Goal: Task Accomplishment & Management: Manage account settings

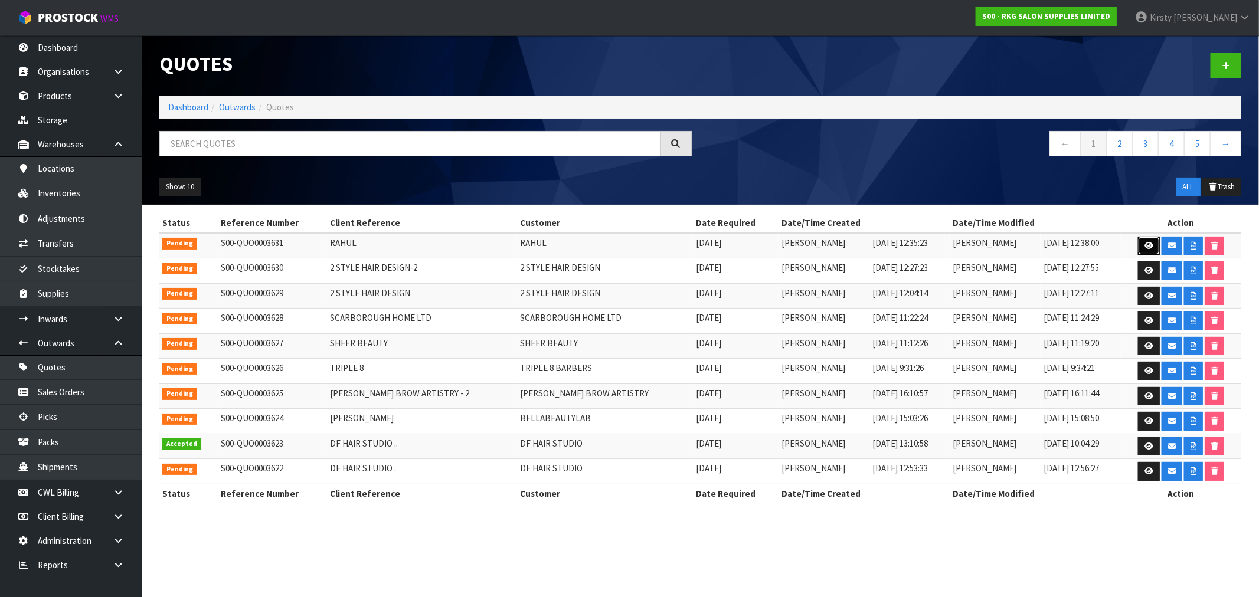
click at [1144, 245] on icon at bounding box center [1148, 246] width 9 height 8
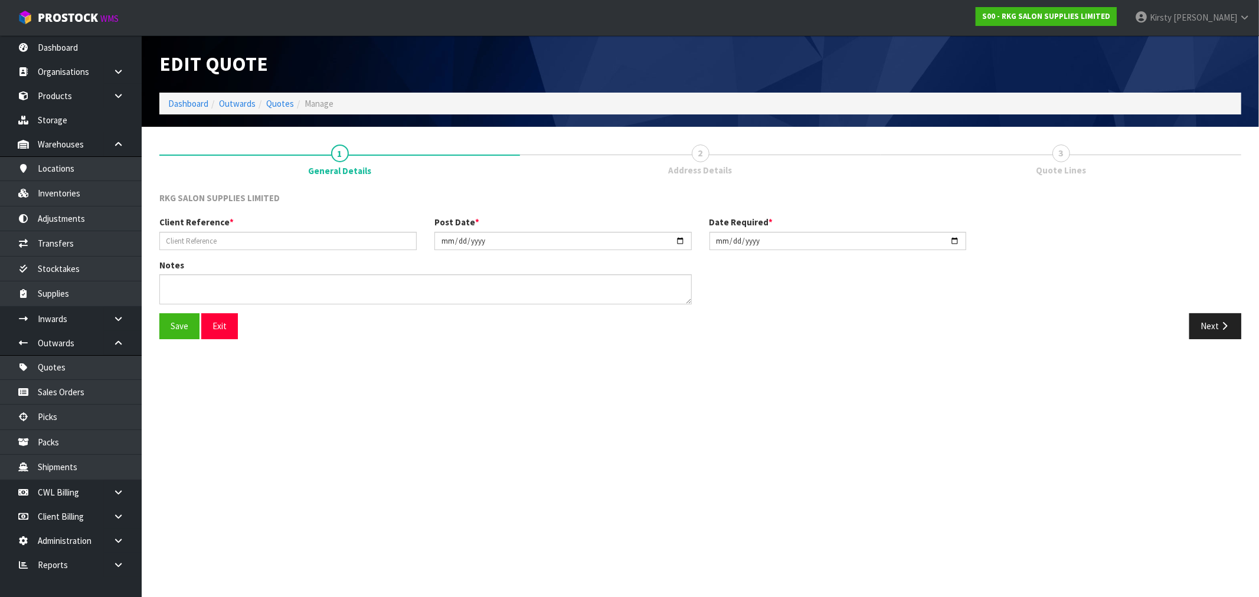
type input "RAHUL"
type input "[DATE]"
type textarea "FOR PICK UP"
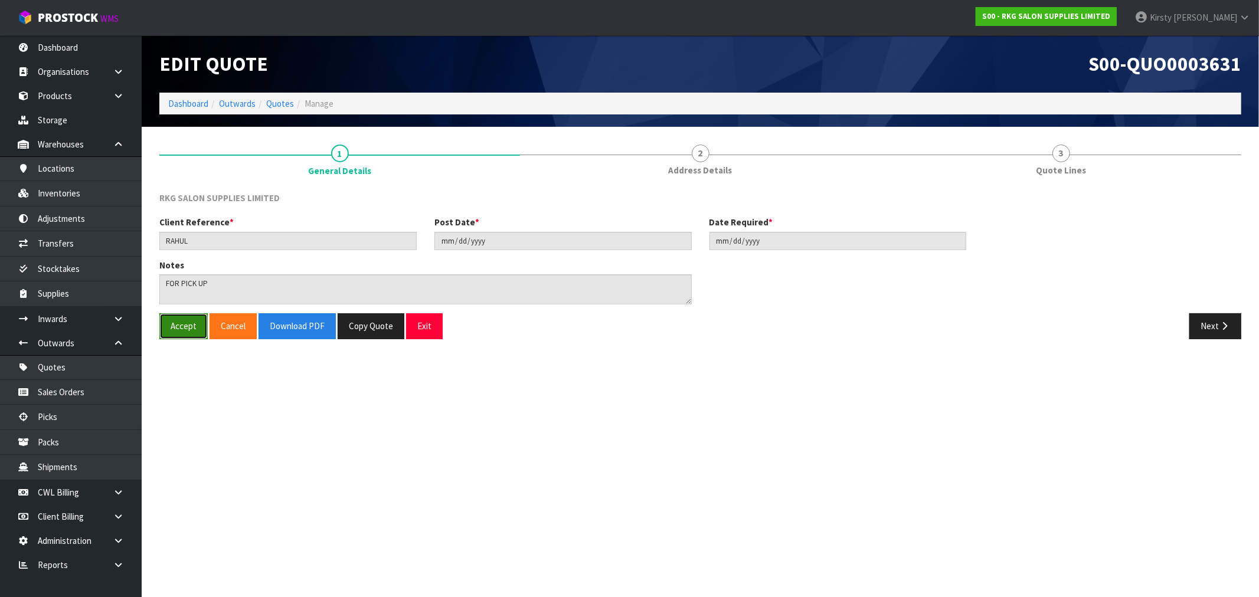
click at [192, 325] on button "Accept" at bounding box center [183, 325] width 48 height 25
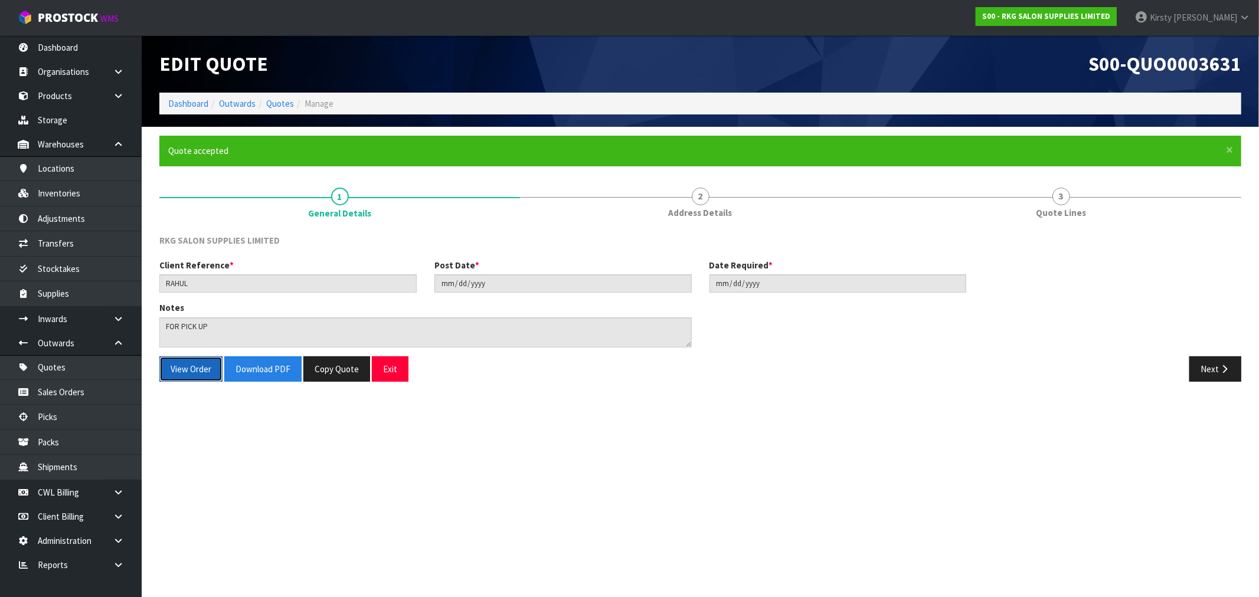
click at [186, 366] on button "View Order" at bounding box center [190, 368] width 63 height 25
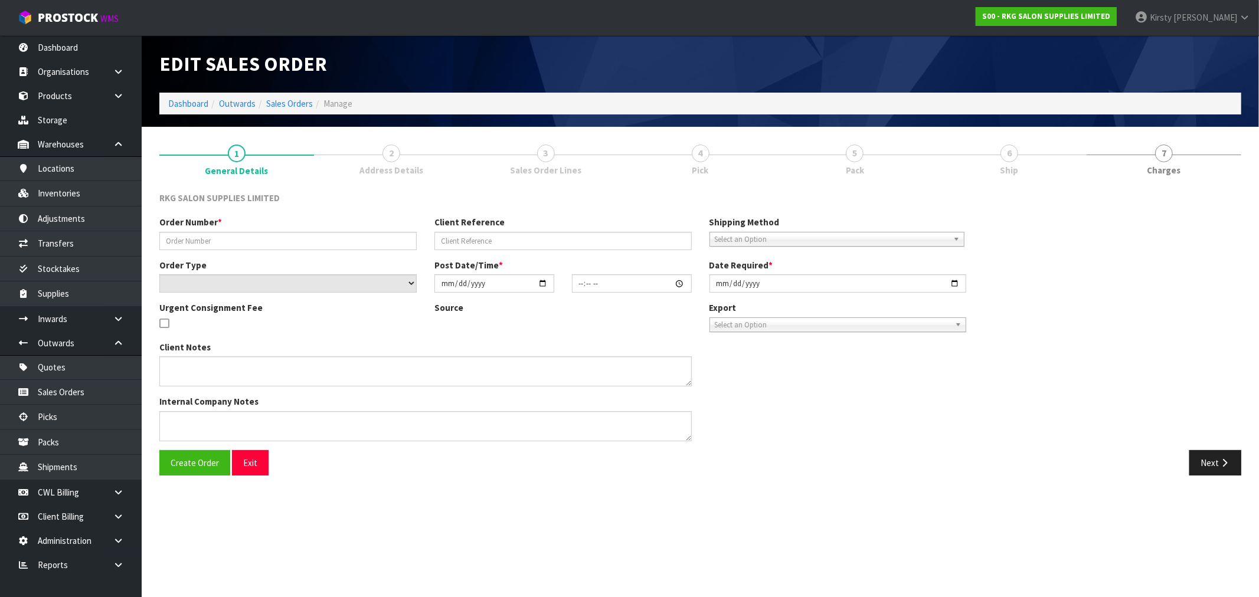
type input "RAHUL"
select select "number:0"
type input "2025-09-17"
type textarea "FOR PICK UP"
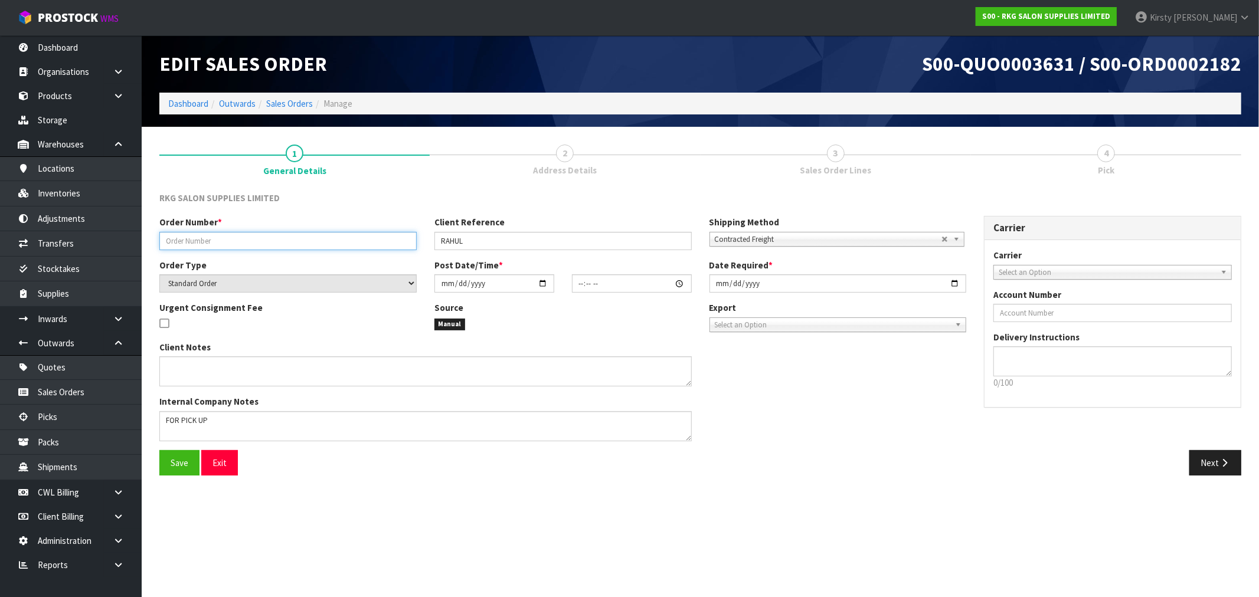
drag, startPoint x: 180, startPoint y: 231, endPoint x: 191, endPoint y: 223, distance: 13.5
click at [181, 232] on input "text" at bounding box center [287, 241] width 257 height 18
type input "RAHUL"
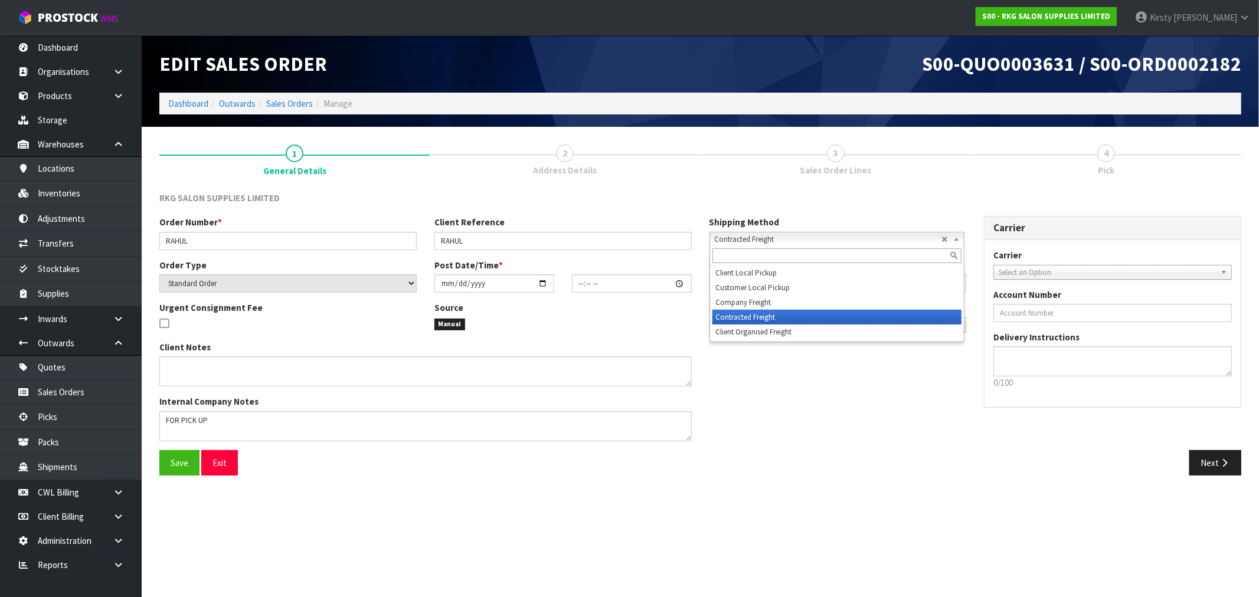
click at [870, 240] on span "Contracted Freight" at bounding box center [828, 240] width 227 height 14
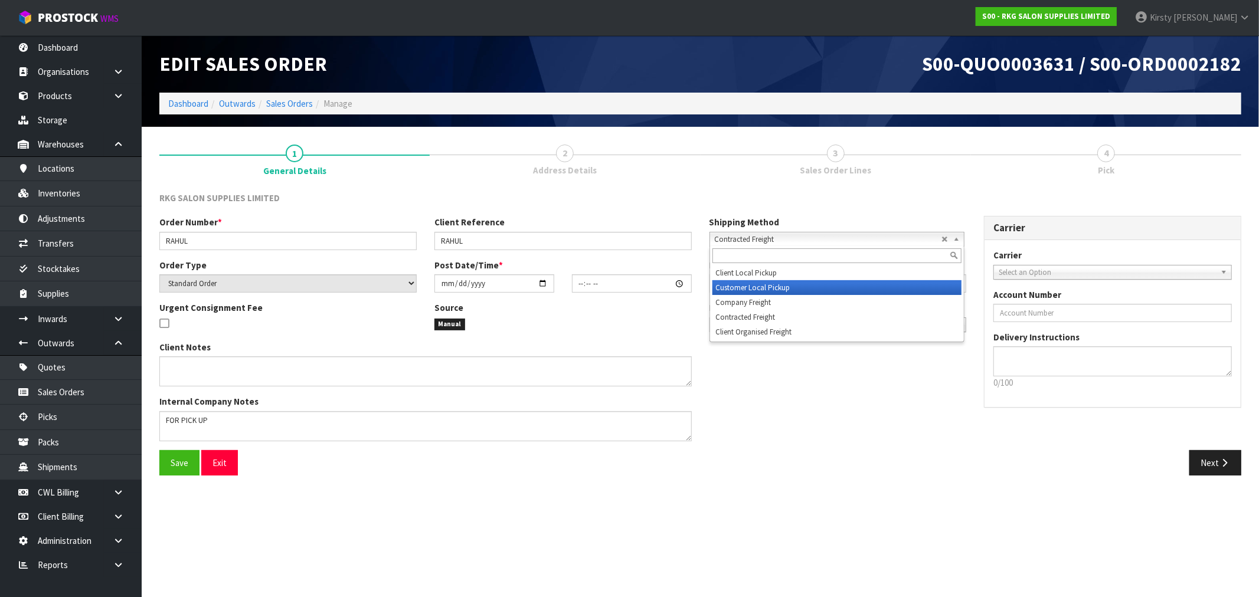
click at [762, 284] on li "Customer Local Pickup" at bounding box center [836, 287] width 249 height 15
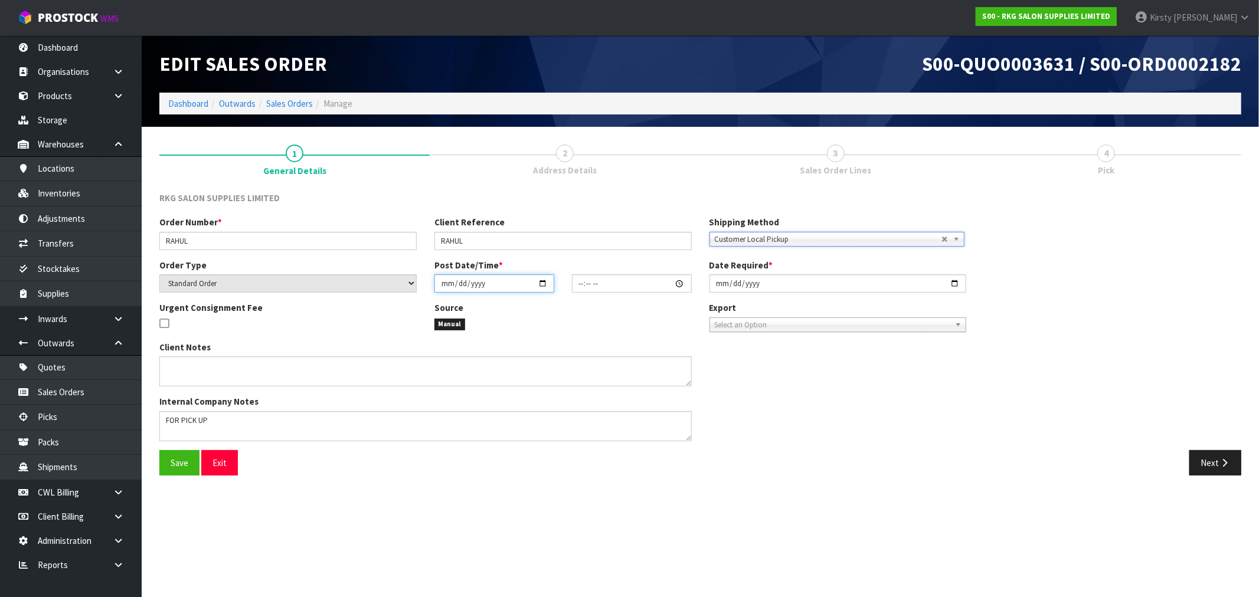
click at [451, 284] on input "date" at bounding box center [494, 283] width 120 height 18
type input "0002-09-17"
type input "00:00:00.000"
type input "2025-09-17"
click at [583, 282] on input "00:00:00.000" at bounding box center [632, 283] width 120 height 18
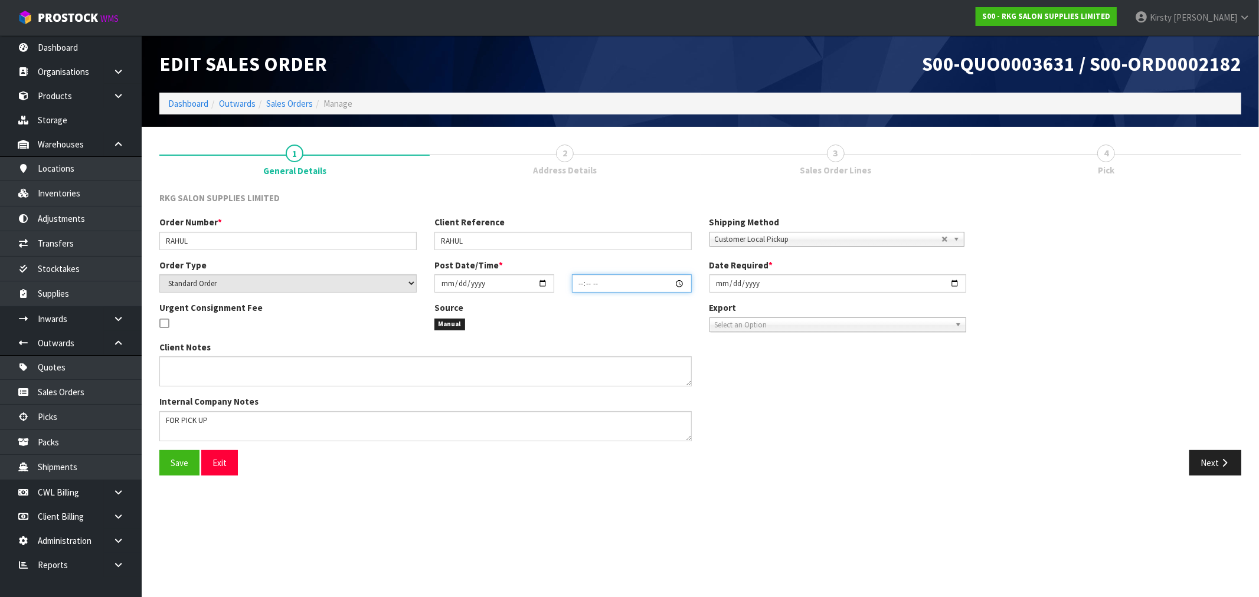
type input "01:00"
type input "2025-09-17"
type input "01:01"
type input "01:03"
type input "2025-09-17"
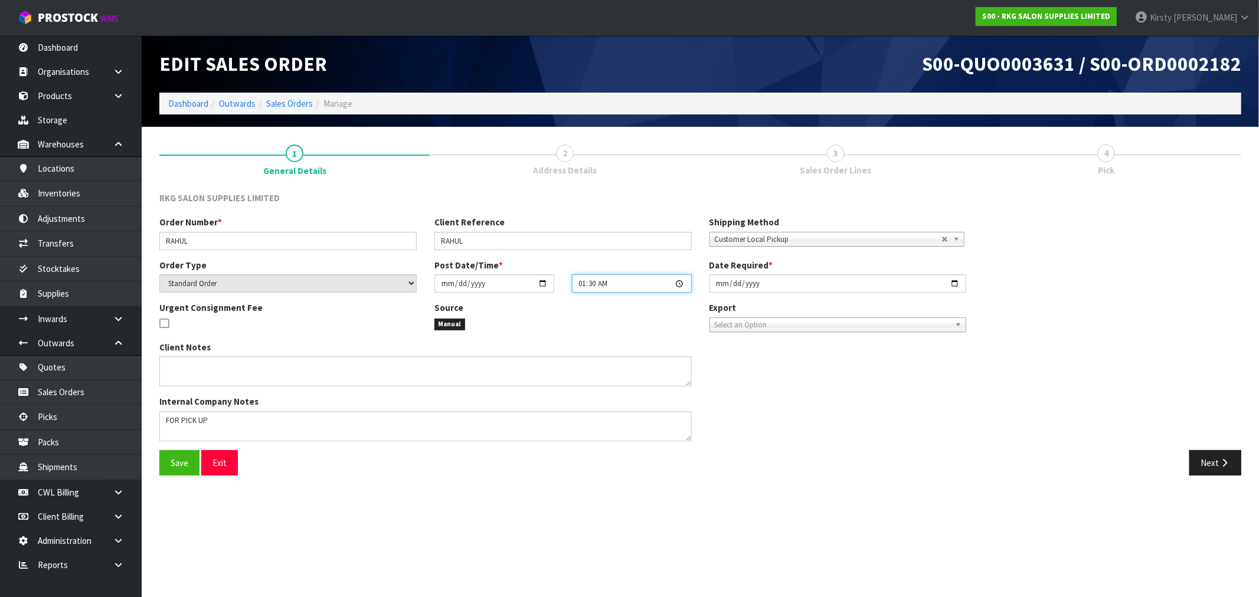
type input "13:30"
click at [233, 415] on textarea at bounding box center [425, 426] width 532 height 30
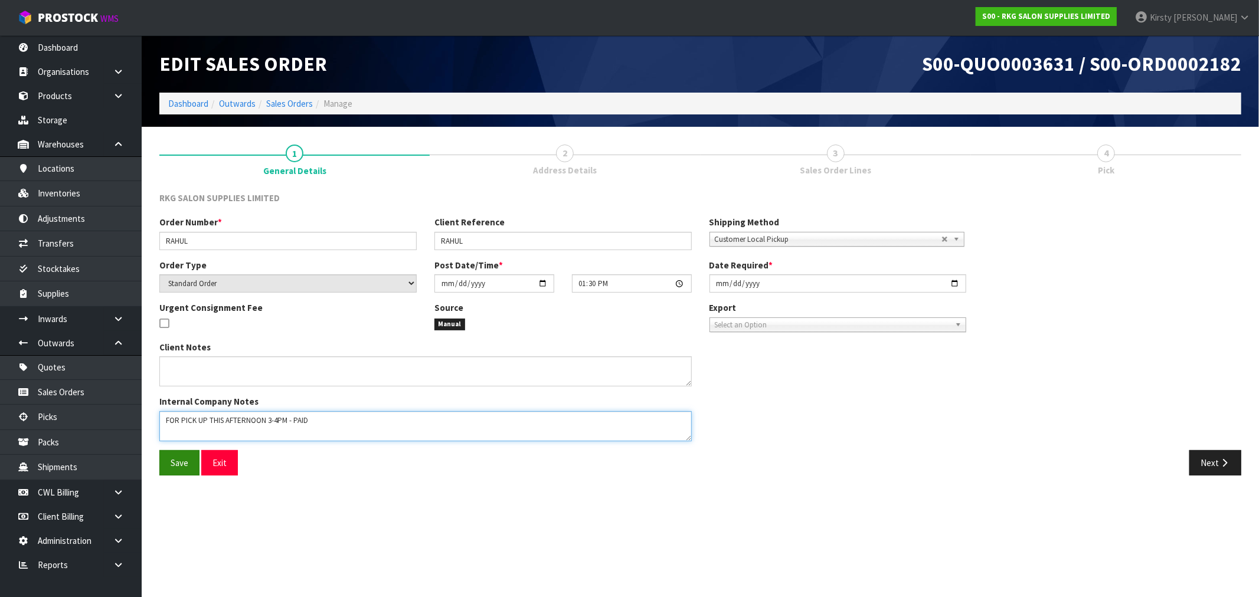
type textarea "FOR PICK UP THIS AFTERNOON 3-4PM - PAID"
click at [188, 465] on span "Save" at bounding box center [180, 462] width 18 height 11
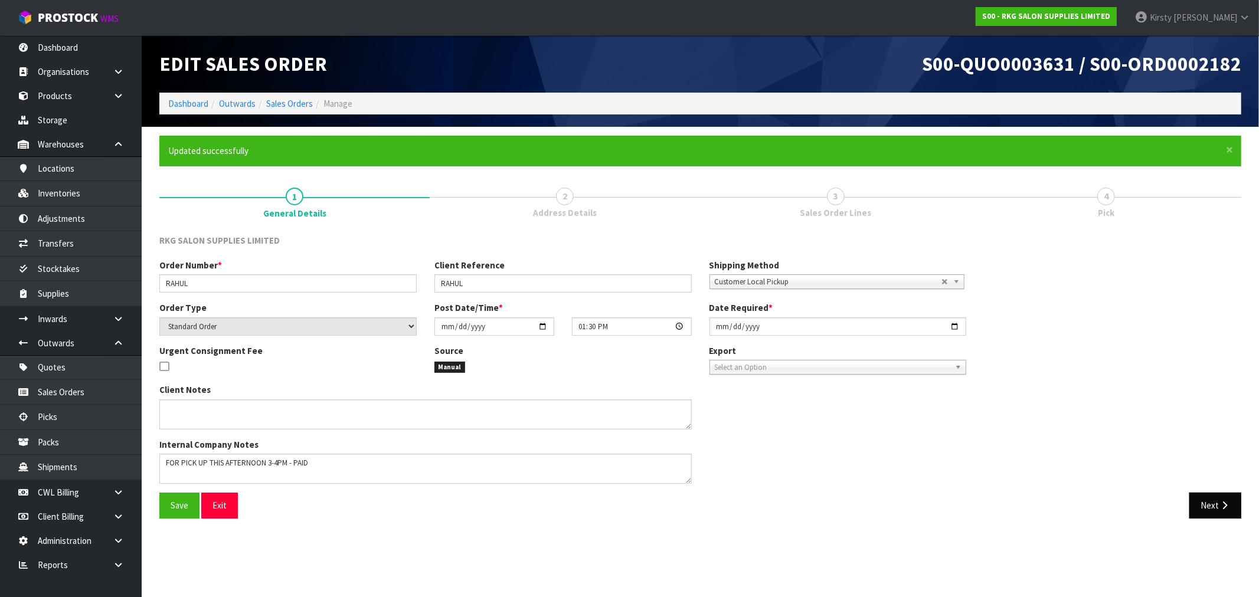
type input "13:30:00.000"
click at [1223, 511] on button "Next" at bounding box center [1215, 505] width 52 height 25
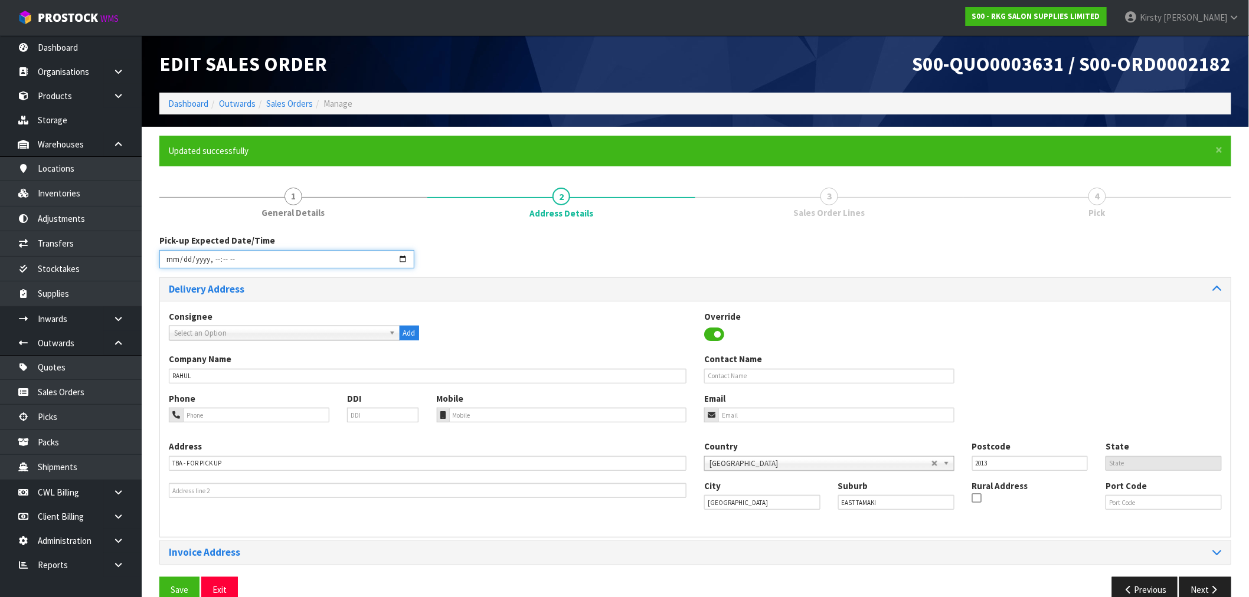
drag, startPoint x: 172, startPoint y: 260, endPoint x: 163, endPoint y: 253, distance: 11.3
click at [172, 260] on input "datetime-local" at bounding box center [286, 259] width 255 height 18
click at [204, 257] on input "datetime-local" at bounding box center [286, 259] width 255 height 18
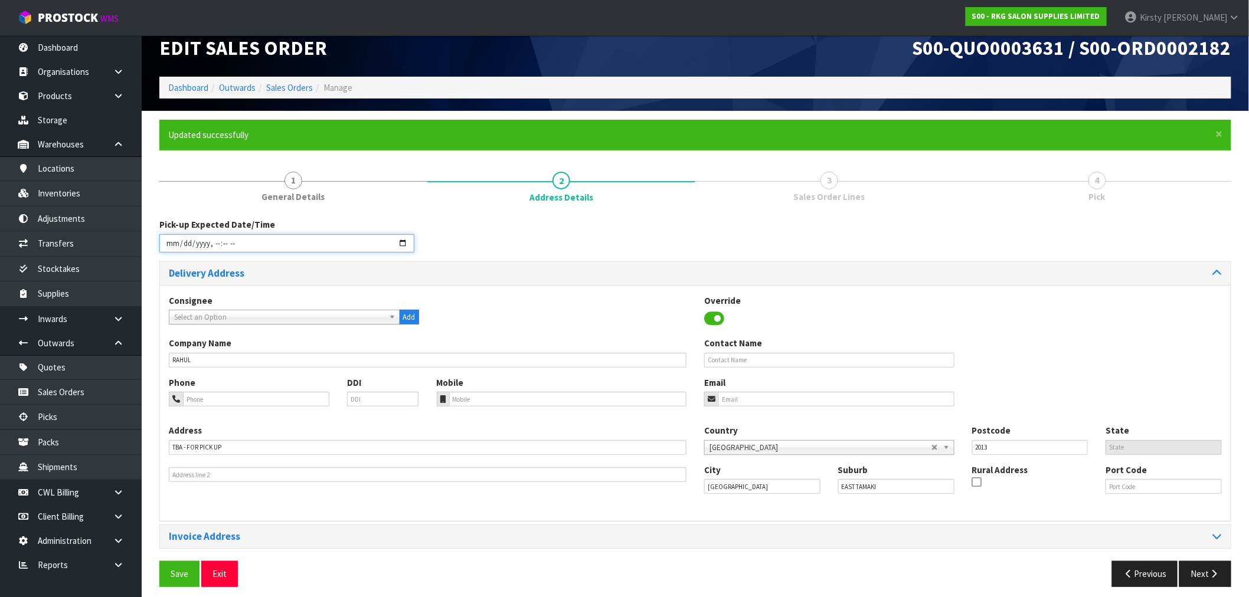
scroll to position [24, 0]
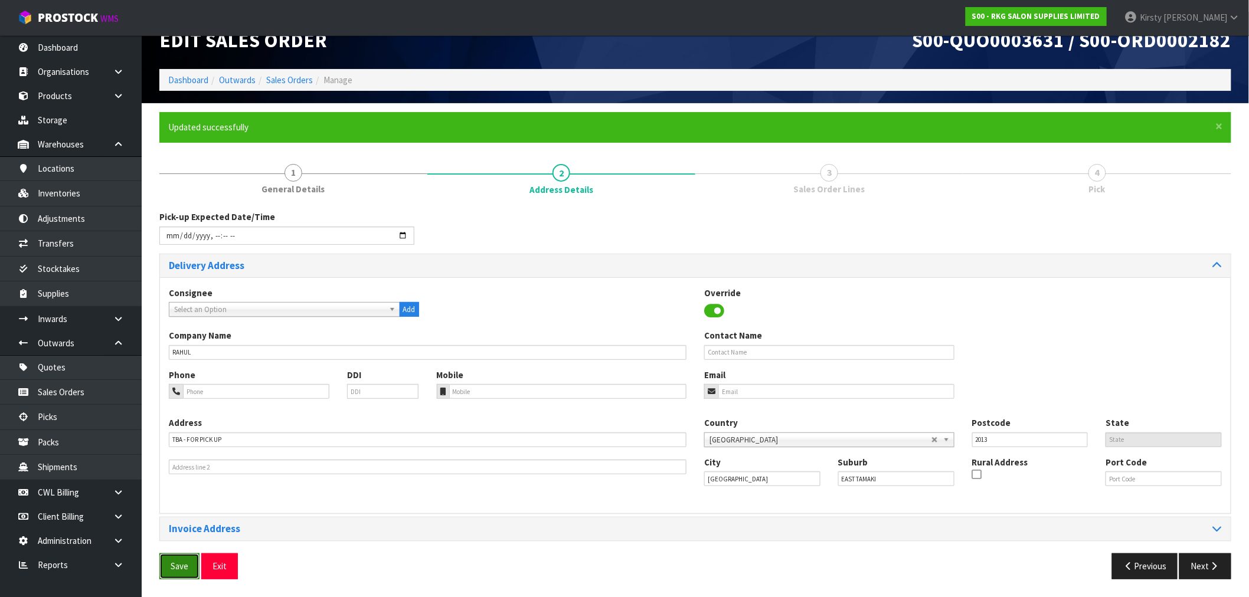
click at [166, 570] on button "Save" at bounding box center [179, 566] width 40 height 25
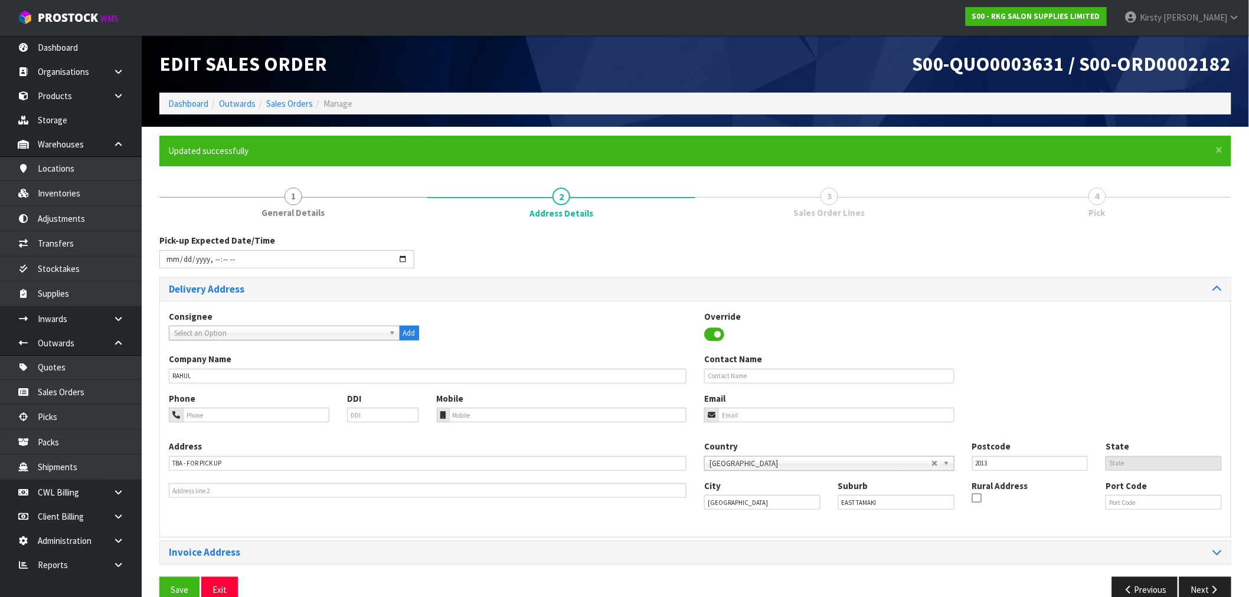
type input "2025-09-17T15:00"
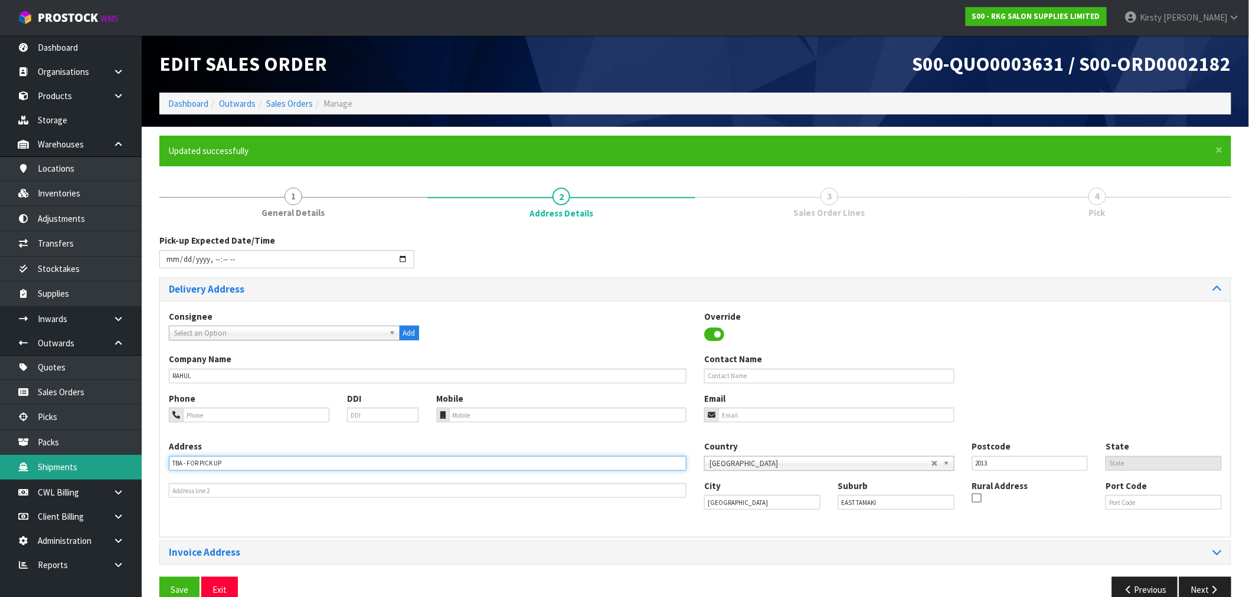
drag, startPoint x: 229, startPoint y: 463, endPoint x: 44, endPoint y: 470, distance: 184.9
click at [44, 470] on body "Toggle navigation ProStock WMS S00 - RKG SALON SUPPLIES LIMITED Kirsty Giles Lo…" at bounding box center [624, 298] width 1249 height 597
type input "6 ARROW PLACE"
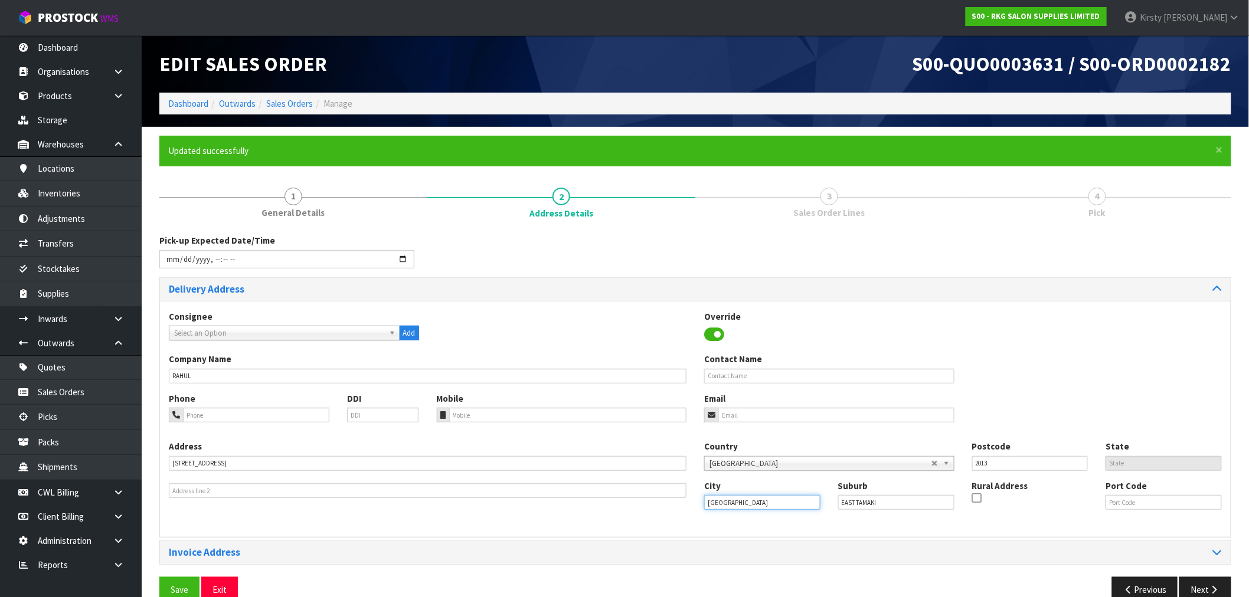
drag, startPoint x: 748, startPoint y: 502, endPoint x: 686, endPoint y: 509, distance: 62.4
click at [686, 509] on div "Address 6 ARROW PLACE This address line exceeds the recommended limit of 35 cha…" at bounding box center [695, 484] width 1071 height 88
click at [721, 527] on strong "Napier" at bounding box center [749, 522] width 67 height 11
type input "Napier"
click at [865, 506] on input "EAST TAMAKI" at bounding box center [896, 502] width 116 height 15
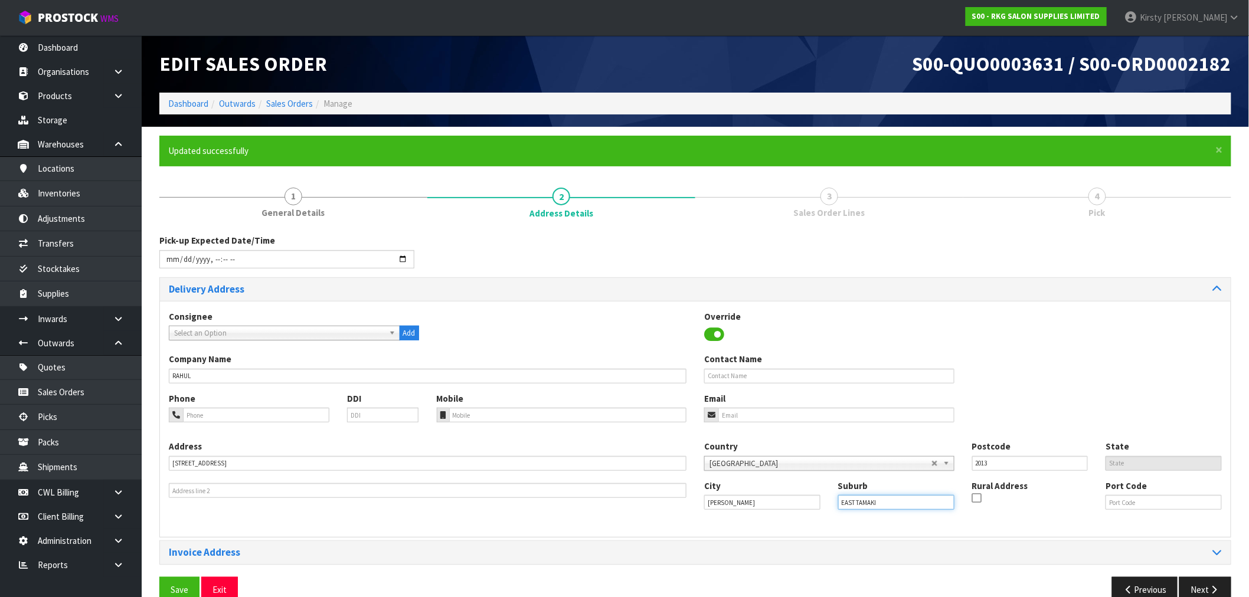
drag, startPoint x: 889, startPoint y: 502, endPoint x: 793, endPoint y: 506, distance: 96.9
click at [794, 506] on div "City Napier Suburb EAST TAMAKI Rural Address Port Code" at bounding box center [962, 500] width 535 height 40
type input "TE AWA"
drag, startPoint x: 1007, startPoint y: 468, endPoint x: 922, endPoint y: 470, distance: 85.0
click at [927, 470] on div "Country Afghanistan Aland Islands Albania Algeria American Samoa Andorra Angola…" at bounding box center [962, 459] width 535 height 39
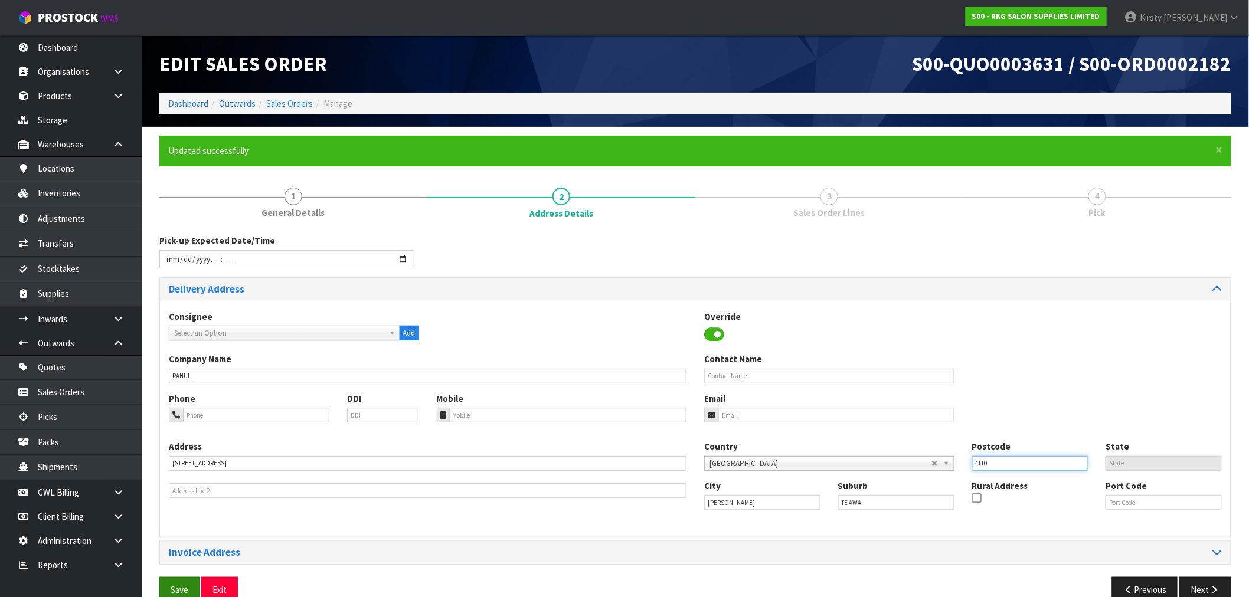
type input "4110"
drag, startPoint x: 189, startPoint y: 586, endPoint x: 195, endPoint y: 584, distance: 6.2
click at [189, 586] on button "Save" at bounding box center [179, 589] width 40 height 25
click at [1199, 587] on button "Next" at bounding box center [1205, 589] width 52 height 25
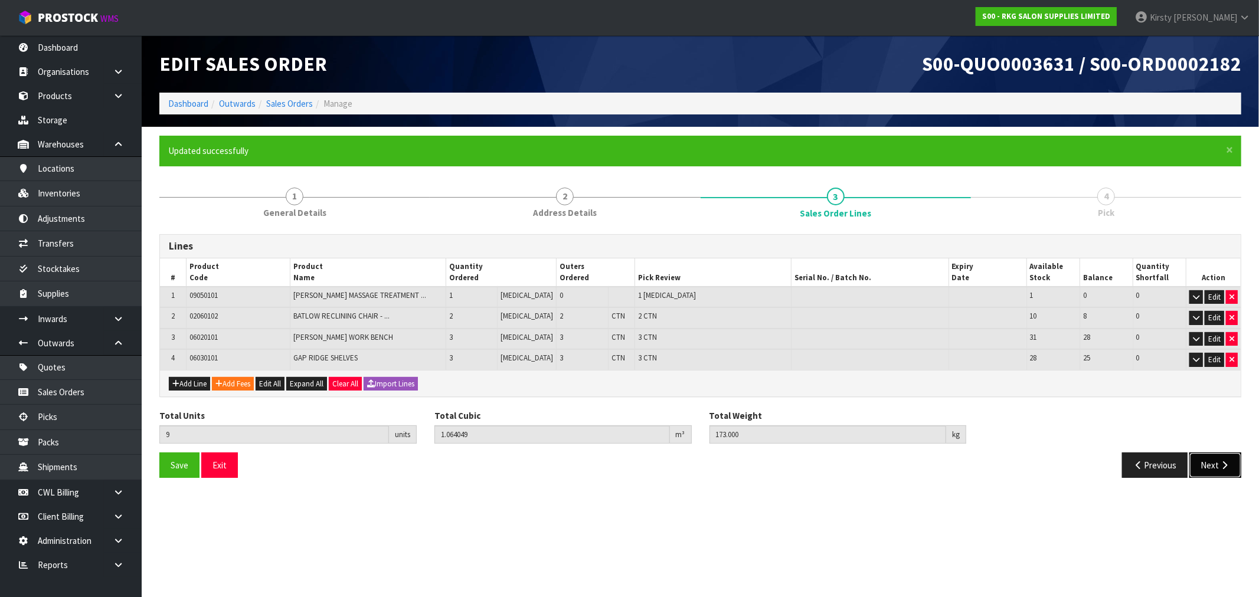
click at [1217, 467] on button "Next" at bounding box center [1215, 465] width 52 height 25
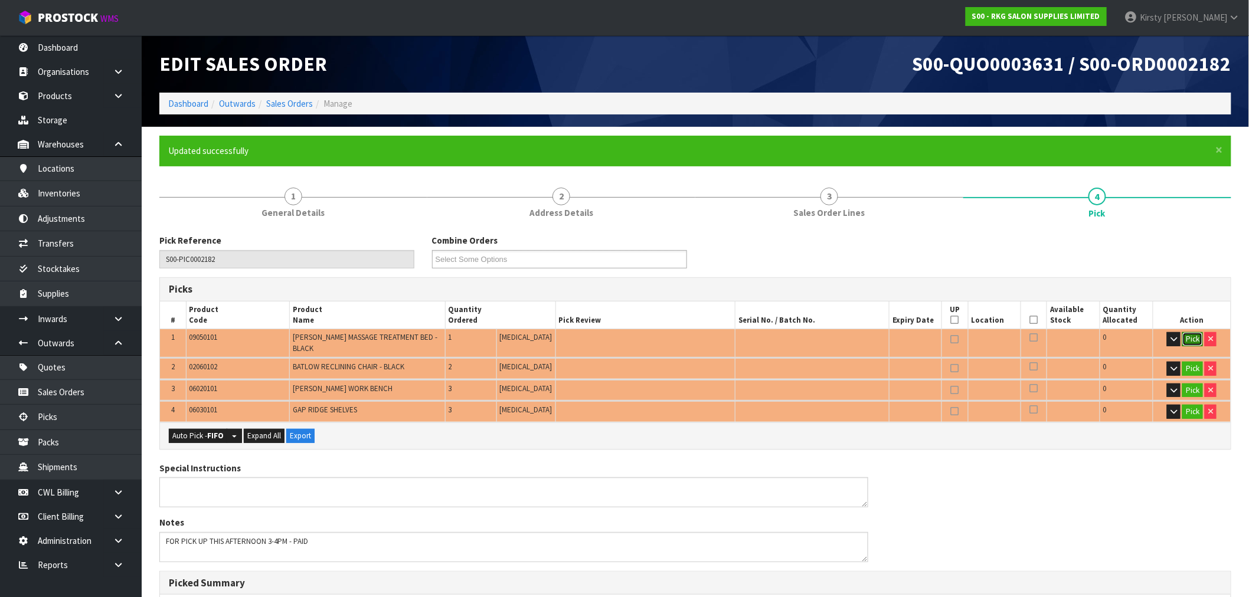
click at [1190, 341] on button "Pick" at bounding box center [1192, 339] width 21 height 14
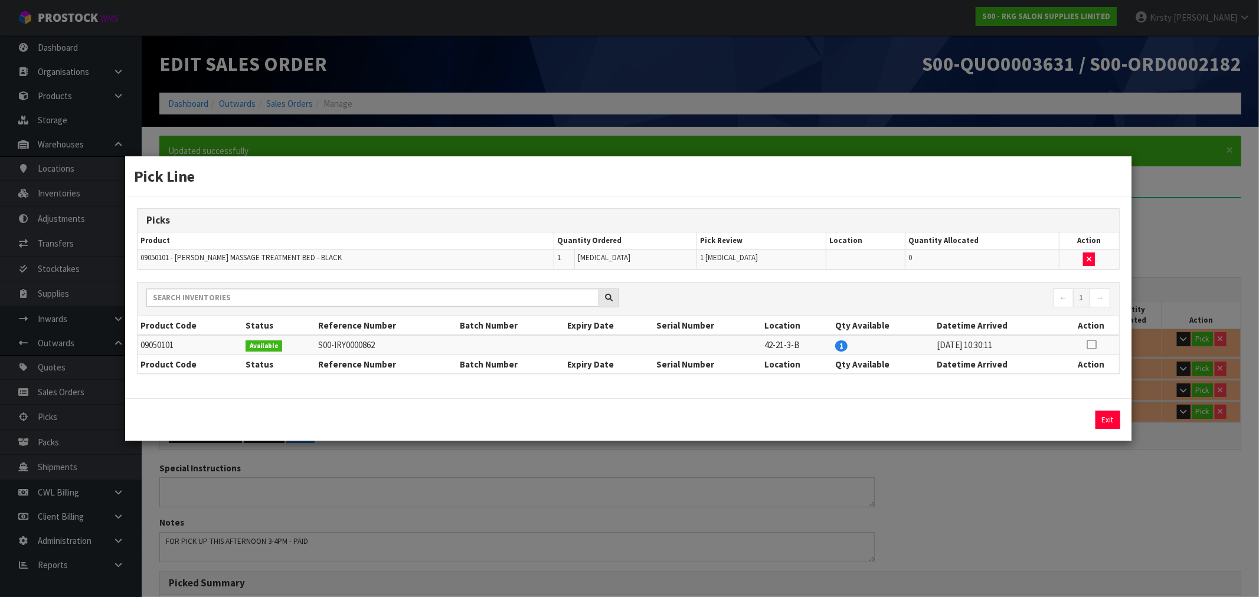
click at [1092, 345] on icon at bounding box center [1091, 345] width 9 height 1
click at [1061, 415] on button "Assign Pick" at bounding box center [1067, 420] width 48 height 18
type input "Piece x 1"
type input "1"
type input "0.27648"
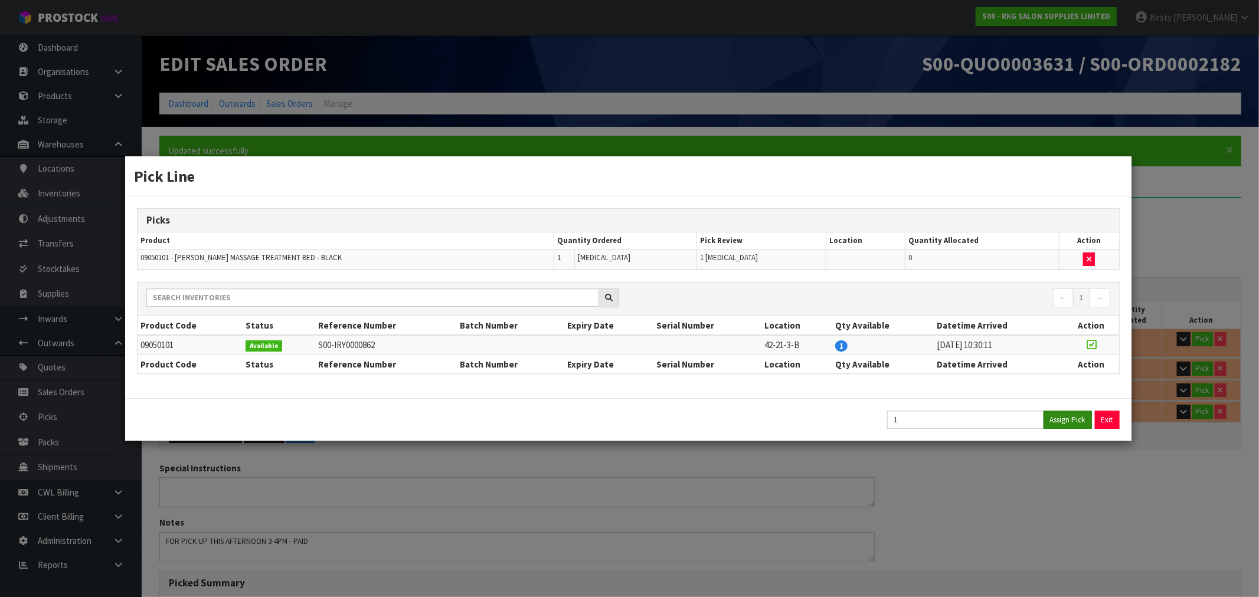
type input "35"
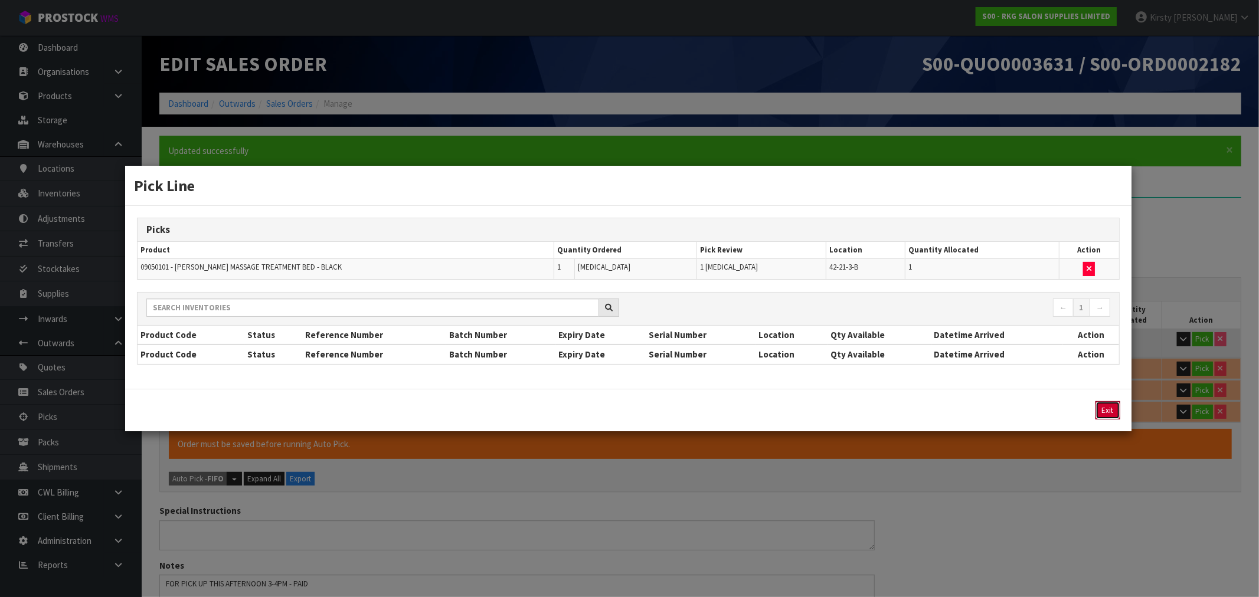
drag, startPoint x: 1105, startPoint y: 408, endPoint x: 524, endPoint y: 292, distance: 592.3
click at [1101, 408] on button "Exit" at bounding box center [1107, 410] width 25 height 18
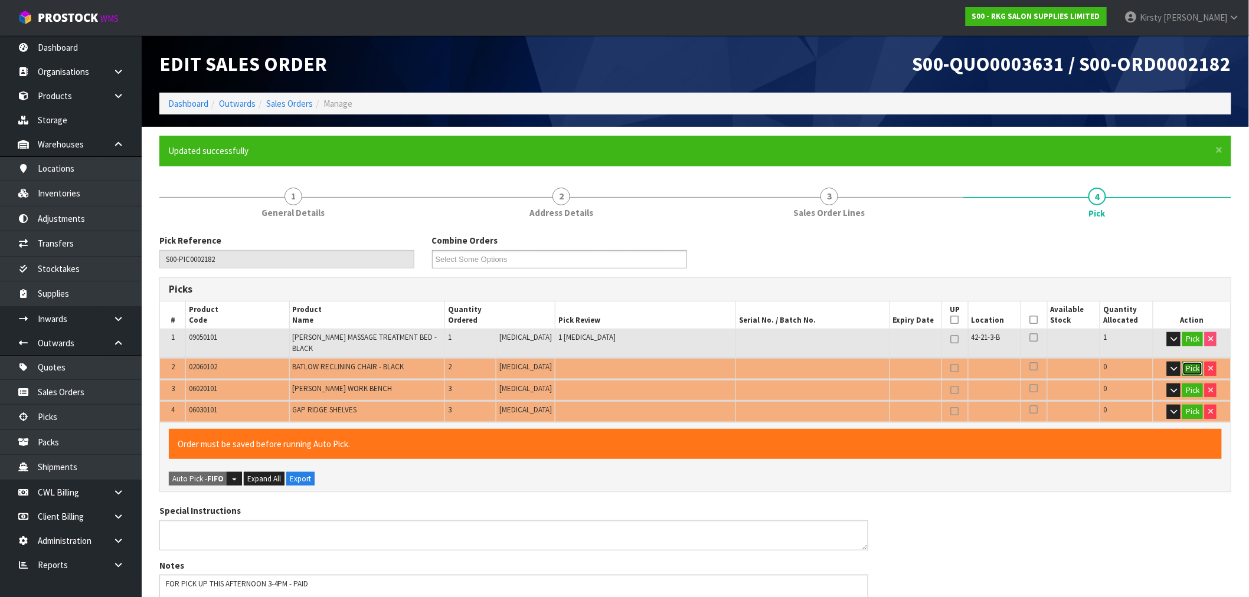
click at [1190, 362] on button "Pick" at bounding box center [1192, 369] width 21 height 14
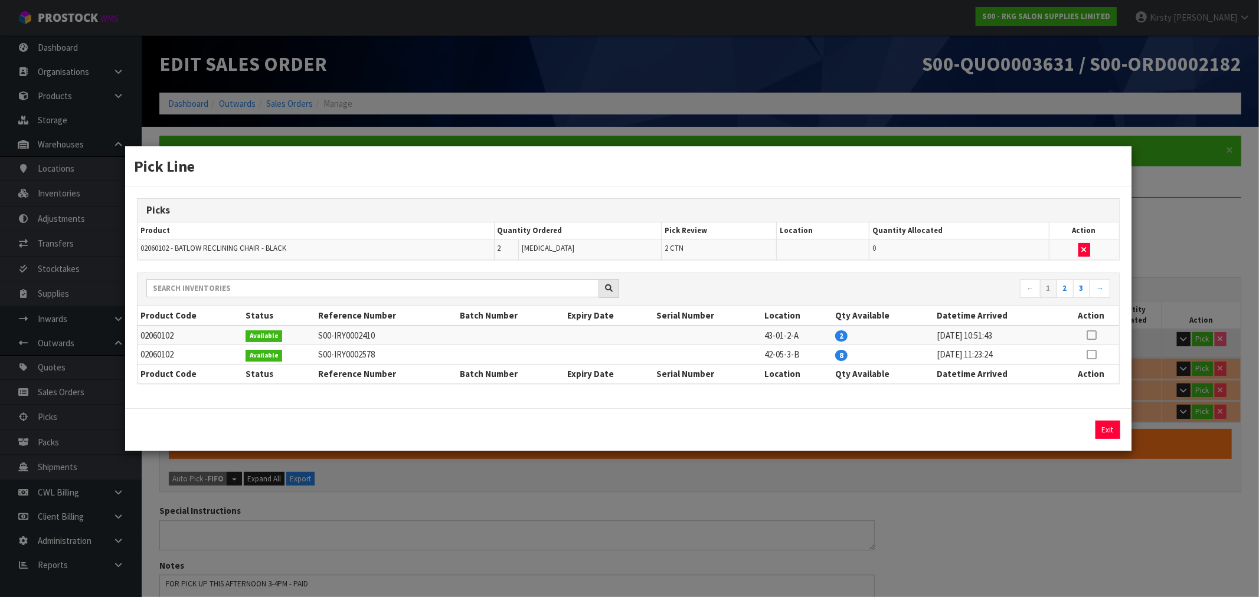
click at [1091, 355] on icon at bounding box center [1091, 355] width 9 height 1
click at [1053, 426] on button "Assign Pick" at bounding box center [1067, 430] width 48 height 18
type input "2"
type input "3"
type input "0.663708"
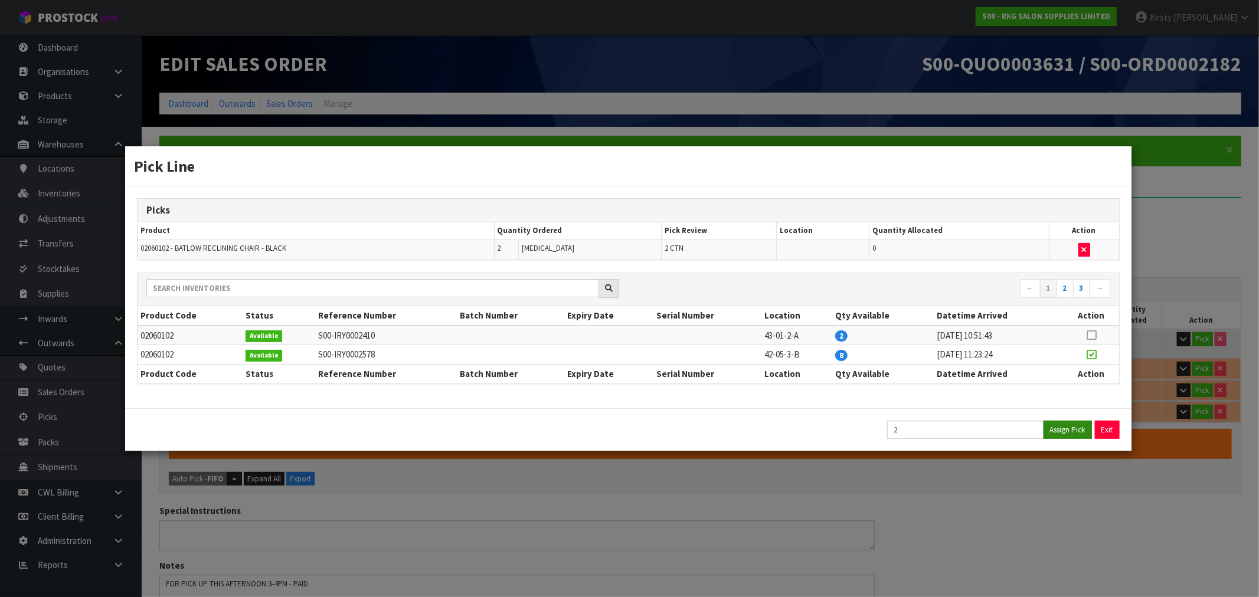
type input "95"
click at [1106, 424] on button "Exit" at bounding box center [1107, 430] width 25 height 18
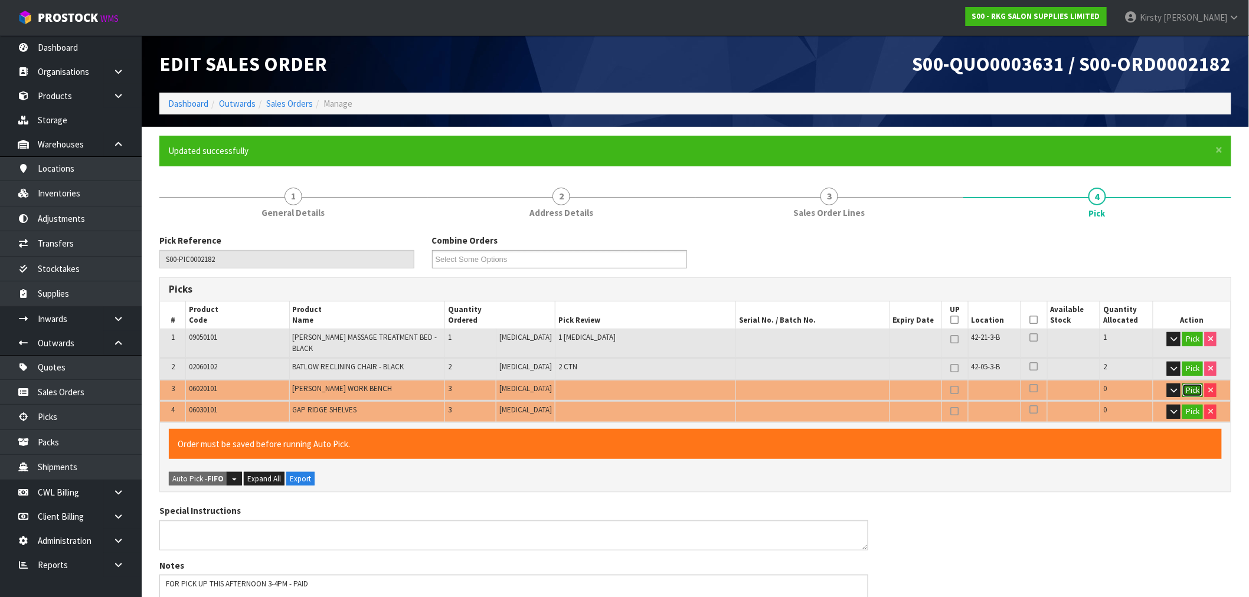
click at [1195, 386] on button "Pick" at bounding box center [1192, 391] width 21 height 14
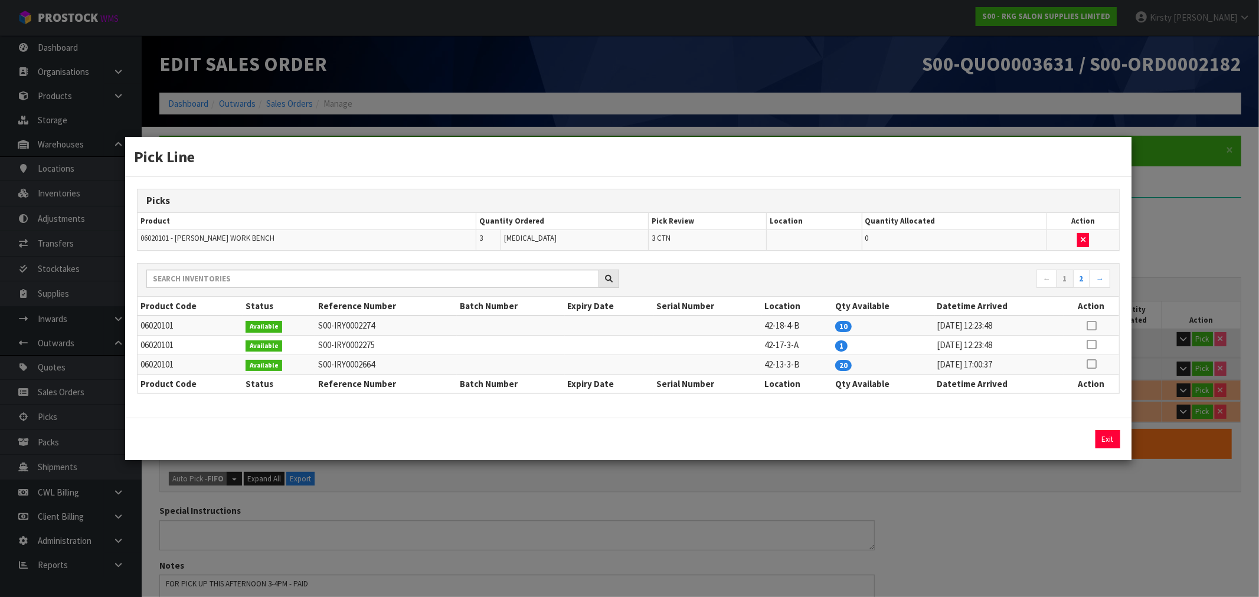
click at [1092, 326] on icon at bounding box center [1091, 326] width 9 height 1
drag, startPoint x: 1069, startPoint y: 438, endPoint x: 280, endPoint y: 552, distance: 796.7
click at [1059, 438] on button "Assign Pick" at bounding box center [1067, 439] width 48 height 18
type input "5"
type input "6"
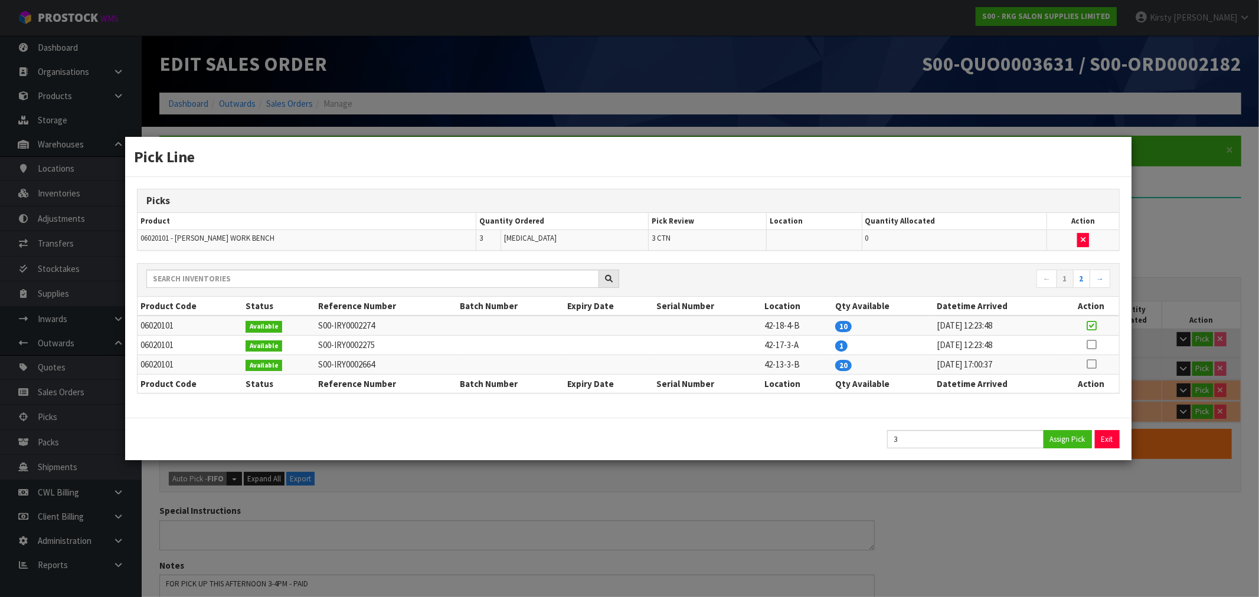
type input "0.896028"
type input "137"
click at [1105, 437] on button "Exit" at bounding box center [1107, 439] width 25 height 18
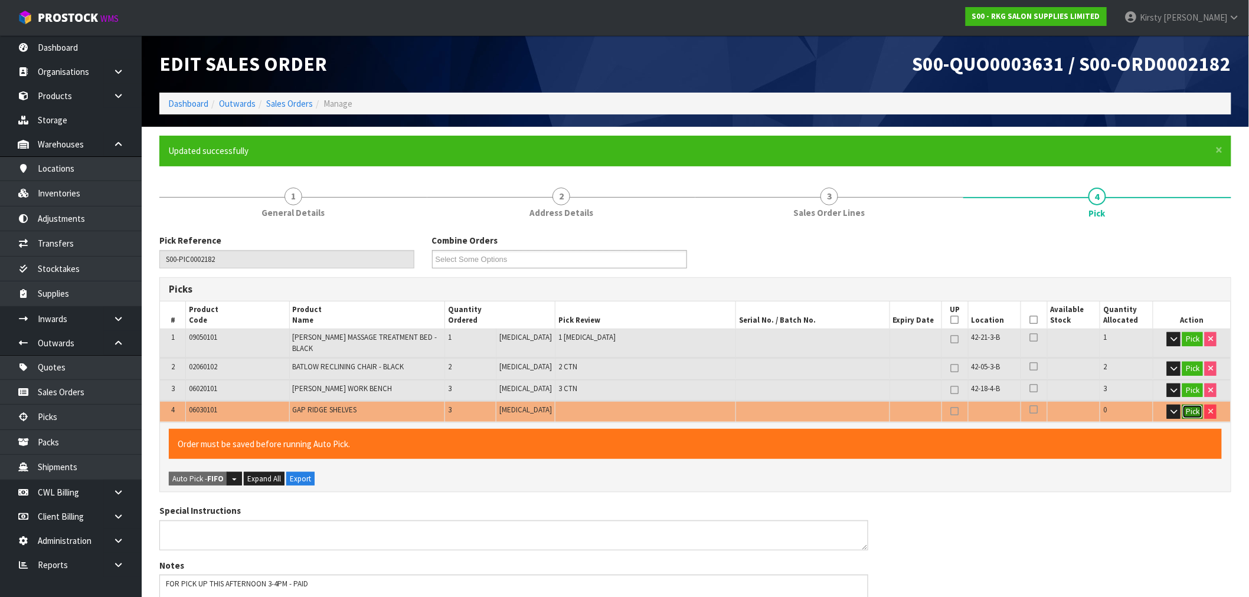
click at [1194, 405] on button "Pick" at bounding box center [1192, 412] width 21 height 14
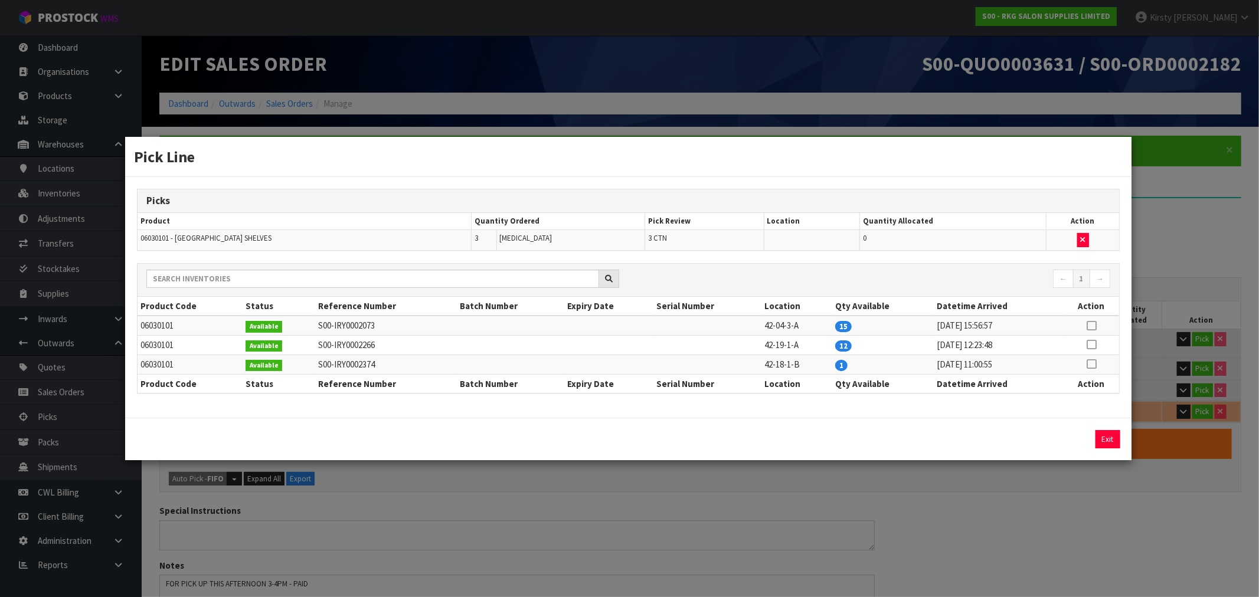
click at [1089, 345] on icon at bounding box center [1091, 345] width 9 height 1
click at [1091, 365] on icon at bounding box center [1091, 364] width 9 height 1
type input "1"
click at [1066, 433] on button "Assign Pick" at bounding box center [1067, 439] width 48 height 18
type input "6"
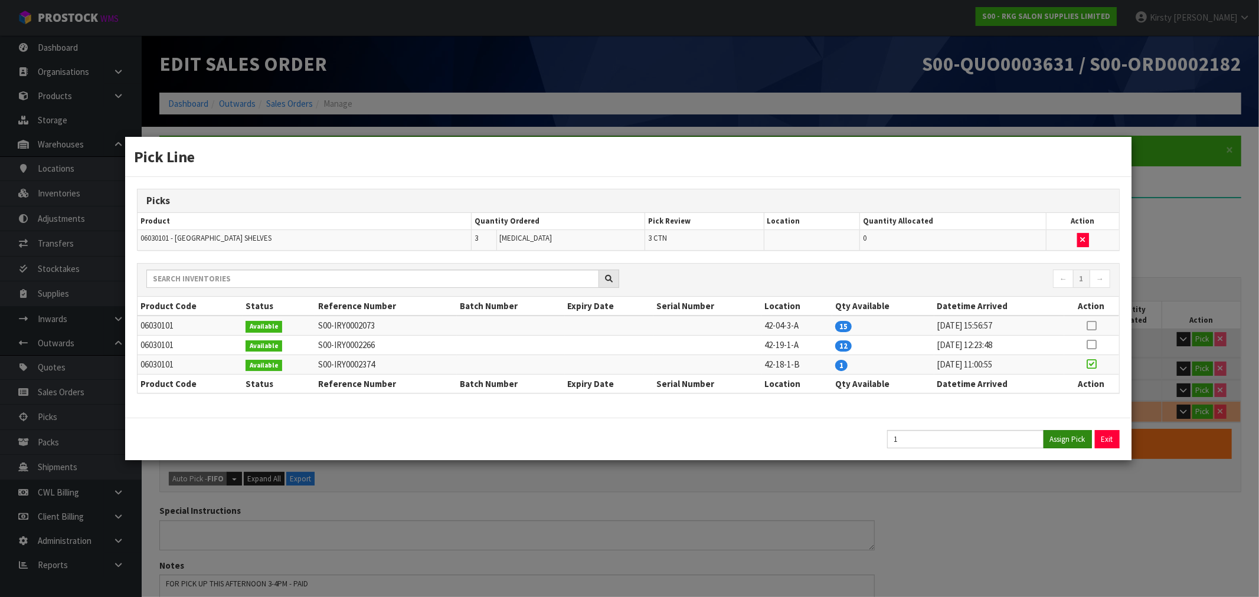
type input "7"
type input "0.952035"
type input "149"
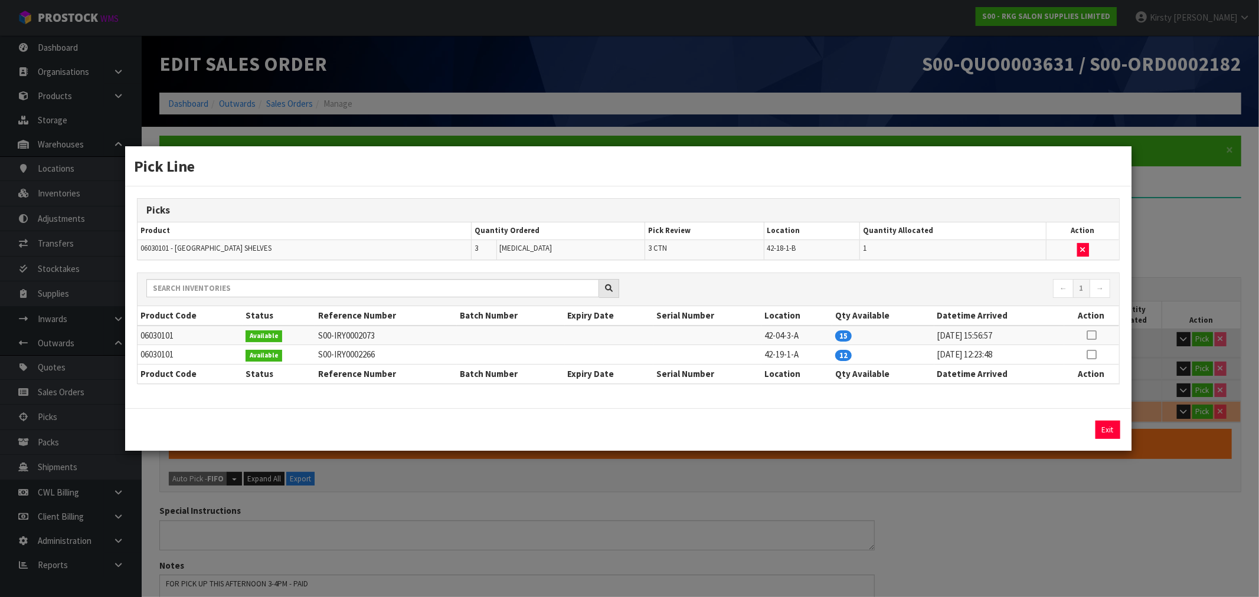
click at [1091, 355] on icon at bounding box center [1091, 355] width 9 height 1
click at [1075, 426] on button "Assign Pick" at bounding box center [1067, 430] width 48 height 18
type input "8"
type input "9"
type input "1.064049"
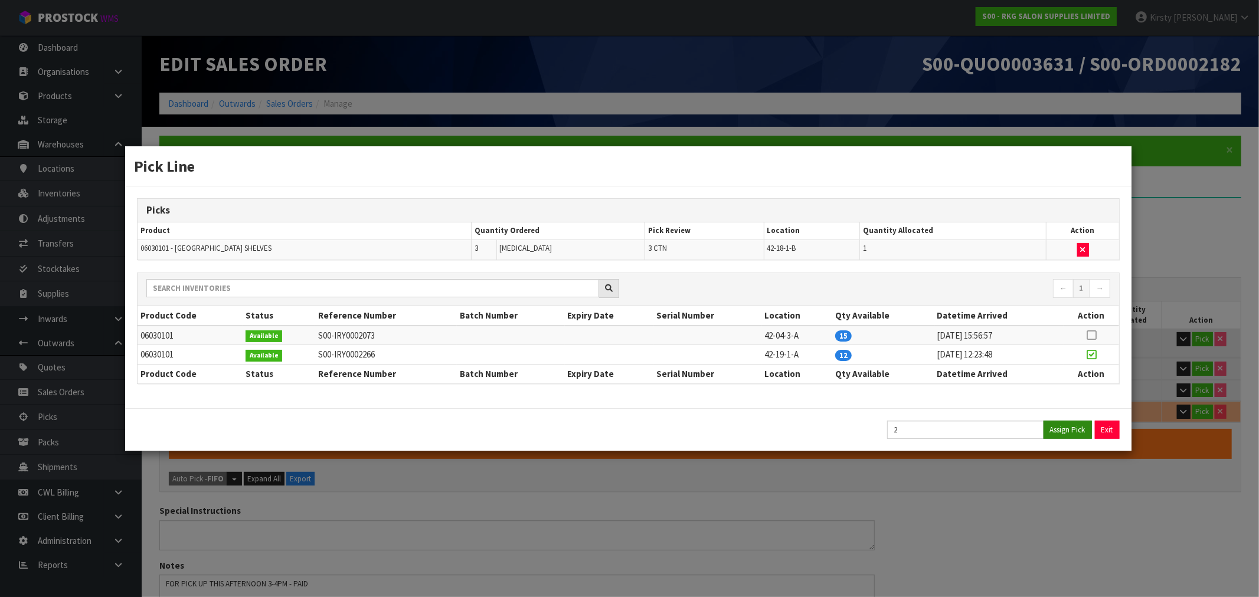
type input "173"
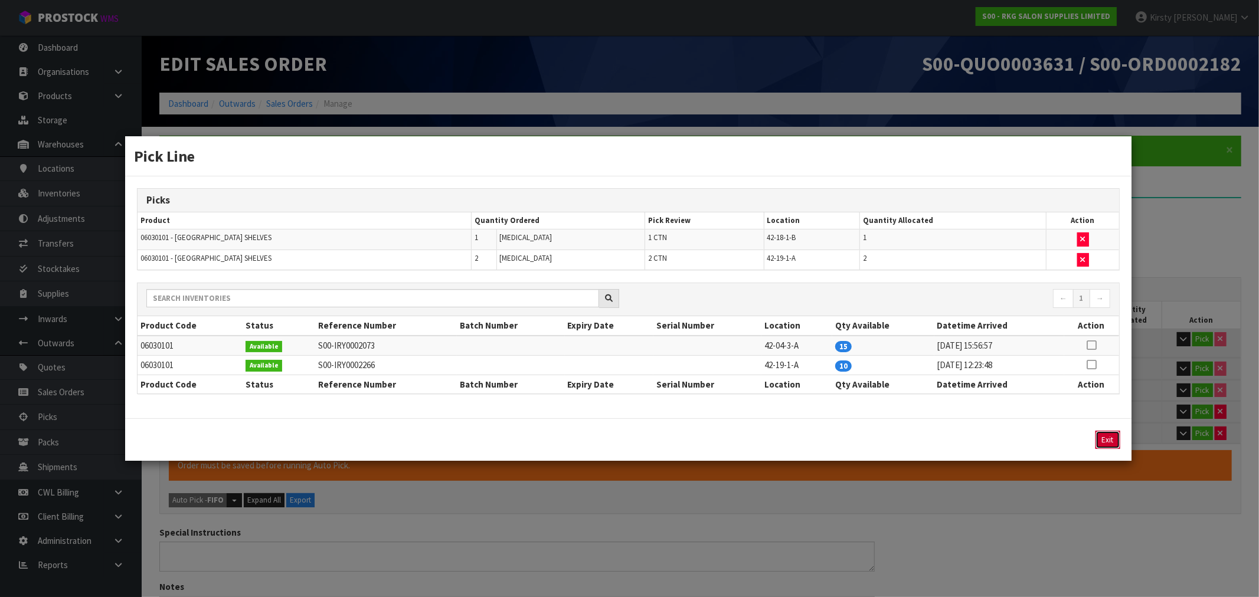
click at [1108, 434] on button "Exit" at bounding box center [1107, 440] width 25 height 18
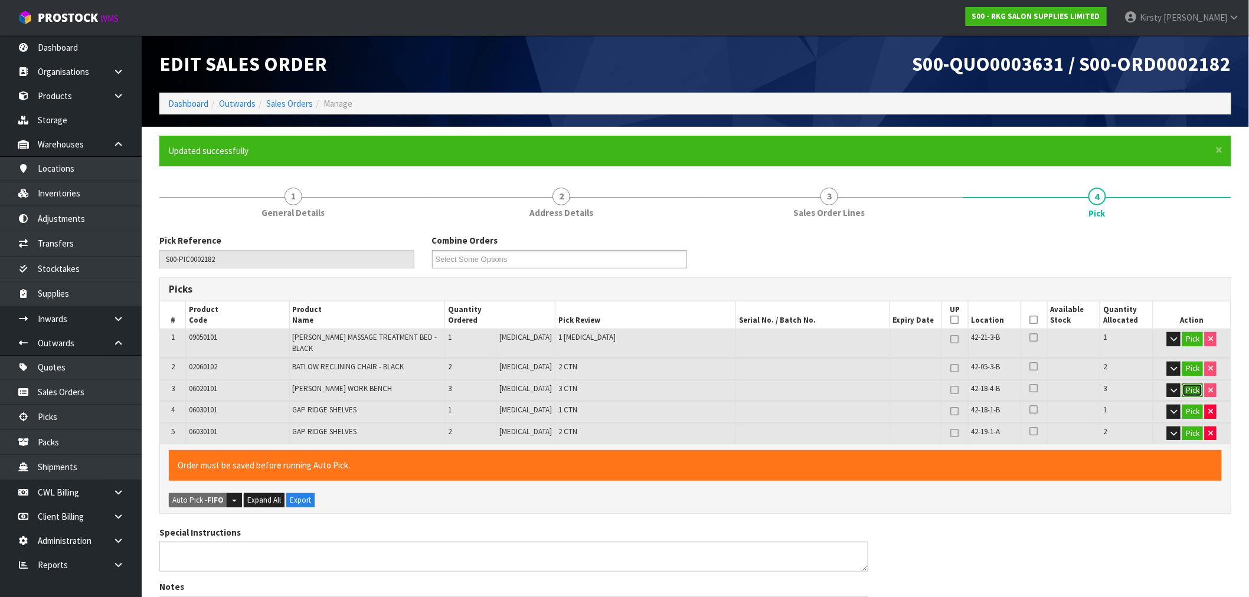
click at [1182, 384] on button "Pick" at bounding box center [1192, 391] width 21 height 14
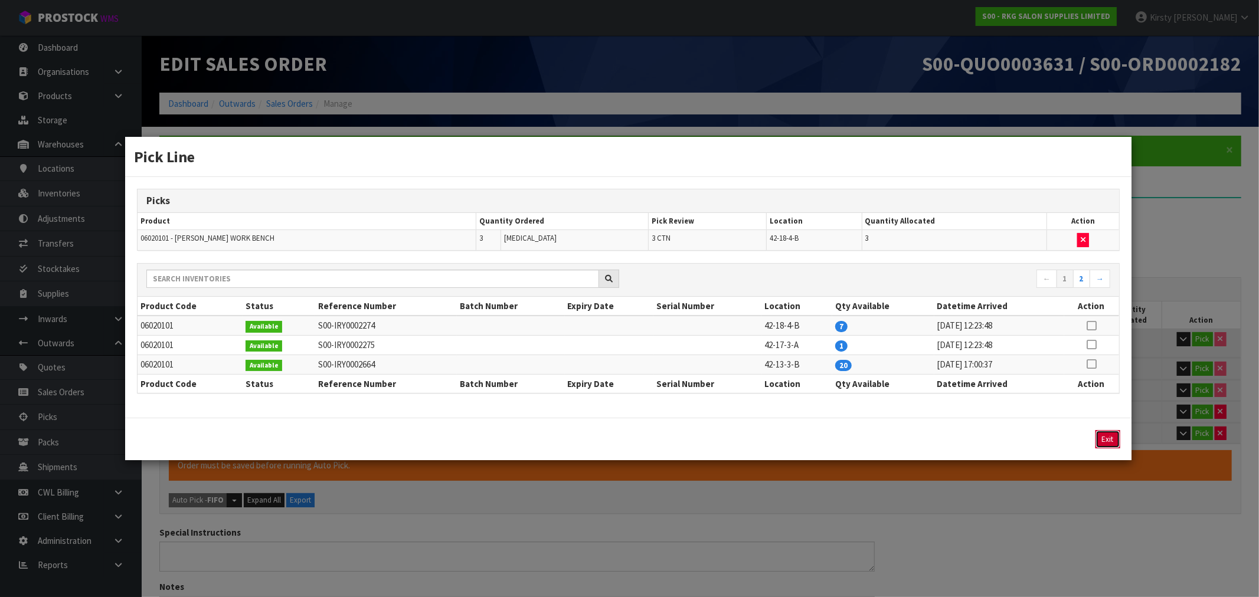
click at [1107, 441] on button "Exit" at bounding box center [1107, 439] width 25 height 18
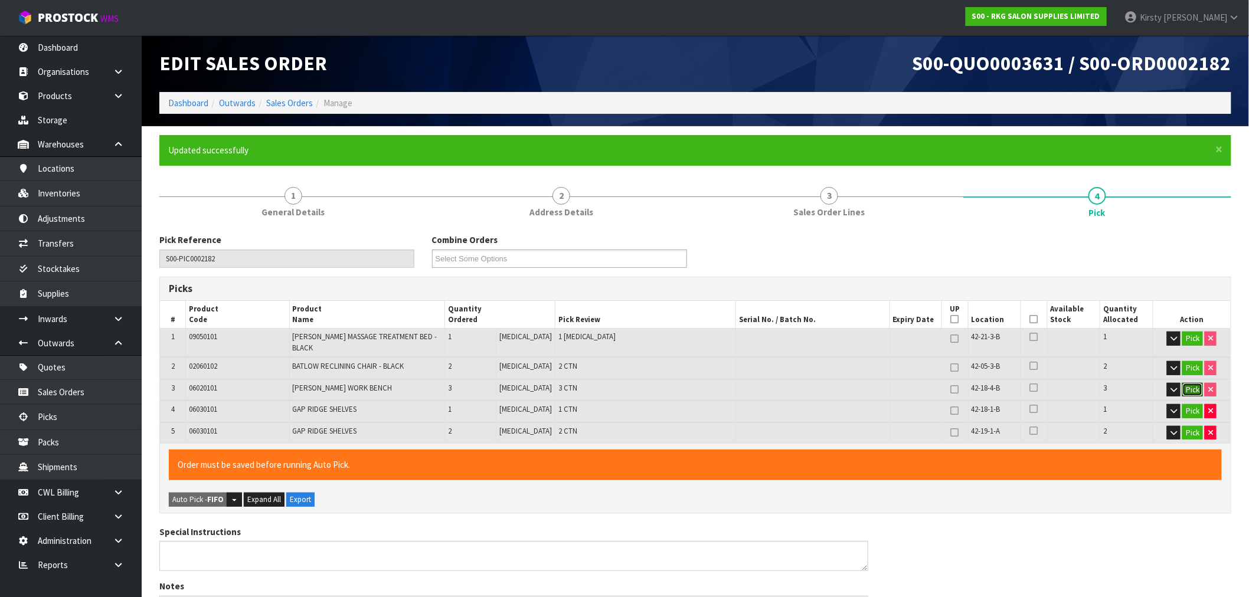
scroll to position [355, 0]
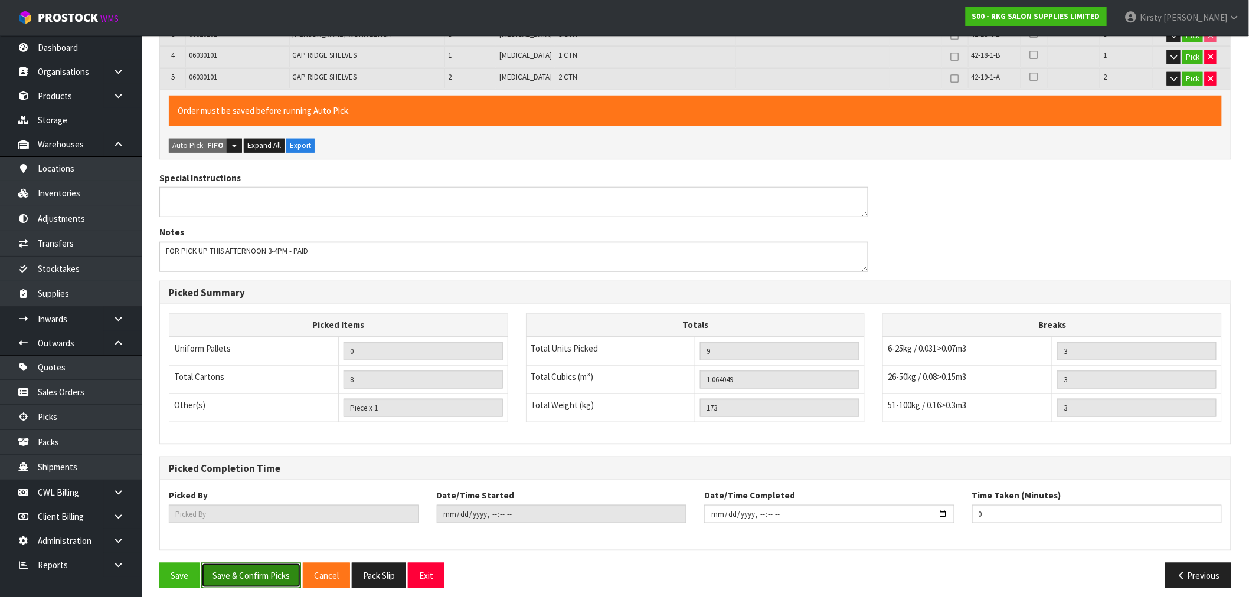
click at [268, 568] on button "Save & Confirm Picks" at bounding box center [251, 575] width 100 height 25
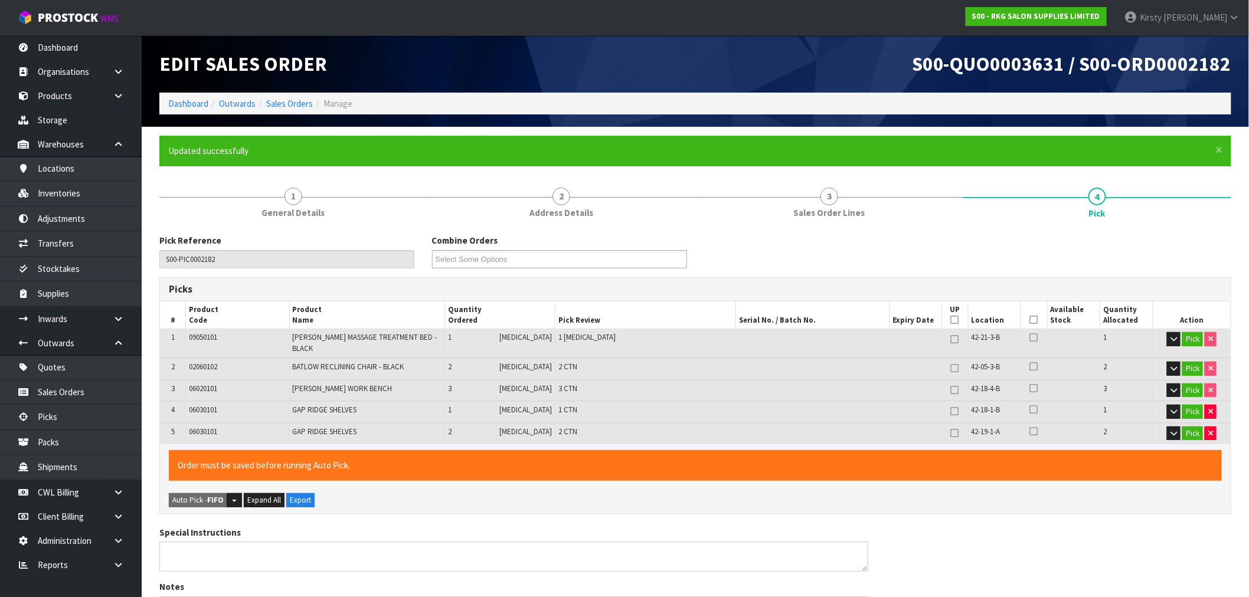
type input "Kirsty Giles"
type input "2025-09-17T13:21:21"
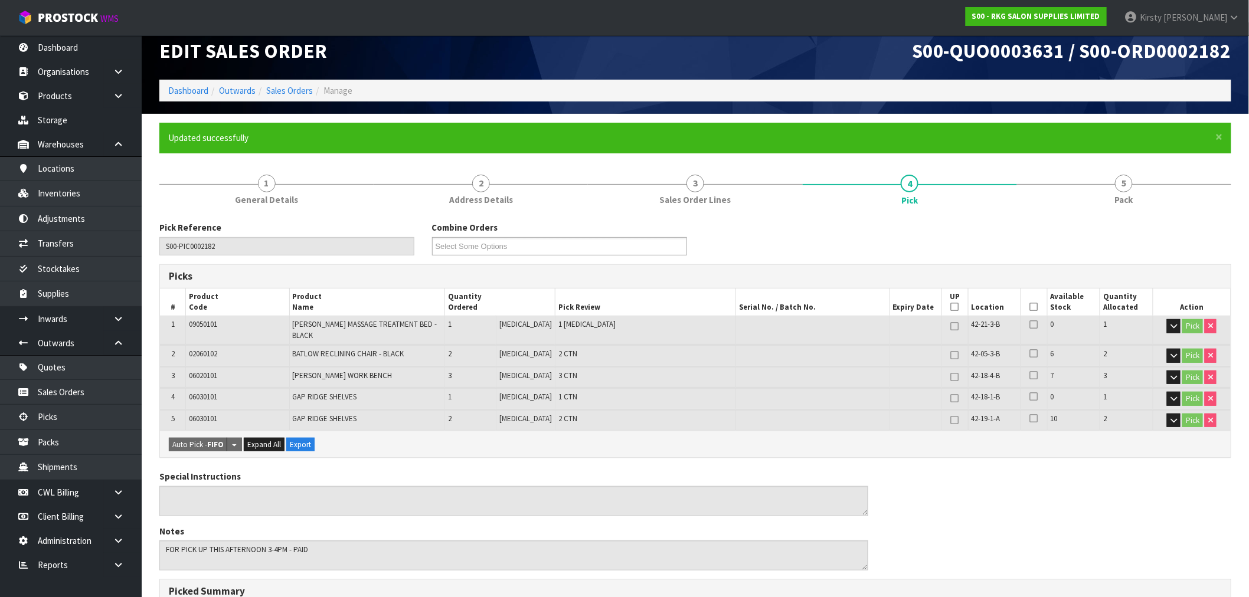
scroll to position [311, 0]
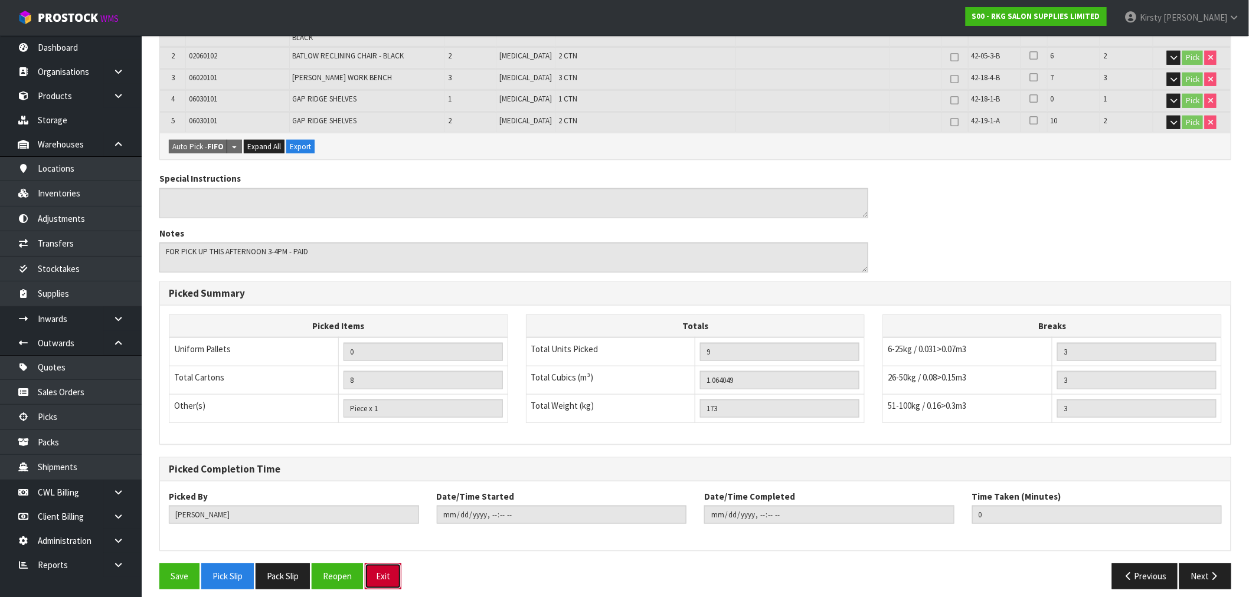
click at [385, 567] on button "Exit" at bounding box center [383, 576] width 37 height 25
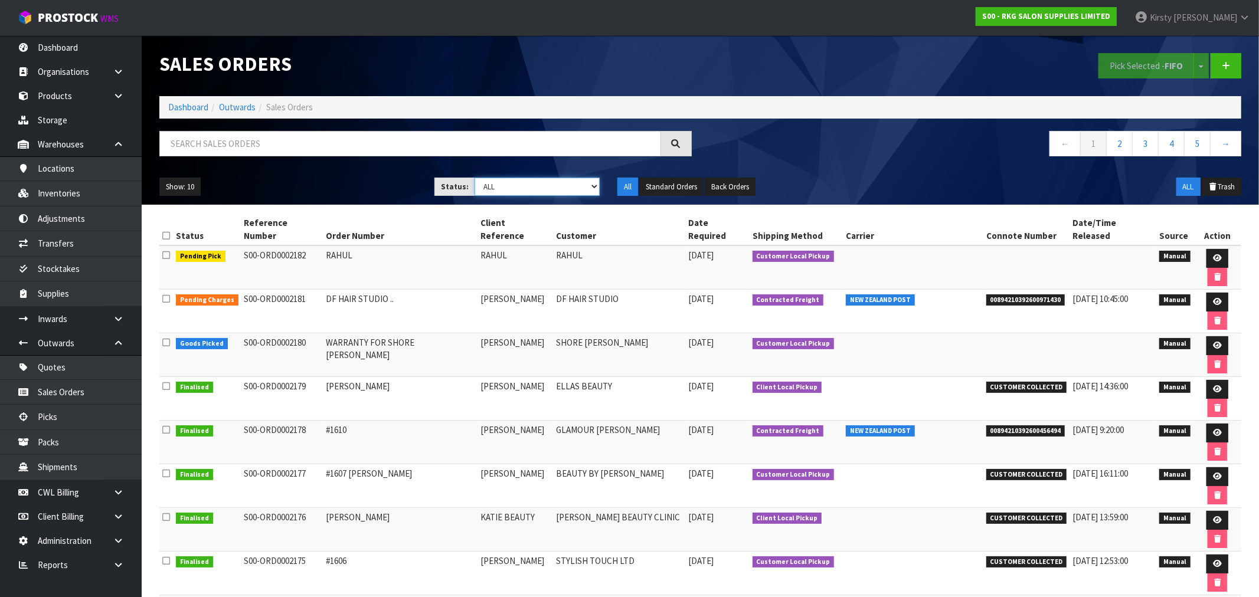
drag, startPoint x: 593, startPoint y: 186, endPoint x: 580, endPoint y: 194, distance: 14.8
click at [593, 186] on select "Draft Pending Allocated Pending Pick Goods Picked Goods Packed Pending Charges …" at bounding box center [536, 187] width 125 height 18
select select "string:6"
click at [474, 178] on select "Draft Pending Allocated Pending Pick Goods Picked Goods Packed Pending Charges …" at bounding box center [536, 187] width 125 height 18
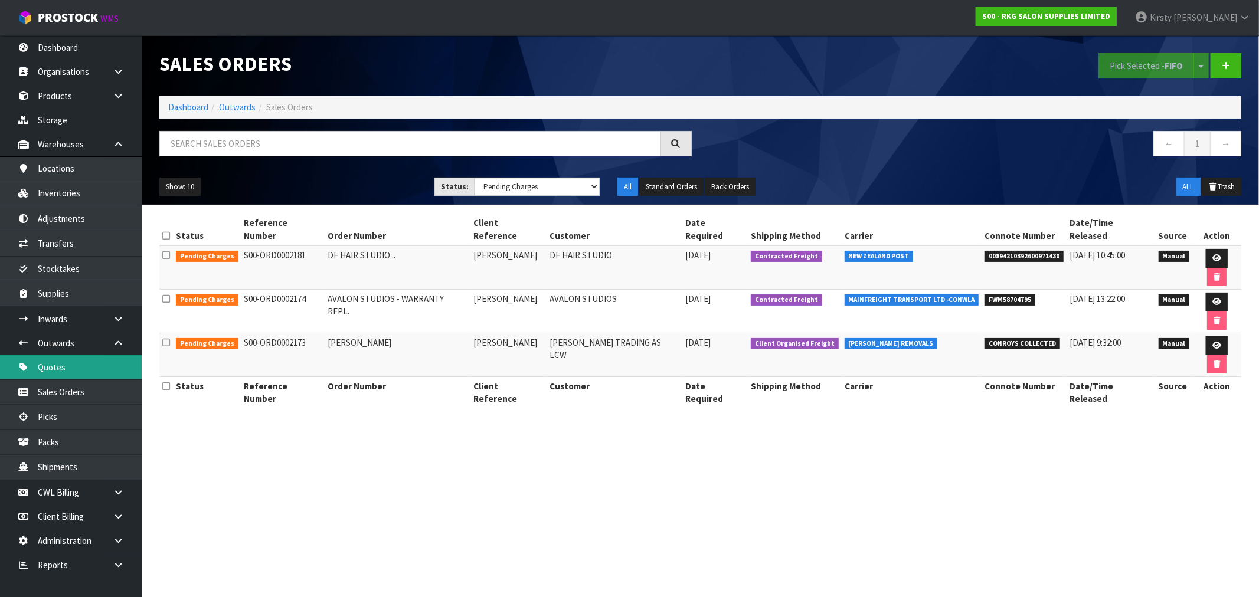
click at [74, 369] on link "Quotes" at bounding box center [71, 367] width 142 height 24
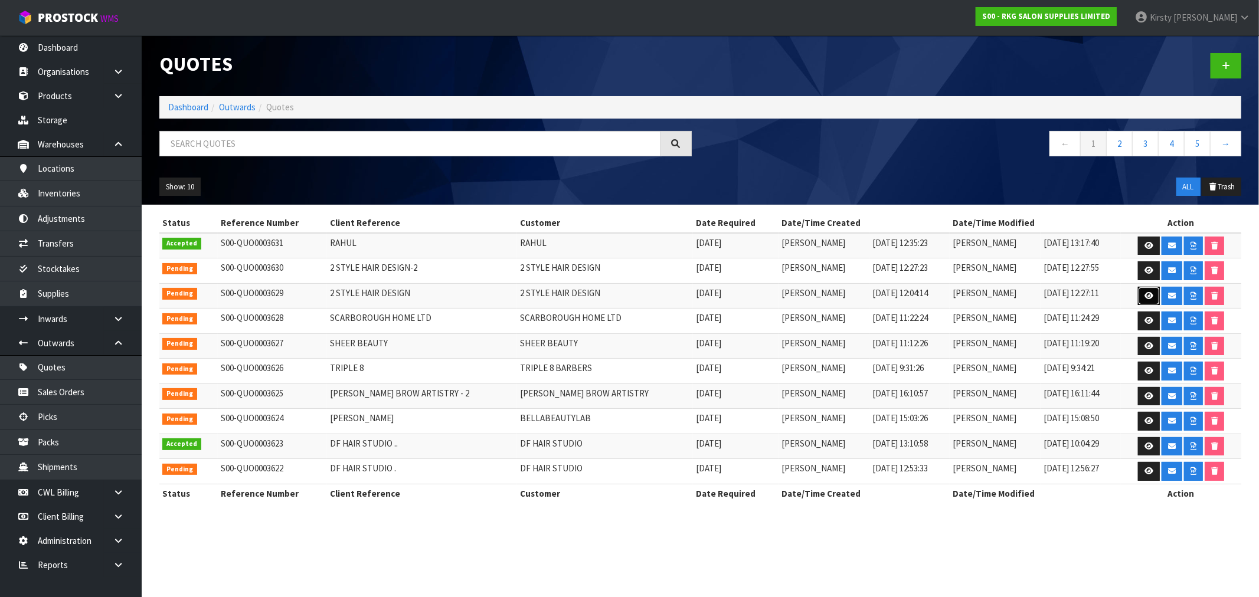
click at [1148, 293] on icon at bounding box center [1148, 296] width 9 height 8
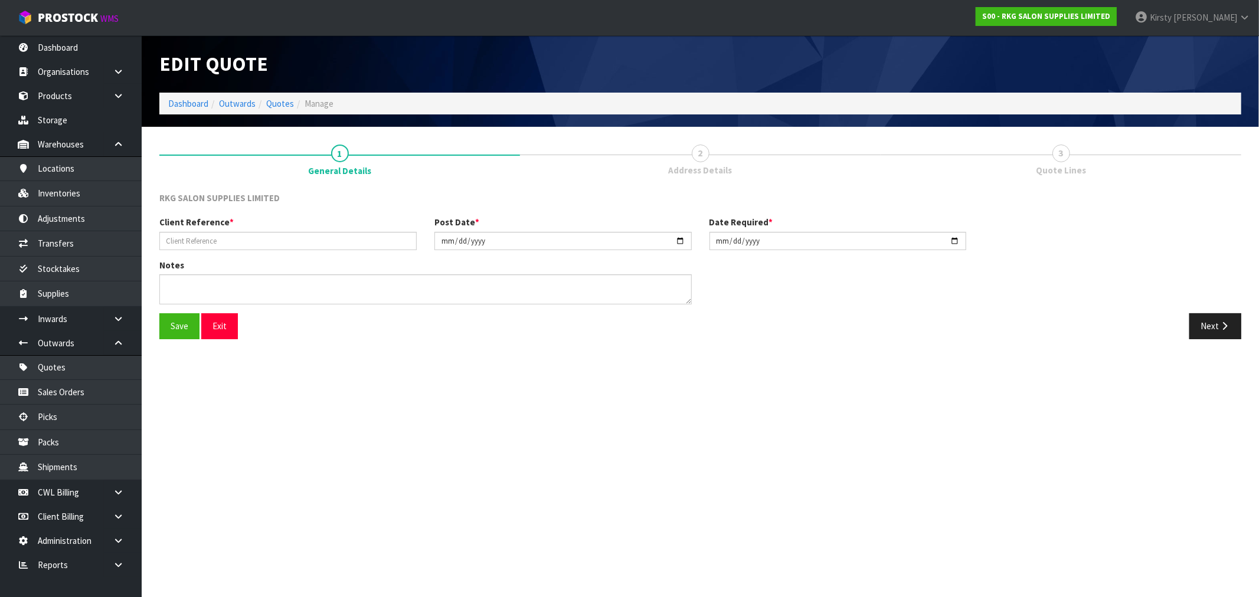
type input "2 STYLE HAIR DESIGN"
type input "2025-09-17"
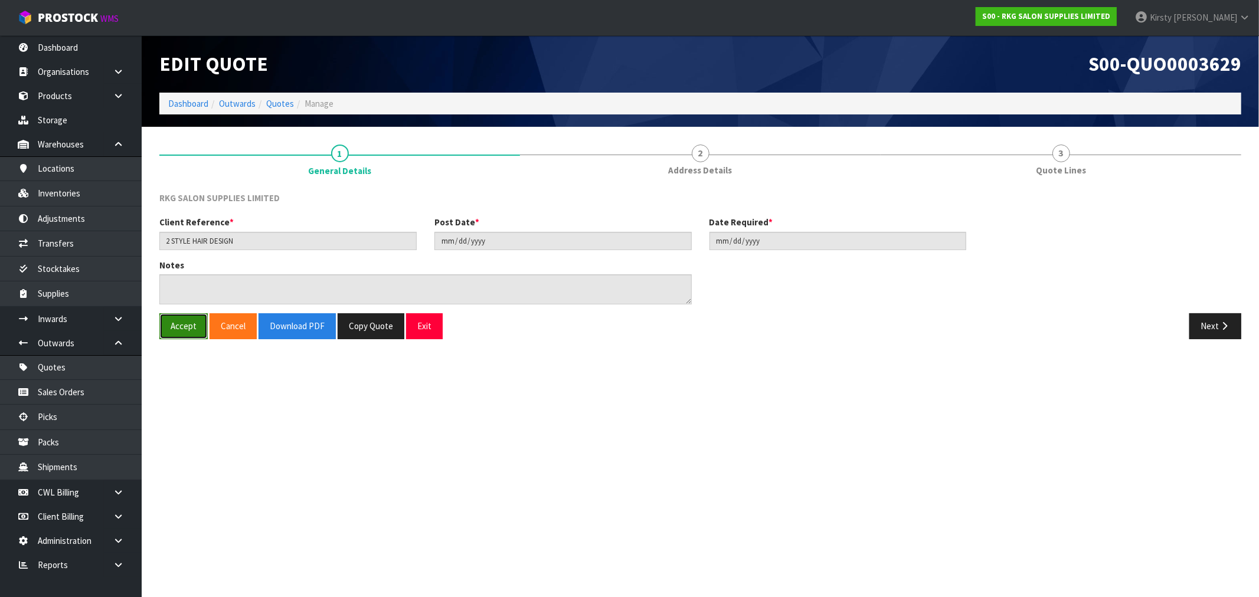
click at [193, 323] on button "Accept" at bounding box center [183, 325] width 48 height 25
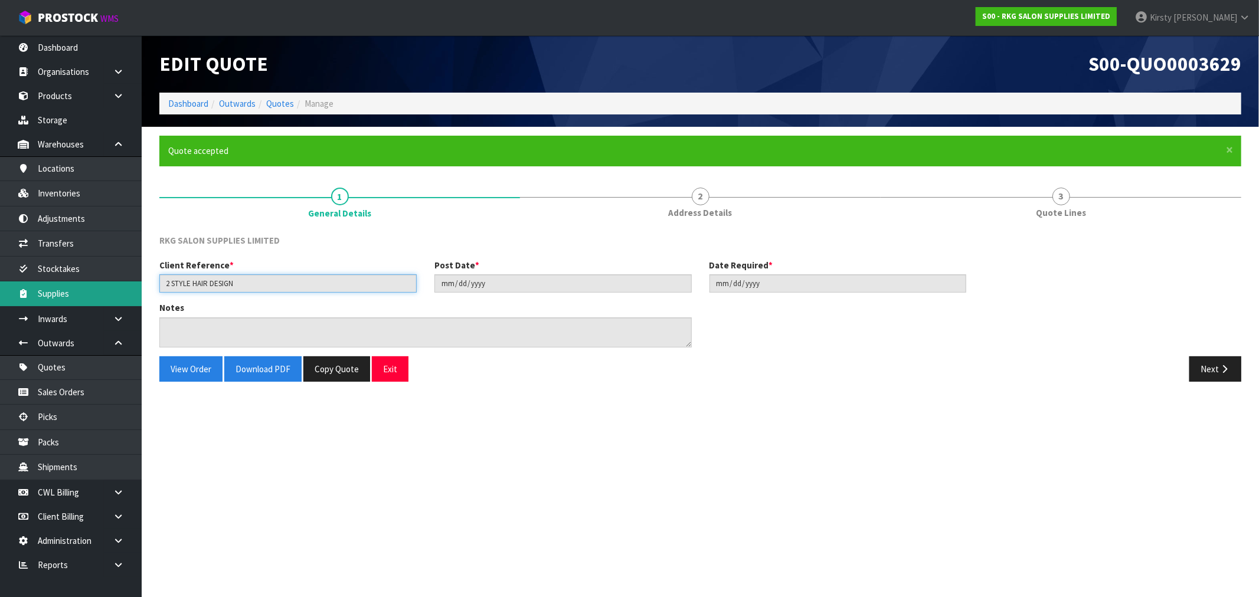
drag, startPoint x: 254, startPoint y: 284, endPoint x: 168, endPoint y: 287, distance: 86.8
click at [100, 288] on body "Toggle navigation ProStock WMS S00 - RKG SALON SUPPLIES LIMITED Kirsty Giles Lo…" at bounding box center [629, 298] width 1259 height 597
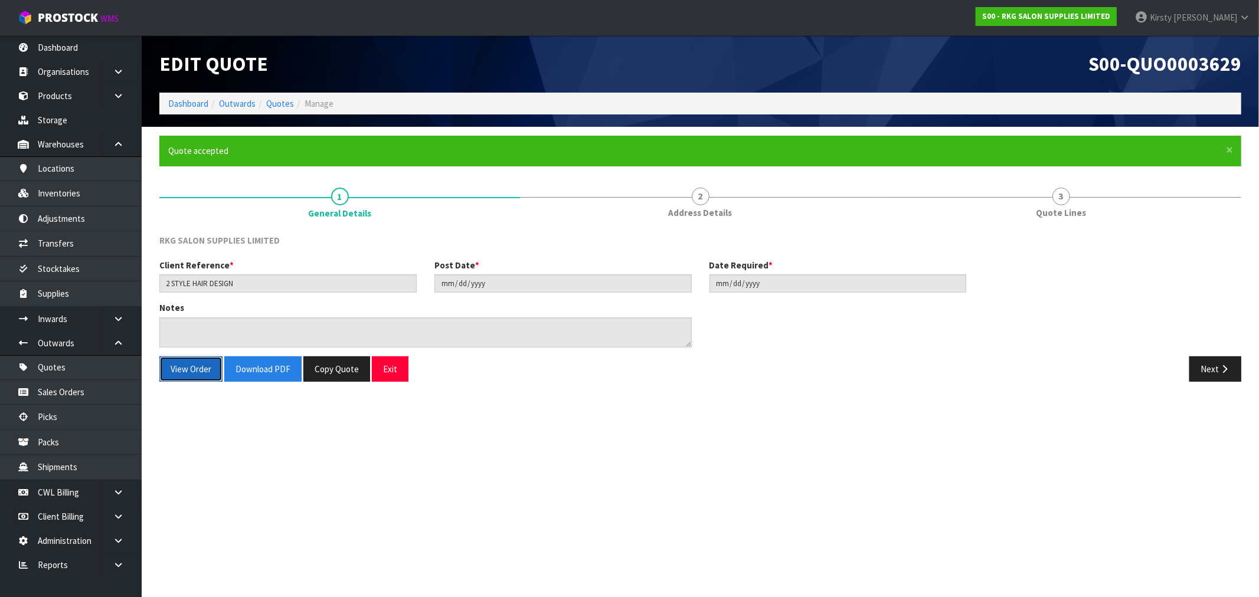
click at [194, 371] on button "View Order" at bounding box center [190, 368] width 63 height 25
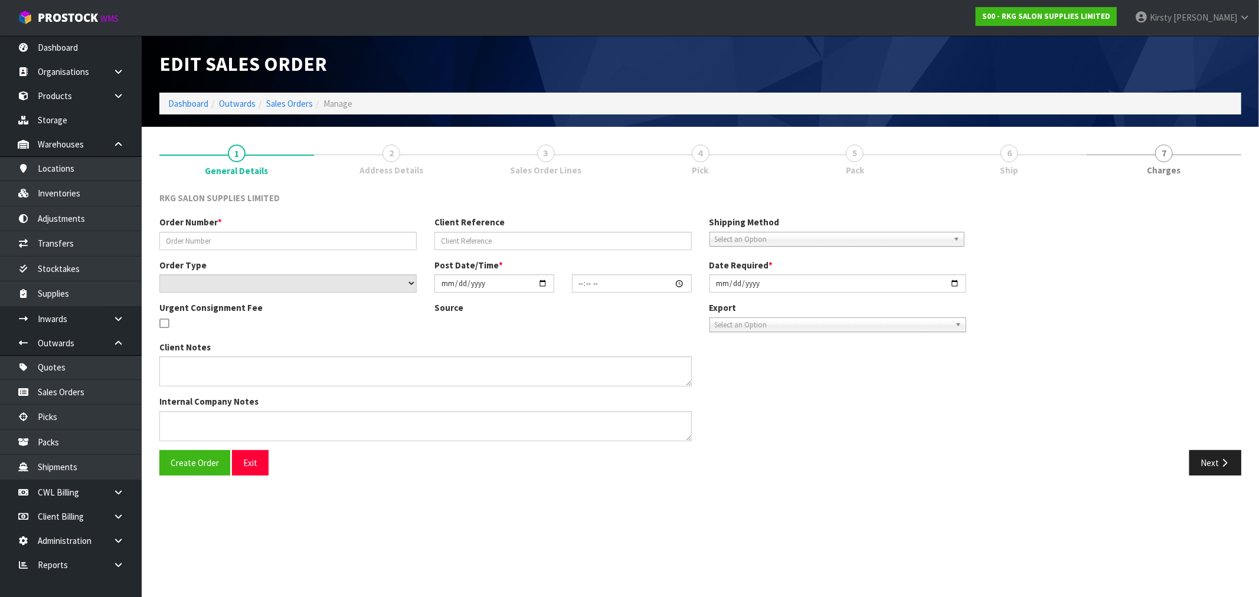
type input "2 STYLE HAIR DESIGN"
select select "number:0"
type input "2025-09-17"
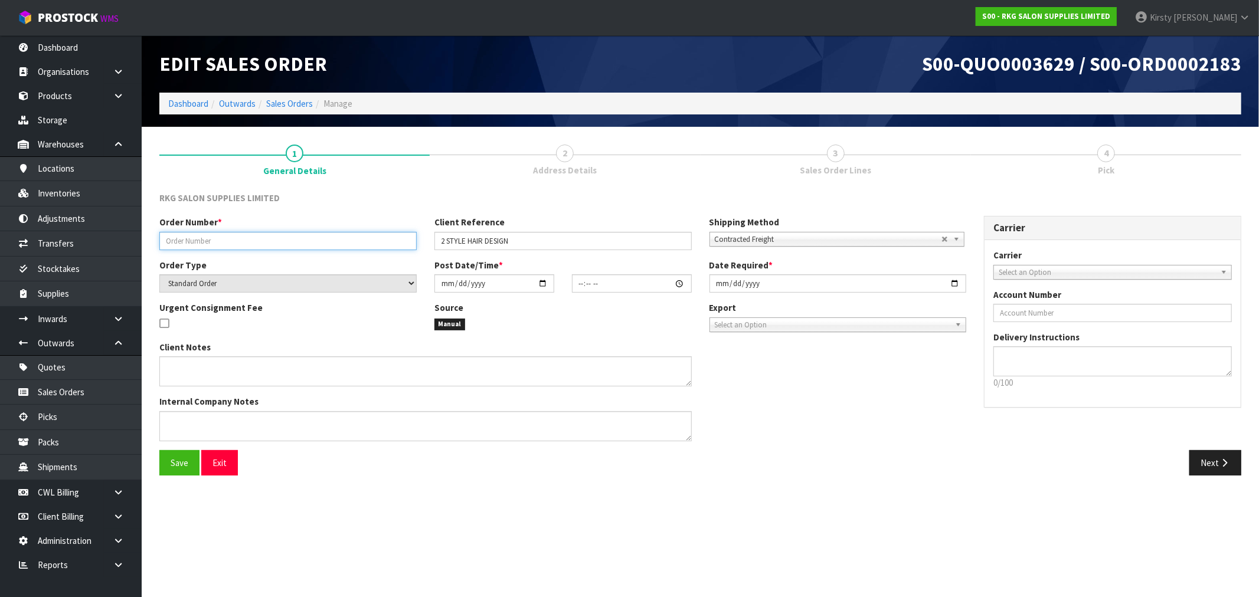
click at [191, 238] on input "text" at bounding box center [287, 241] width 257 height 18
paste input "2 STYLE HAIR DESIGN"
type input "2 STYLE HAIR DESIGN"
drag, startPoint x: 500, startPoint y: 241, endPoint x: 355, endPoint y: 254, distance: 145.8
click at [355, 254] on div "Order Number * 2 STYLE HAIR DESIGN Client Reference 2 STYLE HAIR DESIGN Shippin…" at bounding box center [562, 237] width 824 height 42
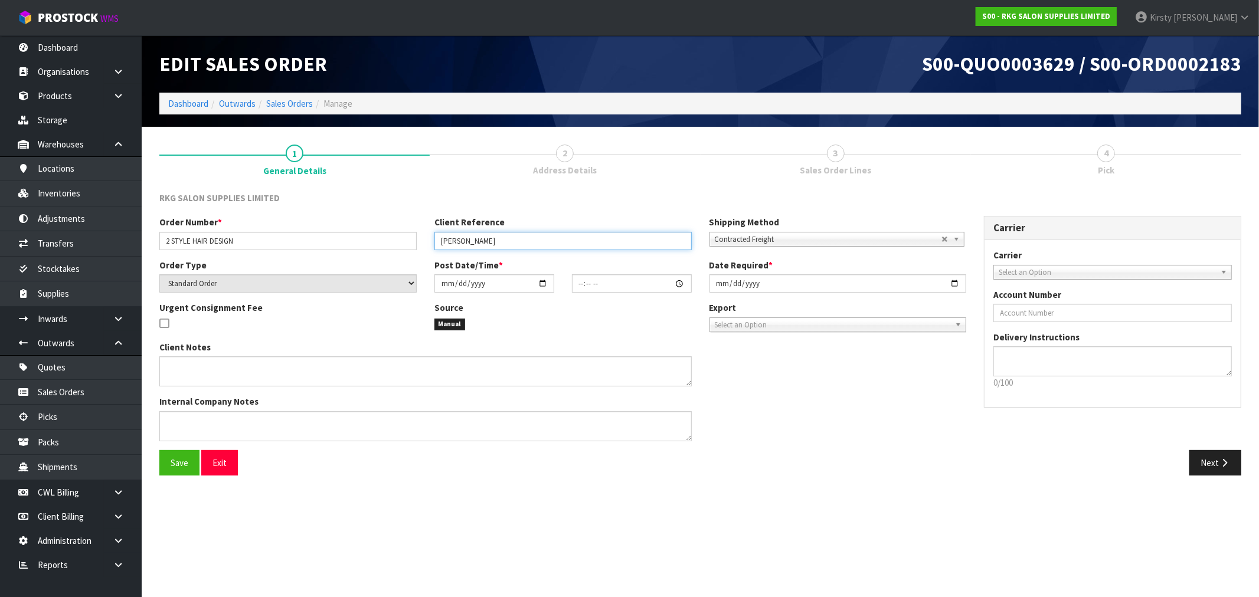
type input "MICHELLE"
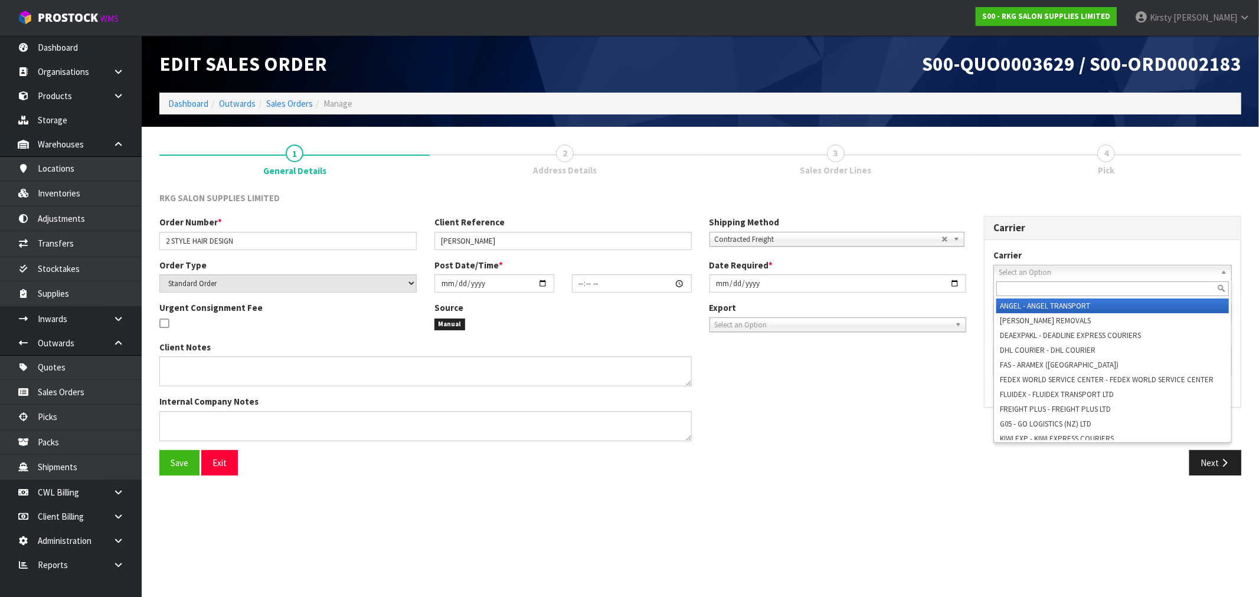
click at [1026, 276] on span "Select an Option" at bounding box center [1107, 273] width 217 height 14
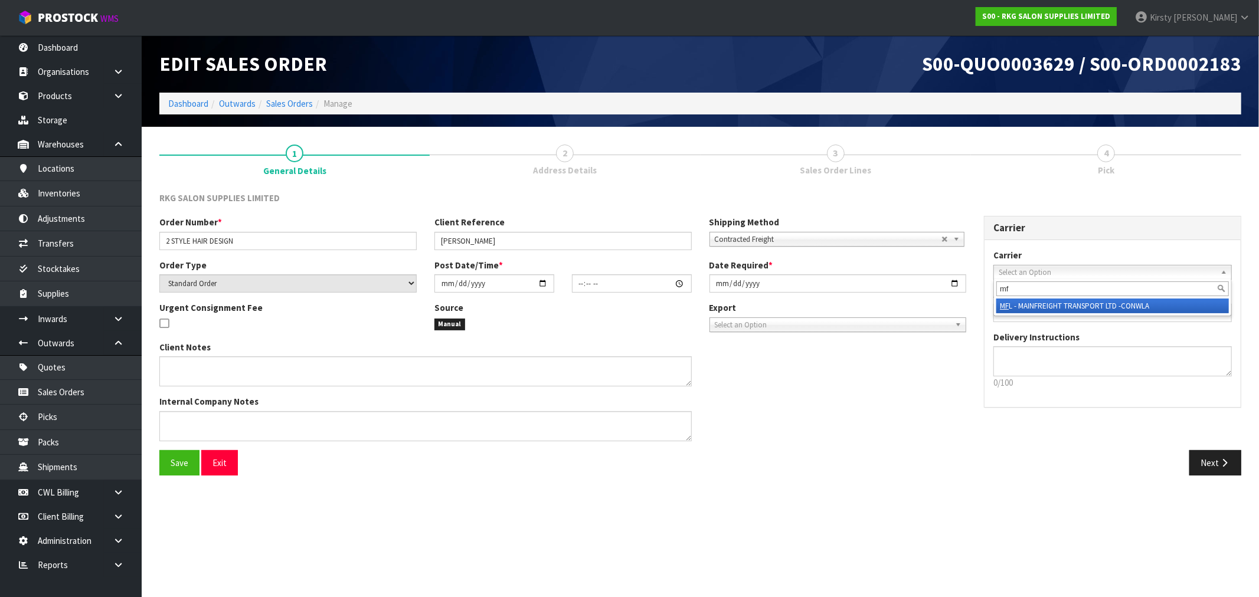
type input "mf"
click at [1030, 307] on li "MF L - MAINFREIGHT TRANSPORT LTD -CONWLA" at bounding box center [1112, 306] width 233 height 15
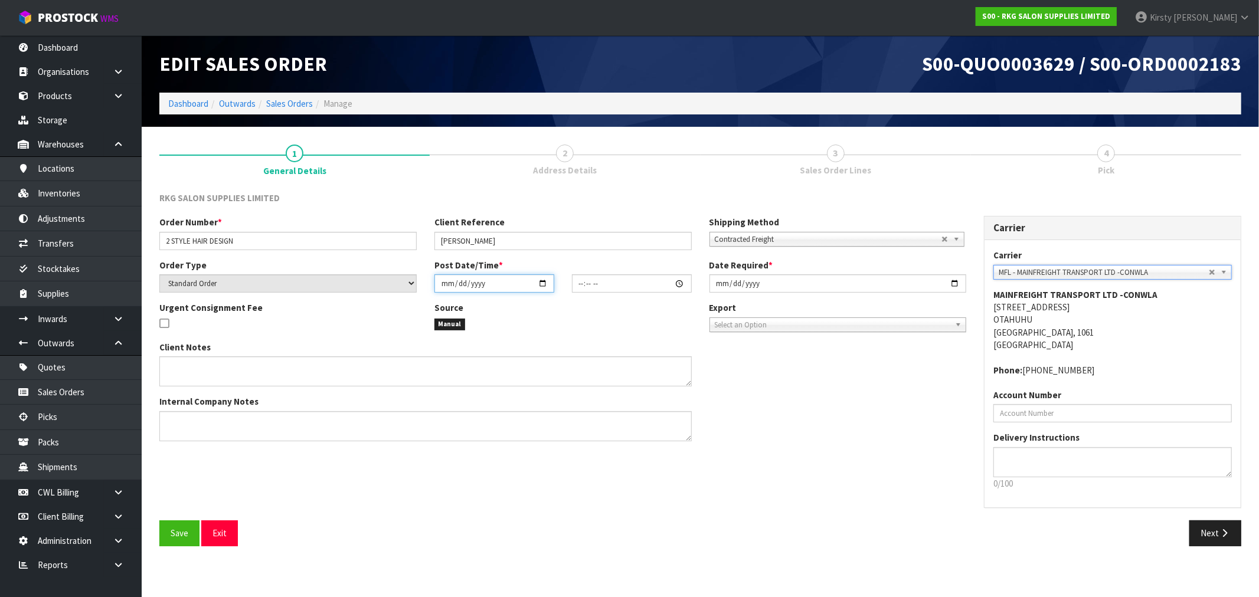
click at [441, 286] on input "date" at bounding box center [494, 283] width 120 height 18
type input "0002-09-17"
type input "00:00:00.000"
type input "2025-09-17"
type input "01:00"
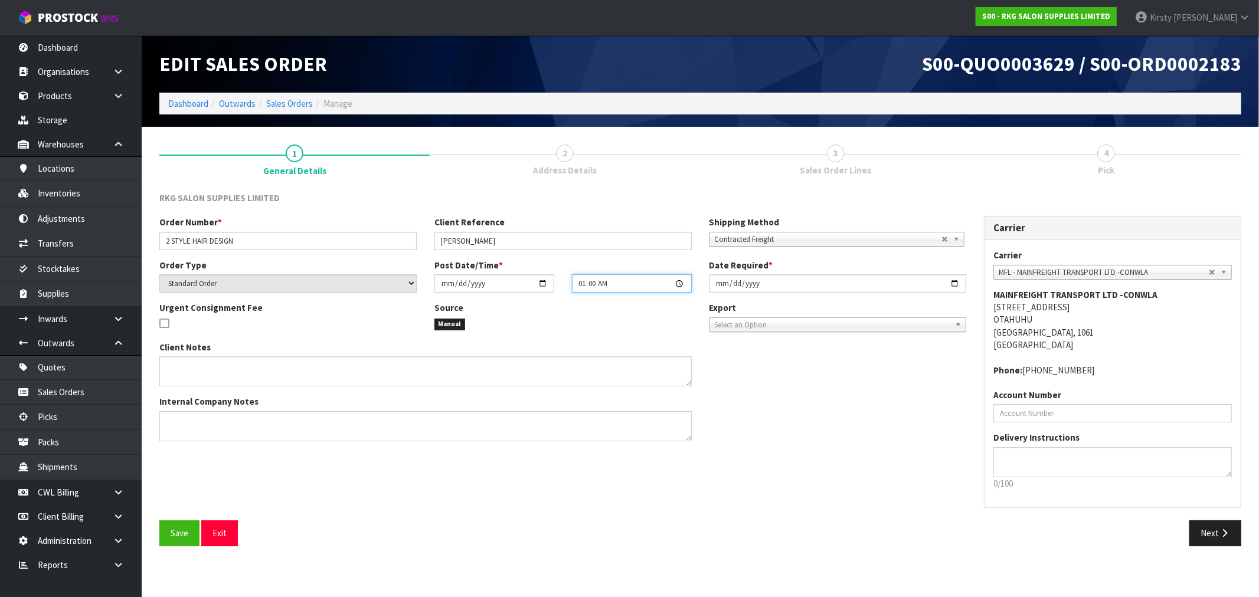
type input "2025-09-17"
type input "13:45"
click at [716, 280] on input "2025-09-17" at bounding box center [837, 283] width 257 height 18
type input "2025-09-18"
click at [188, 427] on textarea at bounding box center [425, 426] width 532 height 30
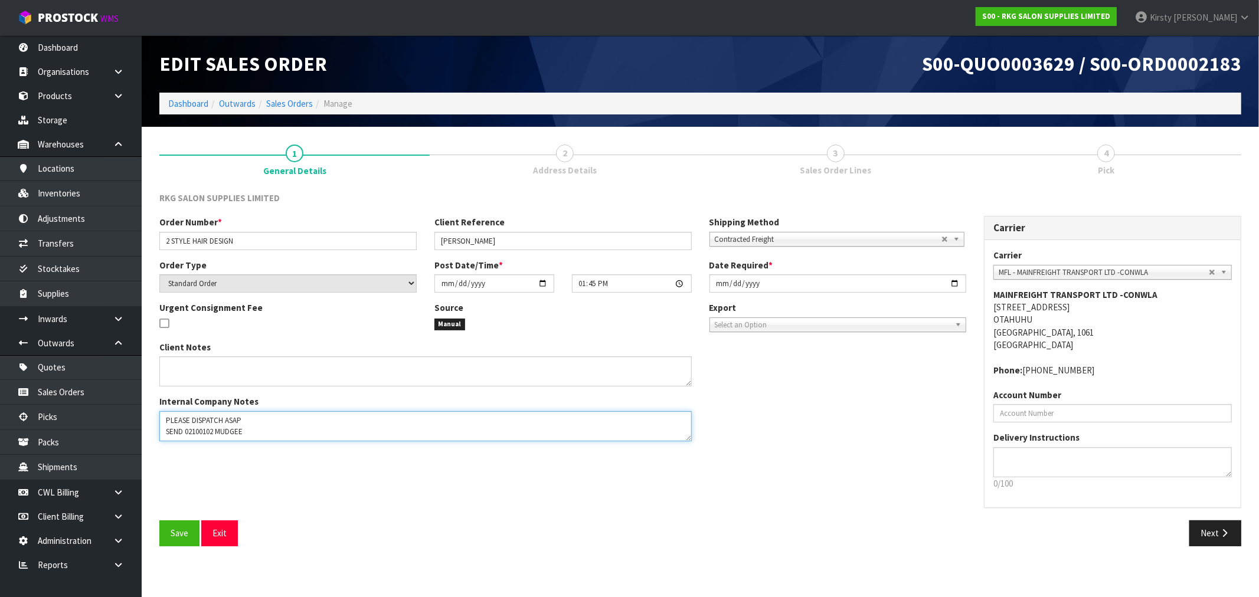
click at [186, 431] on textarea at bounding box center [425, 426] width 532 height 30
click at [278, 427] on textarea at bounding box center [425, 426] width 532 height 30
type textarea "PLEASE DISPATCH ASAP SEND 3 X 02100102 MUDGEE CHAIRS LOOSE, THE REST ON ONE PAL…"
click at [1017, 463] on textarea at bounding box center [1112, 462] width 238 height 30
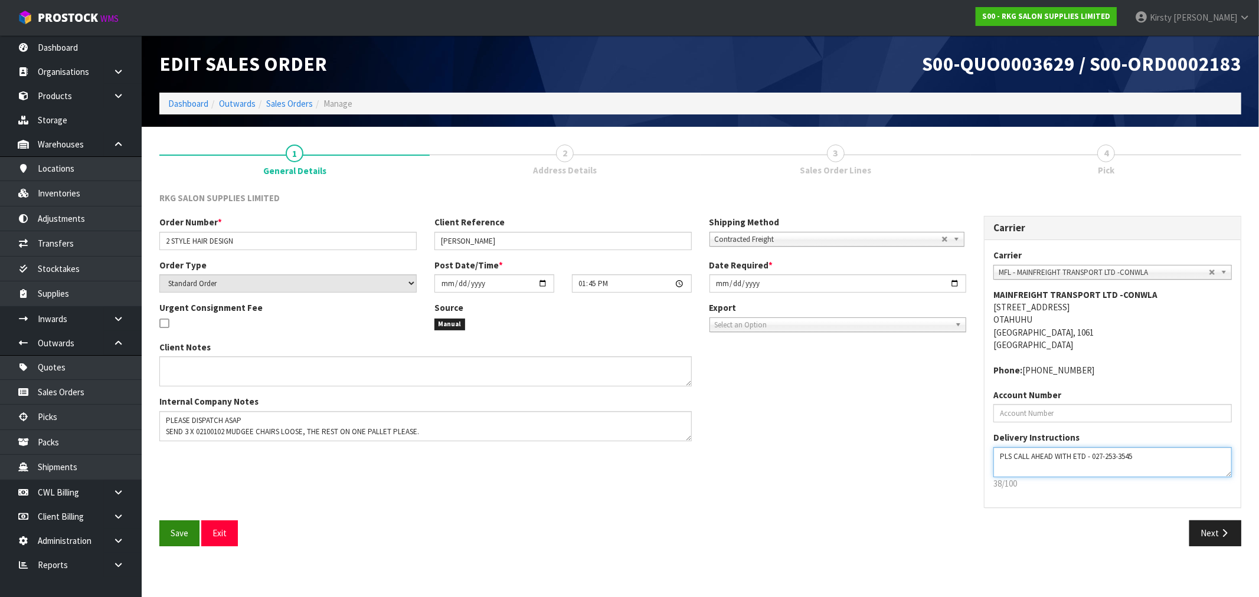
type textarea "PLS CALL AHEAD WITH ETD - 027-253-3545"
click at [181, 534] on span "Save" at bounding box center [180, 533] width 18 height 11
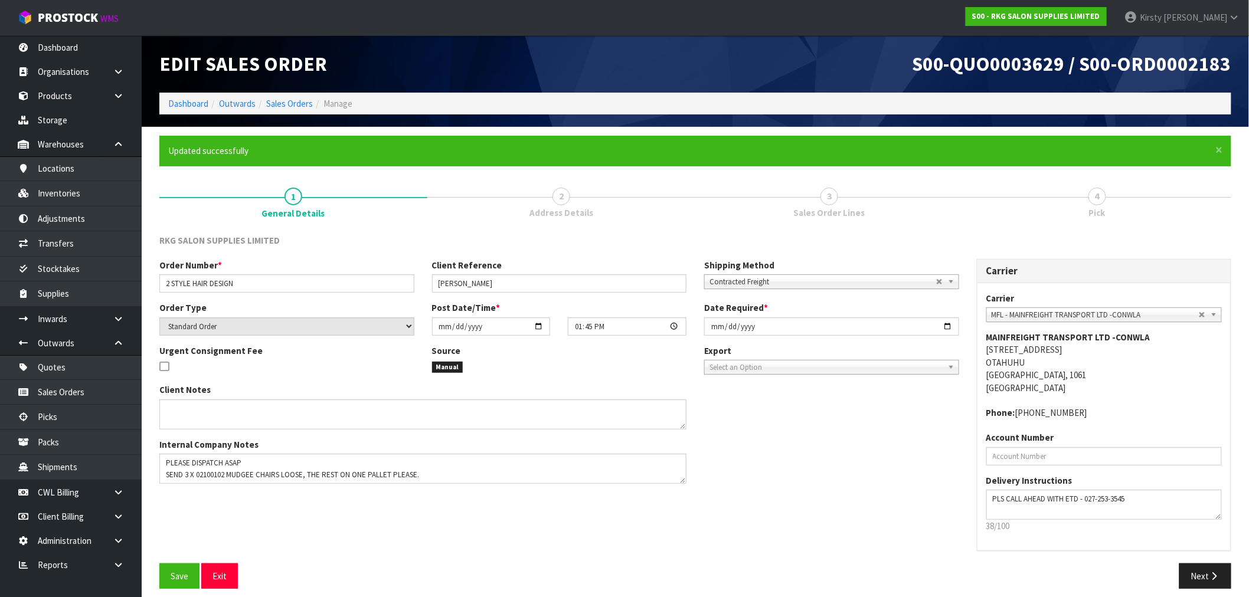
type input "13:45:00.000"
drag, startPoint x: 1210, startPoint y: 578, endPoint x: 360, endPoint y: 502, distance: 853.2
click at [1210, 575] on icon "button" at bounding box center [1214, 576] width 11 height 9
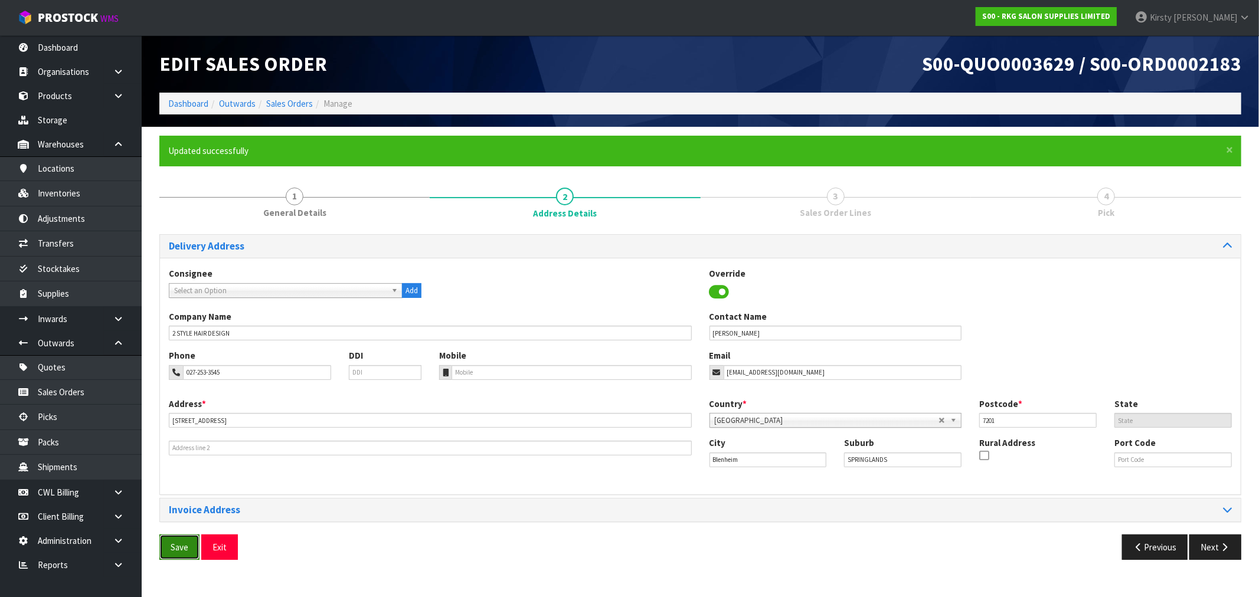
click at [184, 549] on span "Save" at bounding box center [180, 547] width 18 height 11
click at [1225, 551] on icon "button" at bounding box center [1224, 547] width 11 height 9
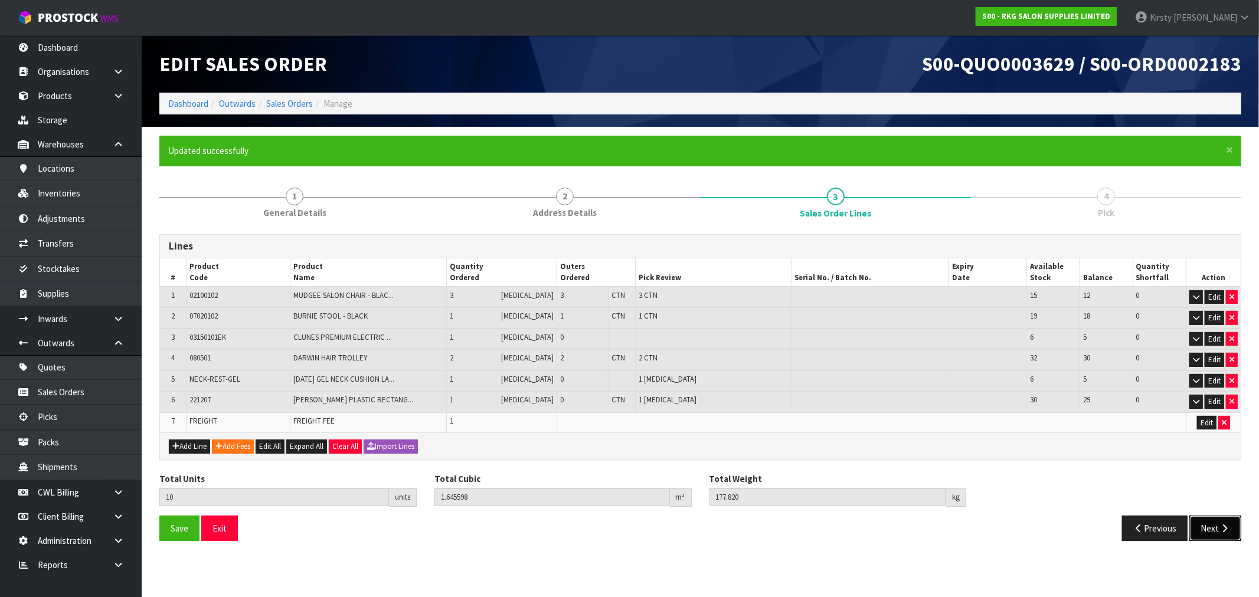
click at [1223, 524] on icon "button" at bounding box center [1224, 528] width 11 height 9
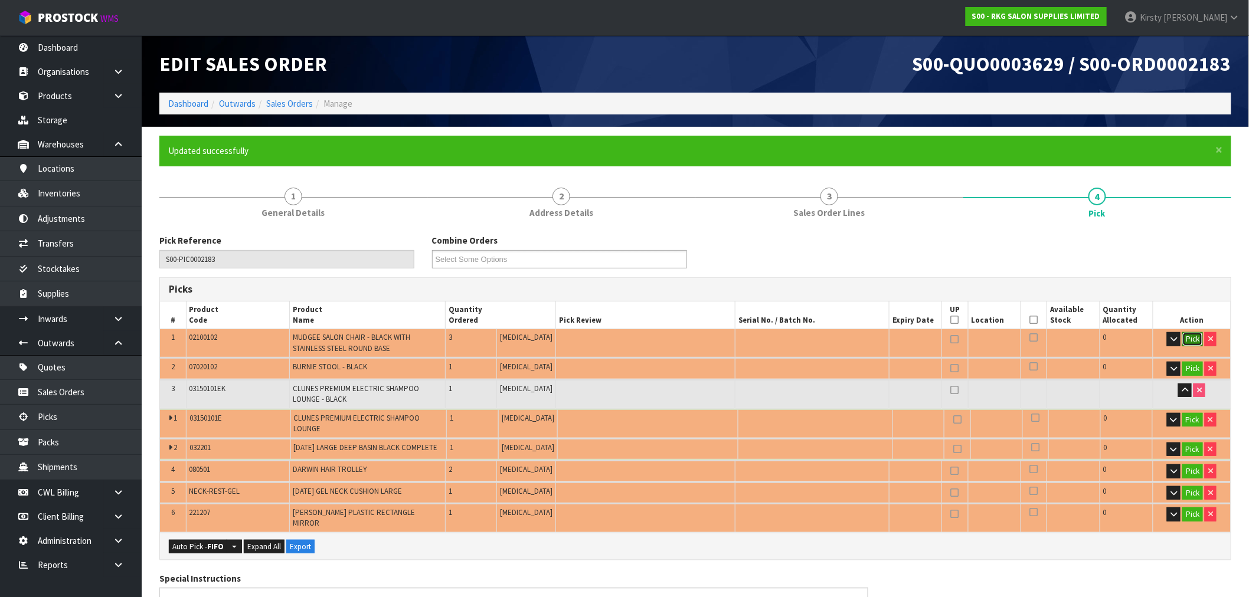
click at [1193, 341] on button "Pick" at bounding box center [1192, 339] width 21 height 14
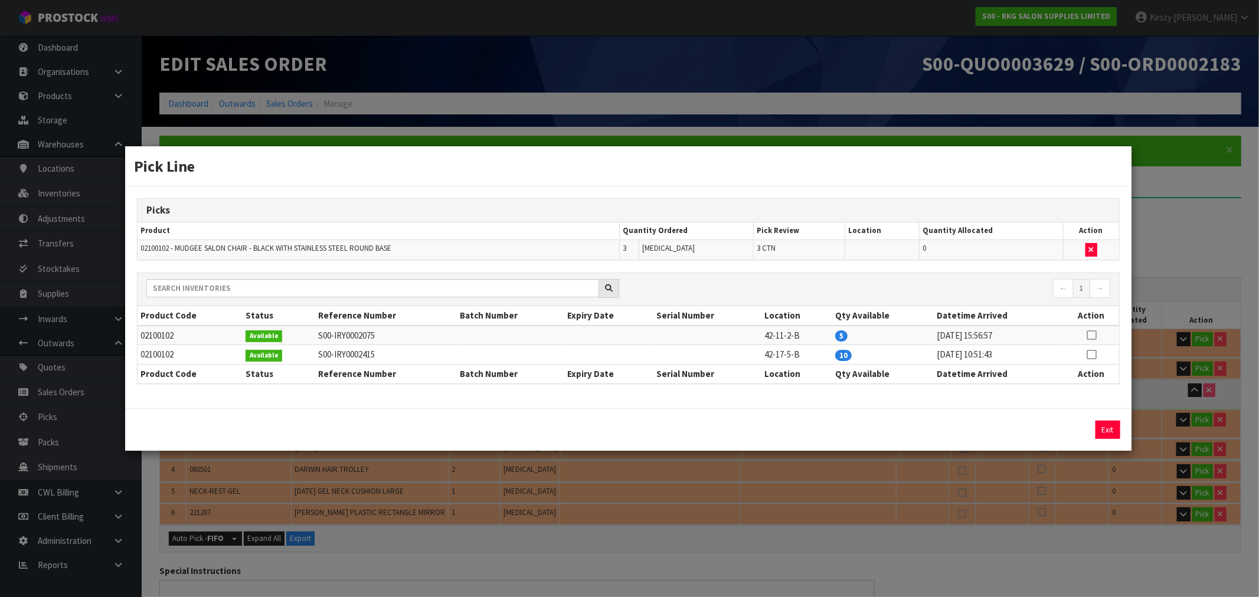
click at [1090, 335] on icon at bounding box center [1091, 335] width 9 height 1
click at [1064, 431] on button "Assign Pick" at bounding box center [1067, 430] width 48 height 18
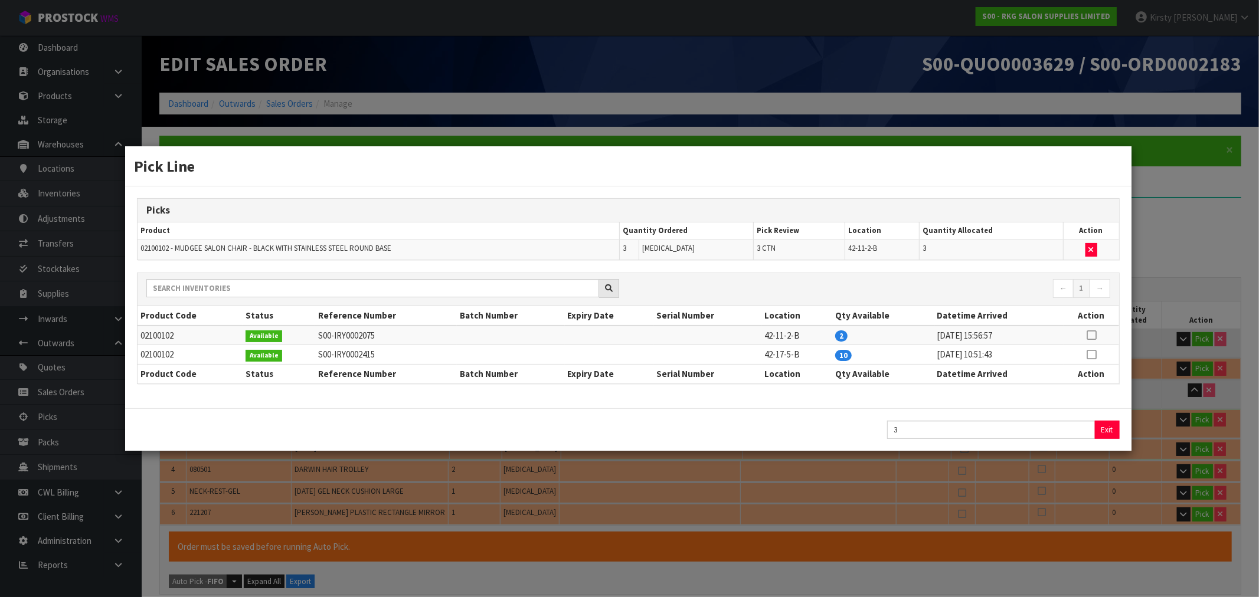
type input "3"
type input "0.650391"
type input "75"
click at [1106, 433] on button "Exit" at bounding box center [1107, 430] width 25 height 18
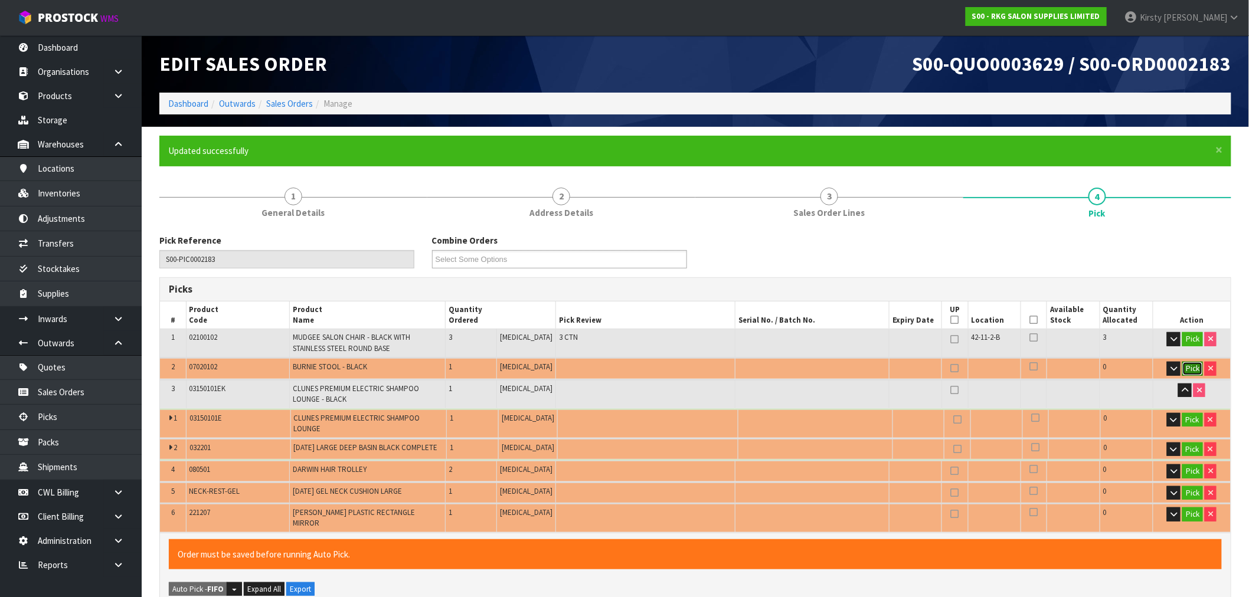
click at [1193, 372] on button "Pick" at bounding box center [1192, 369] width 21 height 14
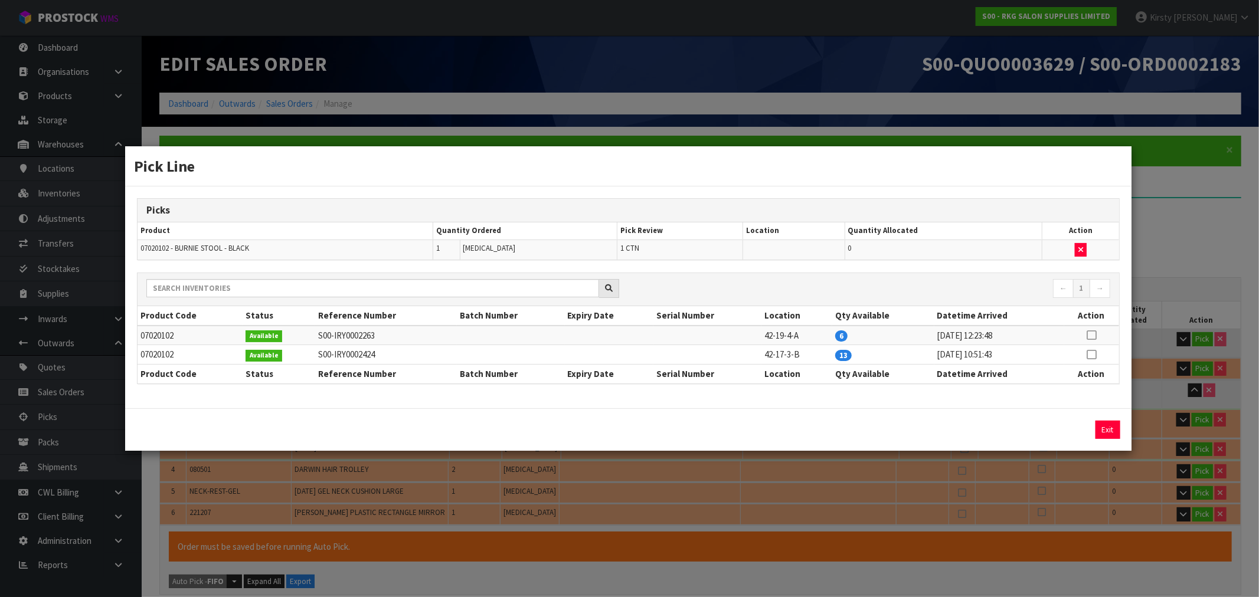
click at [1092, 335] on icon at bounding box center [1091, 335] width 9 height 1
click at [1052, 426] on button "Assign Pick" at bounding box center [1067, 430] width 48 height 18
type input "4"
type input "0.690595"
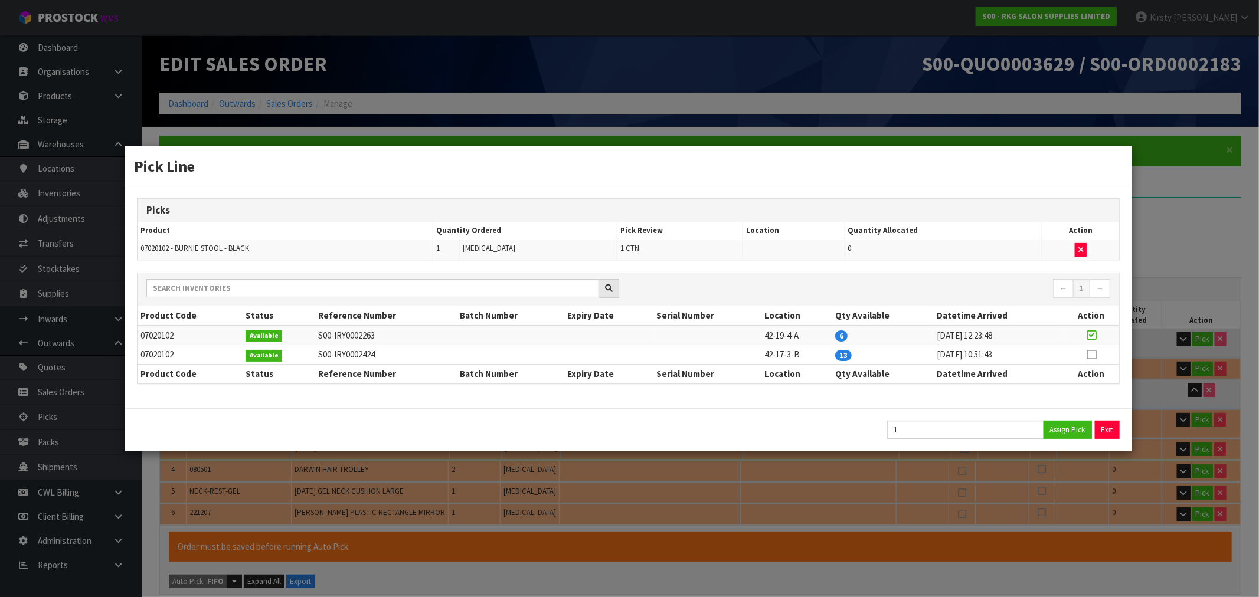
type input "79"
click at [1104, 426] on button "Exit" at bounding box center [1107, 430] width 25 height 18
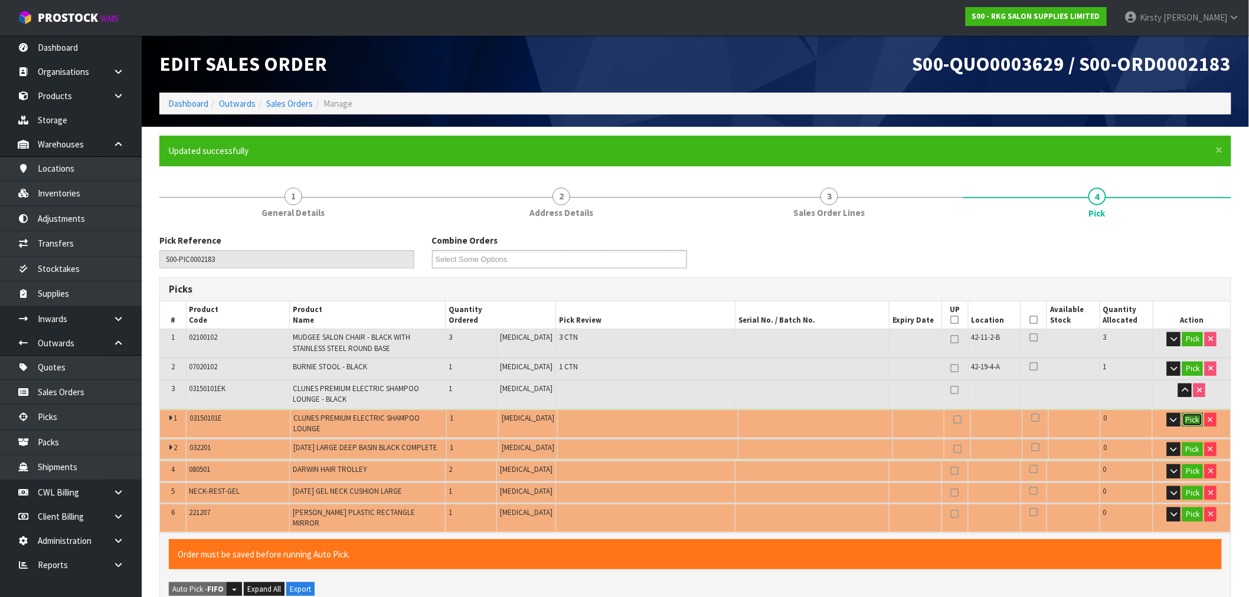
click at [1194, 415] on button "Pick" at bounding box center [1192, 420] width 21 height 14
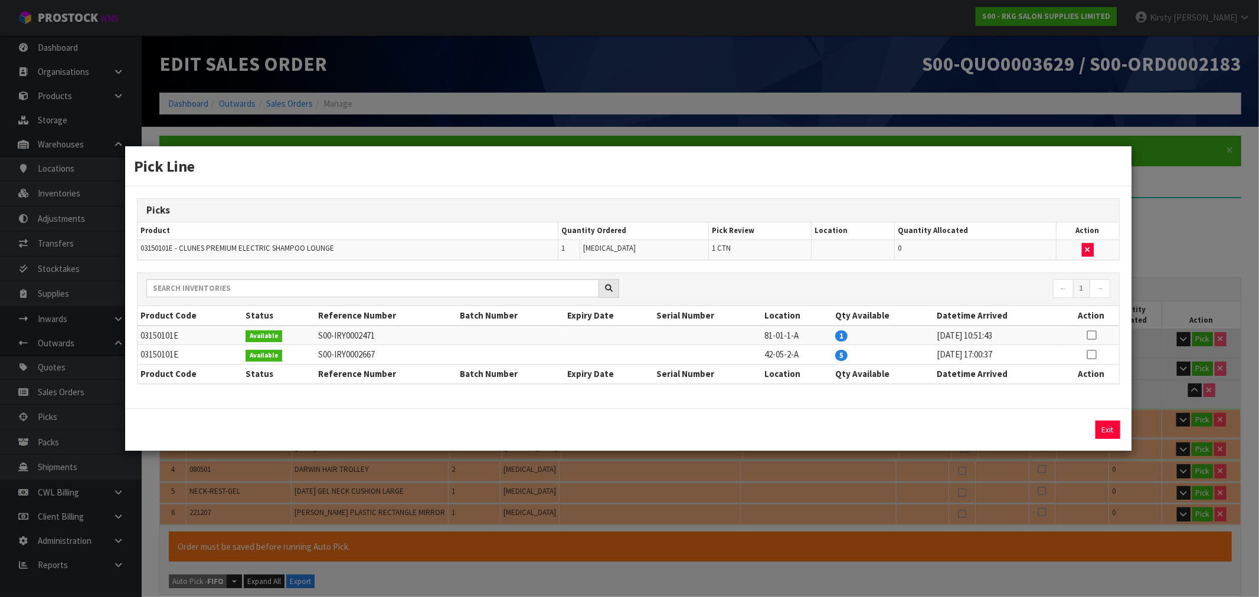
click at [1092, 355] on icon at bounding box center [1091, 355] width 9 height 1
click at [1072, 431] on button "Assign Pick" at bounding box center [1067, 430] width 48 height 18
type input "5"
type input "1.268095"
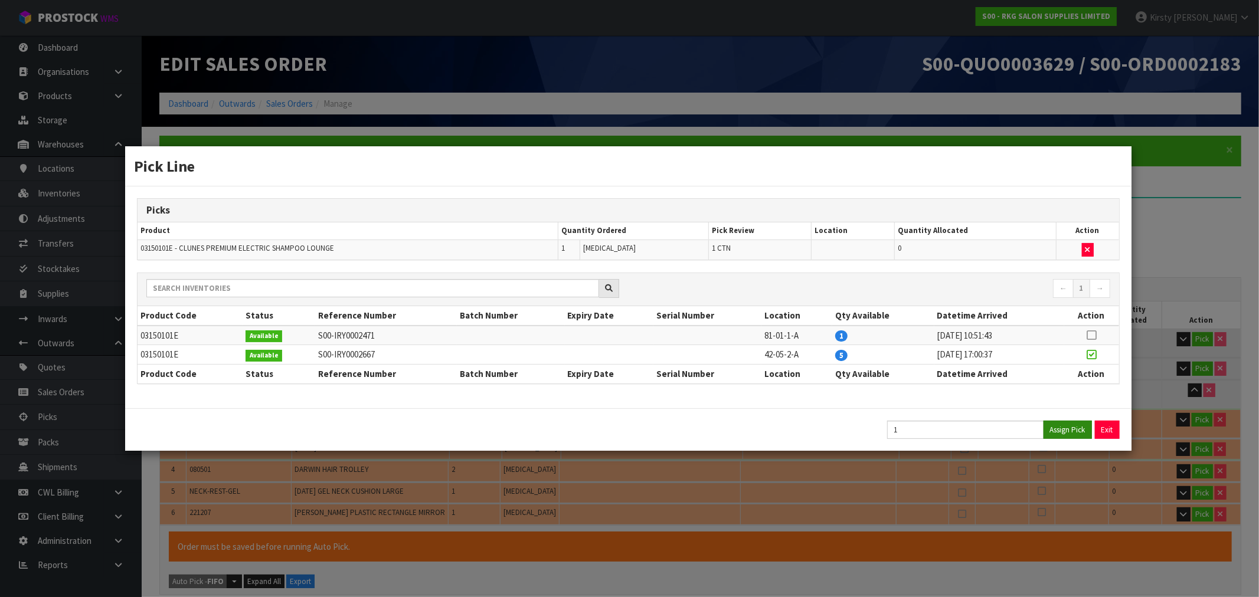
type input "129"
click at [1114, 430] on button "Exit" at bounding box center [1107, 430] width 25 height 18
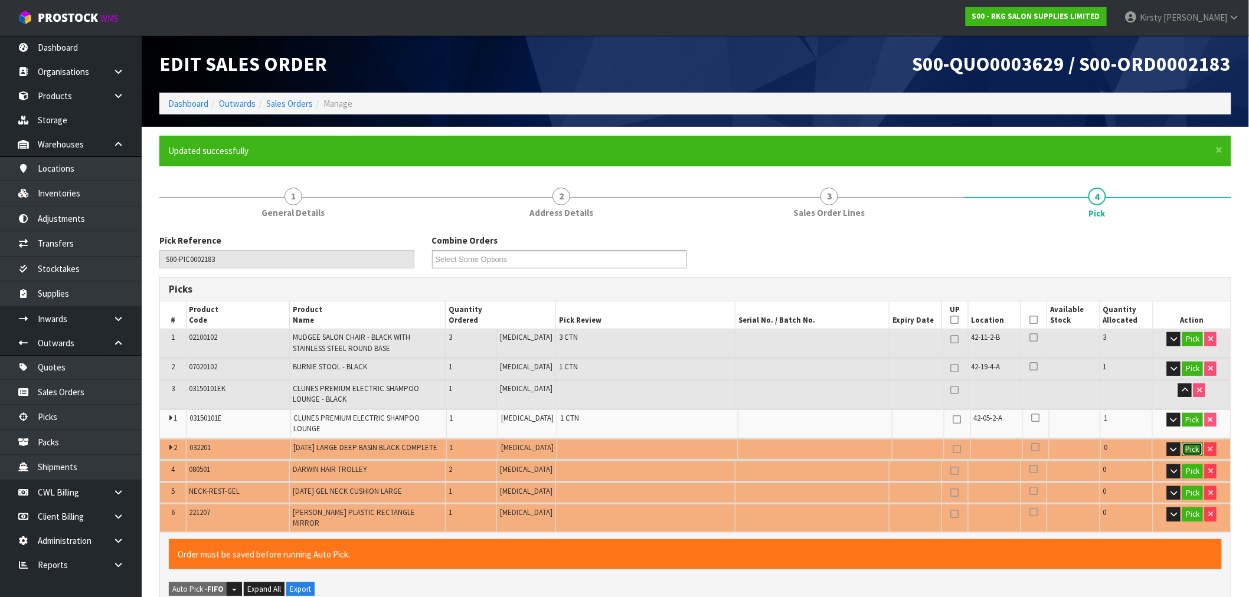
click at [1199, 443] on button "Pick" at bounding box center [1192, 450] width 21 height 14
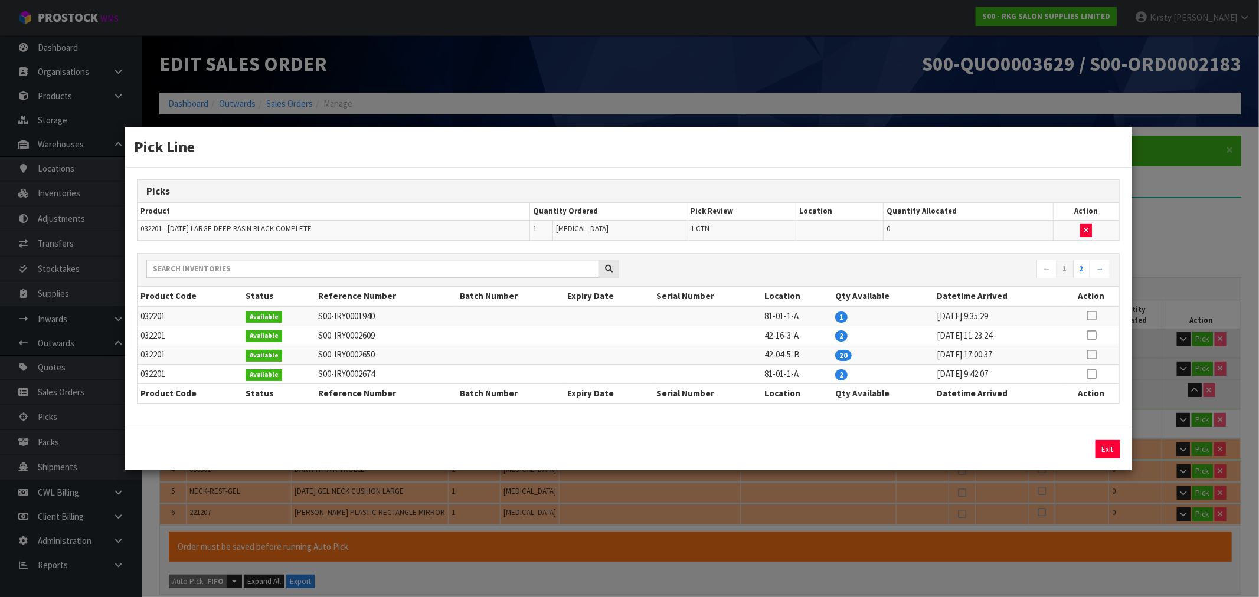
click at [1092, 335] on icon at bounding box center [1091, 335] width 9 height 1
click at [1067, 447] on button "Assign Pick" at bounding box center [1067, 449] width 48 height 18
type input "6"
type input "1.390567"
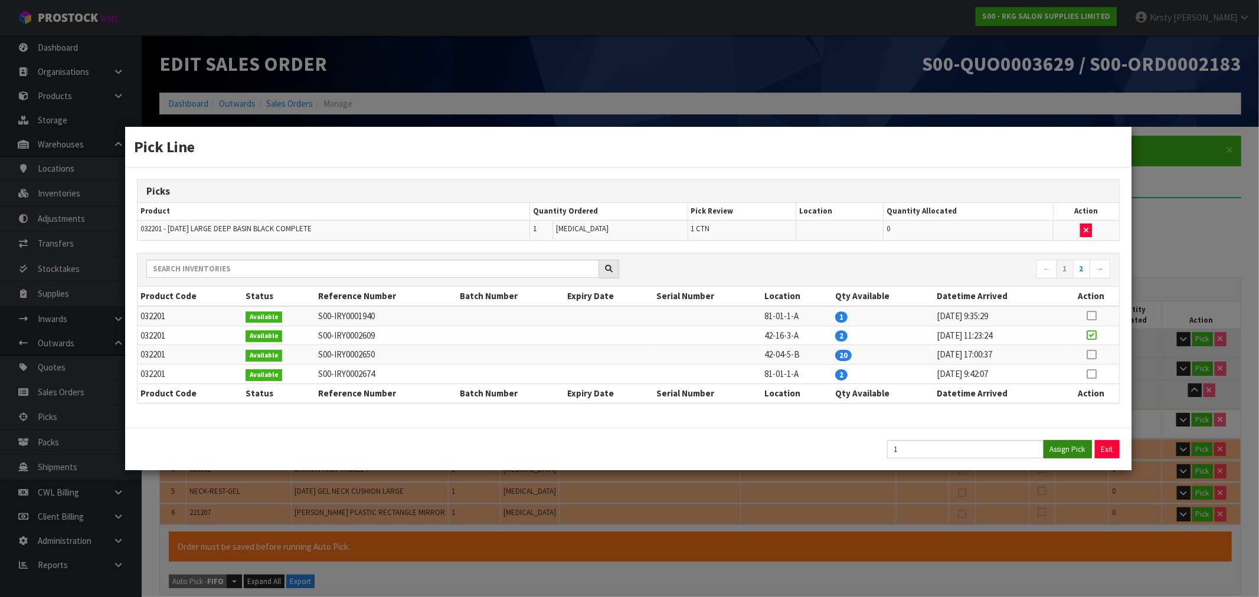
type input "152"
drag, startPoint x: 1116, startPoint y: 452, endPoint x: 1067, endPoint y: 451, distance: 49.0
click at [1116, 451] on button "Exit" at bounding box center [1107, 449] width 25 height 18
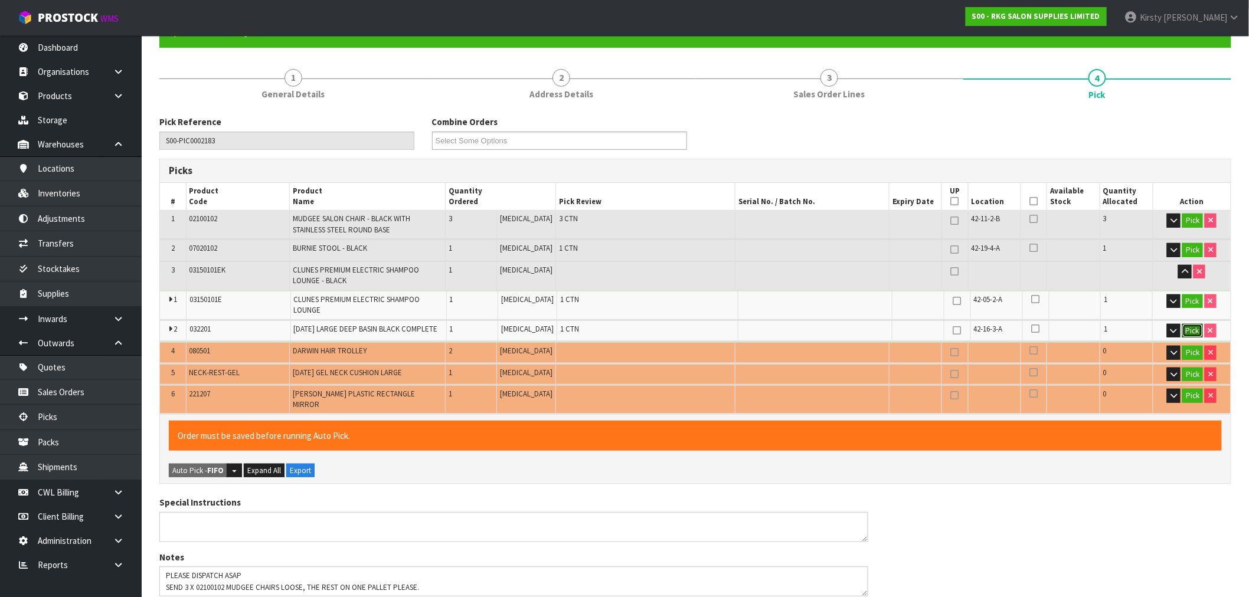
scroll to position [197, 0]
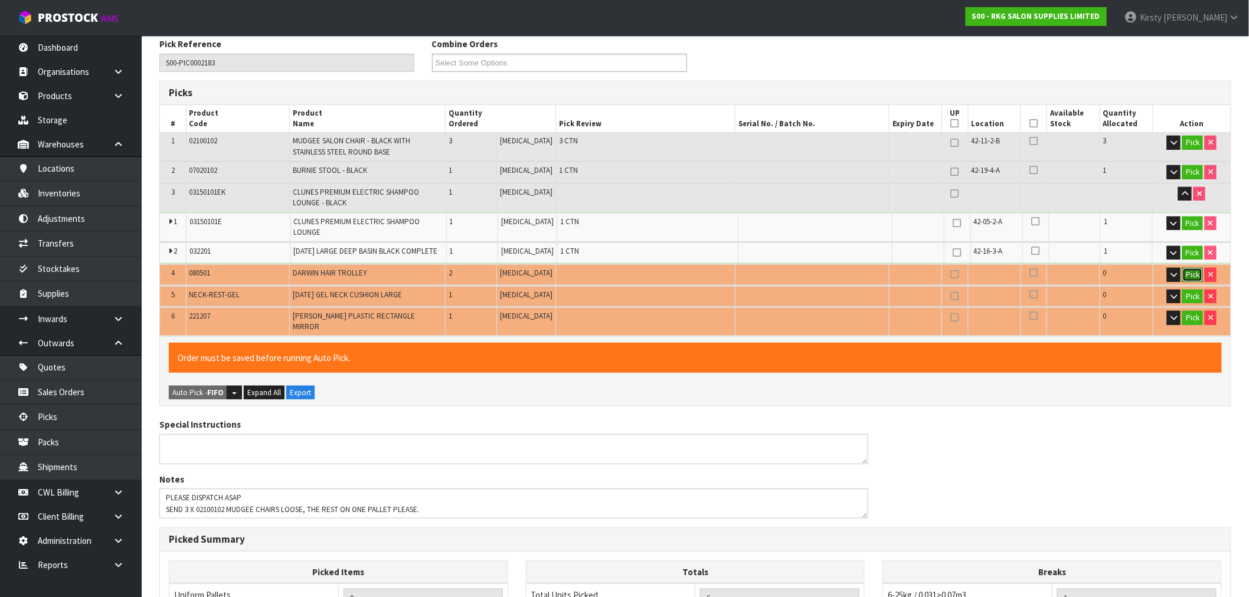
click at [1192, 268] on button "Pick" at bounding box center [1192, 275] width 21 height 14
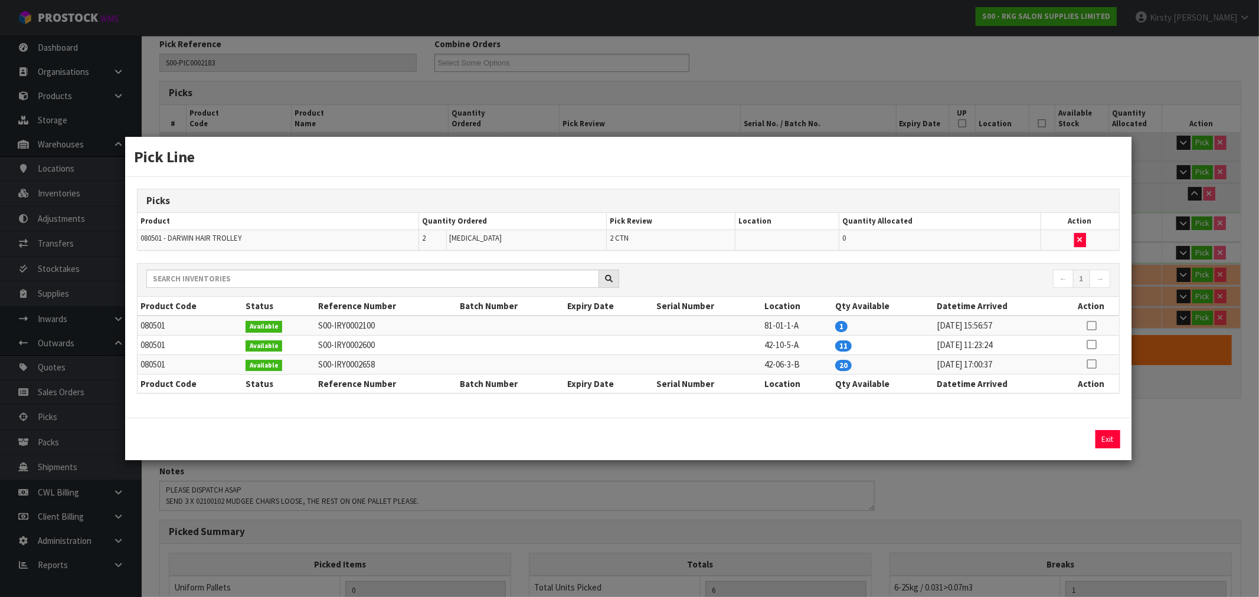
click at [1092, 345] on icon at bounding box center [1091, 345] width 9 height 1
click at [1064, 435] on button "Assign Pick" at bounding box center [1067, 439] width 48 height 18
type input "8"
type input "1.641431"
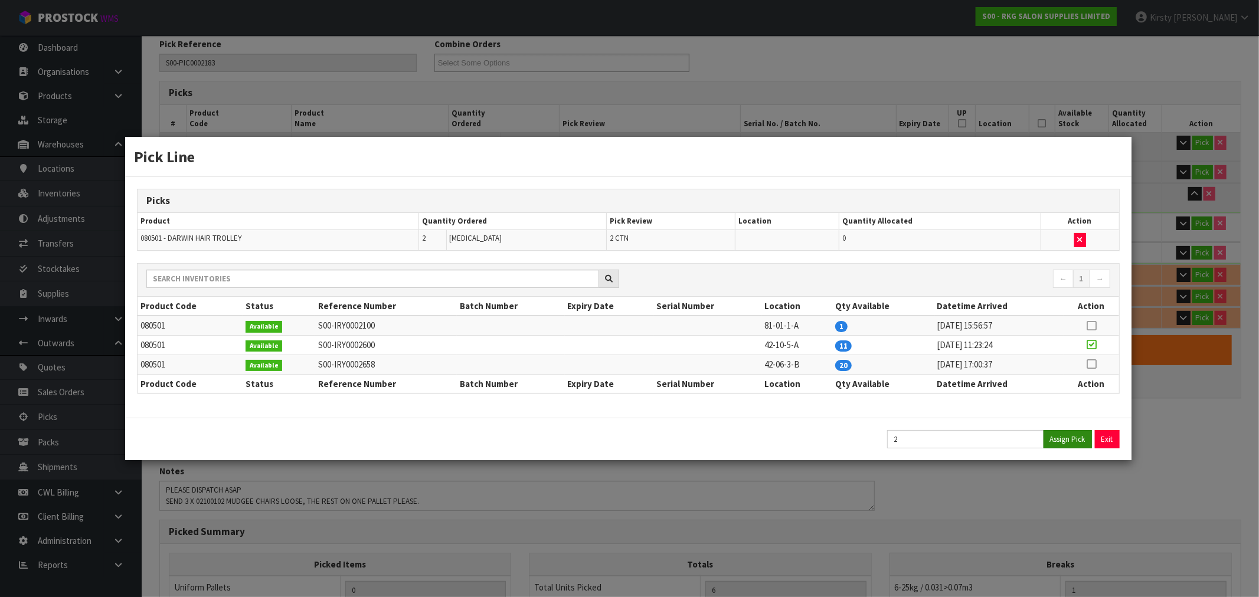
type input "177"
click at [1114, 436] on button "Exit" at bounding box center [1107, 439] width 25 height 18
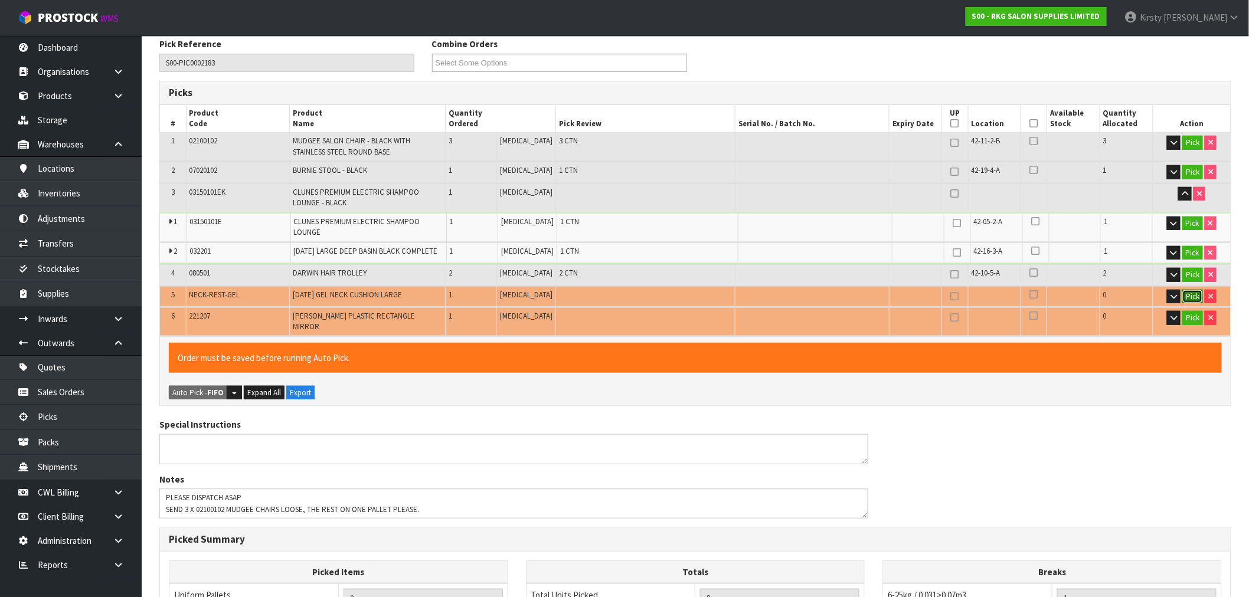
click at [1193, 290] on button "Pick" at bounding box center [1192, 297] width 21 height 14
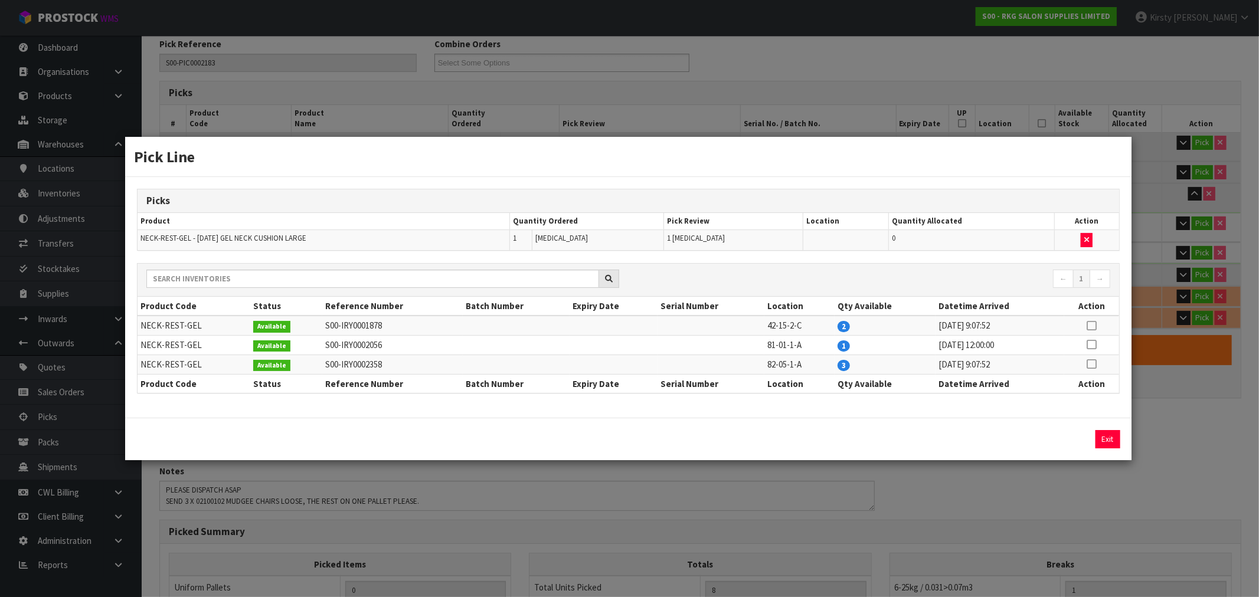
click at [1091, 345] on icon at bounding box center [1091, 345] width 9 height 1
click at [1069, 440] on button "Assign Pick" at bounding box center [1067, 439] width 48 height 18
type input "Piece x 1"
type input "9"
type input "1.643466"
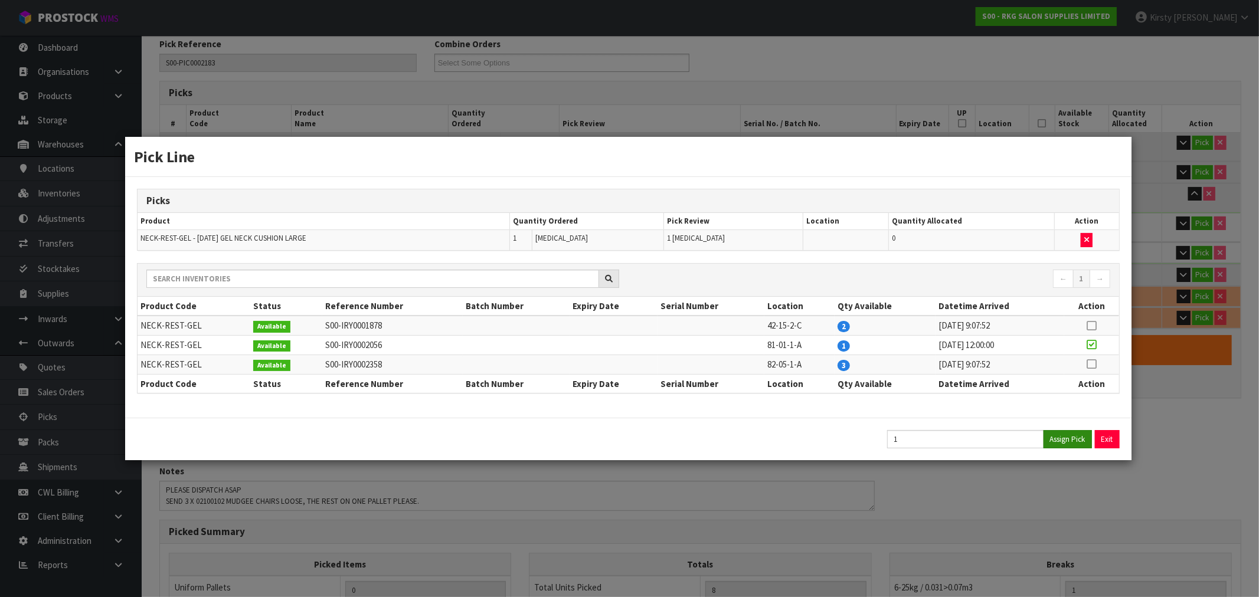
type input "177.2"
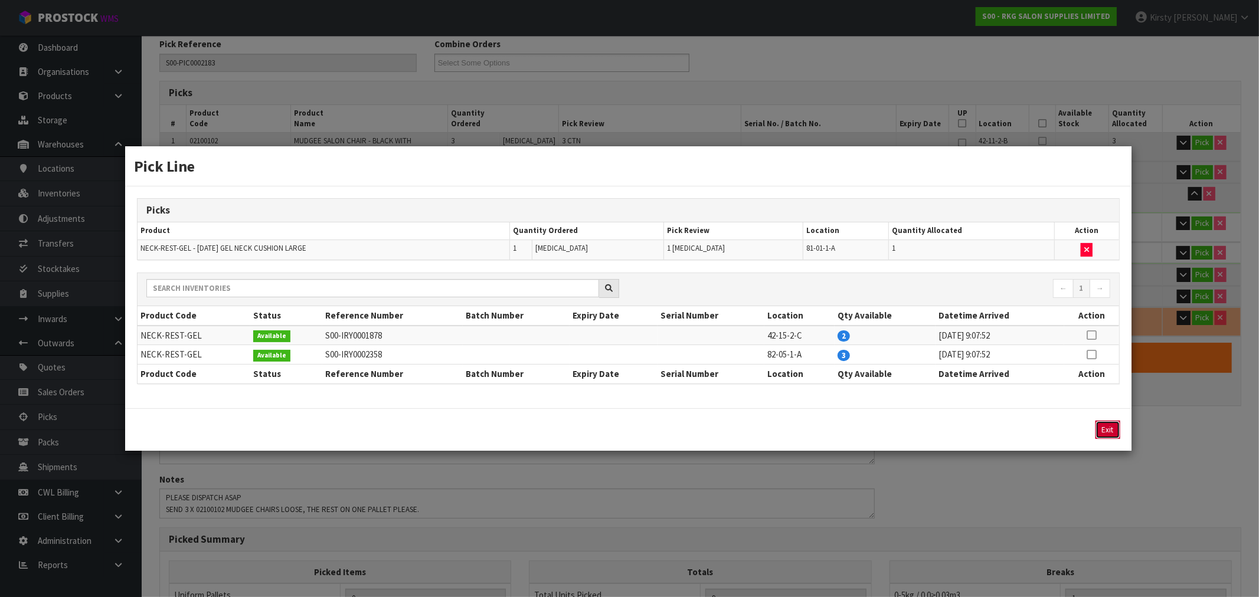
click at [1105, 428] on button "Exit" at bounding box center [1107, 430] width 25 height 18
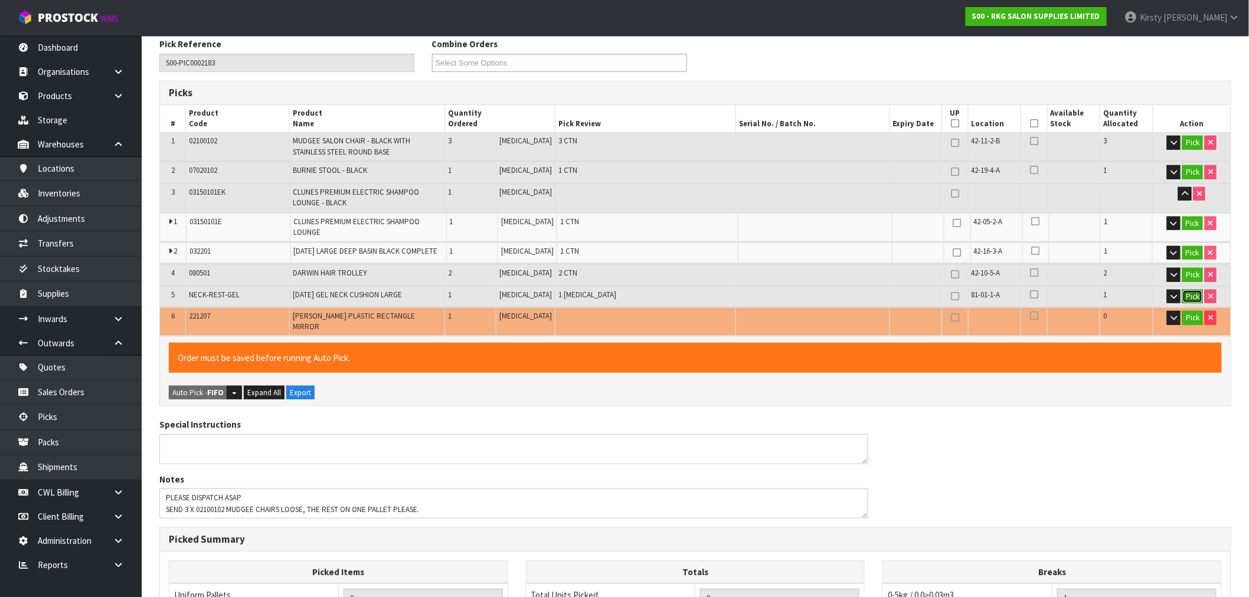
click at [1195, 290] on button "Pick" at bounding box center [1192, 297] width 21 height 14
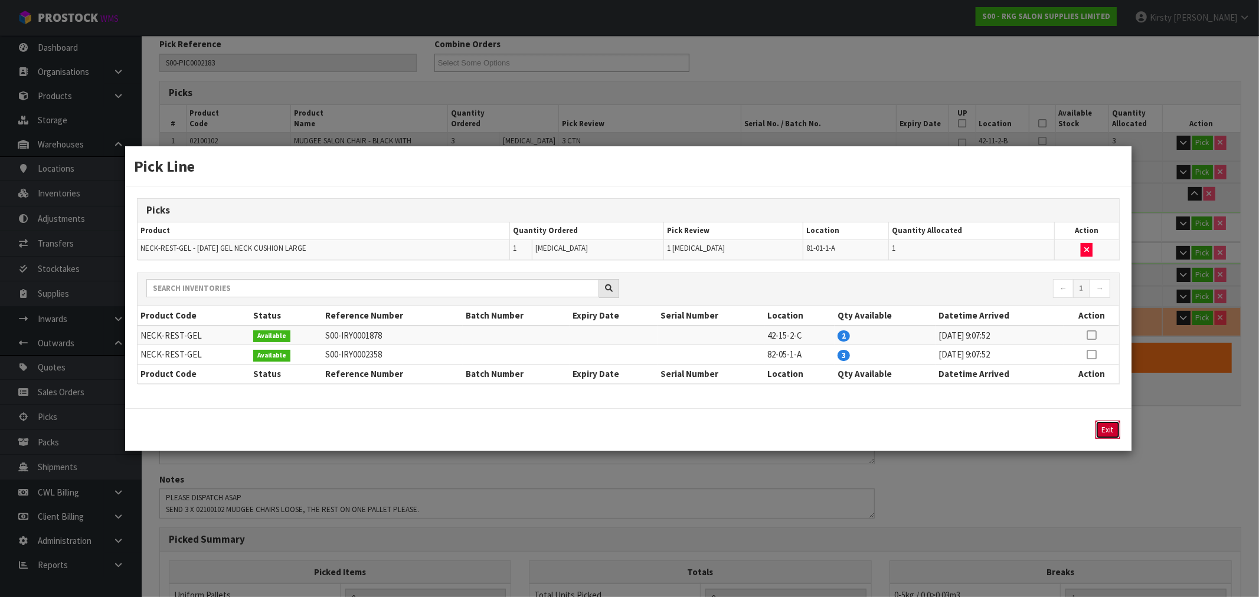
click at [1108, 426] on button "Exit" at bounding box center [1107, 430] width 25 height 18
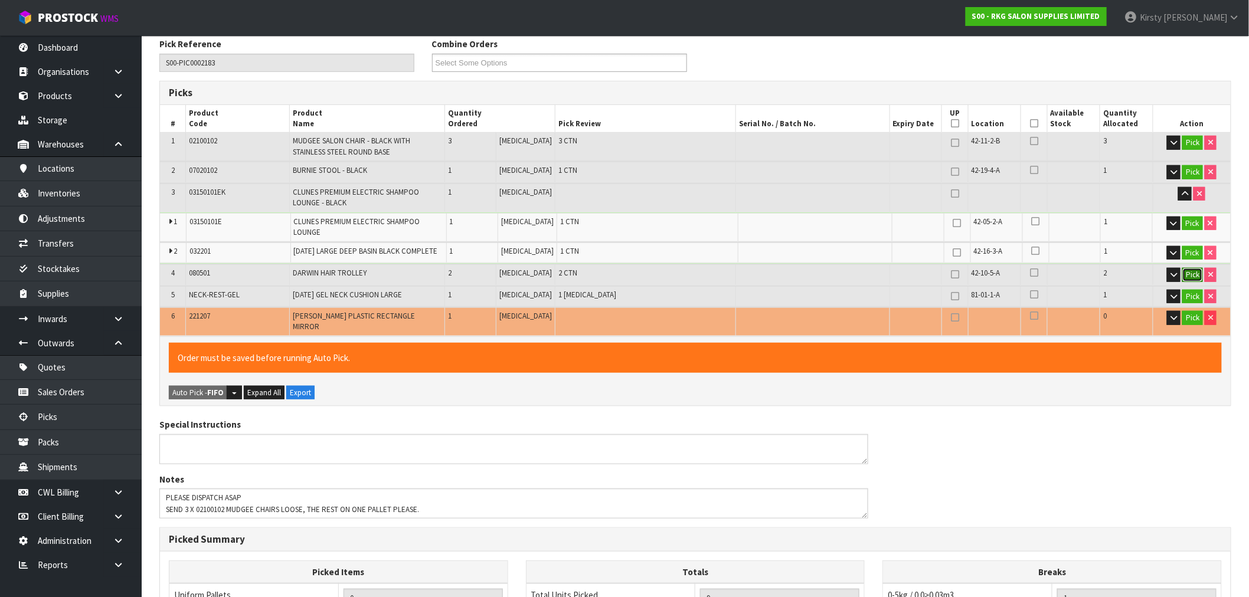
click at [1189, 268] on button "Pick" at bounding box center [1192, 275] width 21 height 14
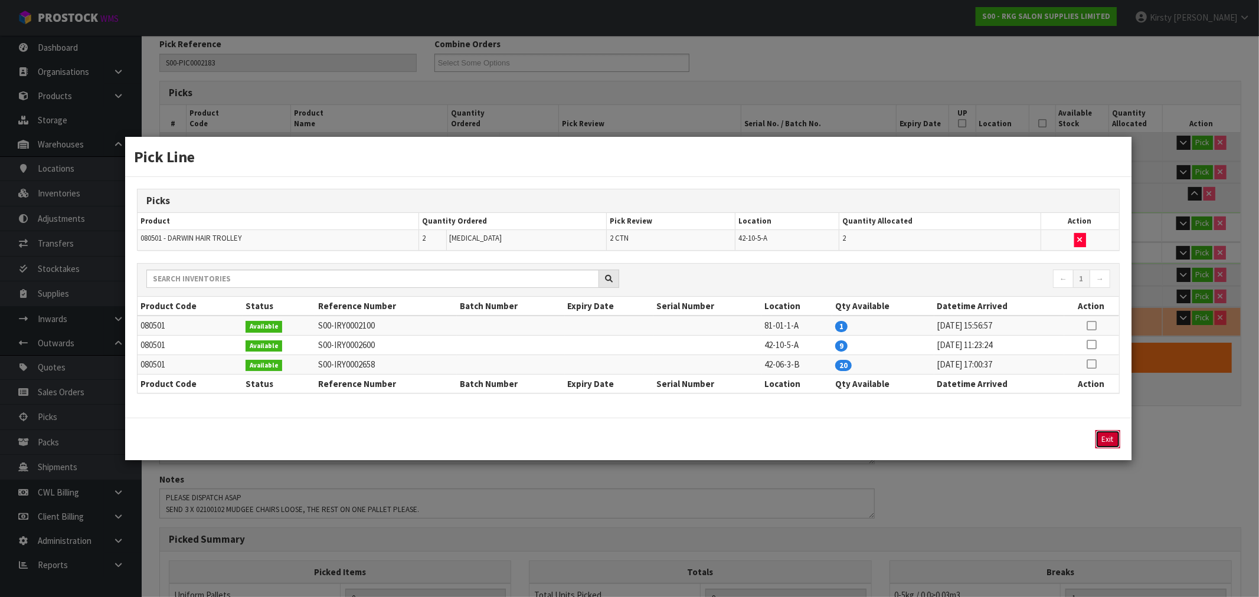
click at [1112, 437] on button "Exit" at bounding box center [1107, 439] width 25 height 18
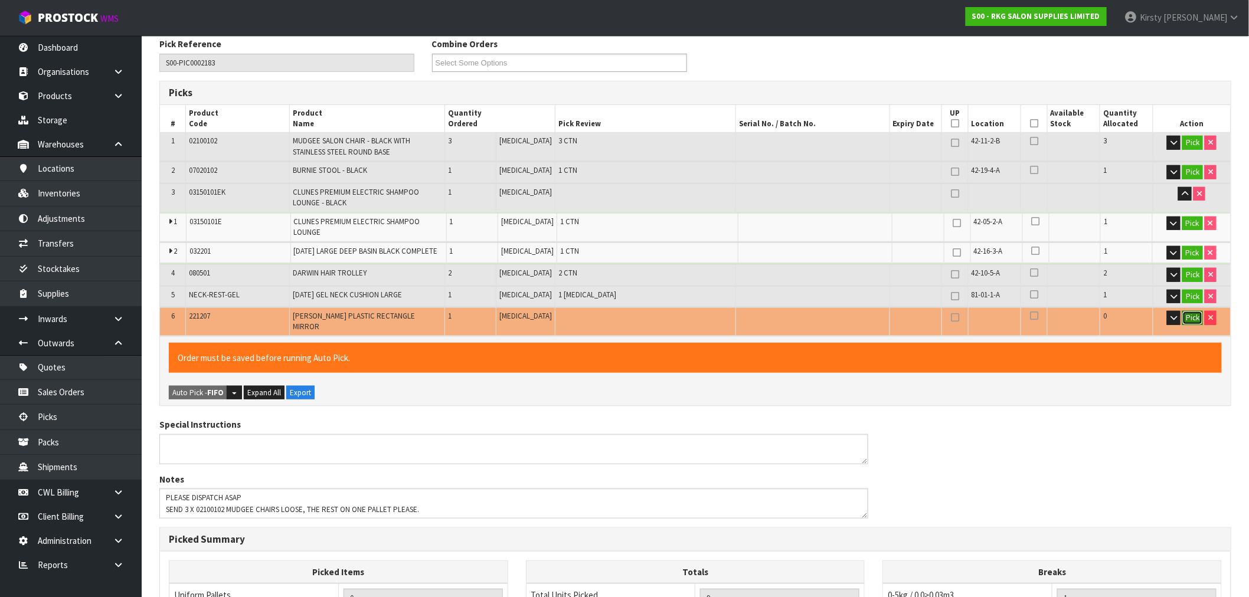
click at [1189, 311] on button "Pick" at bounding box center [1192, 318] width 21 height 14
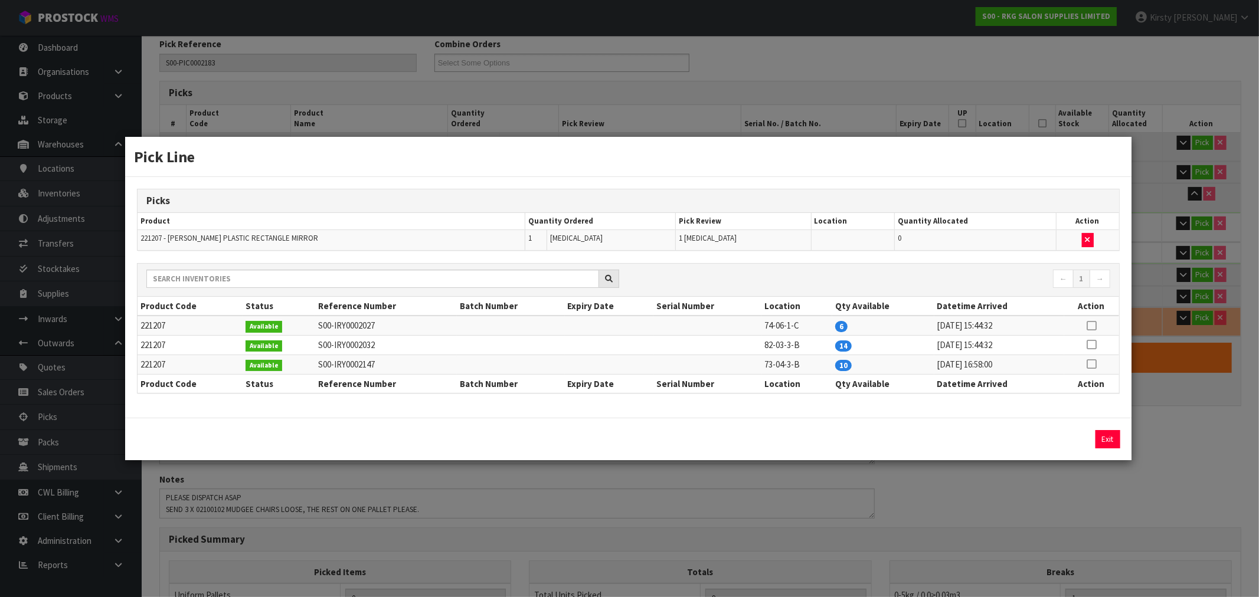
click at [1089, 345] on icon at bounding box center [1091, 345] width 9 height 1
click at [1049, 441] on button "Assign Pick" at bounding box center [1067, 439] width 48 height 18
type input "Piece x 2"
type input "10"
type input "1.645598"
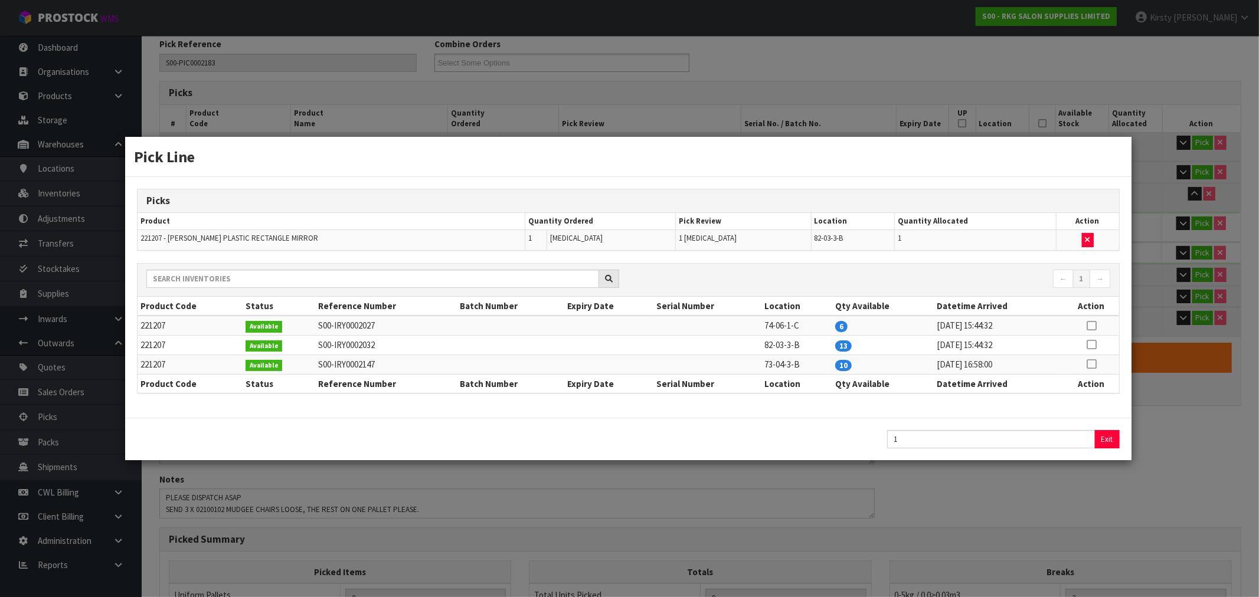
type input "177.82"
click at [1112, 439] on button "Exit" at bounding box center [1107, 439] width 25 height 18
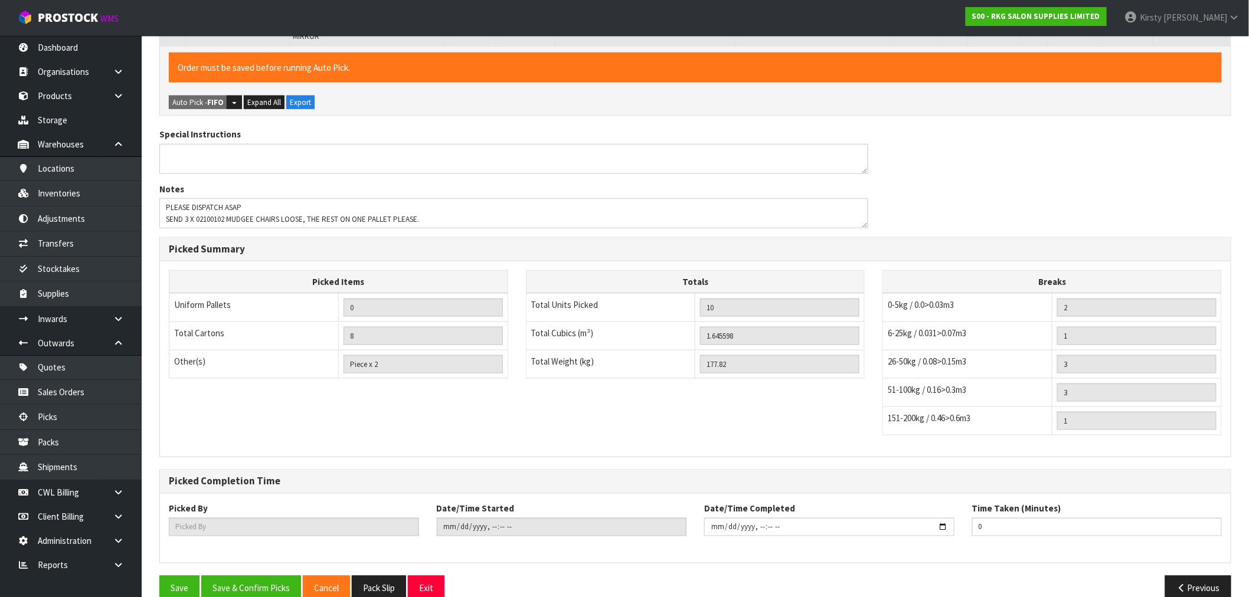
scroll to position [492, 0]
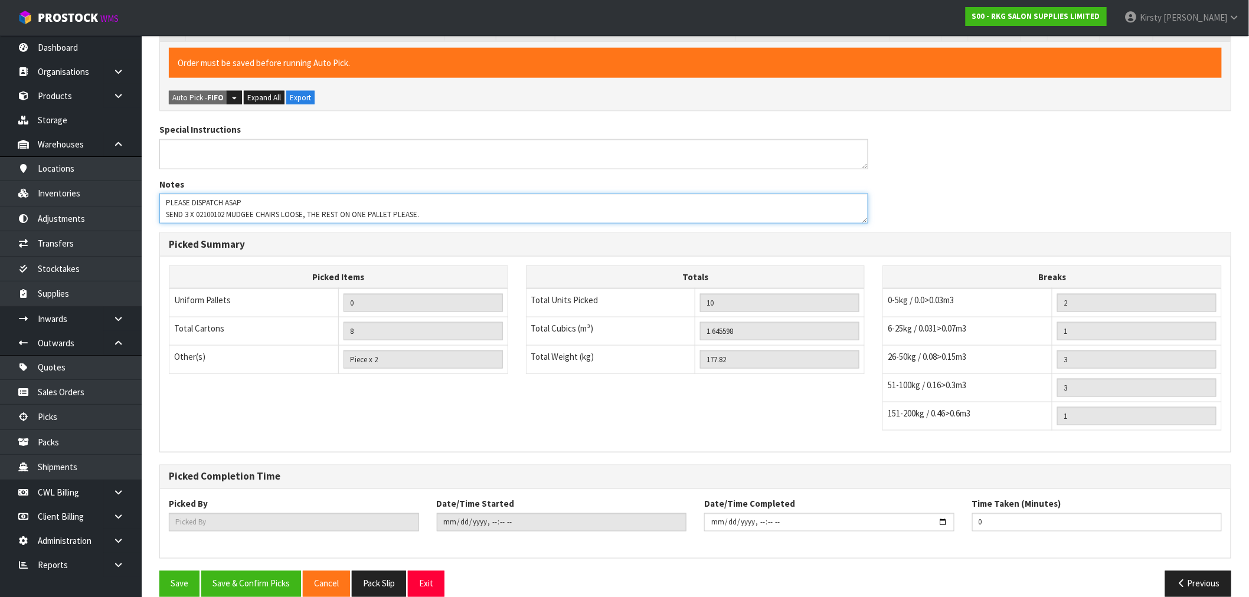
click at [430, 195] on textarea at bounding box center [513, 209] width 709 height 30
type textarea "PLEASE DISPATCH ASAP SEND 3 X 02100102 MUDGEE CHAIRS LOOSE, THE REST ON ONE PAL…"
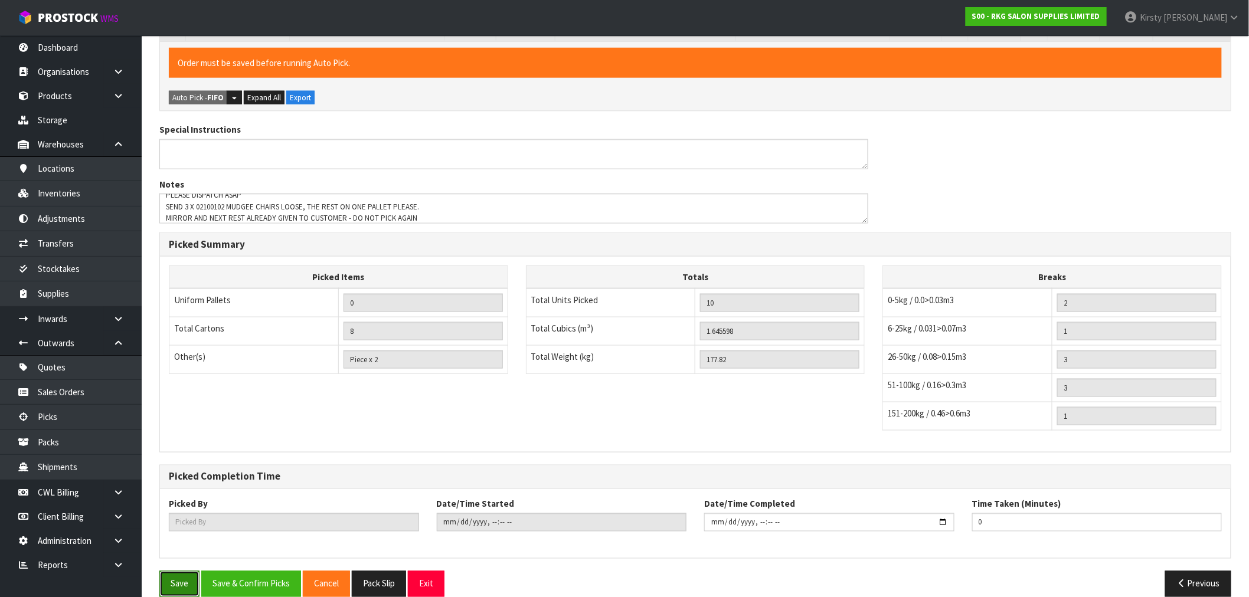
click at [184, 575] on button "Save" at bounding box center [179, 583] width 40 height 25
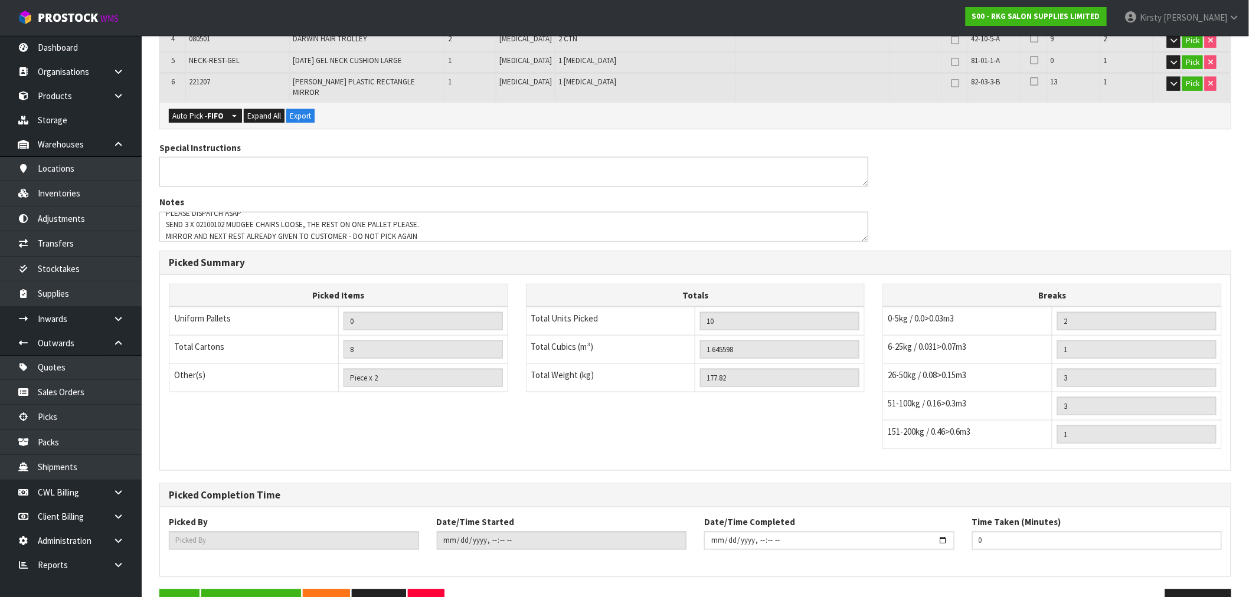
scroll to position [449, 0]
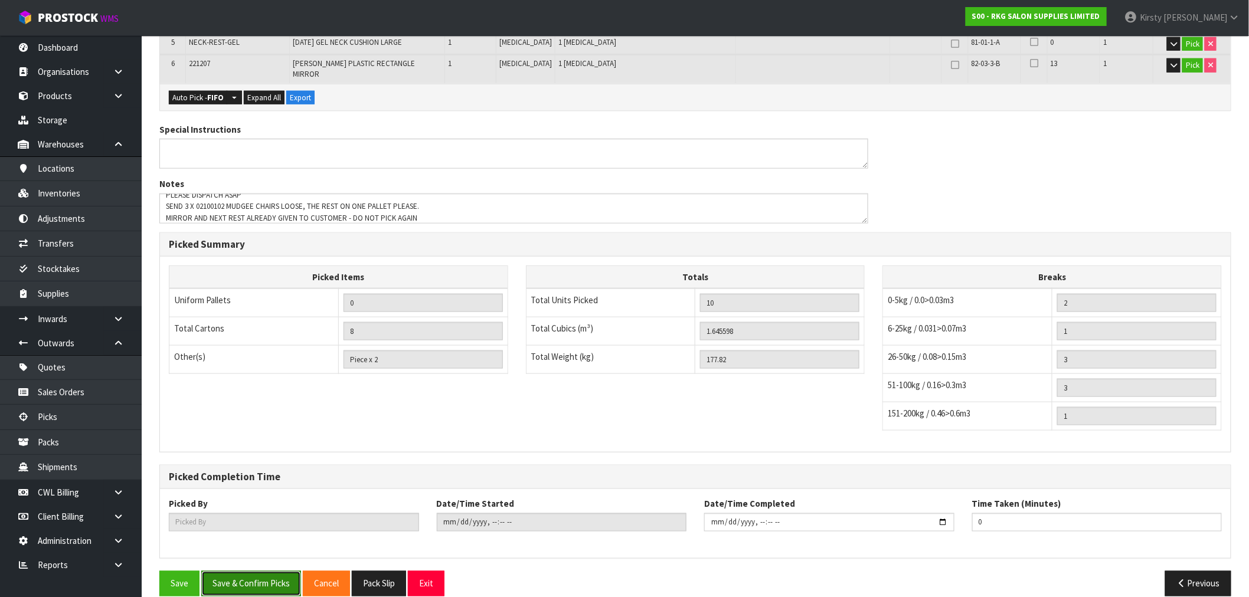
click at [250, 571] on button "Save & Confirm Picks" at bounding box center [251, 583] width 100 height 25
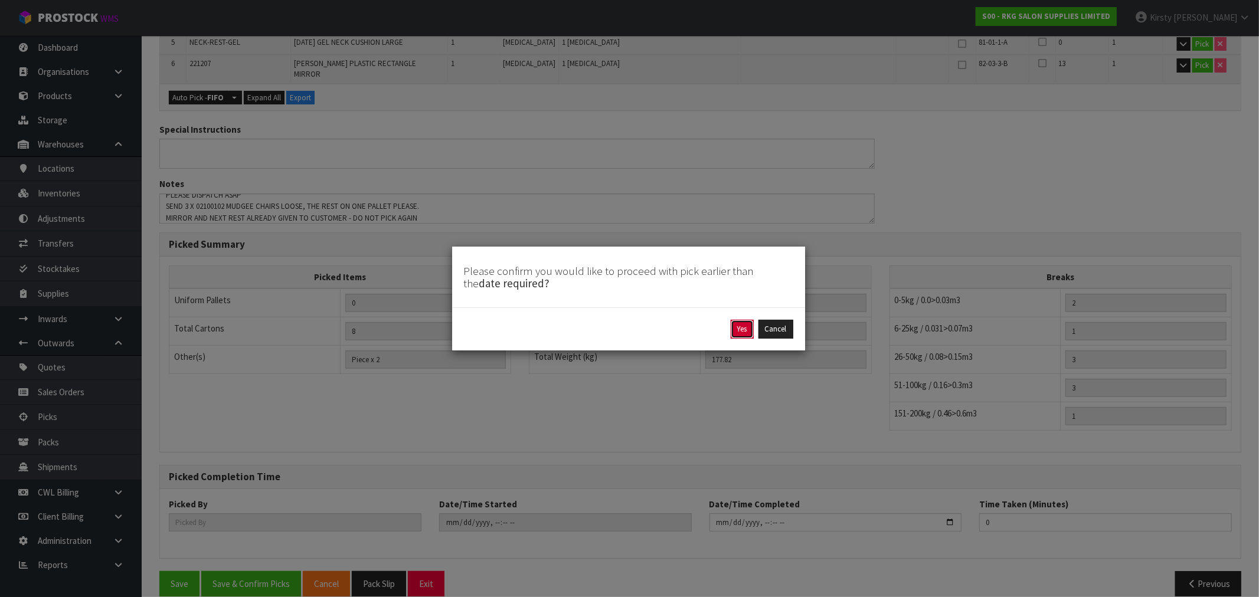
click at [732, 332] on button "Yes" at bounding box center [742, 329] width 23 height 19
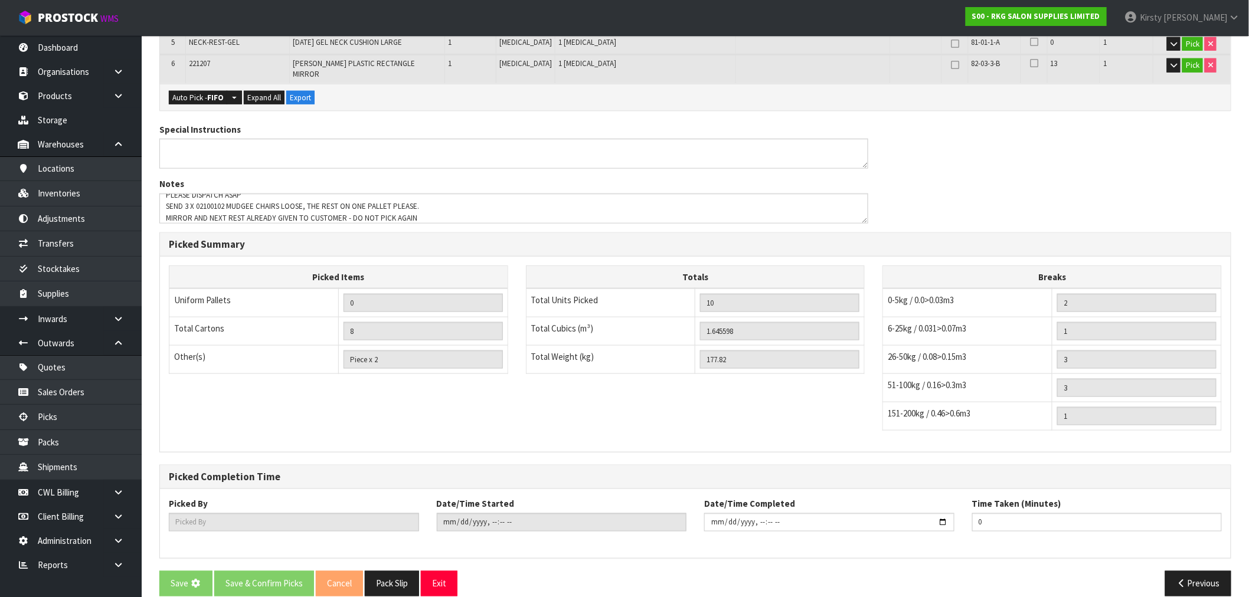
scroll to position [0, 0]
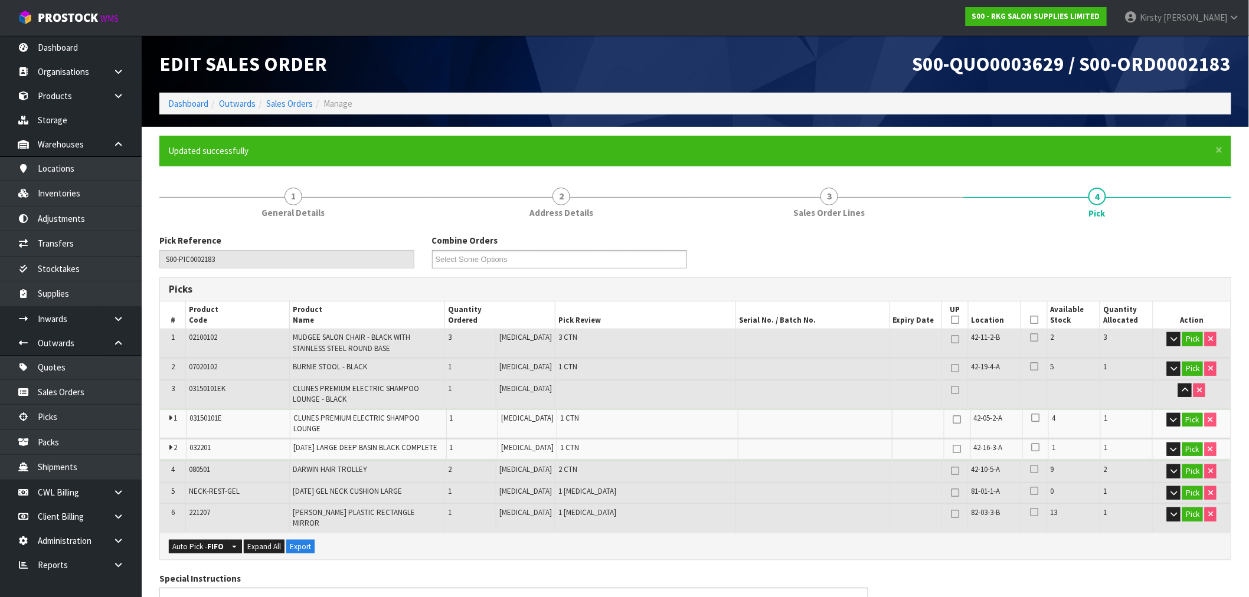
type input "Kirsty Giles"
type input "2025-09-17T13:52:34"
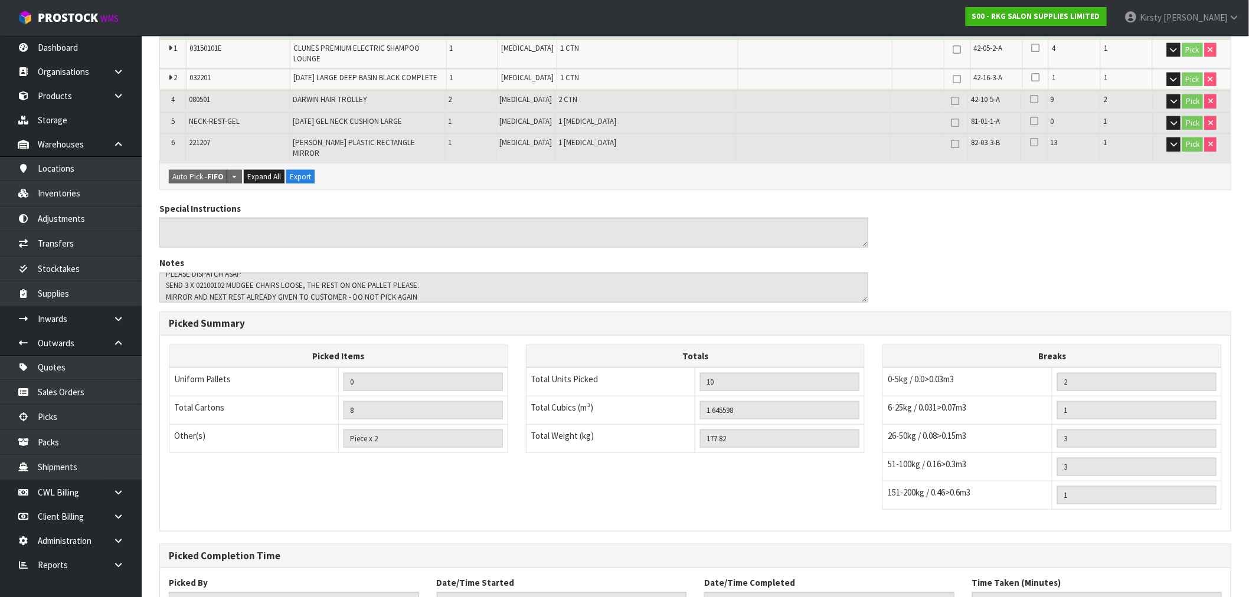
scroll to position [449, 0]
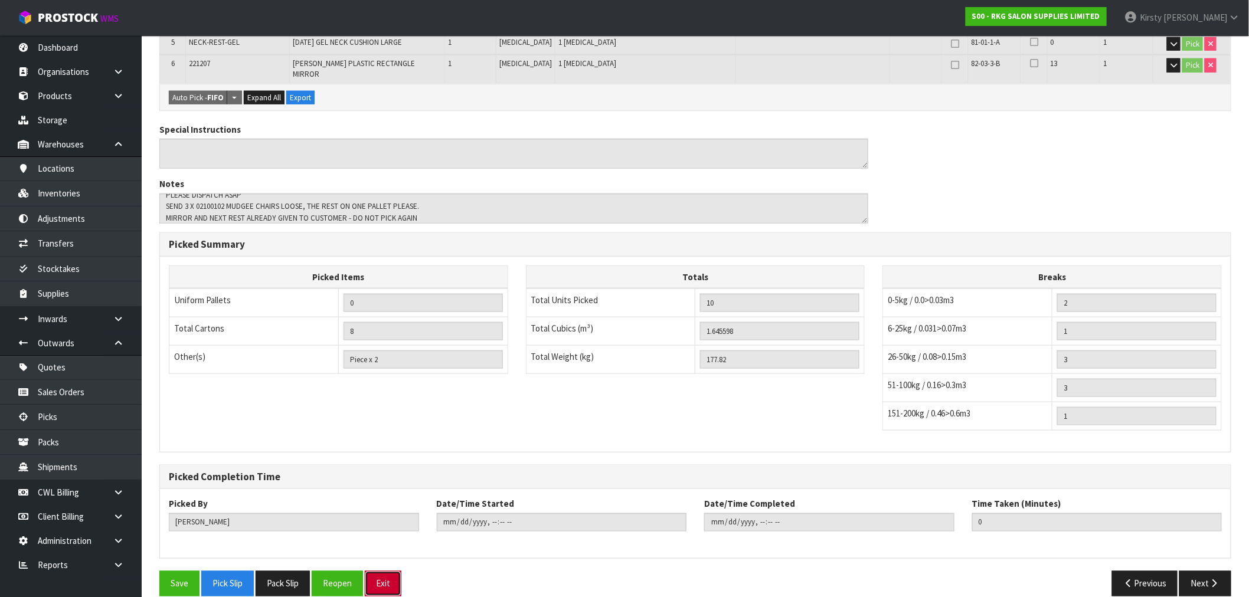
click at [386, 571] on button "Exit" at bounding box center [383, 583] width 37 height 25
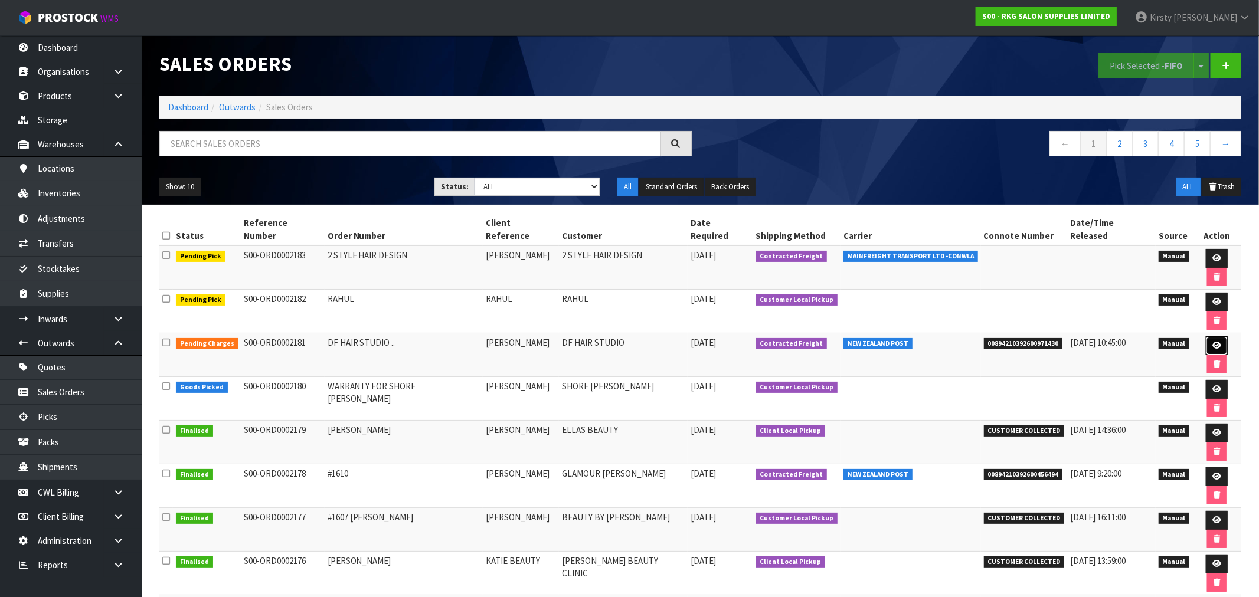
click at [1212, 342] on icon at bounding box center [1216, 346] width 9 height 8
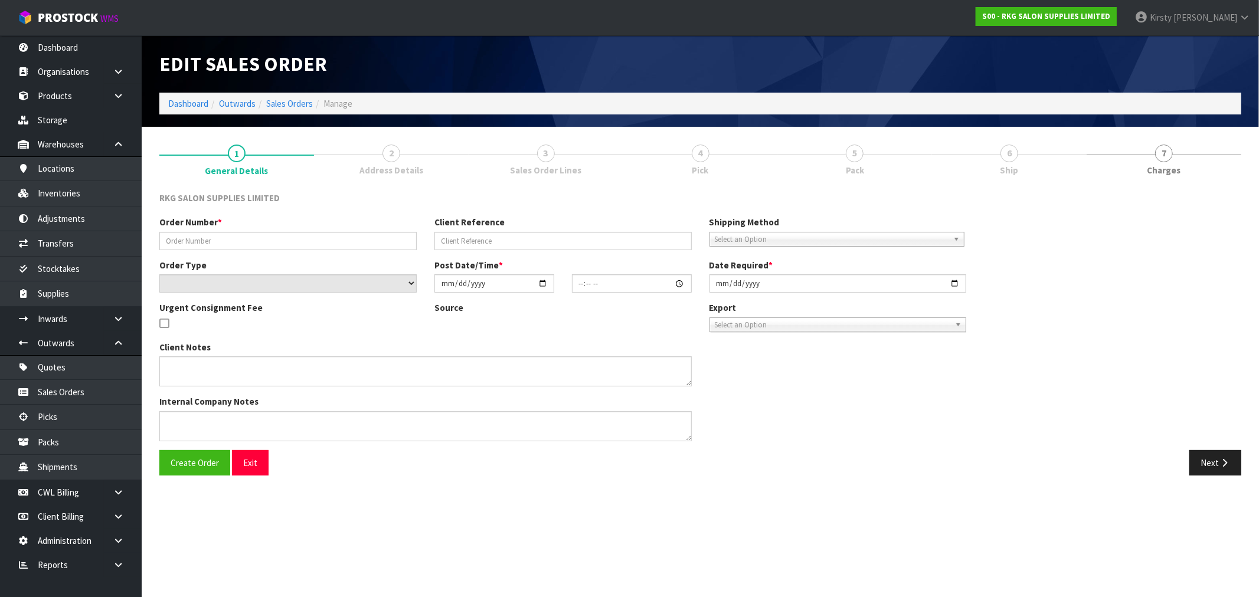
type input "DF HAIR STUDIO .."
type input "DANIEL FILATOV"
select select "number:0"
type input "2025-09-17"
type input "10:30:00.000"
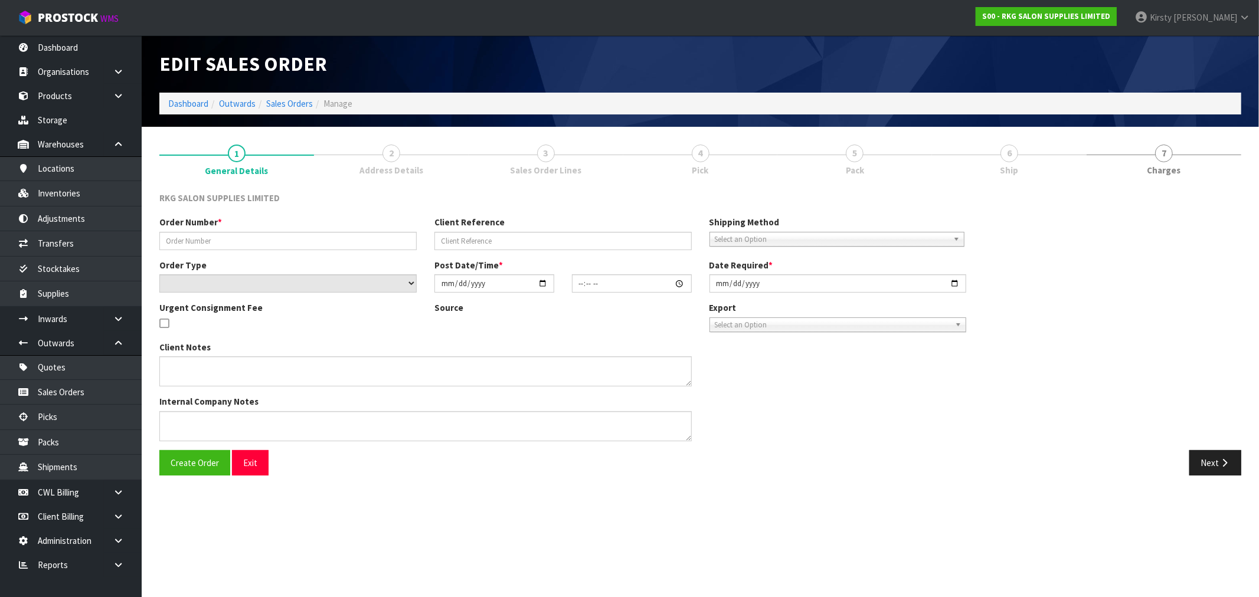
type input "2025-09-17"
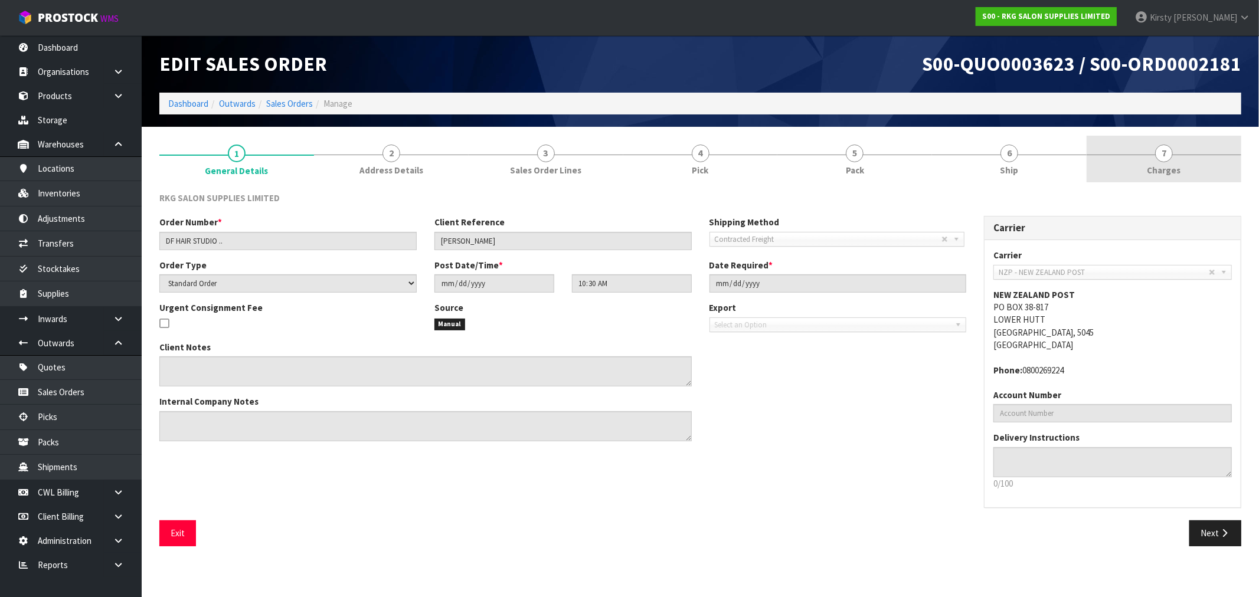
click at [1160, 158] on span "7" at bounding box center [1164, 154] width 18 height 18
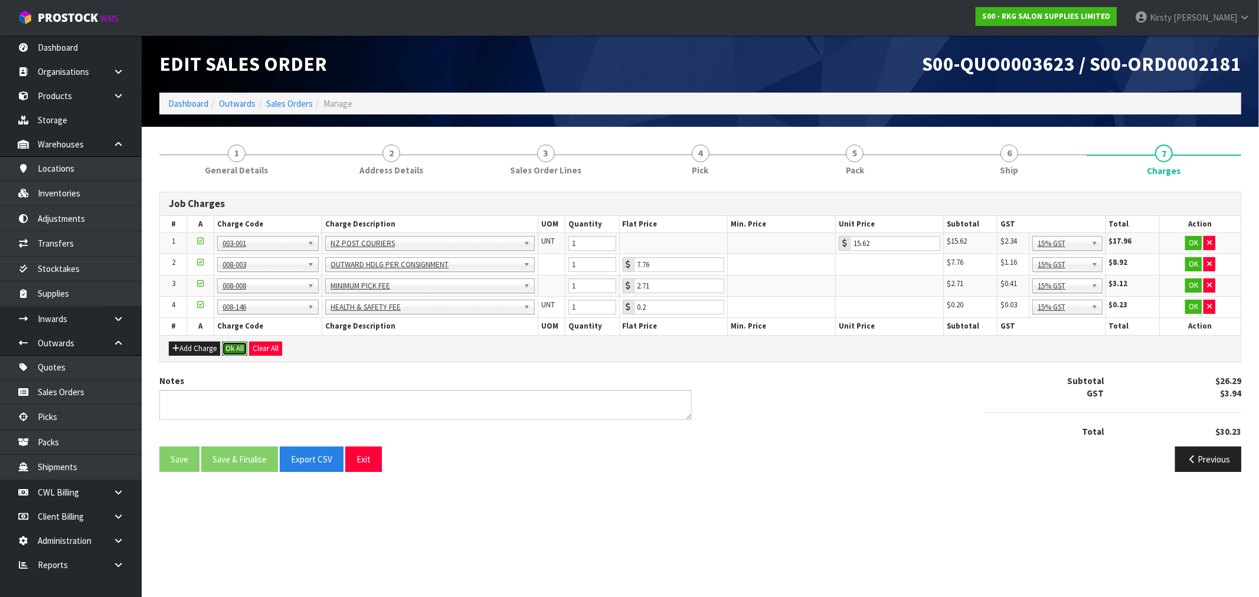
click at [232, 349] on button "Ok All" at bounding box center [234, 349] width 25 height 14
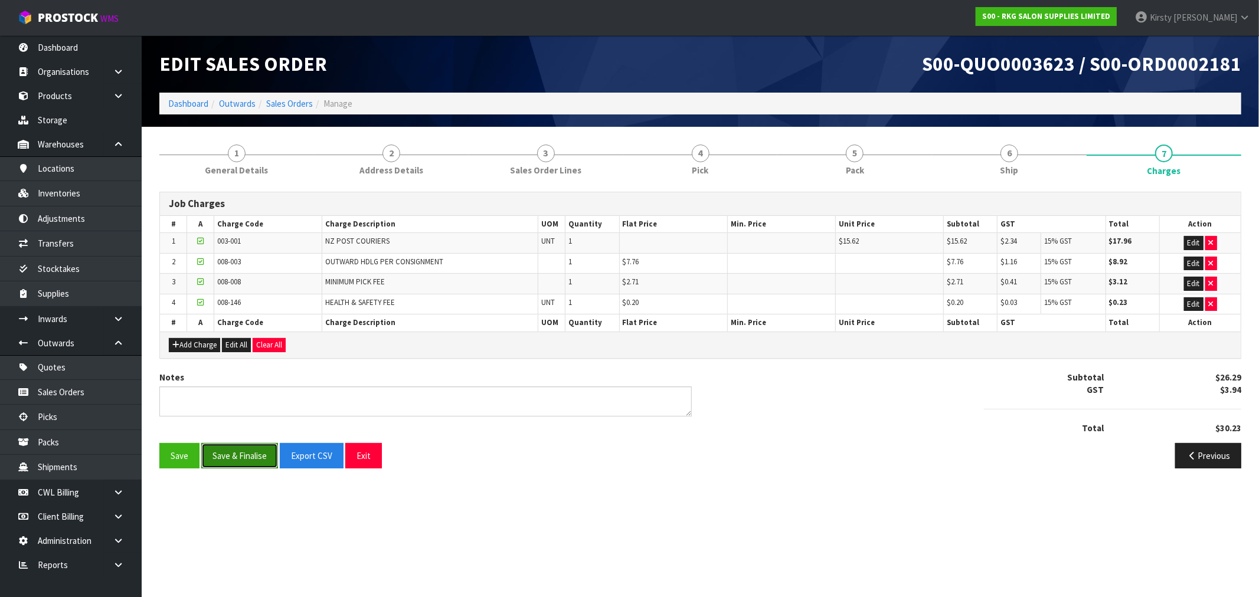
click at [243, 457] on button "Save & Finalise" at bounding box center [239, 455] width 77 height 25
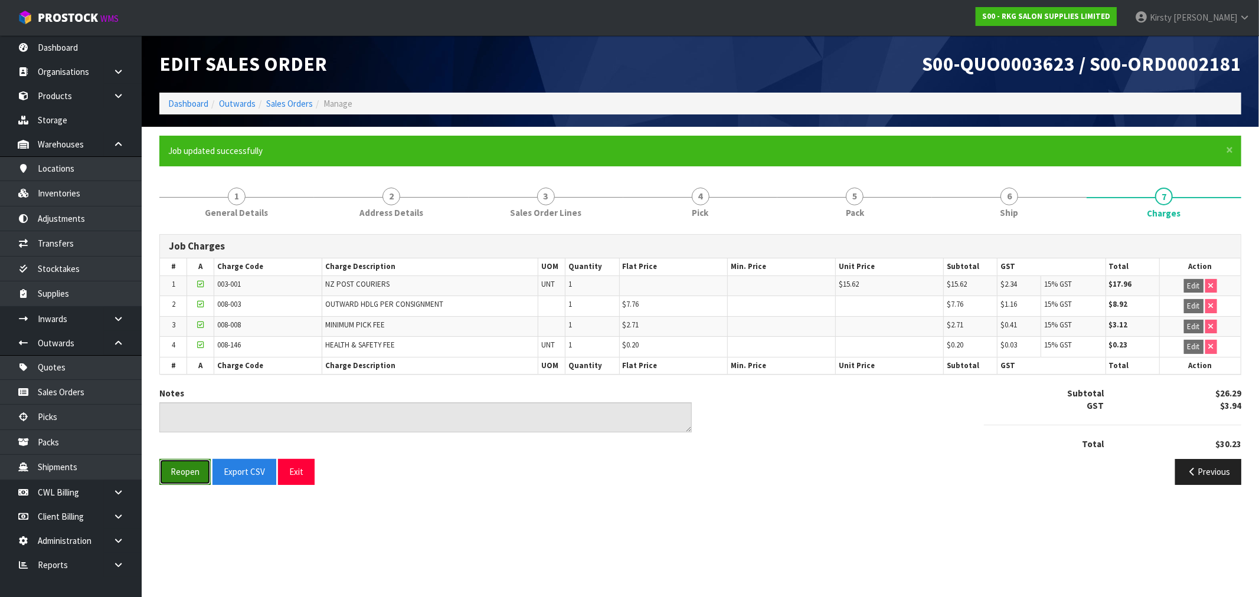
click at [186, 480] on button "Reopen" at bounding box center [184, 471] width 51 height 25
click at [270, 425] on div "Notes" at bounding box center [425, 409] width 532 height 45
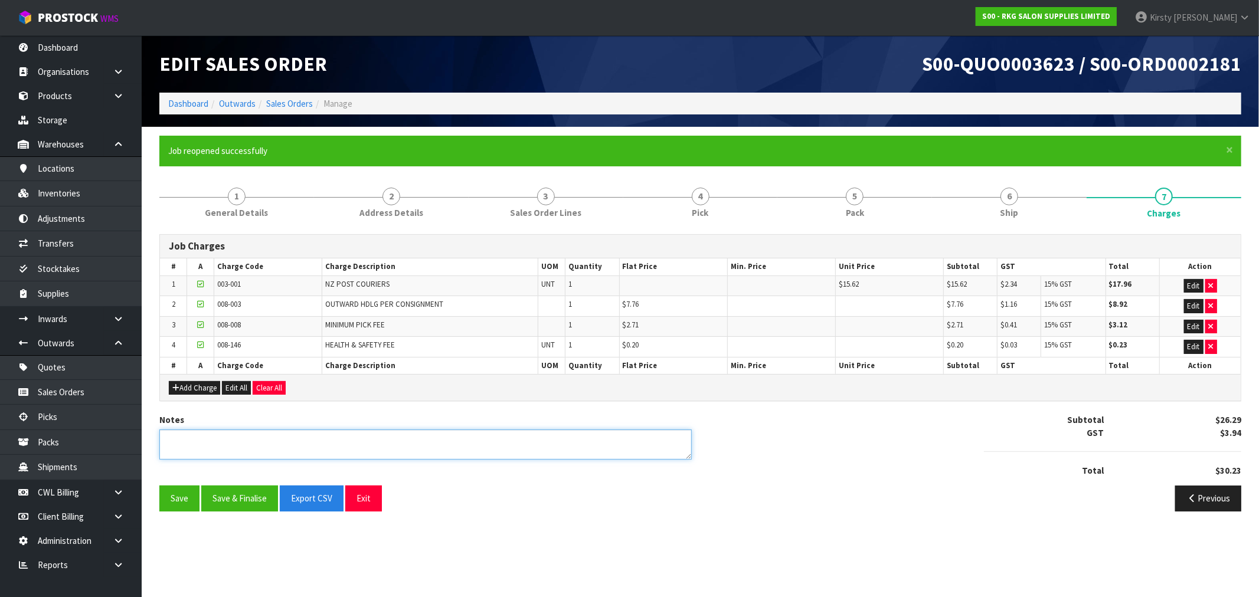
click at [248, 445] on textarea at bounding box center [425, 445] width 532 height 30
type textarea "PICKED BY KIRSTY"
click at [1193, 303] on button "Edit" at bounding box center [1193, 306] width 19 height 14
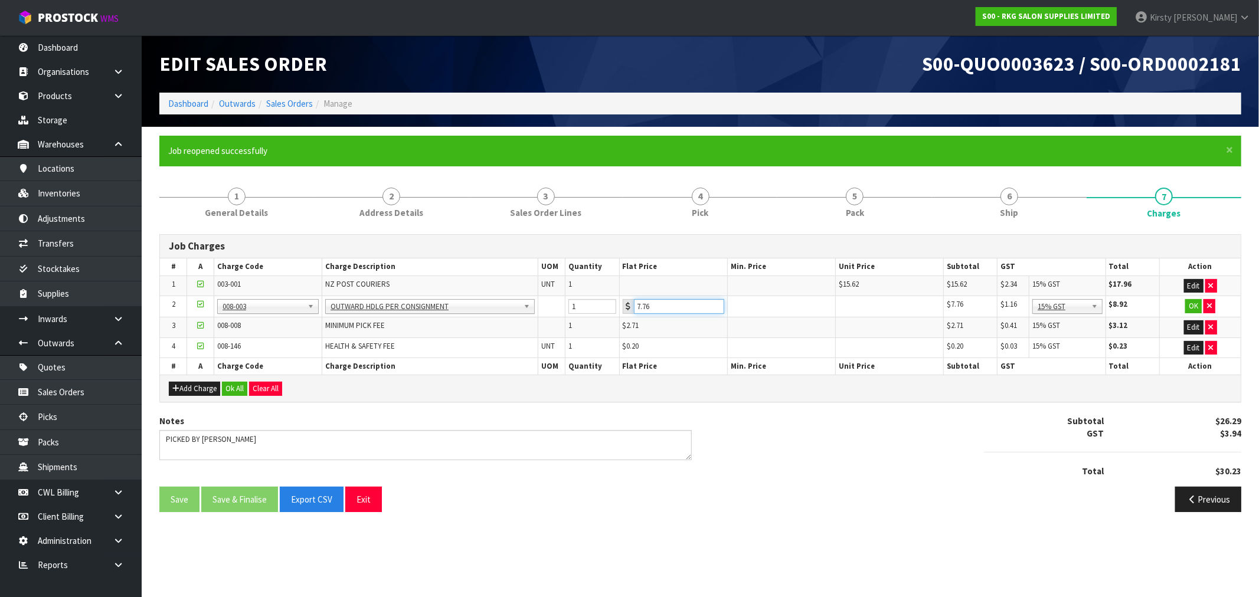
drag, startPoint x: 661, startPoint y: 307, endPoint x: 594, endPoint y: 305, distance: 66.7
click at [594, 305] on tr "2 001-001 001-002 001-003 001-004 001-005 001-006 001-007 001-008 001-009 001-0…" at bounding box center [700, 306] width 1081 height 21
type input "3.5"
click at [1196, 309] on button "OK" at bounding box center [1193, 306] width 17 height 14
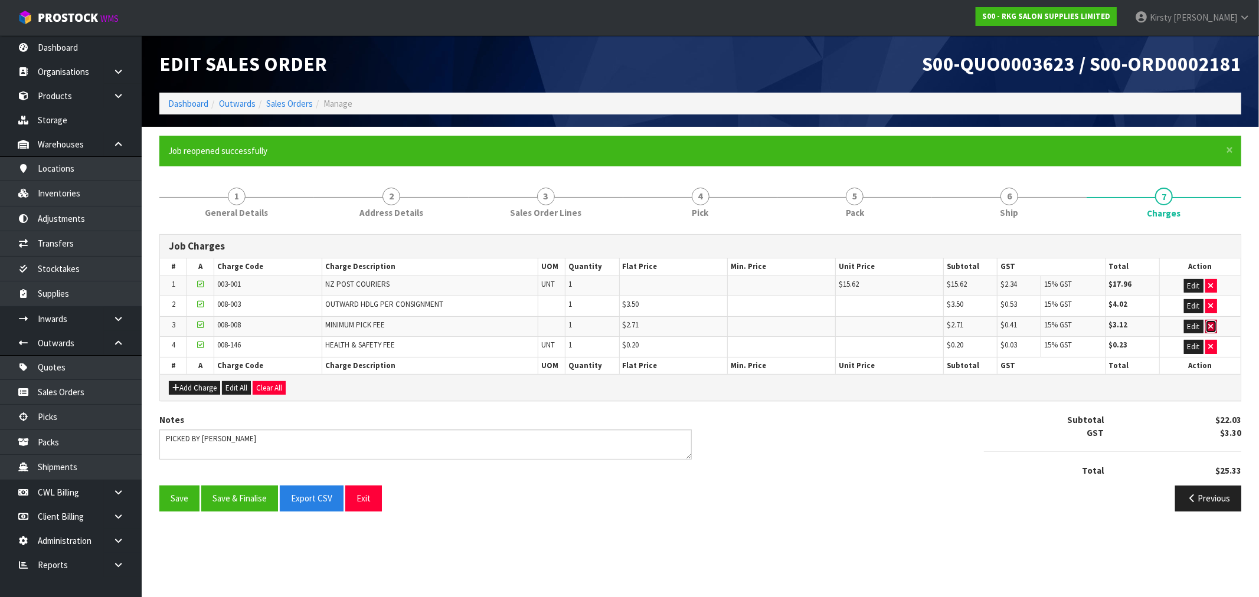
click at [1212, 323] on icon "button" at bounding box center [1211, 327] width 5 height 8
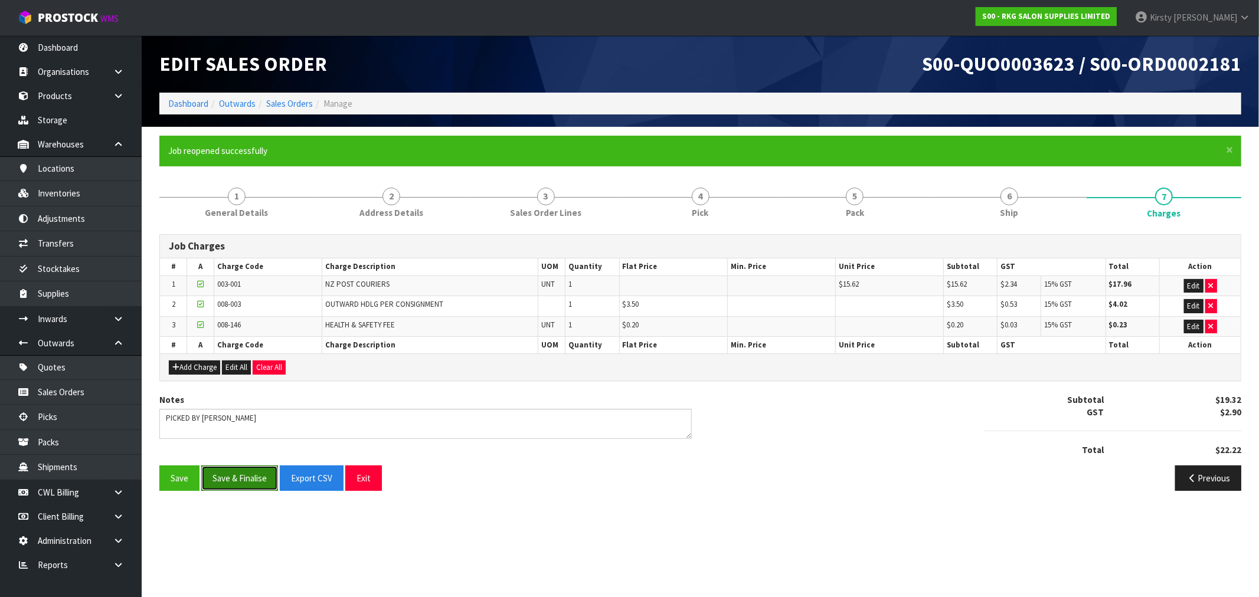
click at [211, 487] on button "Save & Finalise" at bounding box center [239, 478] width 77 height 25
click at [246, 474] on button "Save & Finalise" at bounding box center [239, 478] width 77 height 25
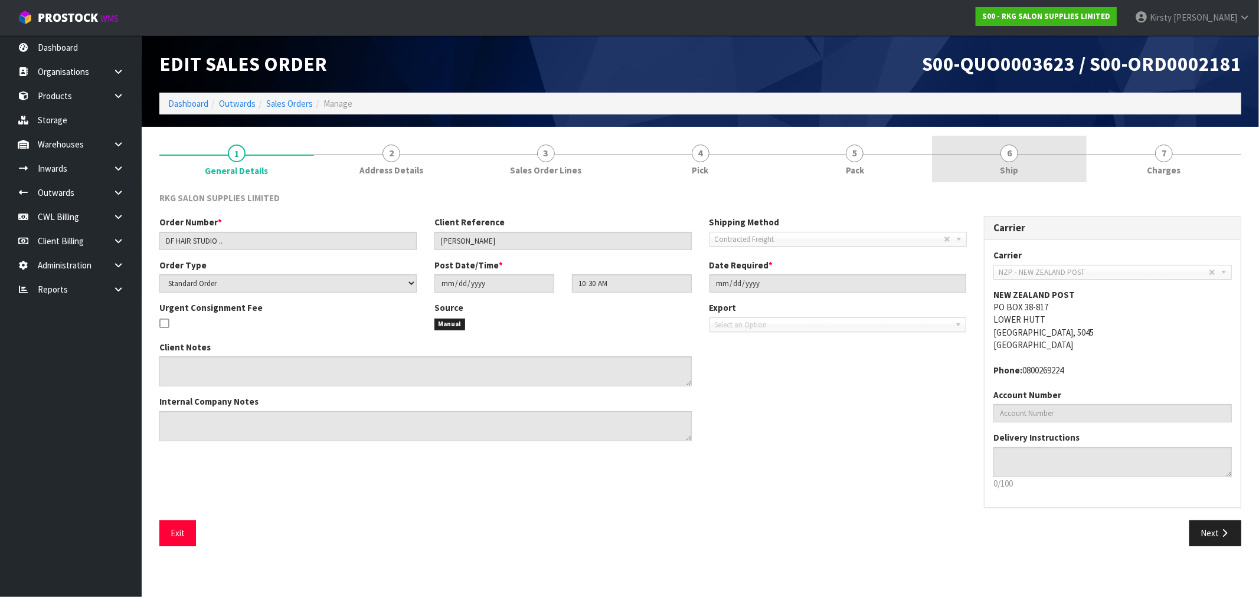
drag, startPoint x: 1008, startPoint y: 158, endPoint x: 989, endPoint y: 154, distance: 19.2
click at [1007, 155] on span "6" at bounding box center [1009, 154] width 18 height 18
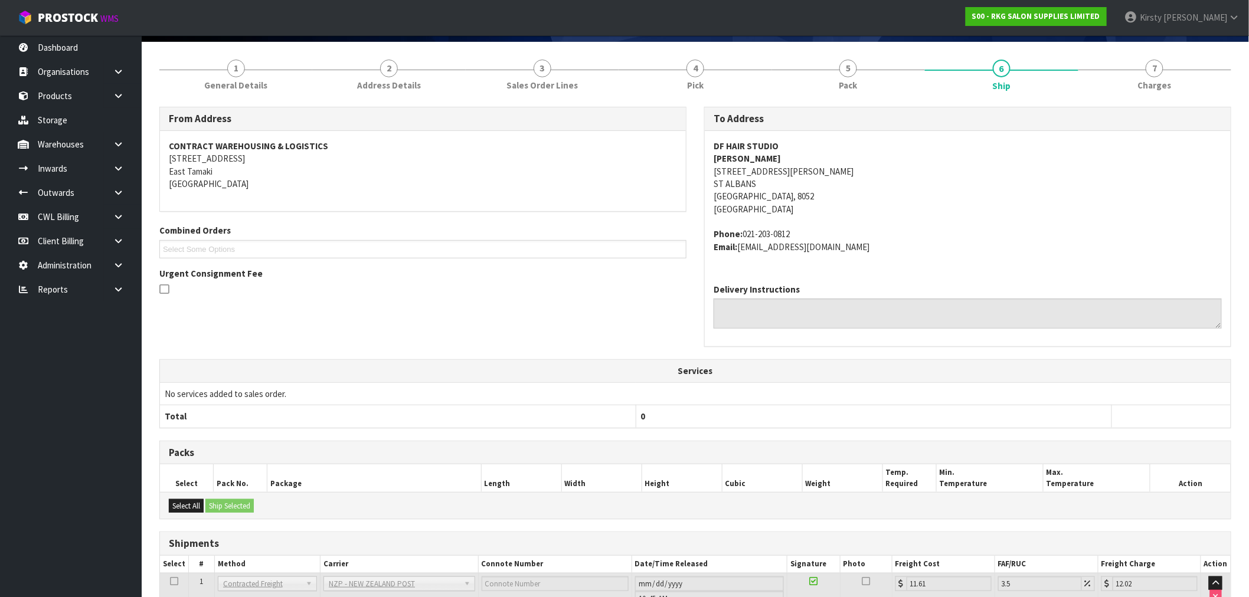
scroll to position [181, 0]
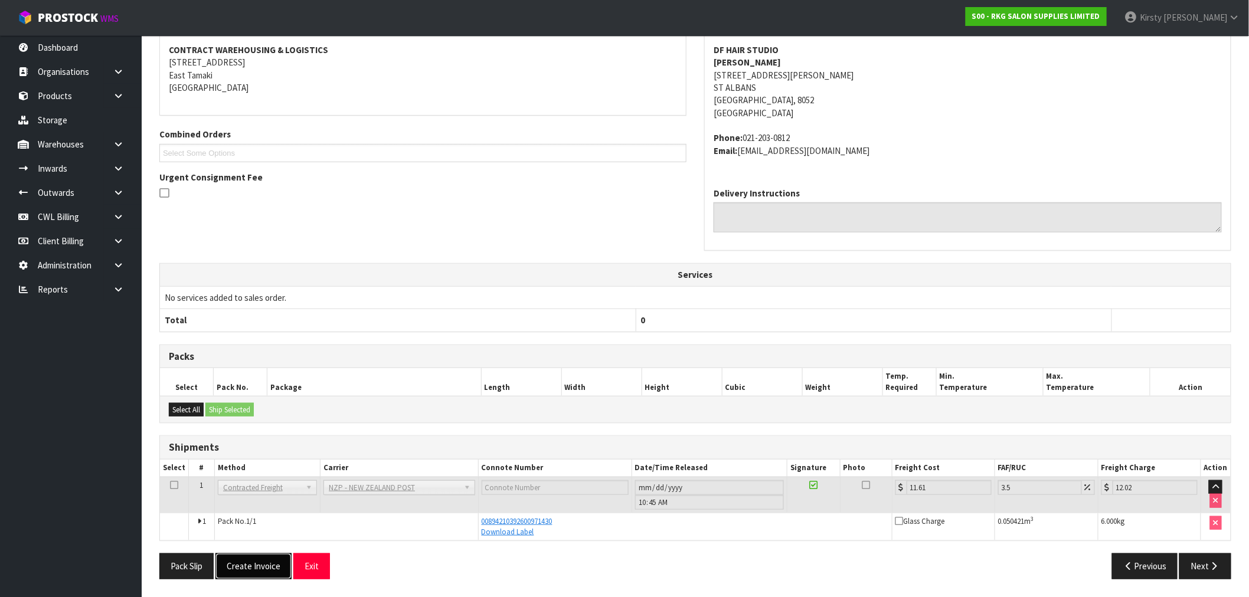
click at [254, 571] on button "Create Invoice" at bounding box center [253, 566] width 76 height 25
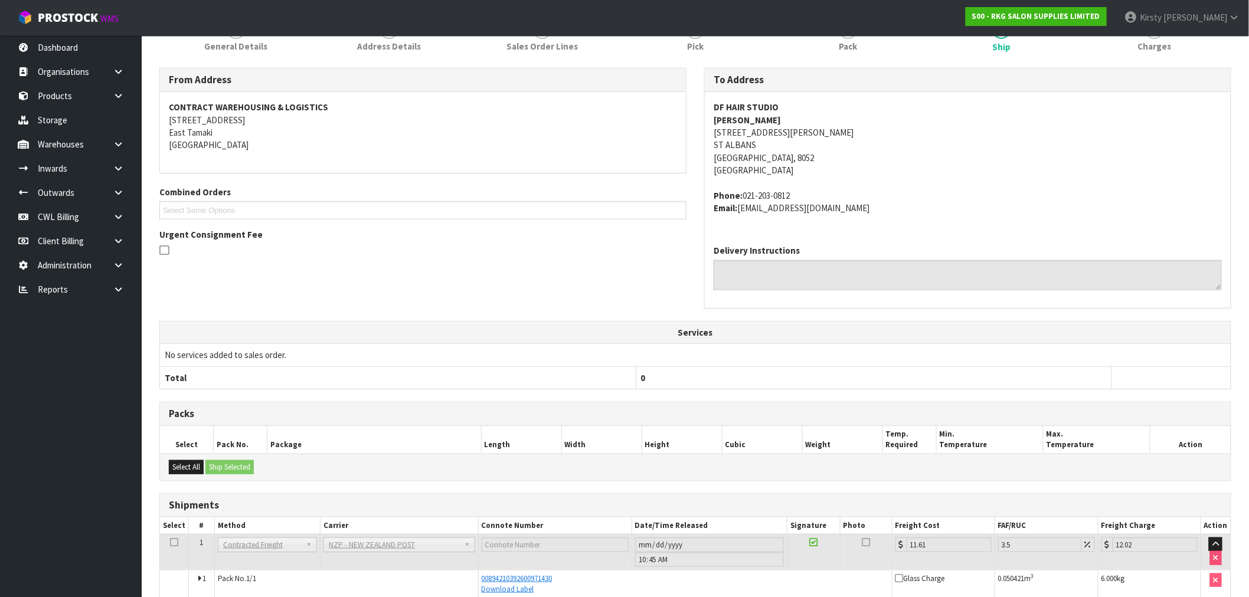
scroll to position [224, 0]
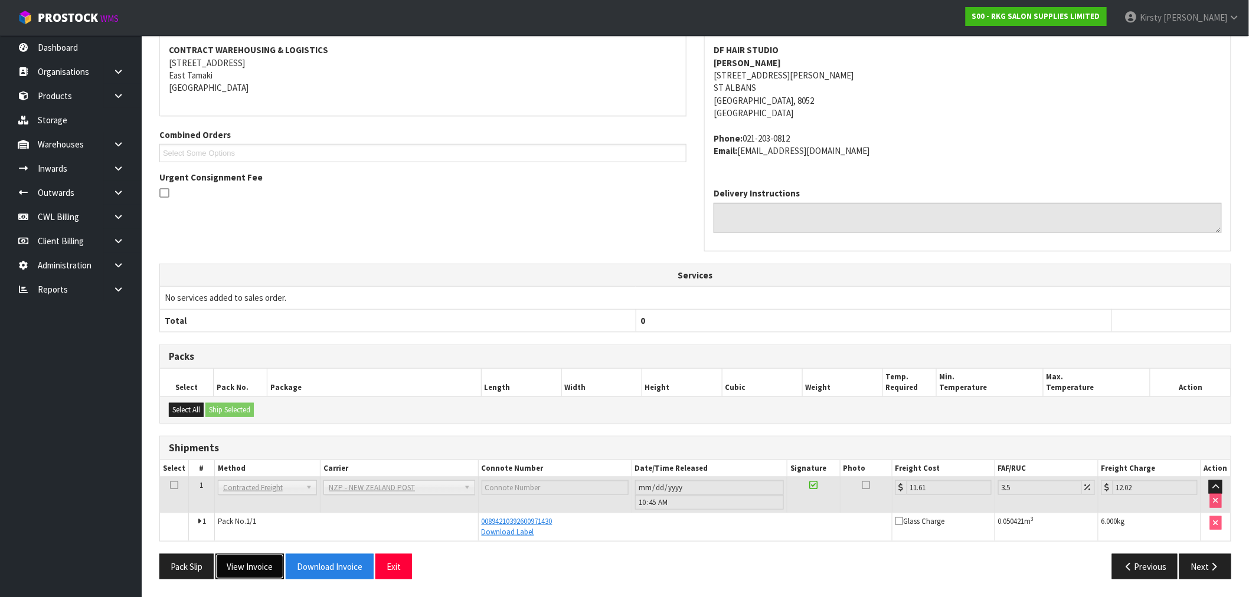
click at [241, 563] on button "View Invoice" at bounding box center [249, 566] width 68 height 25
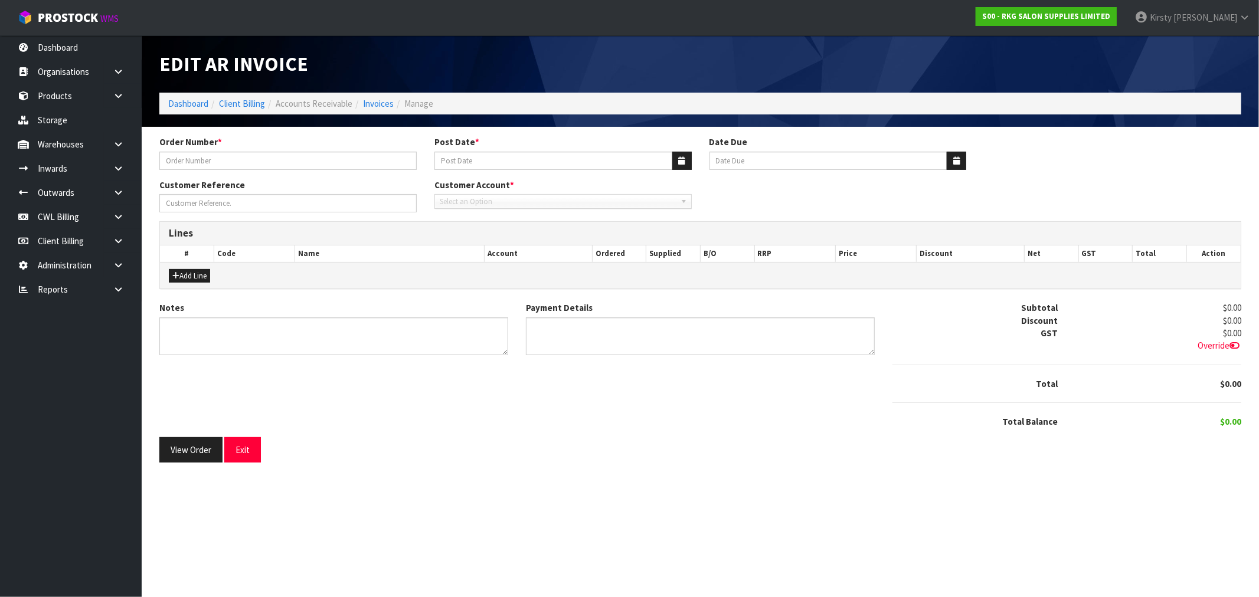
type input "DF HAIR STUDIO .."
type input "[DATE]"
type input "20/10/2025"
type input "[PERSON_NAME]"
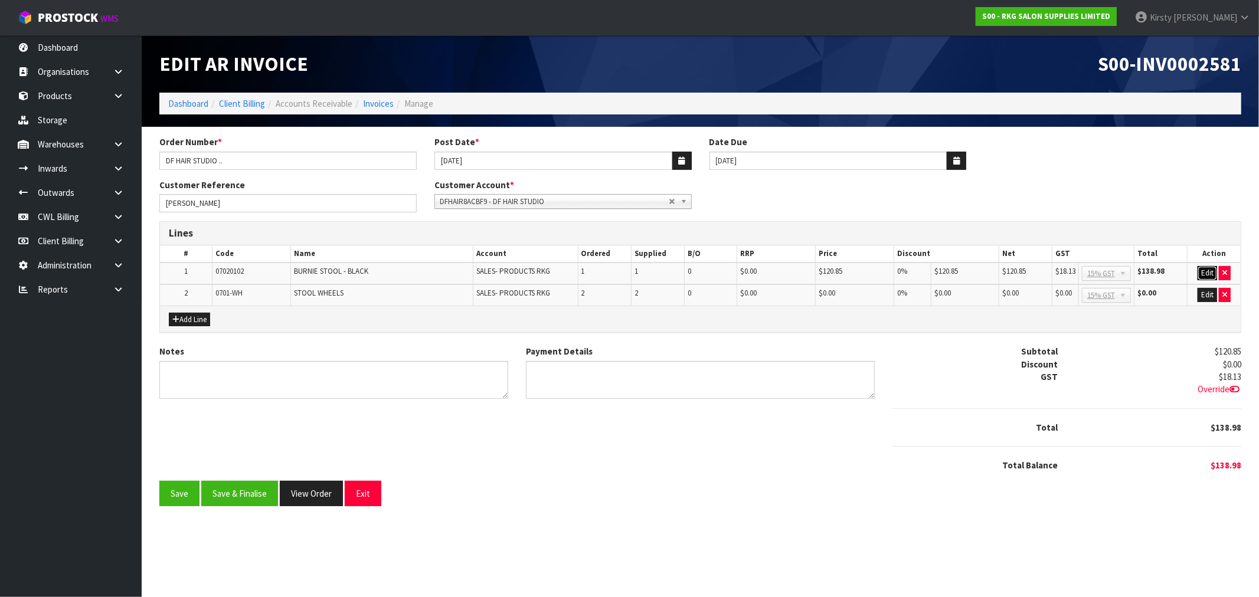
click at [1202, 269] on button "Edit" at bounding box center [1206, 273] width 19 height 14
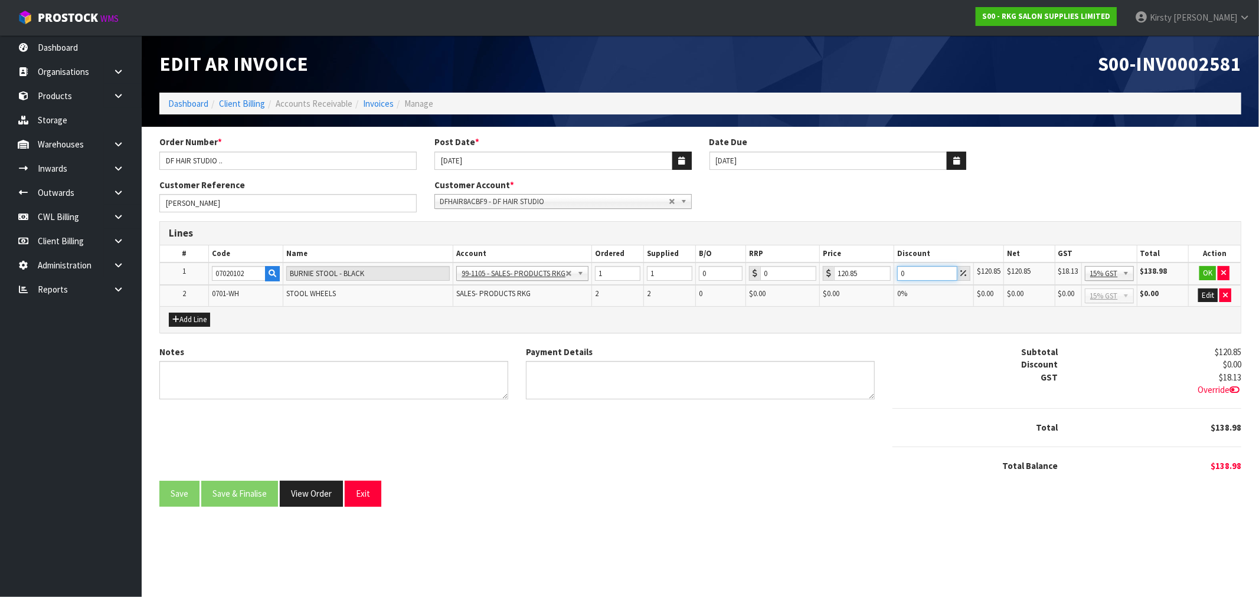
drag, startPoint x: 908, startPoint y: 274, endPoint x: 895, endPoint y: 275, distance: 13.0
click at [895, 275] on td "0" at bounding box center [934, 274] width 80 height 22
type input "5"
click at [1212, 270] on button "OK" at bounding box center [1207, 273] width 17 height 14
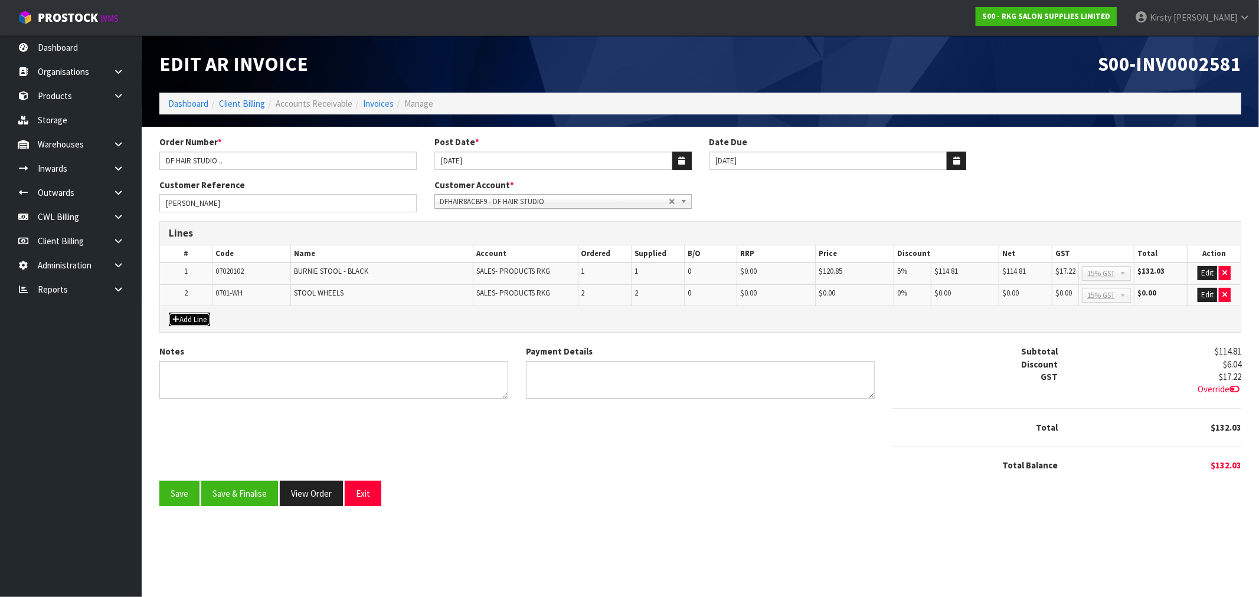
click at [190, 322] on button "Add Line" at bounding box center [189, 320] width 41 height 14
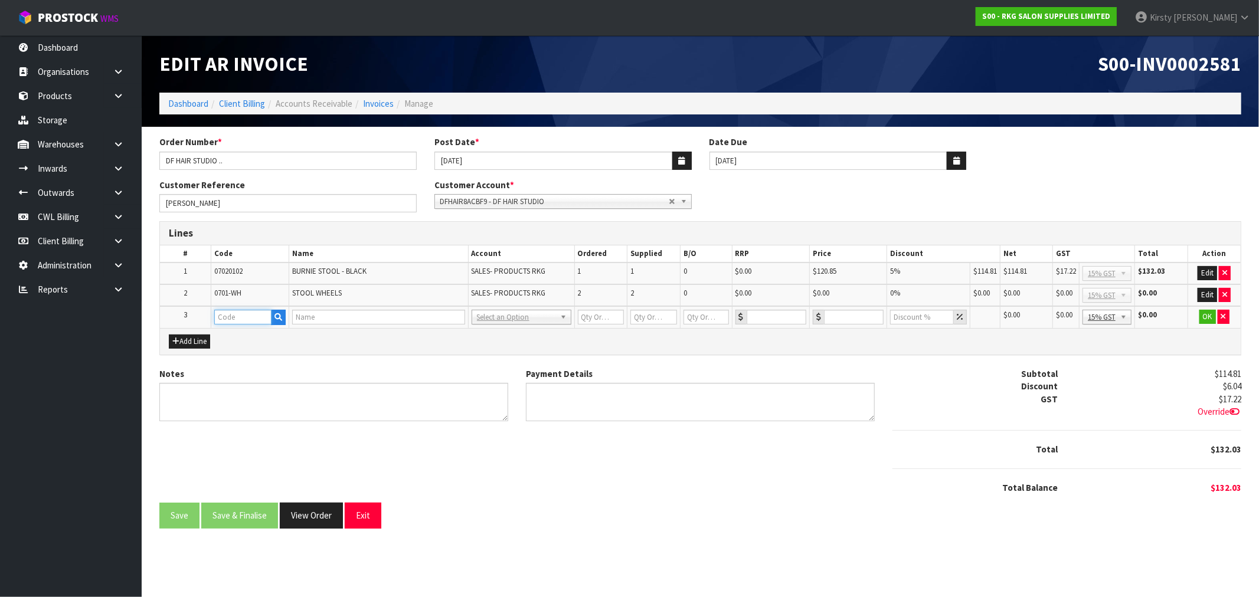
click at [226, 318] on input "text" at bounding box center [242, 317] width 57 height 15
type input "FRE"
click at [247, 341] on link "FRE IGHT" at bounding box center [261, 336] width 93 height 16
type input "FREIGHT"
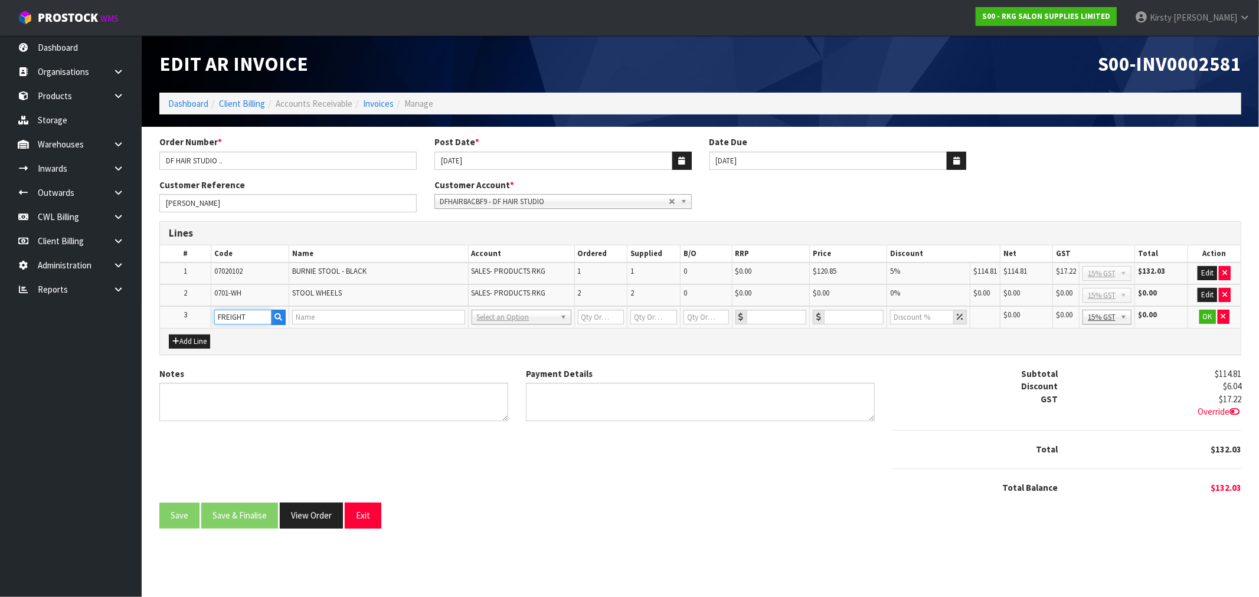
type input "1"
type input "0"
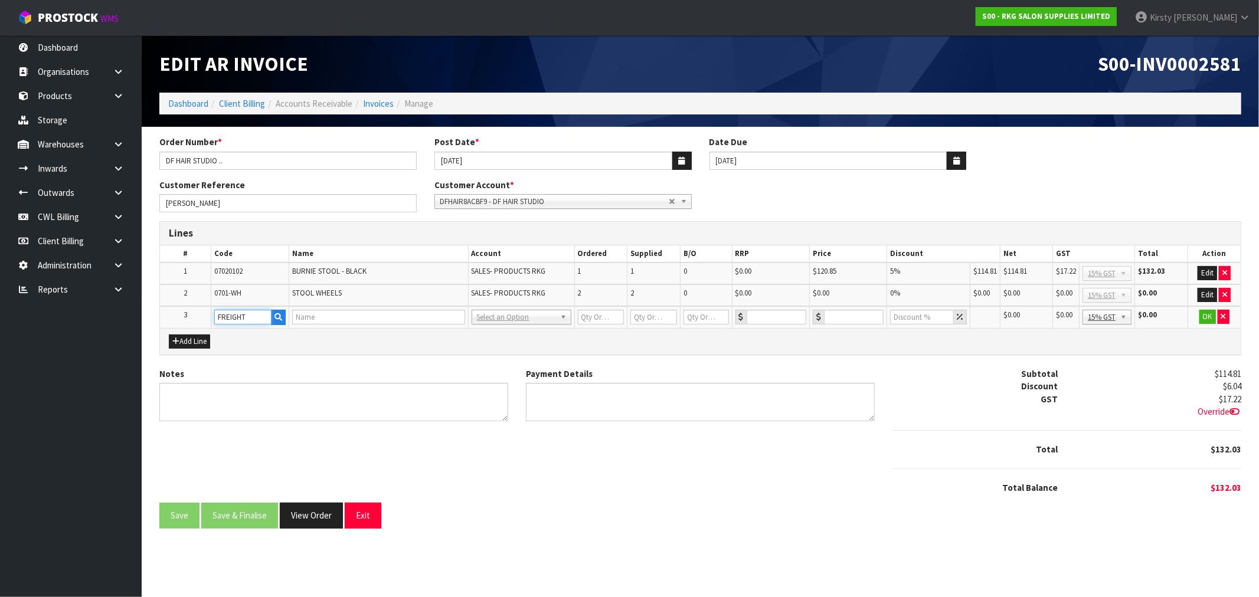
type input "0"
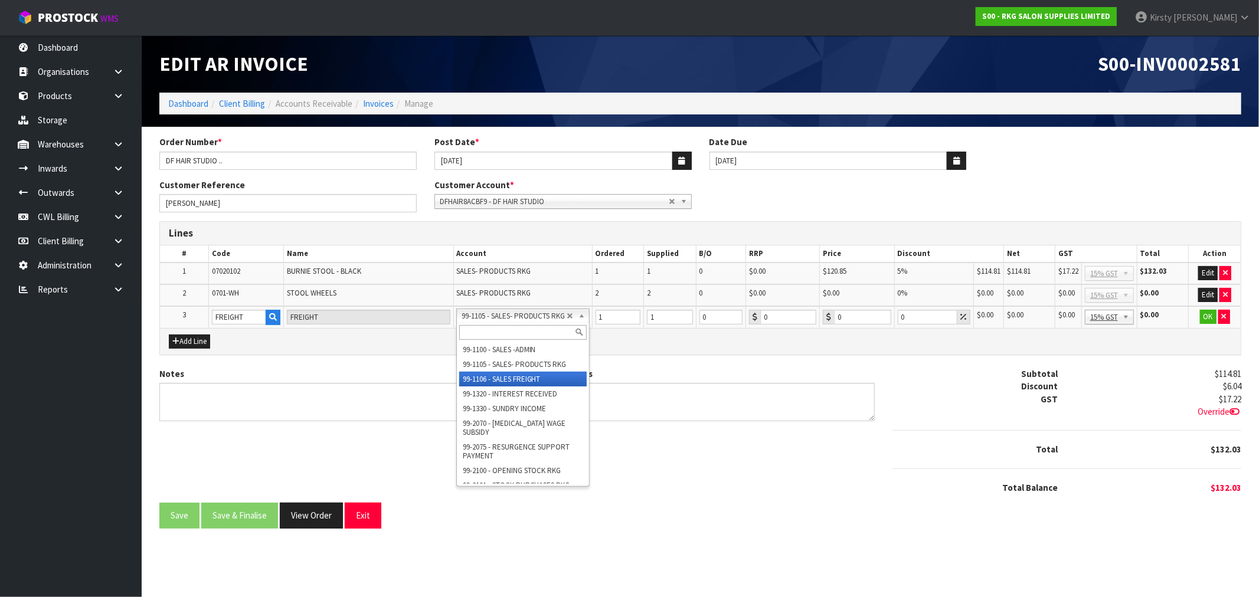
drag, startPoint x: 514, startPoint y: 375, endPoint x: 569, endPoint y: 361, distance: 56.8
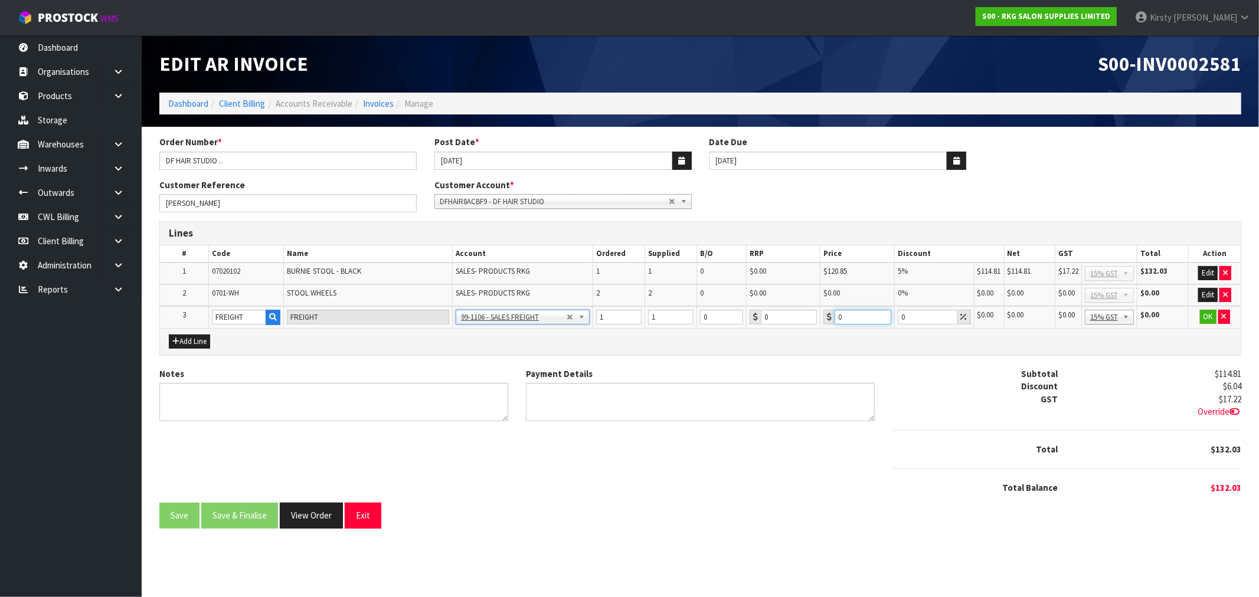
drag, startPoint x: 855, startPoint y: 311, endPoint x: 829, endPoint y: 319, distance: 27.3
click at [829, 319] on div "0" at bounding box center [857, 317] width 68 height 15
type input "25"
click at [1210, 316] on button "OK" at bounding box center [1208, 317] width 17 height 14
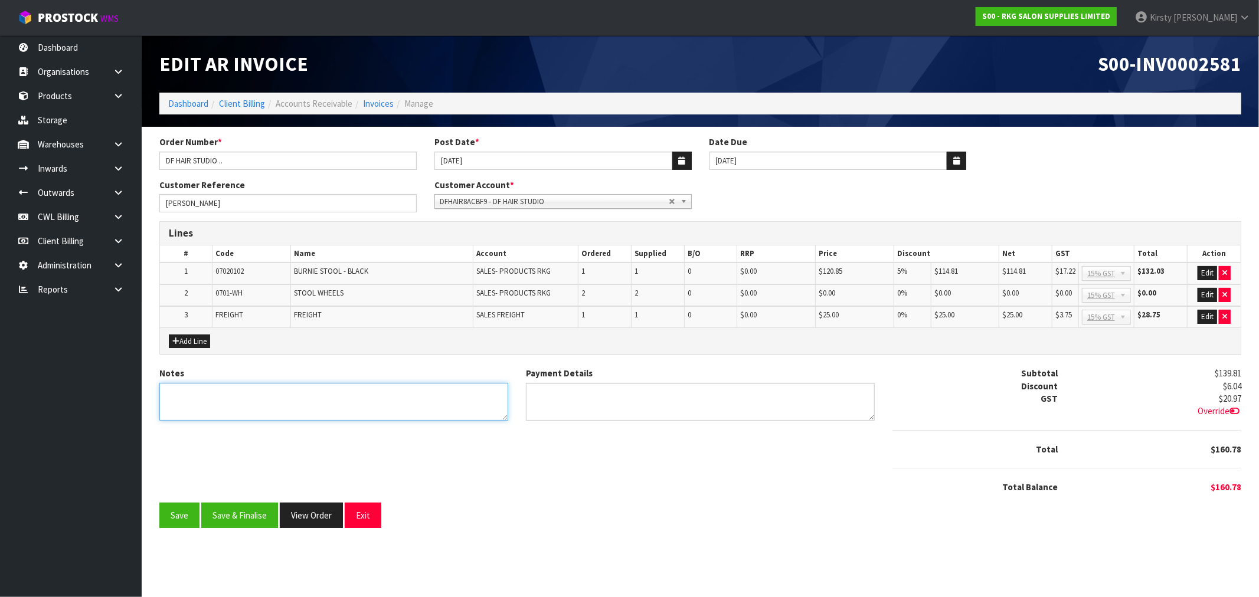
click at [202, 404] on textarea "Notes" at bounding box center [333, 402] width 349 height 38
type textarea "THANK YOU FOR YOUR ORDER"
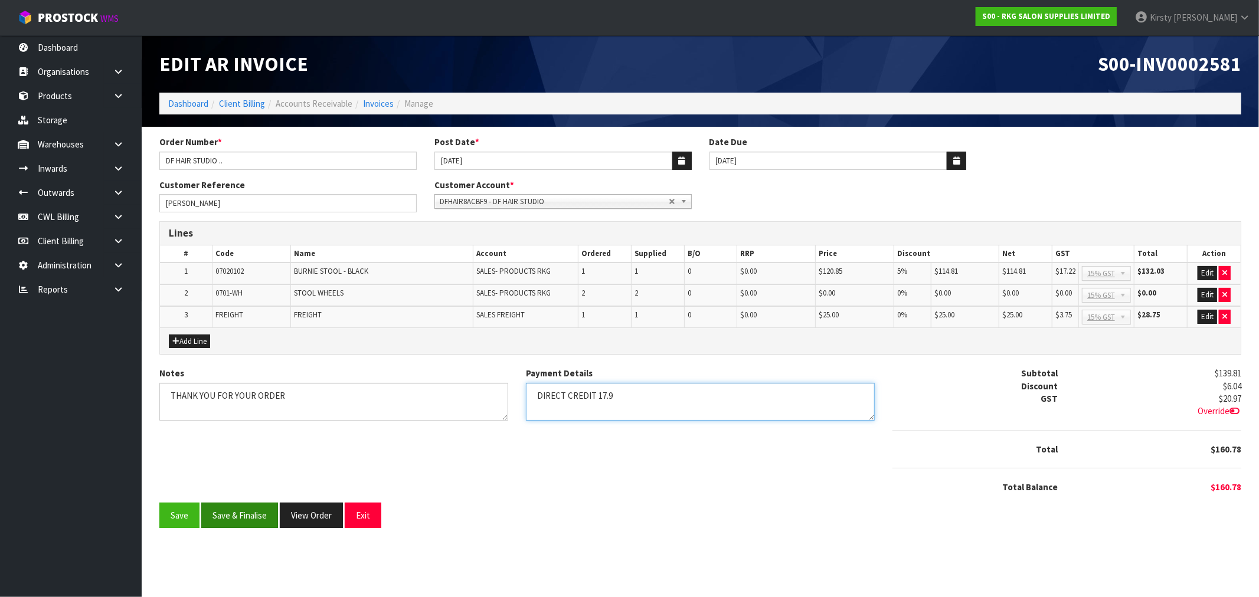
type textarea "DIRECT CREDIT 17.9"
click at [215, 503] on button "Save & Finalise" at bounding box center [239, 515] width 77 height 25
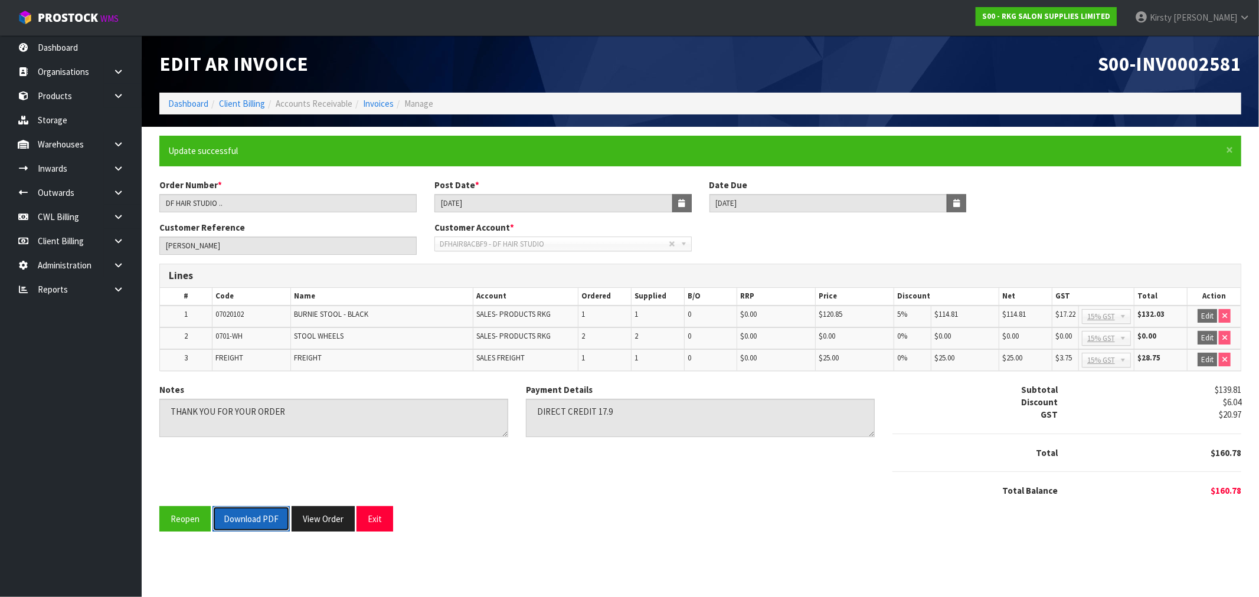
click at [260, 516] on button "Download PDF" at bounding box center [250, 518] width 77 height 25
drag, startPoint x: 369, startPoint y: 513, endPoint x: 367, endPoint y: 505, distance: 8.6
click at [369, 511] on button "Exit" at bounding box center [374, 518] width 37 height 25
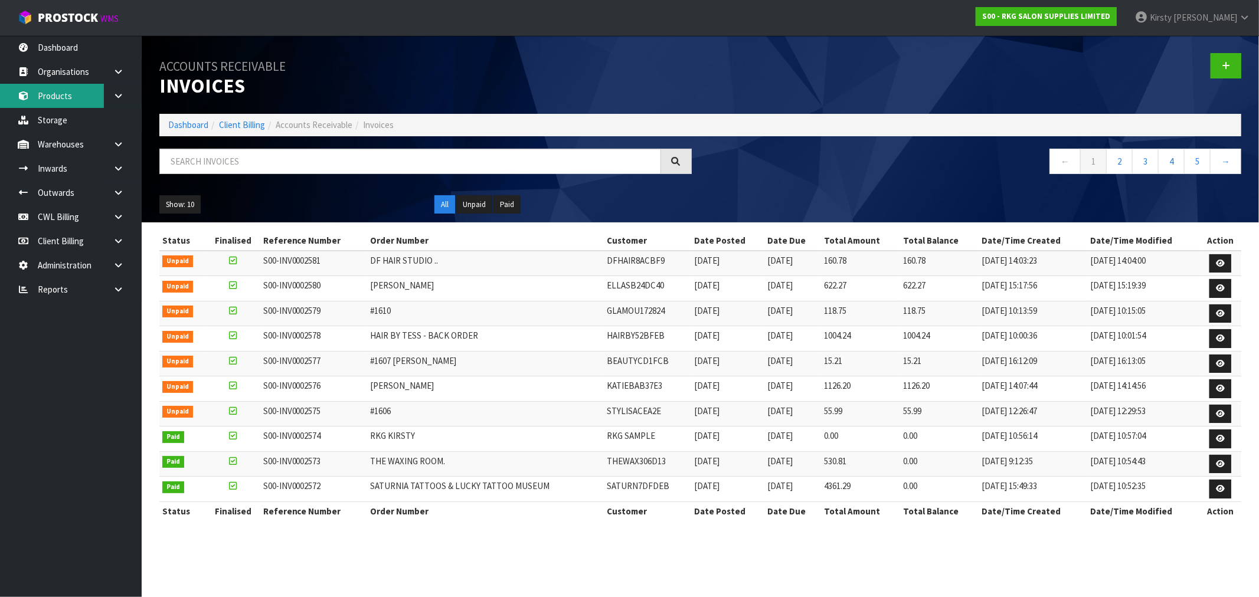
click at [69, 91] on link "Products" at bounding box center [71, 96] width 142 height 24
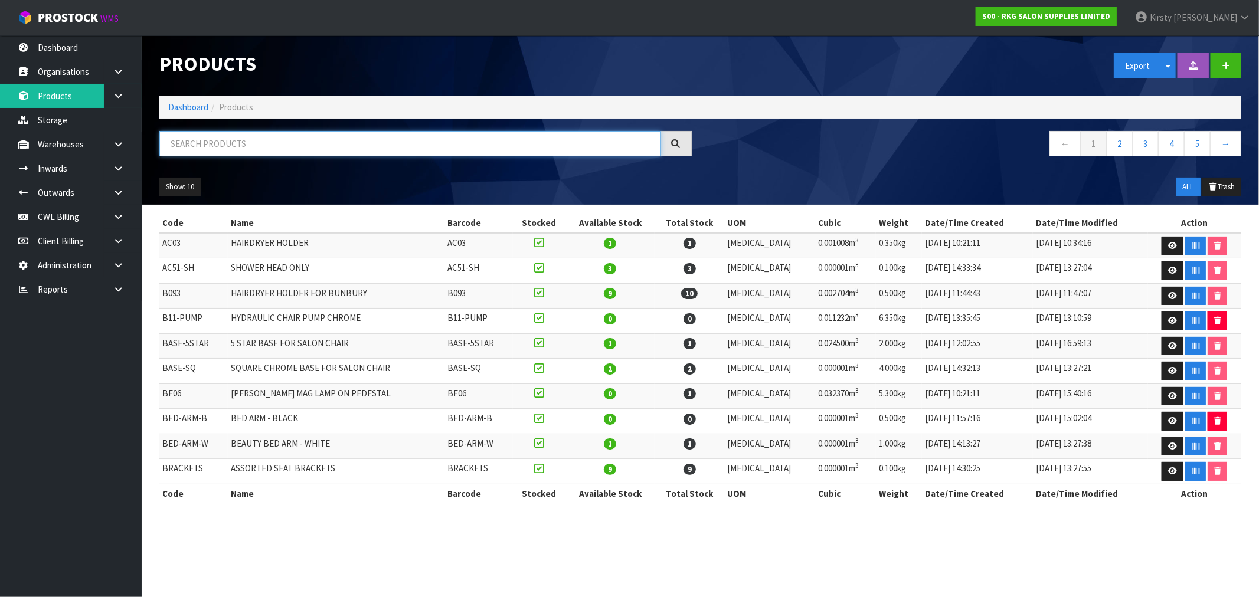
click at [189, 154] on input "text" at bounding box center [410, 143] width 502 height 25
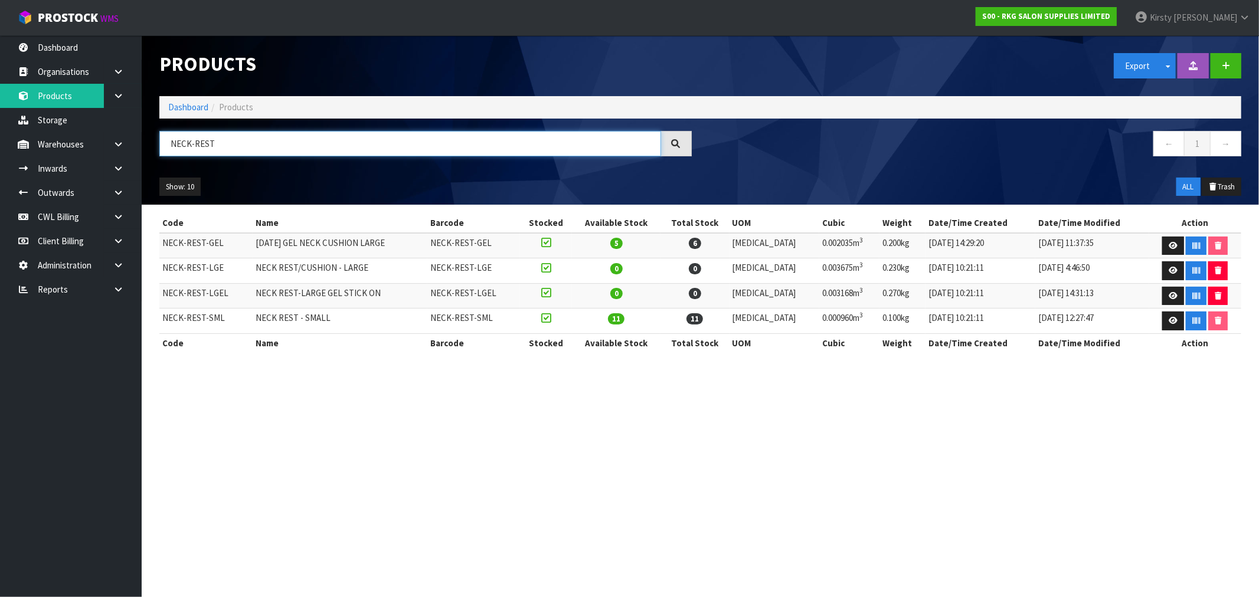
type input "NECK-REST"
click at [123, 191] on icon at bounding box center [118, 192] width 11 height 9
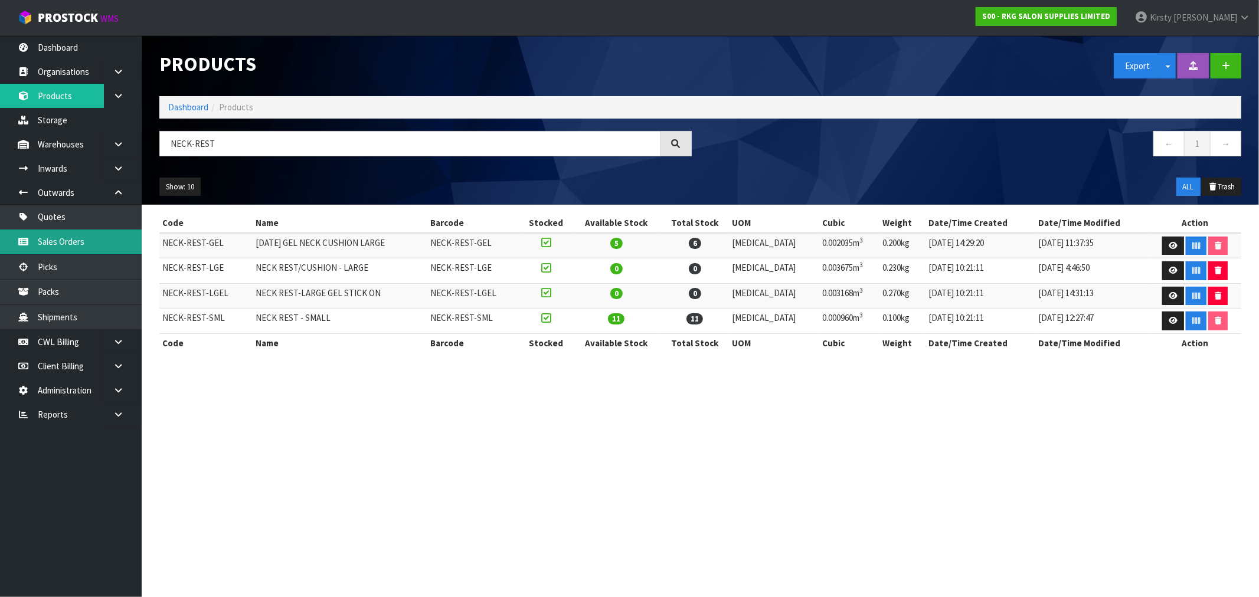
click at [80, 245] on link "Sales Orders" at bounding box center [71, 242] width 142 height 24
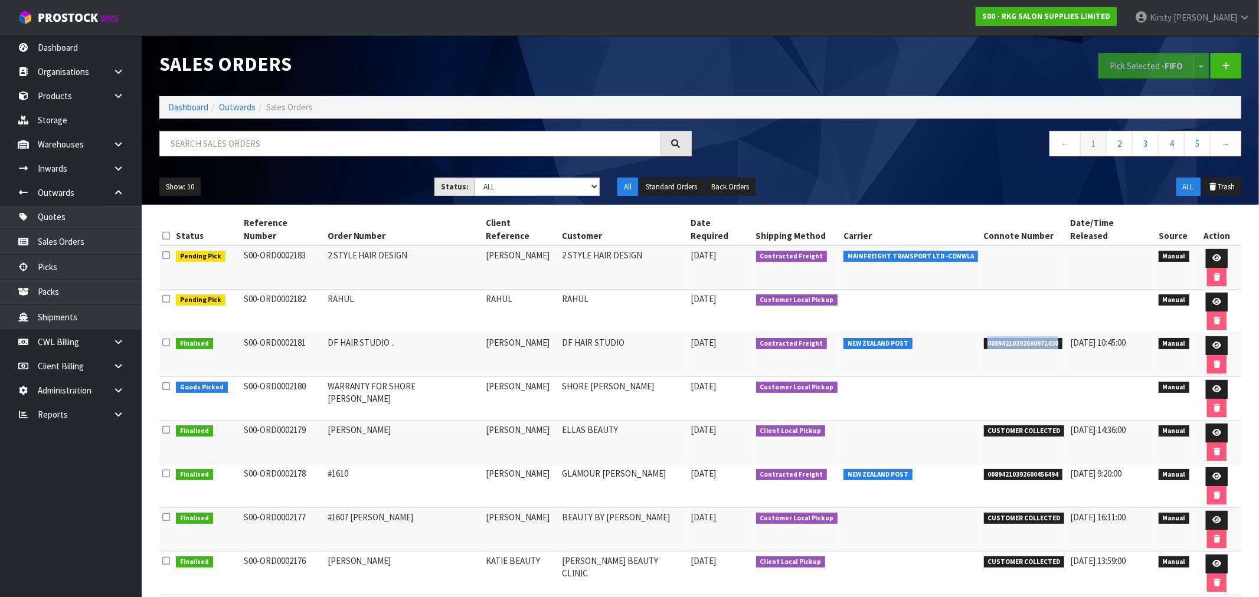
drag, startPoint x: 1043, startPoint y: 293, endPoint x: 977, endPoint y: 289, distance: 65.6
click at [964, 333] on tr "Finalised S00-ORD0002181 DF HAIR STUDIO .. DANIEL FILATOV DF HAIR STUDIO 17/09/…" at bounding box center [700, 355] width 1082 height 44
copy tr "00894210392600971430"
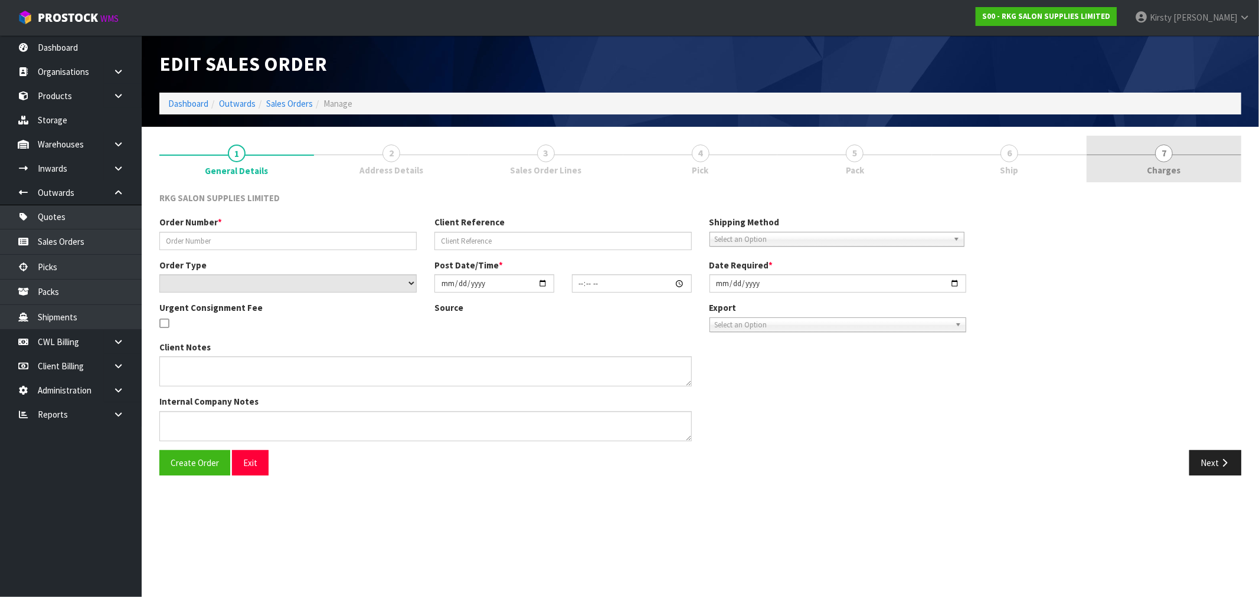
type input "AVALON STUDIOS - WARRANTY REPL."
type input "[PERSON_NAME]."
select select "number:0"
type input "[DATE]"
type input "11:34:00.000"
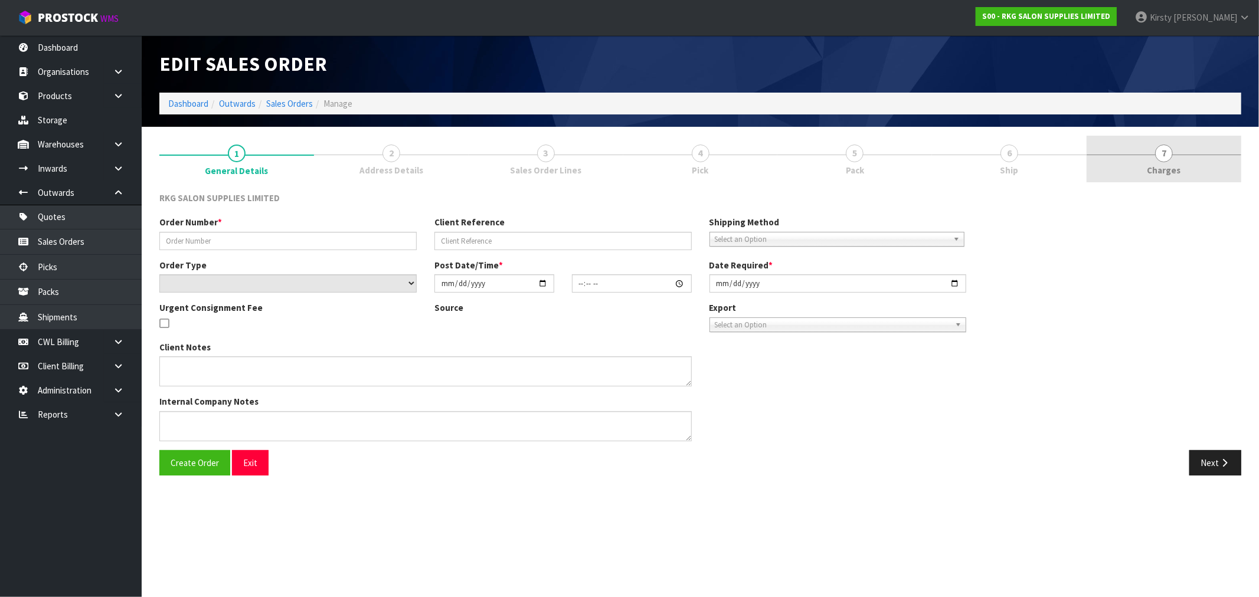
type input "[DATE]"
type textarea "PLEASE ENSURE THE PUMPS ARE PACKED SECURELY AND MARKED AS FRAGILE THEY SHOULD B…"
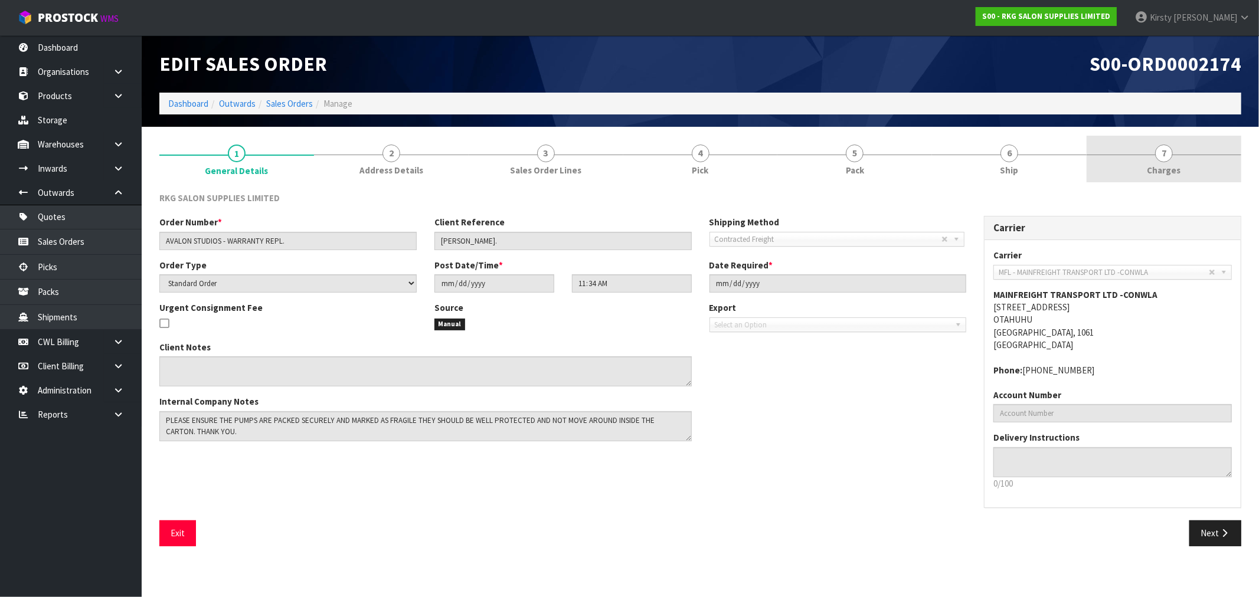
click at [1167, 155] on span "7" at bounding box center [1164, 154] width 18 height 18
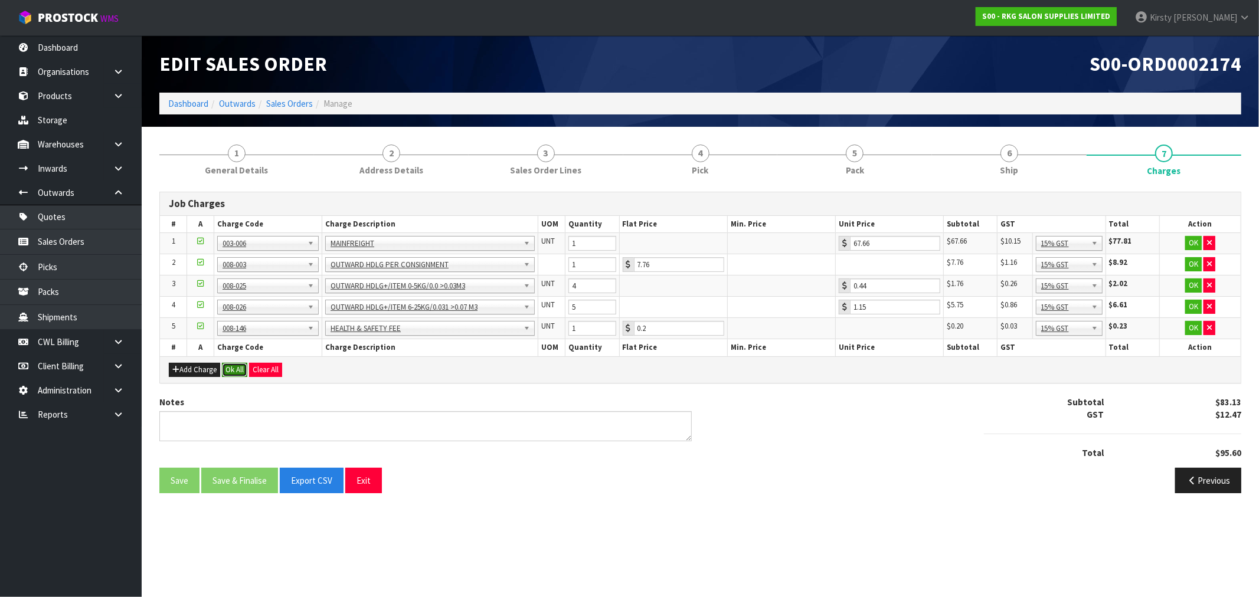
click at [234, 364] on button "Ok All" at bounding box center [234, 370] width 25 height 14
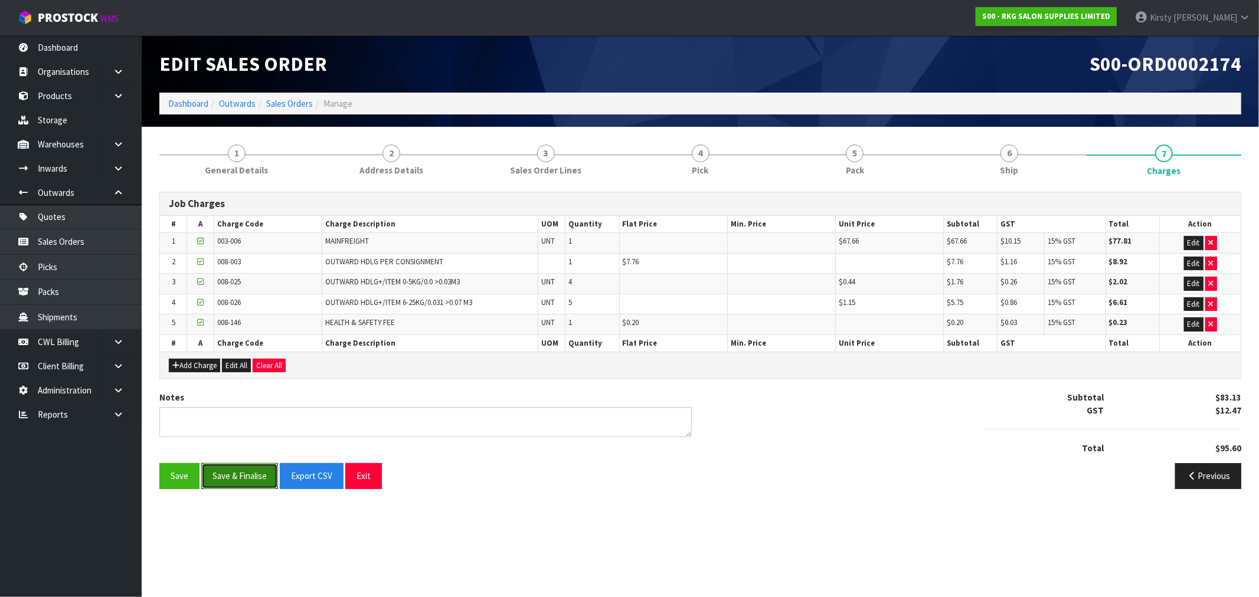
click at [234, 478] on button "Save & Finalise" at bounding box center [239, 475] width 77 height 25
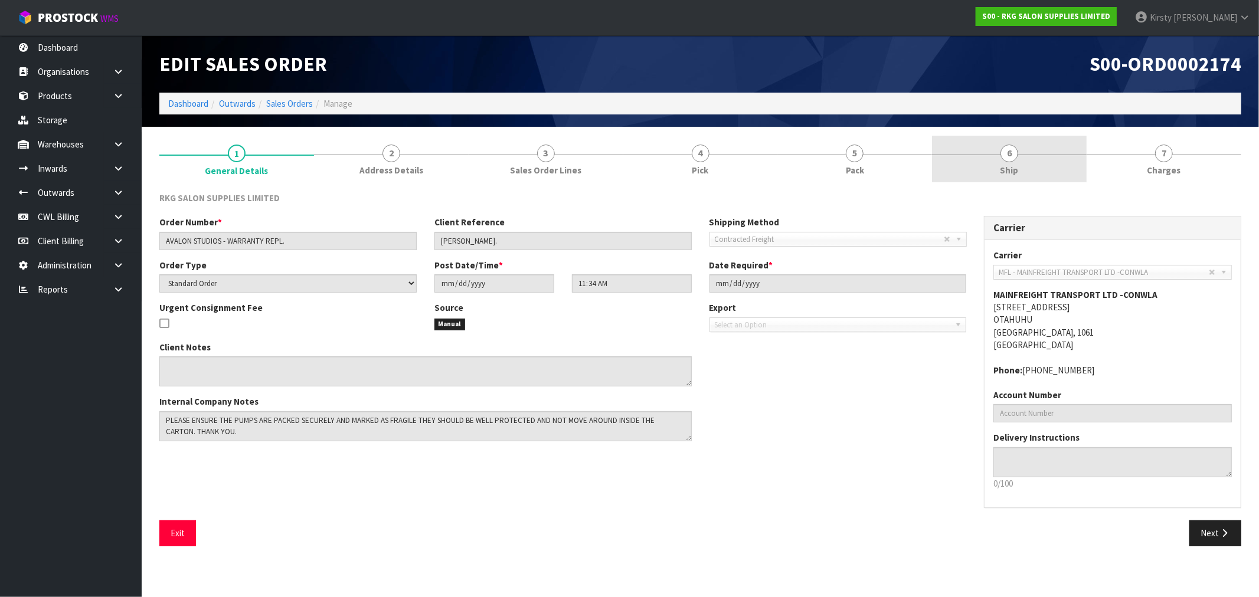
click at [1010, 158] on span "6" at bounding box center [1009, 154] width 18 height 18
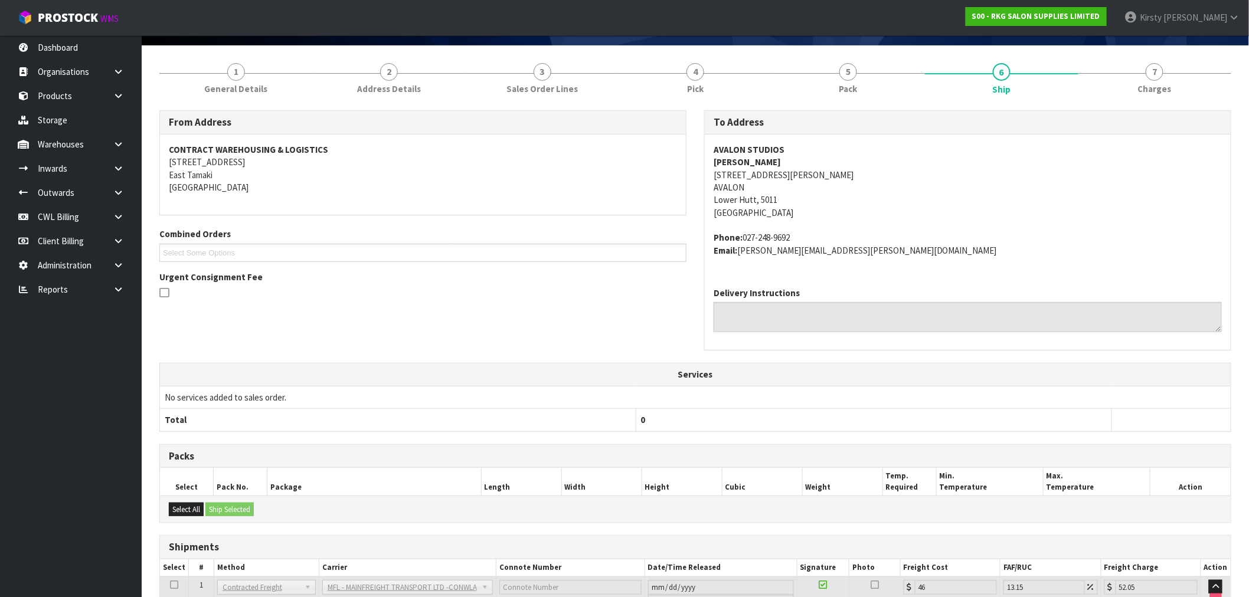
scroll to position [194, 0]
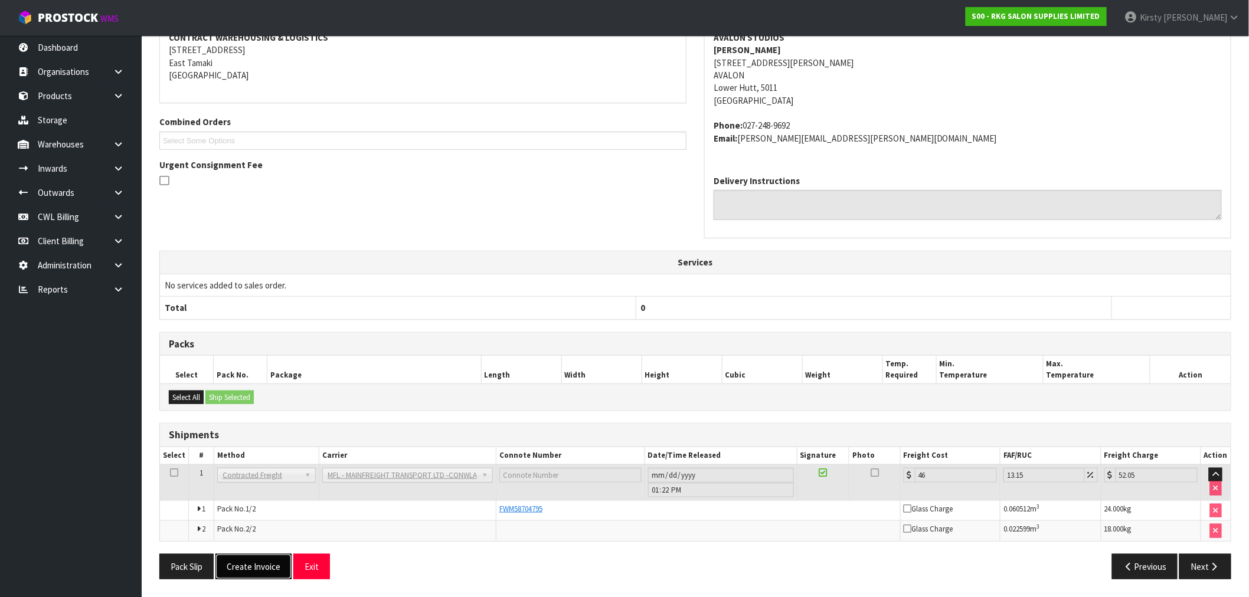
click at [258, 568] on button "Create Invoice" at bounding box center [253, 566] width 76 height 25
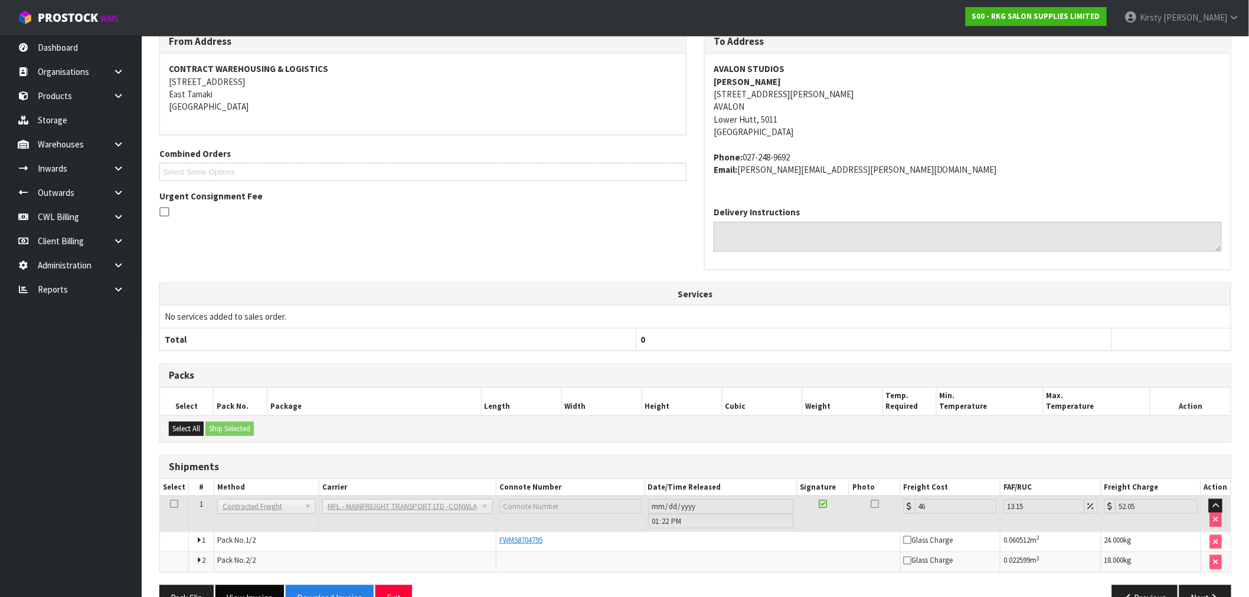
scroll to position [237, 0]
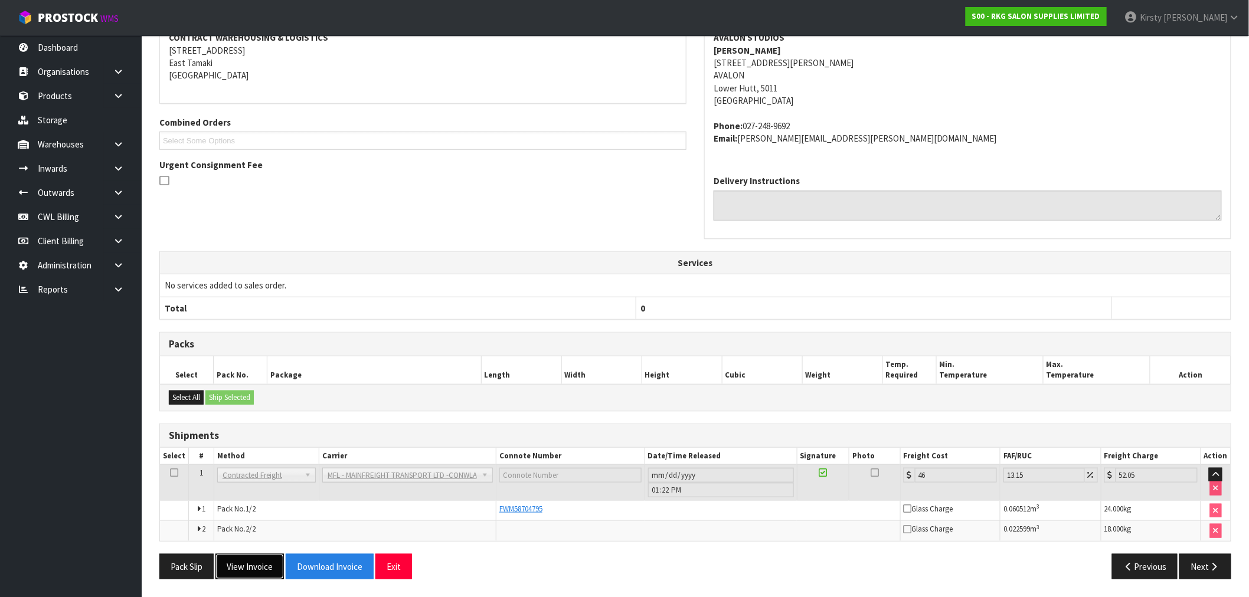
click at [261, 565] on button "View Invoice" at bounding box center [249, 566] width 68 height 25
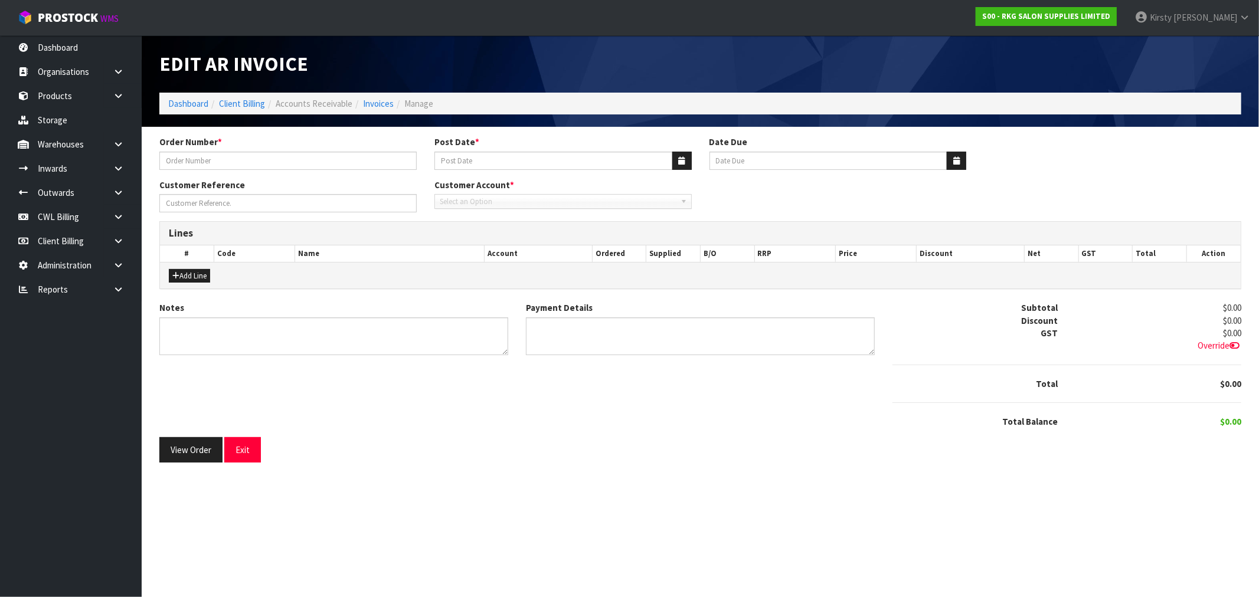
type input "AVALON STUDIOS - WARRANTY REPL."
type input "17/09/2025"
type input "20/10/2025"
type input "ANITA BURNSIDE."
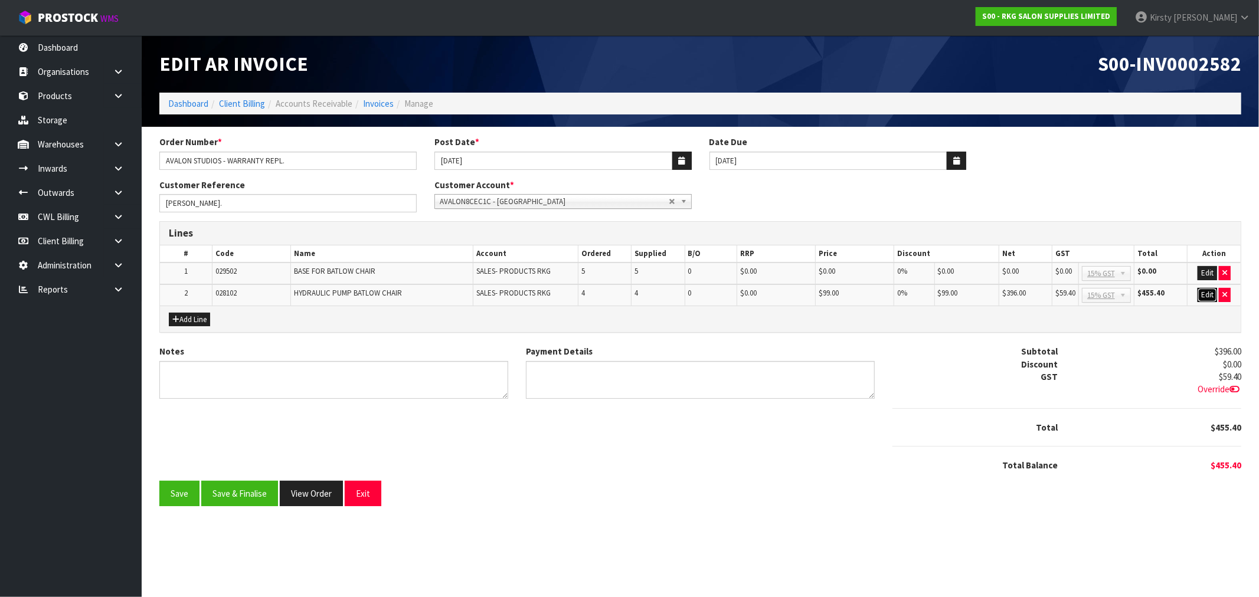
click at [1206, 292] on button "Edit" at bounding box center [1206, 295] width 19 height 14
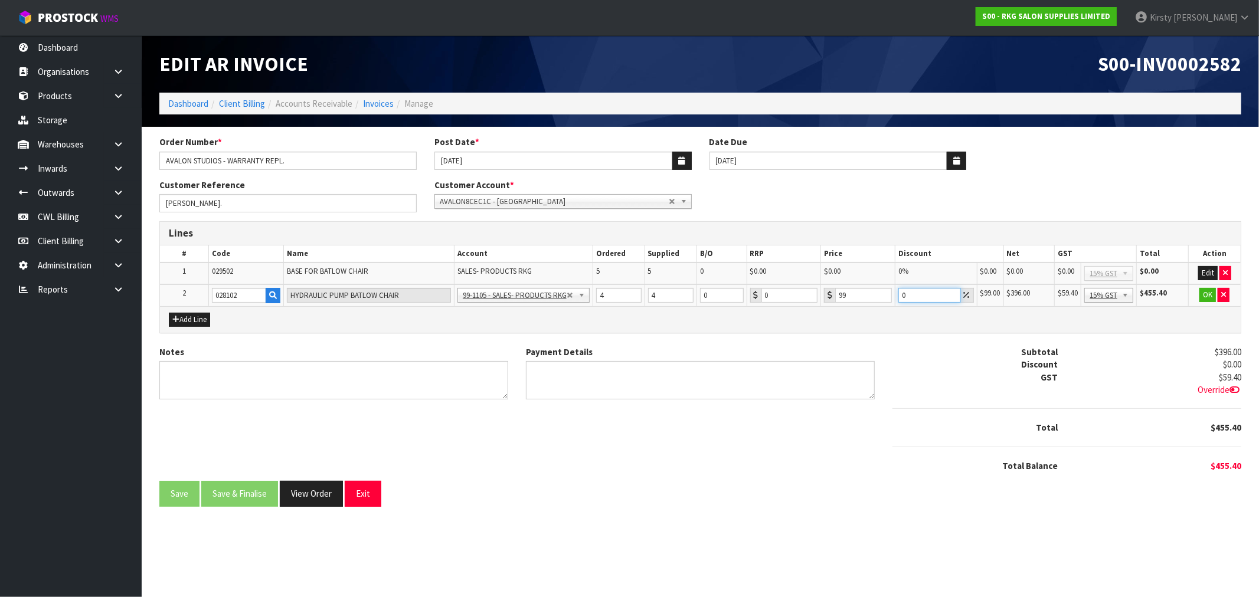
drag, startPoint x: 923, startPoint y: 296, endPoint x: 873, endPoint y: 299, distance: 49.7
click at [873, 299] on tr "2 028102 HYDRAULIC PUMP BATLOW CHAIR 99-1100 - SALES -ADMIN 99-1105 - SALES- PR…" at bounding box center [700, 295] width 1081 height 22
type input "100"
click at [1204, 290] on button "OK" at bounding box center [1207, 295] width 17 height 14
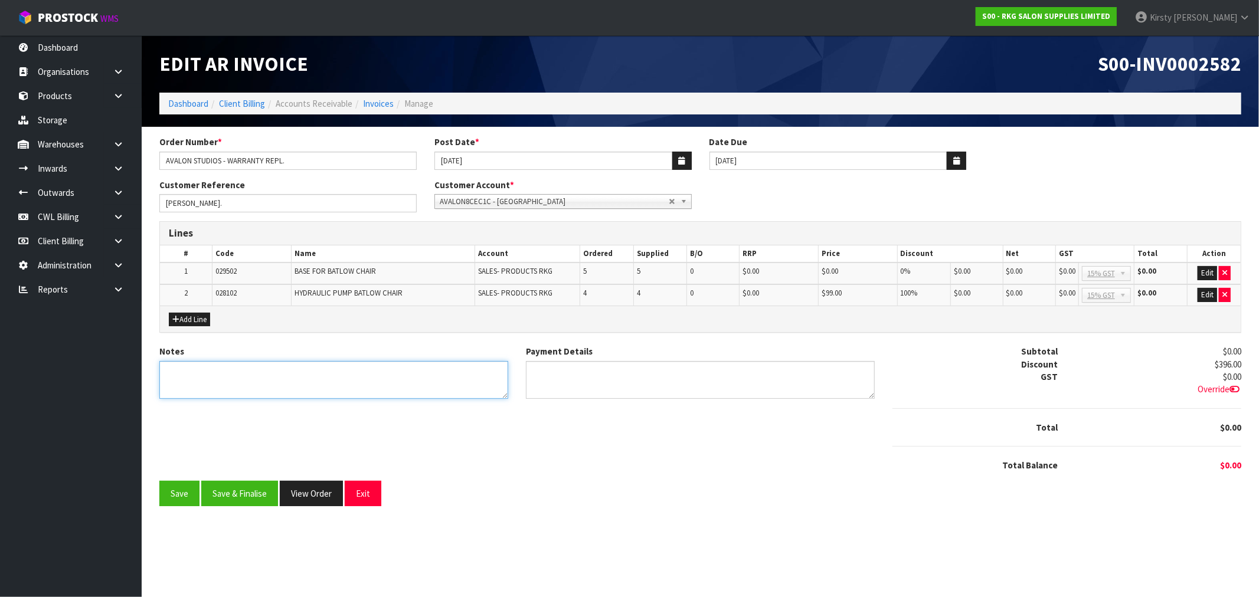
click at [240, 378] on textarea "Notes" at bounding box center [333, 380] width 349 height 38
type textarea "WARRANTY REPLACMENTS"
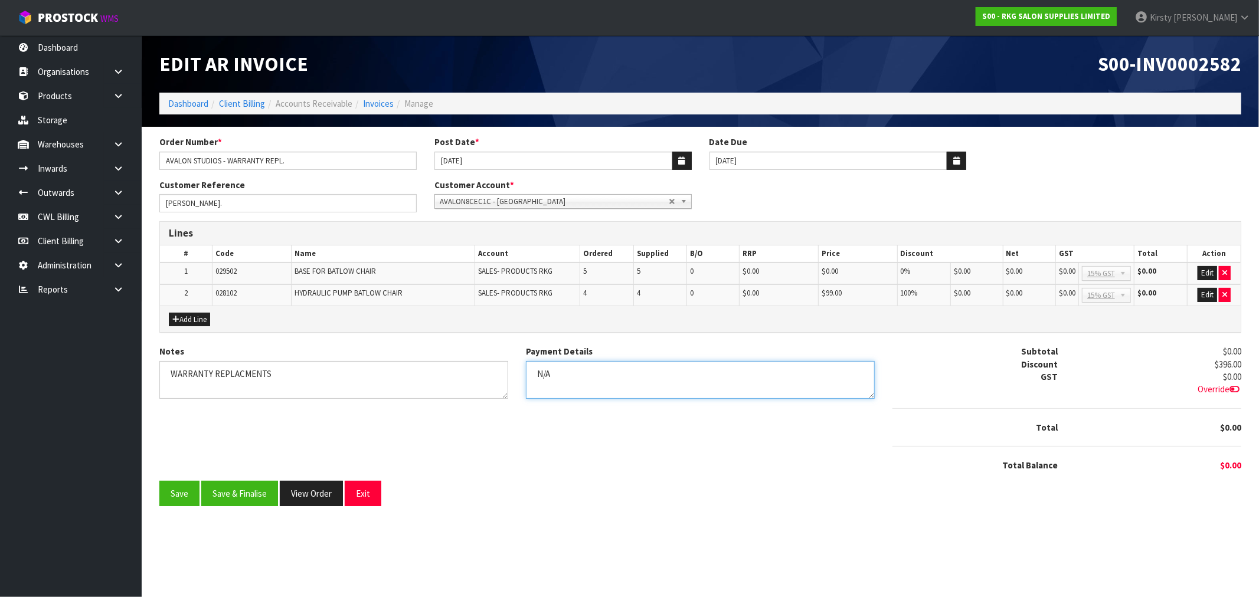
type textarea "N/A"
click at [240, 370] on textarea "Notes" at bounding box center [333, 380] width 349 height 38
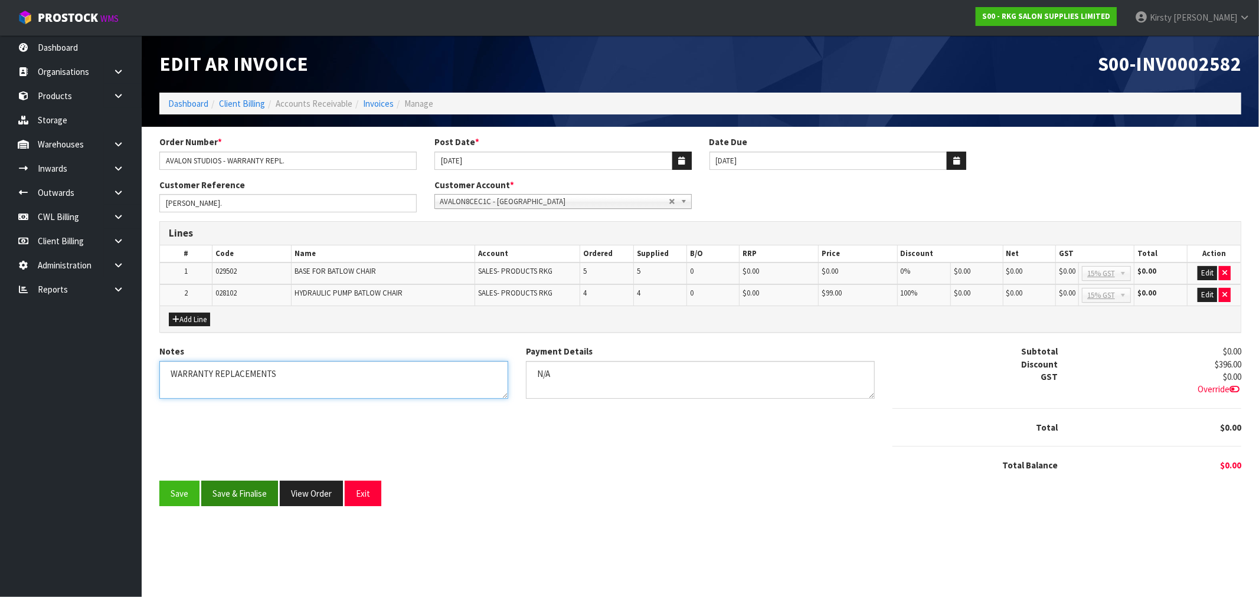
type textarea "WARRANTY REPLACEMENTS"
click at [229, 492] on button "Save & Finalise" at bounding box center [239, 493] width 77 height 25
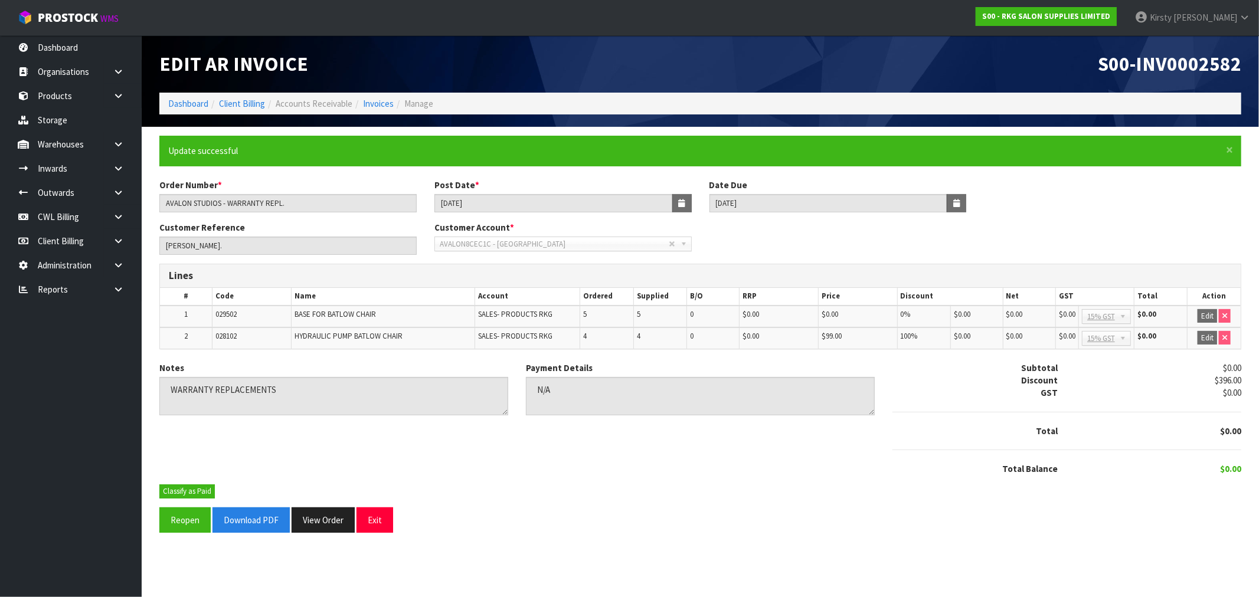
click at [195, 481] on div "Notes Payment Details Subtotal $0.00 Discount $396.00 GST $0.00 Total $0.00 $0.…" at bounding box center [699, 423] width 1099 height 123
click at [202, 487] on button "Classify as Paid" at bounding box center [186, 492] width 55 height 14
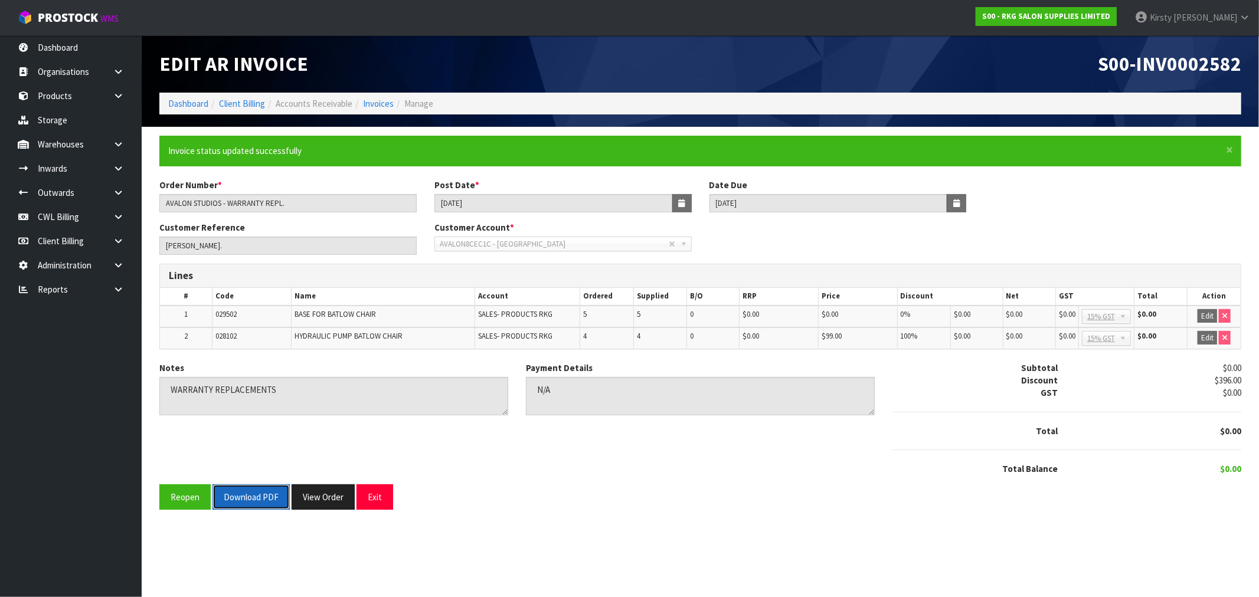
click at [239, 498] on button "Download PDF" at bounding box center [250, 497] width 77 height 25
click at [369, 493] on button "Exit" at bounding box center [374, 497] width 37 height 25
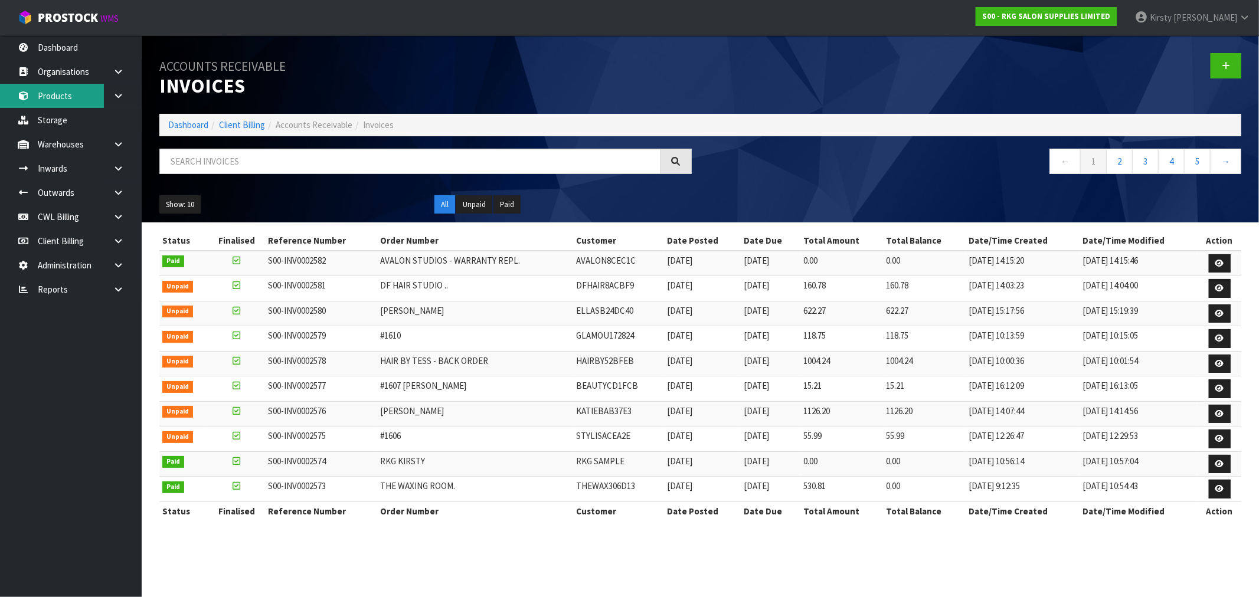
click at [58, 98] on link "Products" at bounding box center [71, 96] width 142 height 24
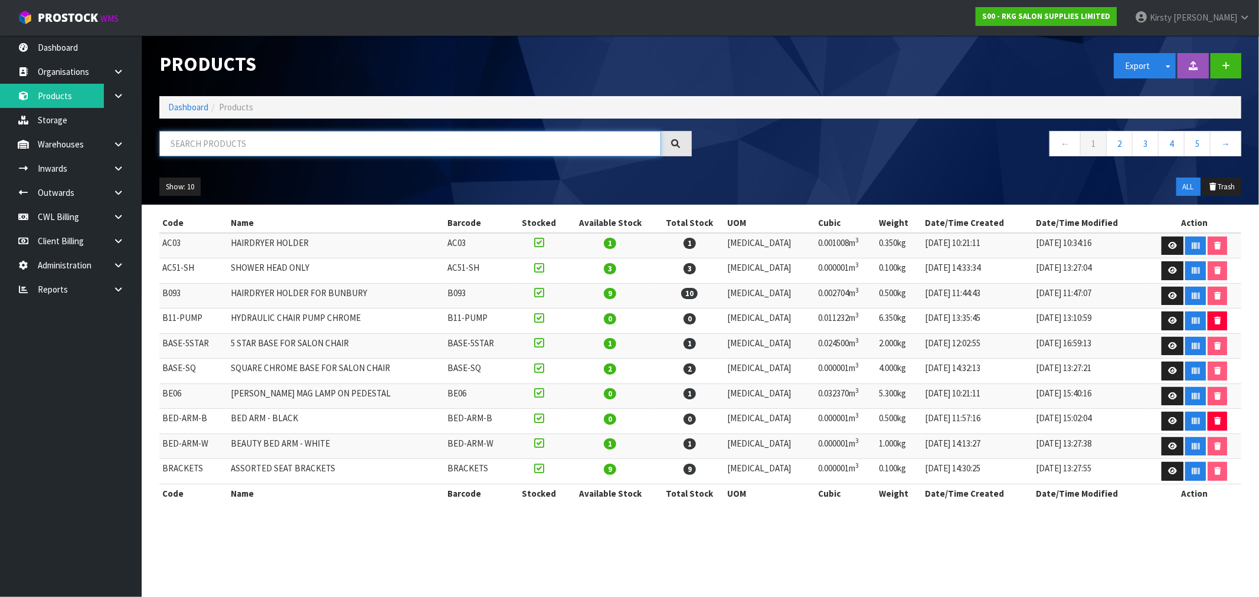
click at [218, 142] on input "text" at bounding box center [410, 143] width 502 height 25
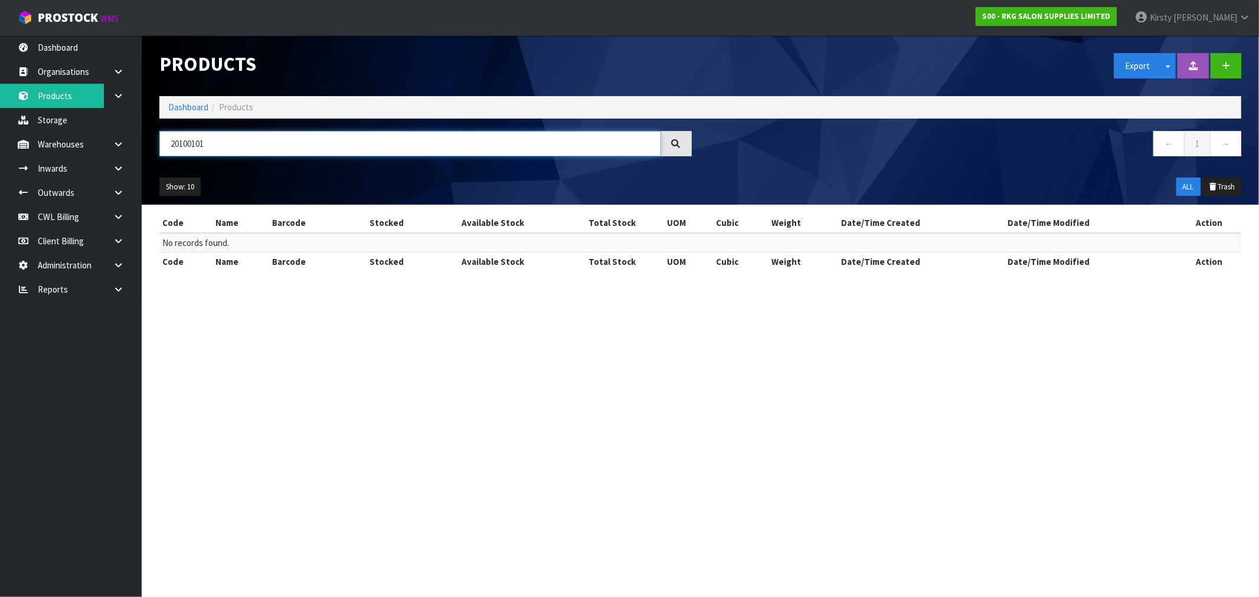
drag, startPoint x: 210, startPoint y: 144, endPoint x: 158, endPoint y: 144, distance: 51.9
click at [158, 144] on div "20100101" at bounding box center [425, 148] width 550 height 34
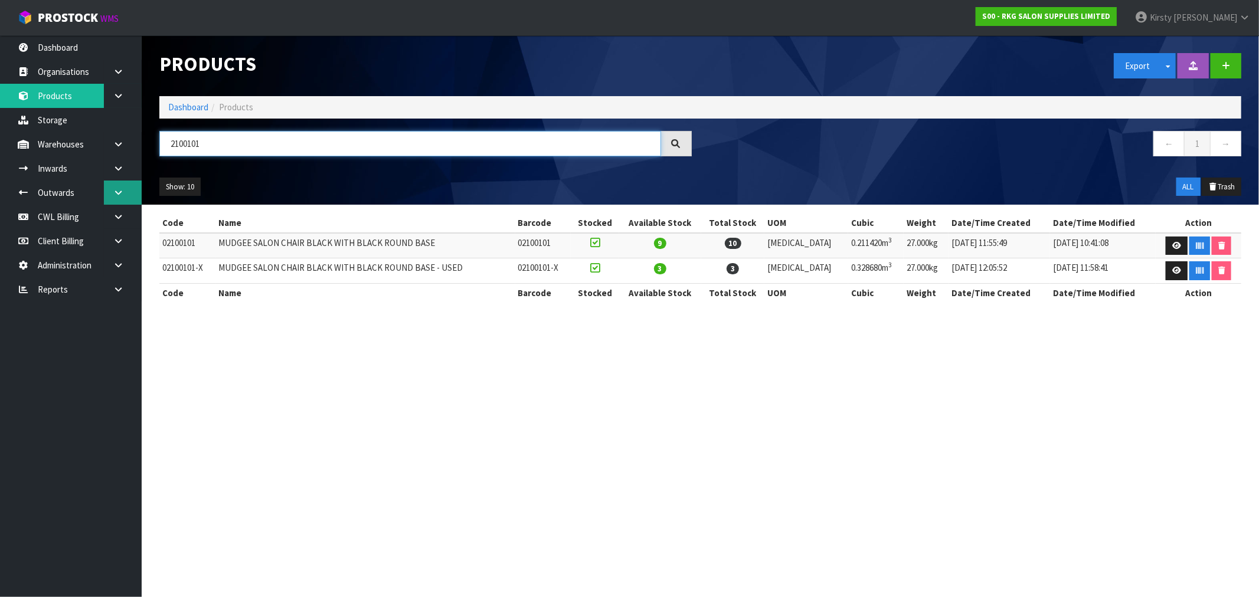
type input "2100101"
click at [119, 192] on icon at bounding box center [118, 192] width 11 height 9
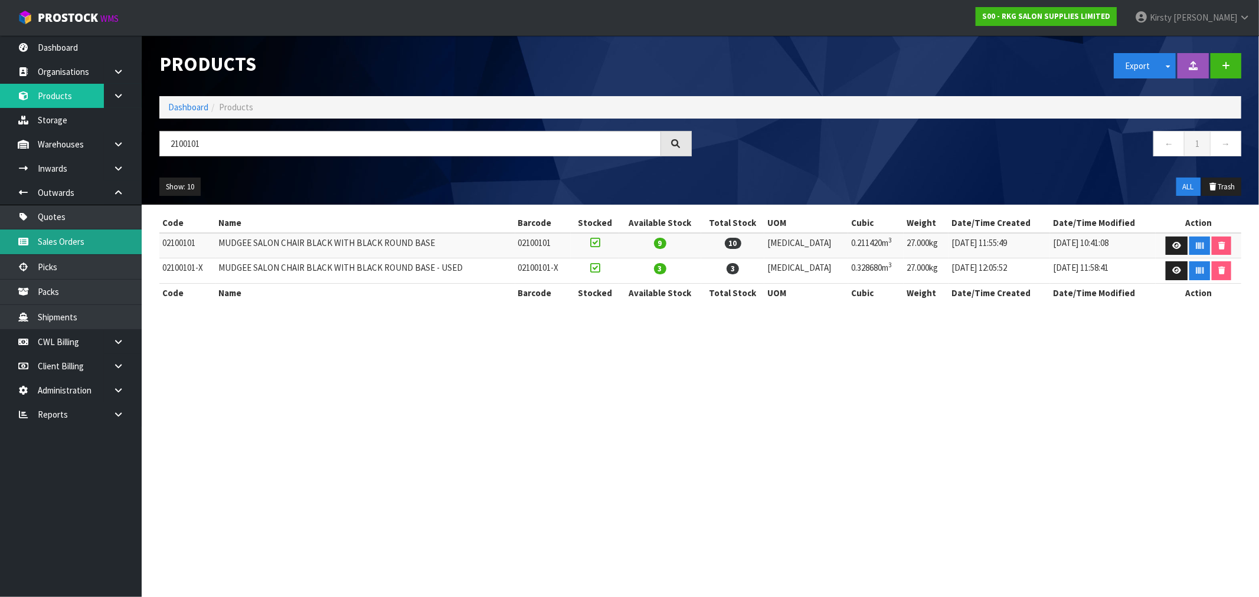
click at [89, 240] on link "Sales Orders" at bounding box center [71, 242] width 142 height 24
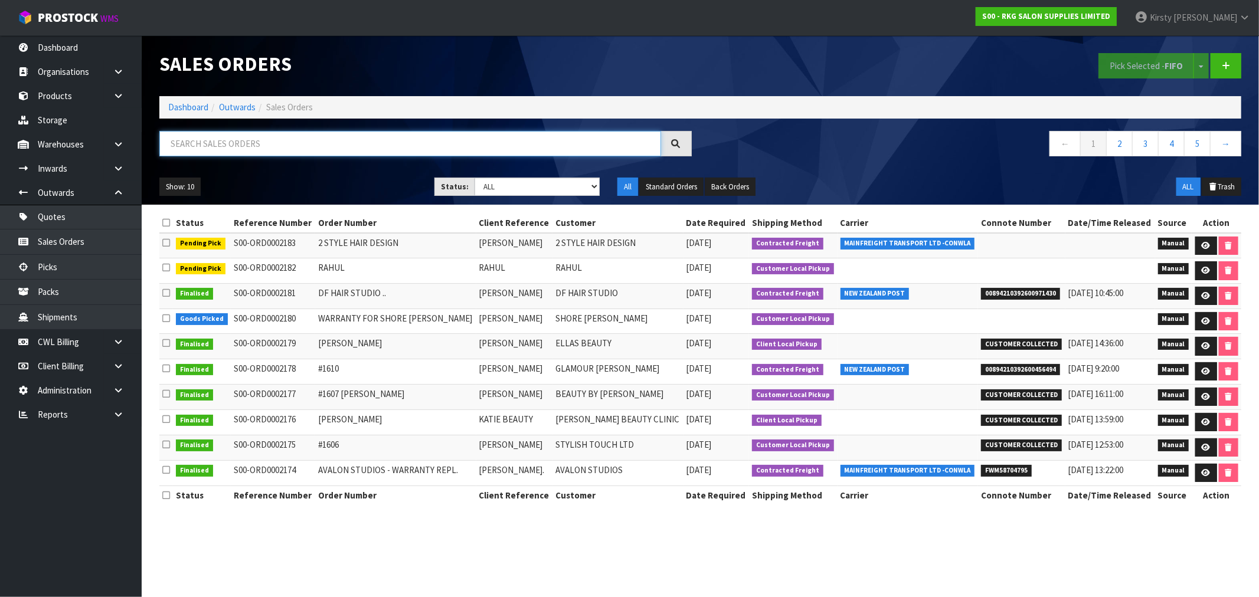
click at [214, 140] on input "text" at bounding box center [410, 143] width 502 height 25
click at [591, 186] on select "Draft Pending Allocated Pending Pick Goods Picked Goods Packed Pending Charges …" at bounding box center [536, 187] width 125 height 18
select select "string:6"
click at [474, 178] on select "Draft Pending Allocated Pending Pick Goods Picked Goods Packed Pending Charges …" at bounding box center [536, 187] width 125 height 18
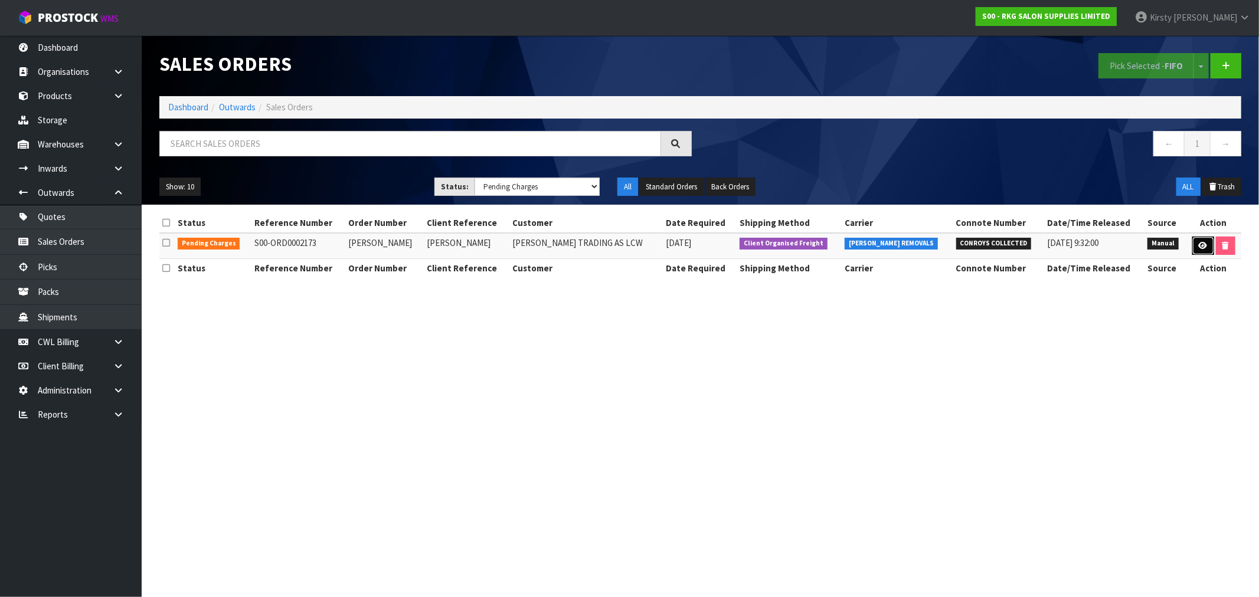
click at [1200, 243] on icon at bounding box center [1203, 246] width 9 height 8
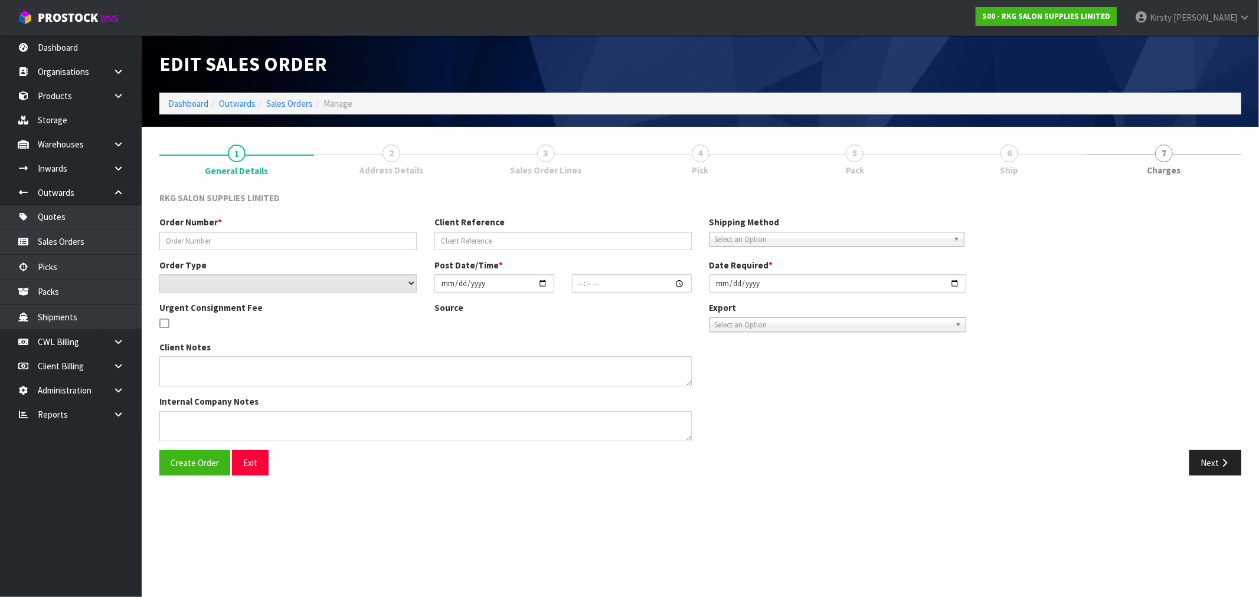
type input "LISA"
type input "LISA WHITE"
select select "number:0"
type input "2025-09-15"
type input "00:00:00.000"
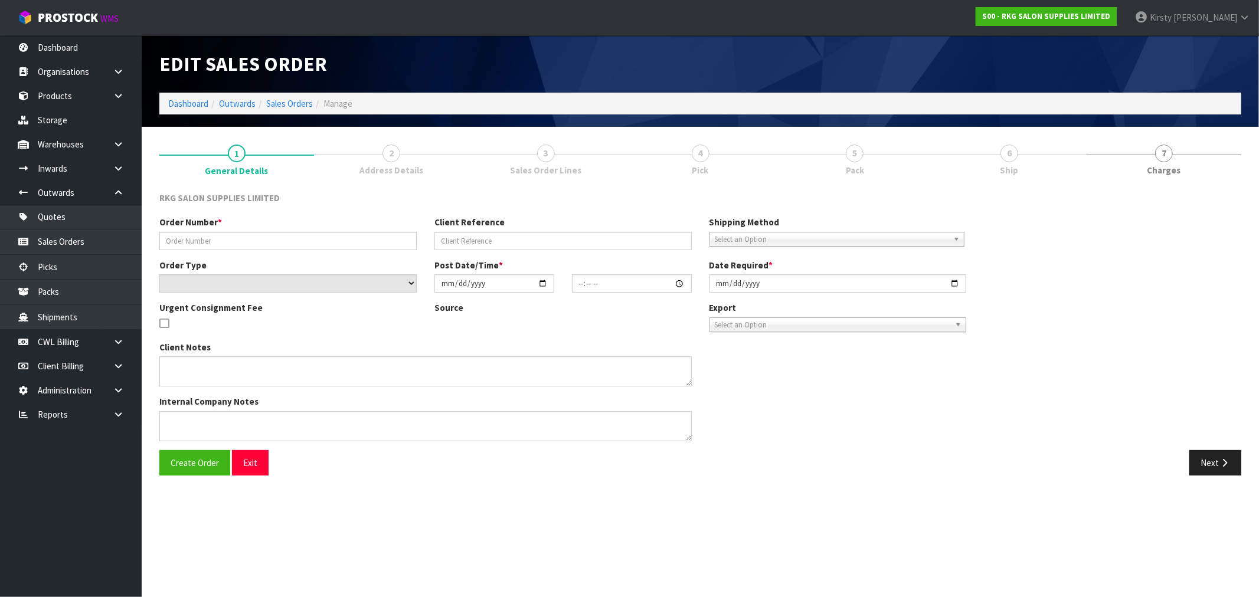
type input "2025-09-15"
type textarea "CONROY COLLECT"
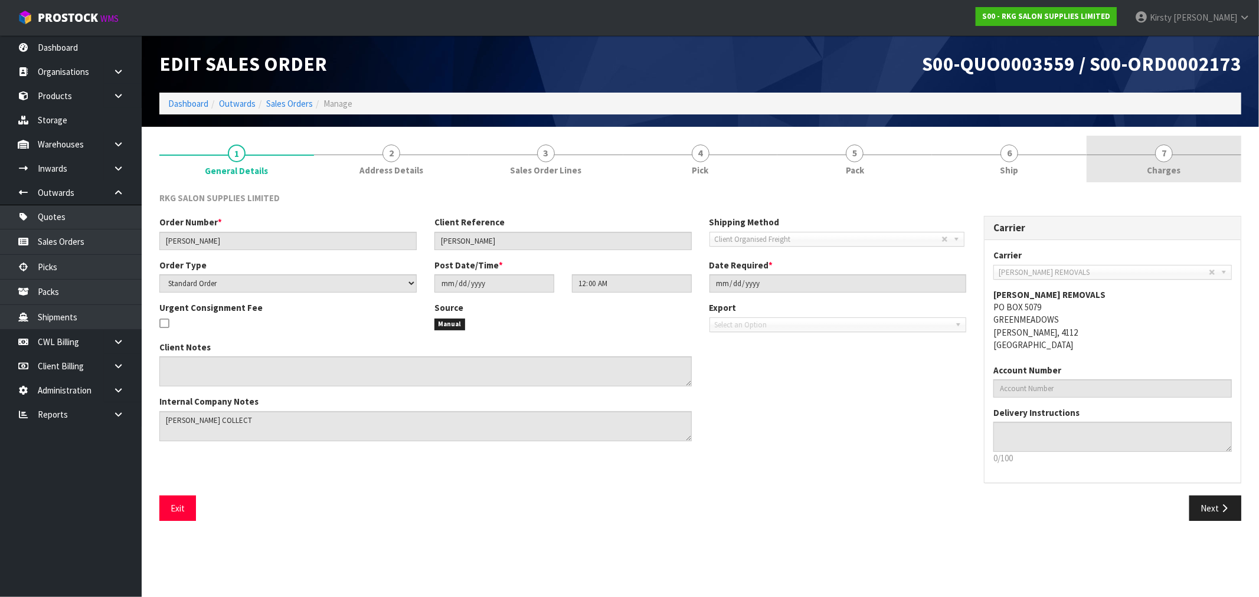
click at [1166, 155] on span "7" at bounding box center [1164, 154] width 18 height 18
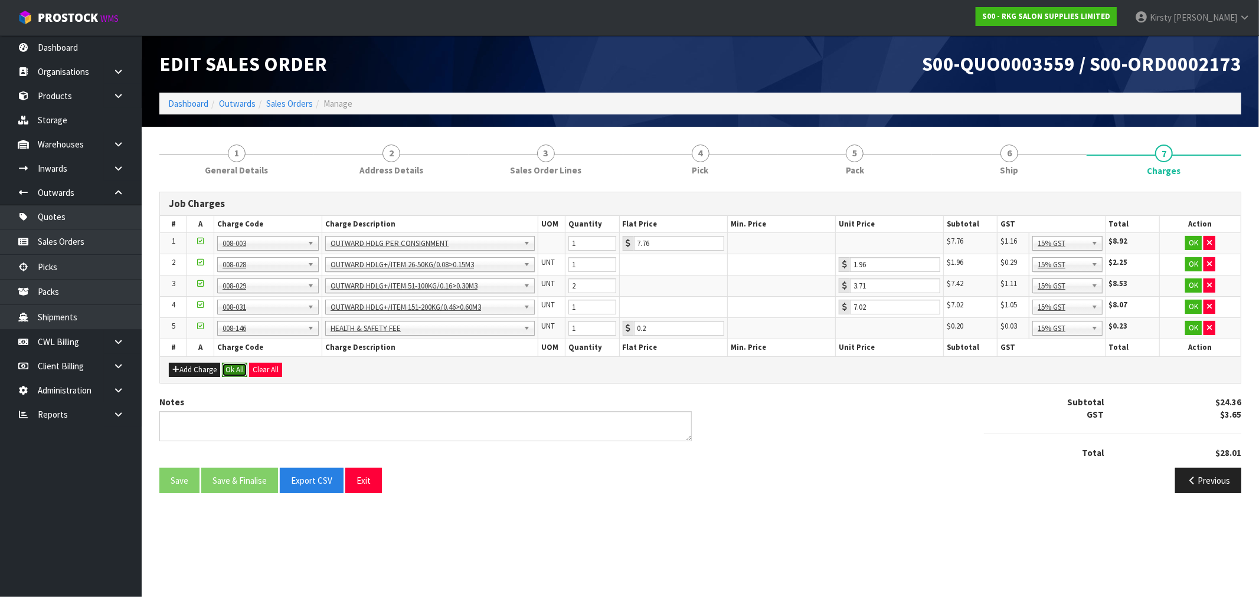
click at [240, 369] on button "Ok All" at bounding box center [234, 370] width 25 height 14
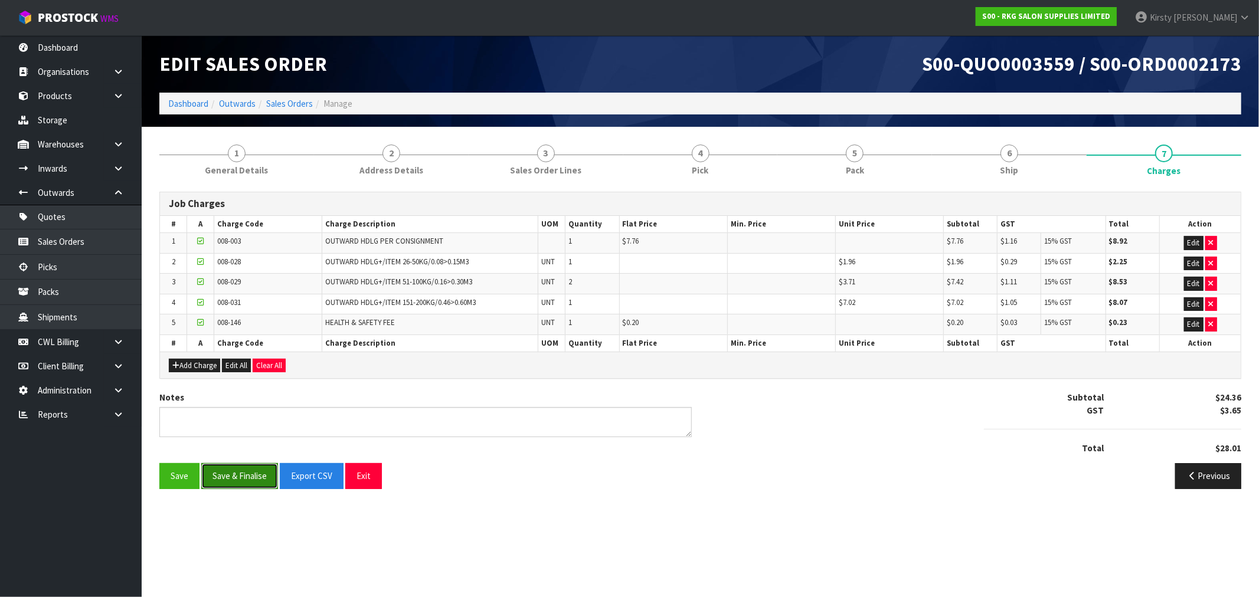
click at [243, 481] on button "Save & Finalise" at bounding box center [239, 475] width 77 height 25
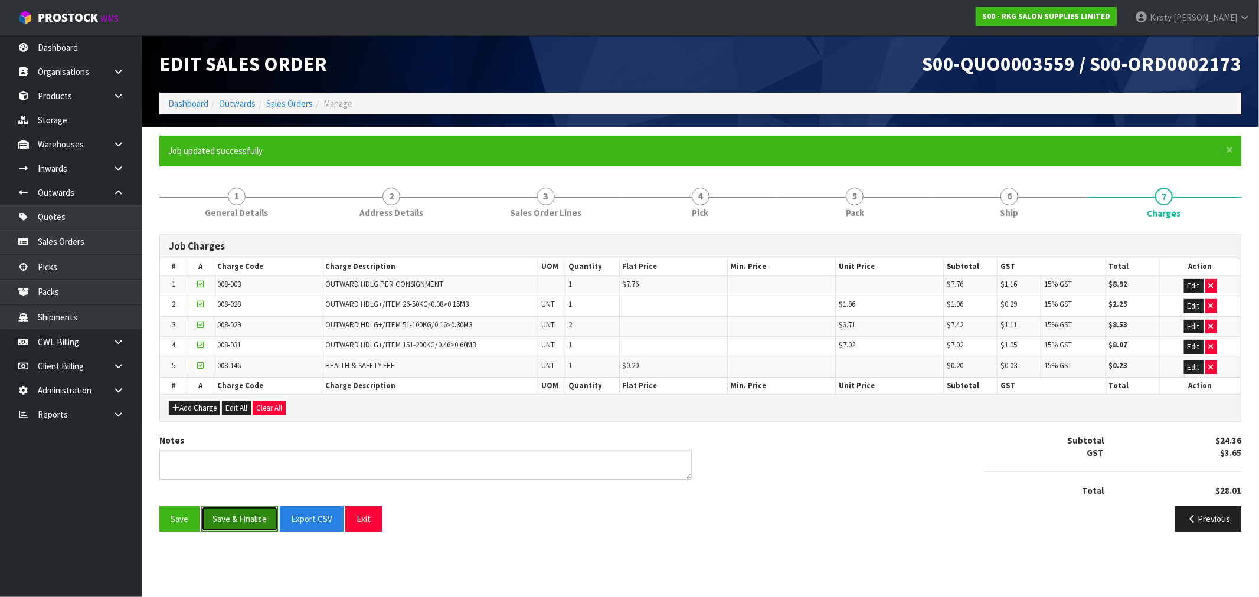
click at [240, 515] on button "Save & Finalise" at bounding box center [239, 518] width 77 height 25
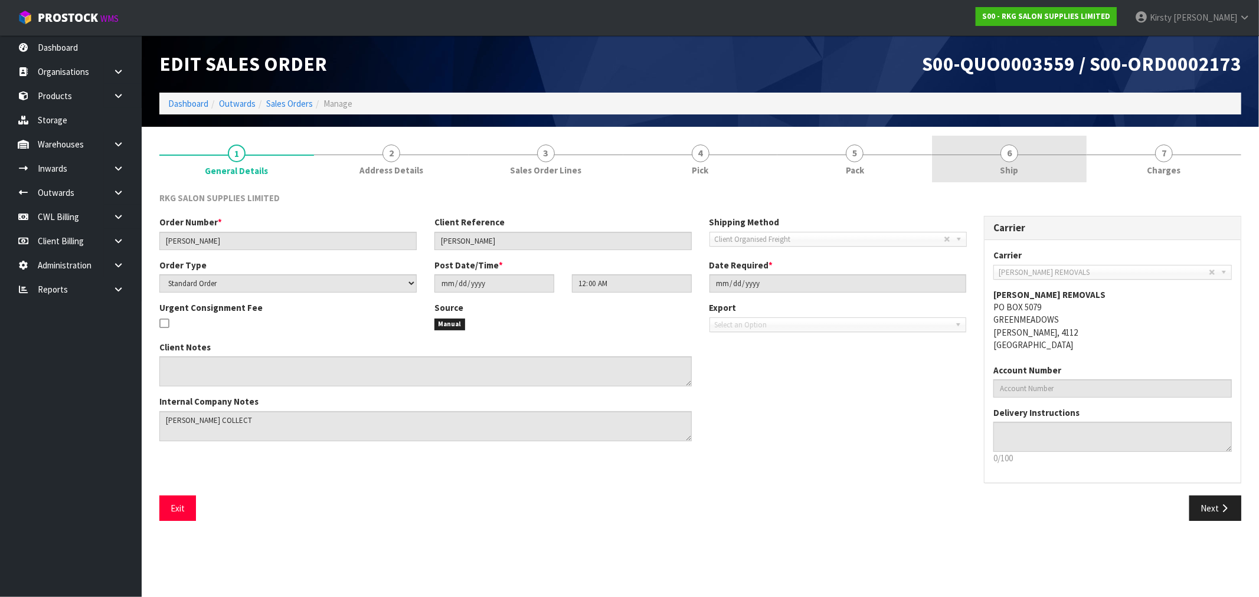
click at [1005, 155] on span "6" at bounding box center [1009, 154] width 18 height 18
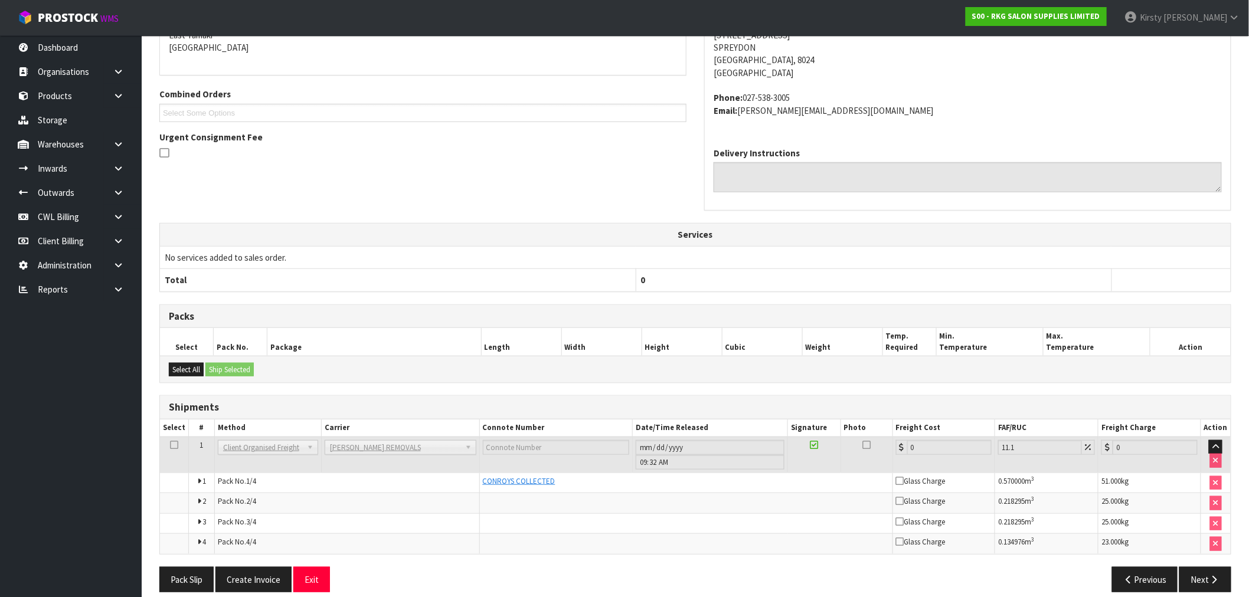
scroll to position [235, 0]
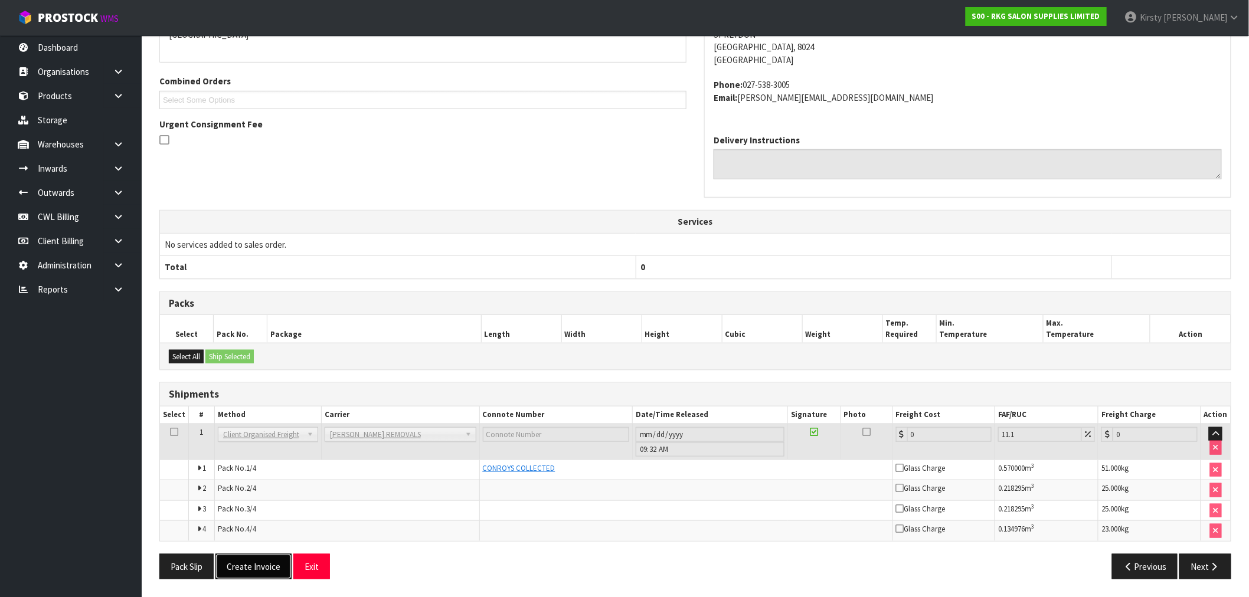
click at [244, 569] on button "Create Invoice" at bounding box center [253, 566] width 76 height 25
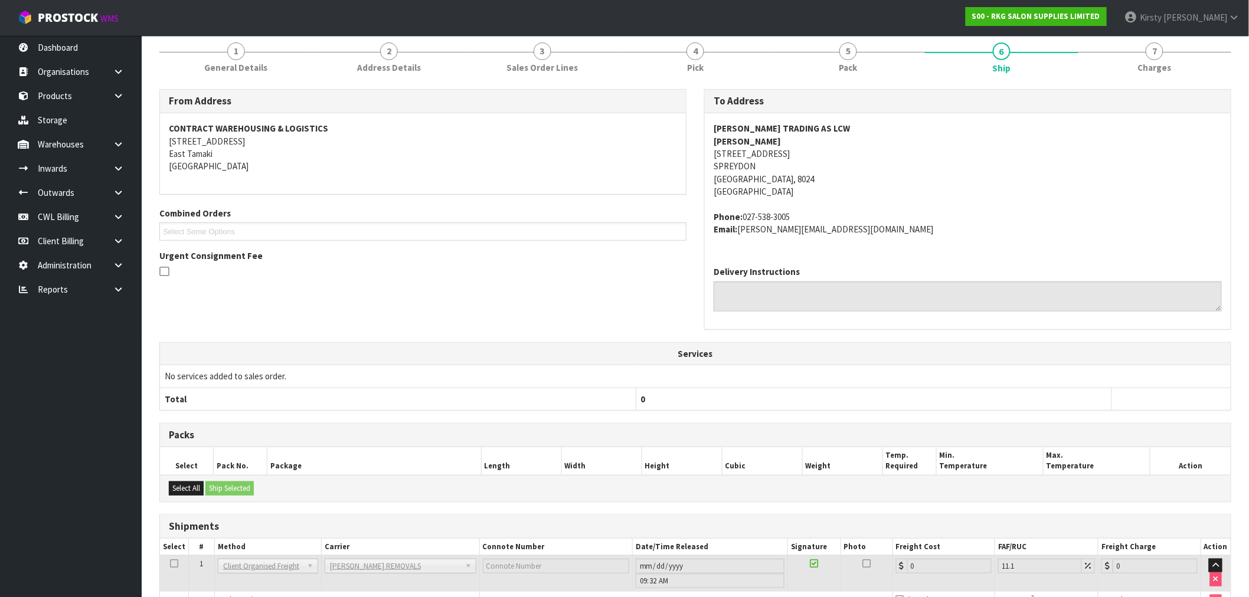
scroll to position [278, 0]
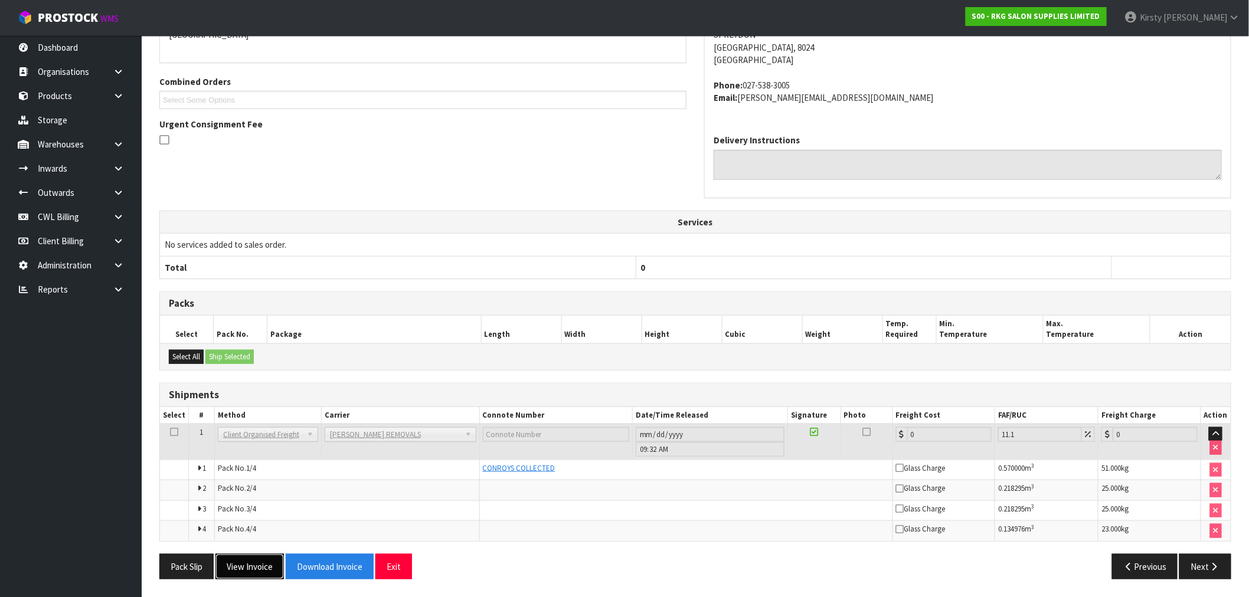
click at [244, 571] on button "View Invoice" at bounding box center [249, 566] width 68 height 25
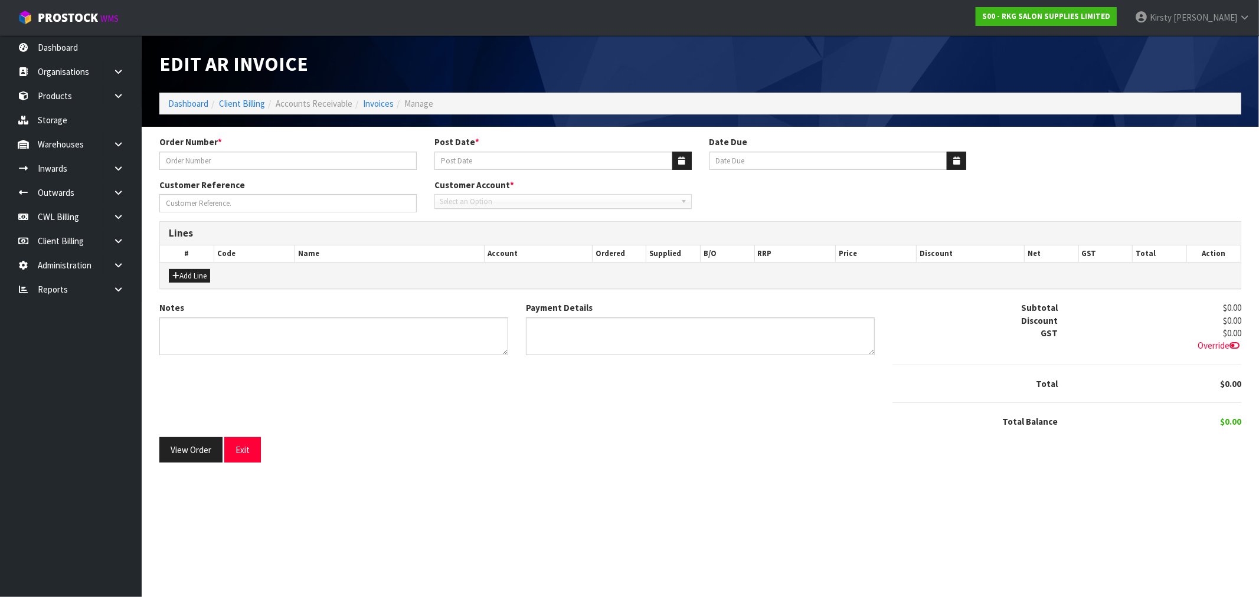
type input "[PERSON_NAME]"
type input "[DATE]"
type input "[PERSON_NAME]"
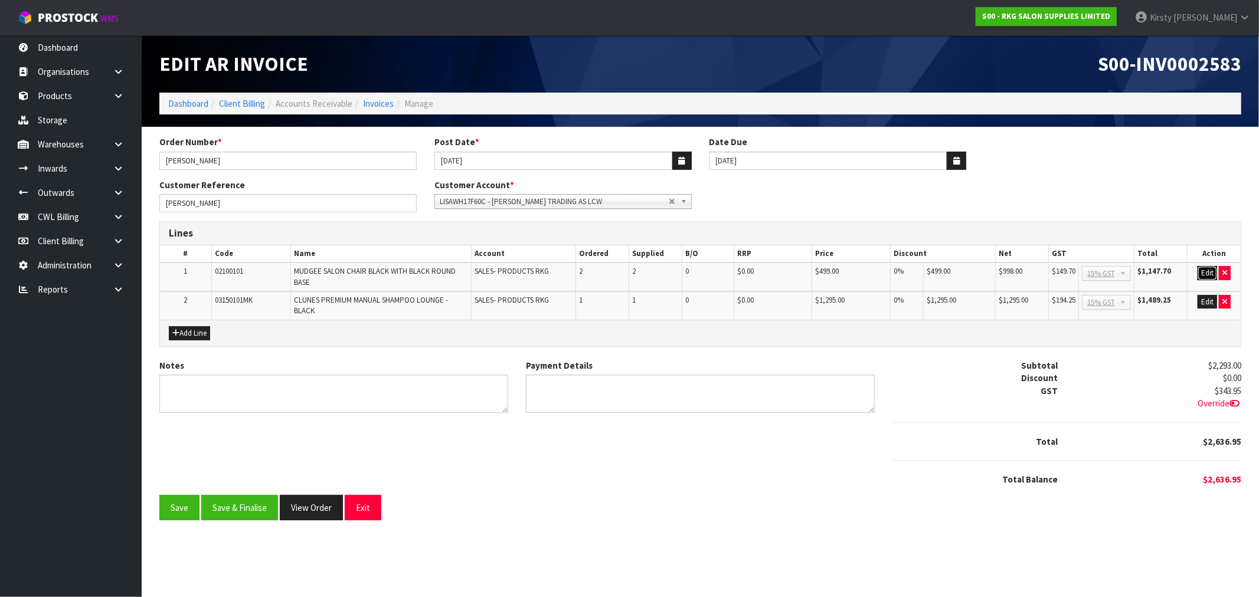
click at [1205, 272] on button "Edit" at bounding box center [1206, 273] width 19 height 14
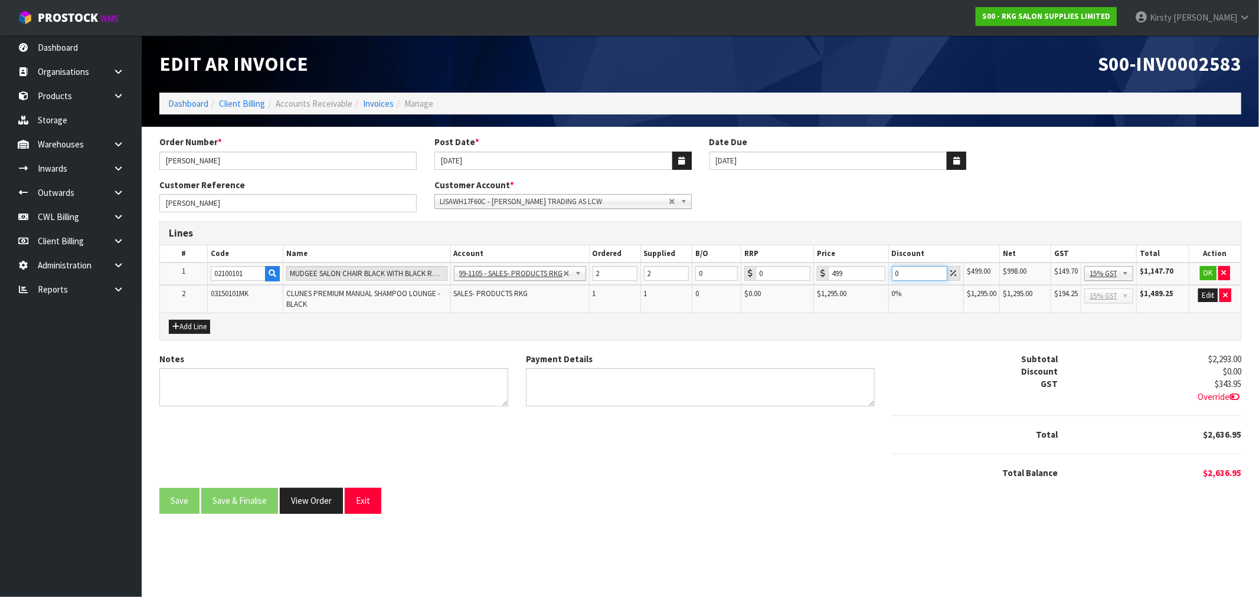
drag, startPoint x: 905, startPoint y: 271, endPoint x: 886, endPoint y: 275, distance: 18.6
click at [886, 275] on tr "1 02100101 MUDGEE SALON CHAIR BLACK WITH BLACK ROUND BASE 99-1100 - SALES -ADMI…" at bounding box center [700, 274] width 1081 height 22
type input "5"
click at [1210, 271] on button "OK" at bounding box center [1208, 273] width 17 height 14
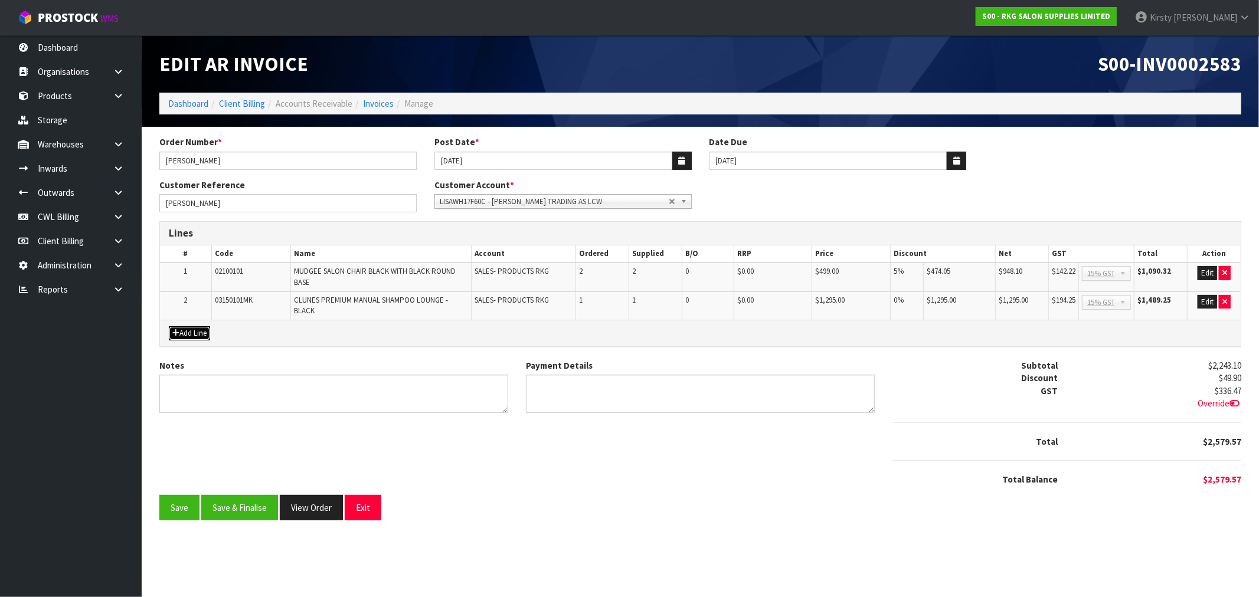
click at [191, 330] on button "Add Line" at bounding box center [189, 333] width 41 height 14
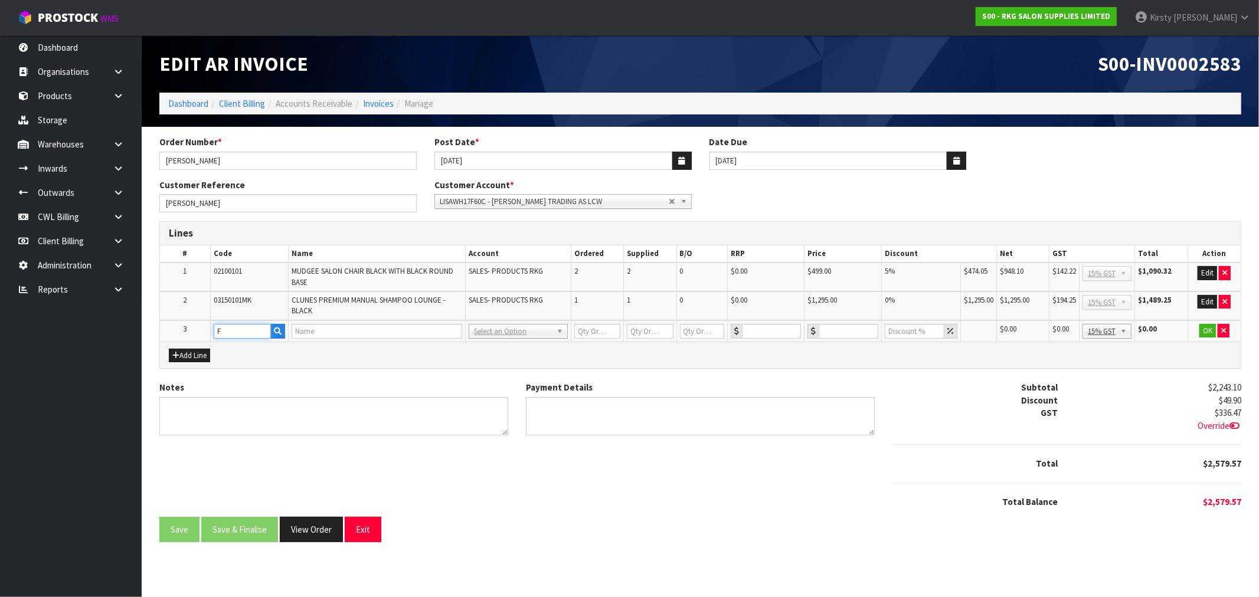
click at [243, 329] on input "F" at bounding box center [242, 331] width 57 height 15
type input "FRE"
click at [256, 356] on link "FRE IGHT" at bounding box center [260, 350] width 93 height 16
type input "FREIGHT"
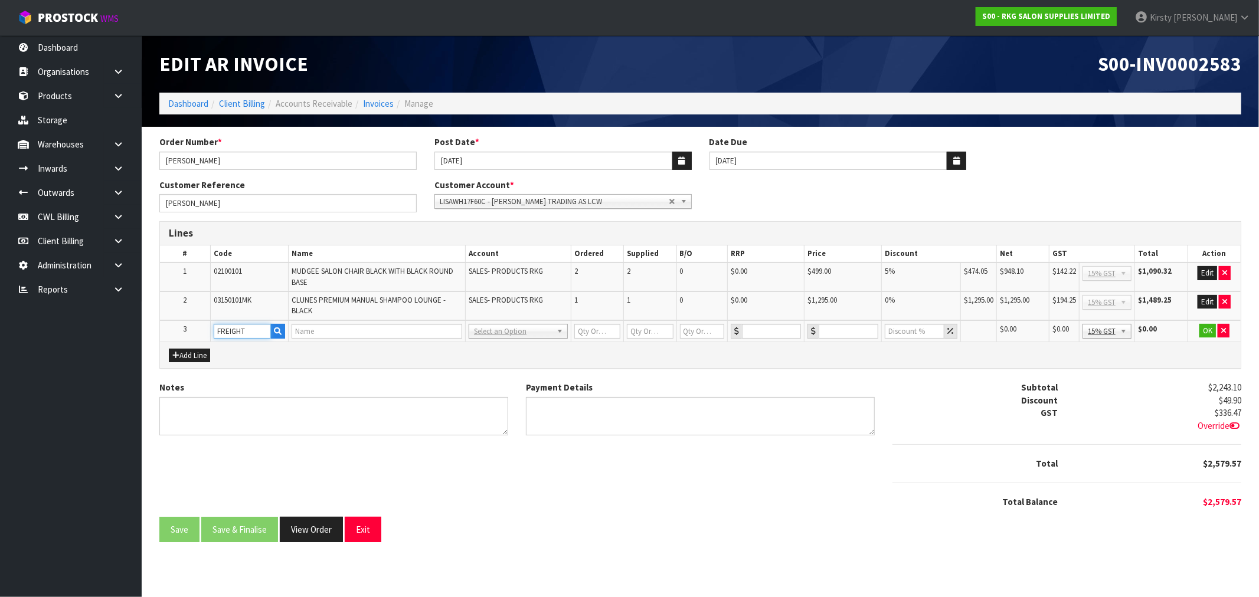
type input "1"
type input "0"
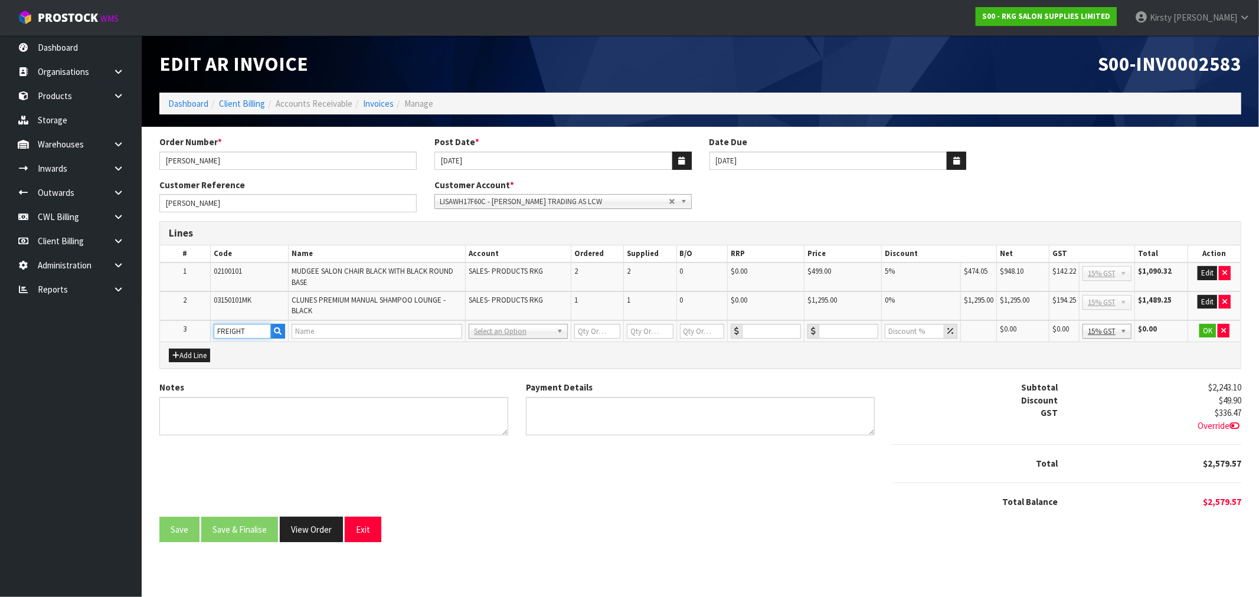
type input "0"
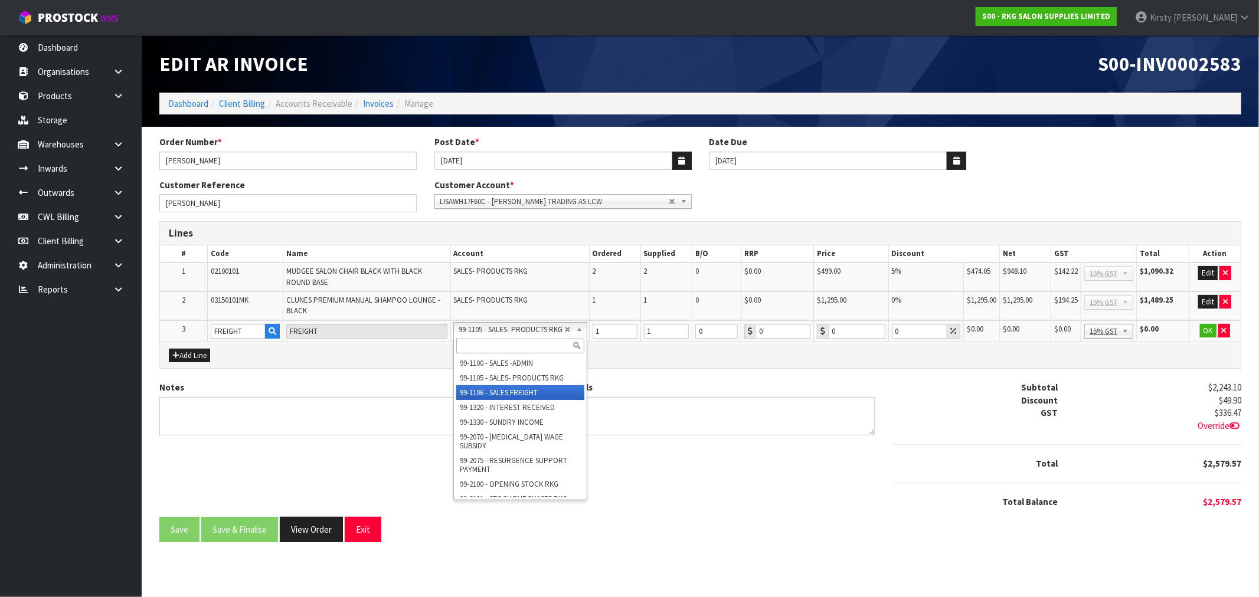
drag, startPoint x: 529, startPoint y: 388, endPoint x: 622, endPoint y: 350, distance: 100.6
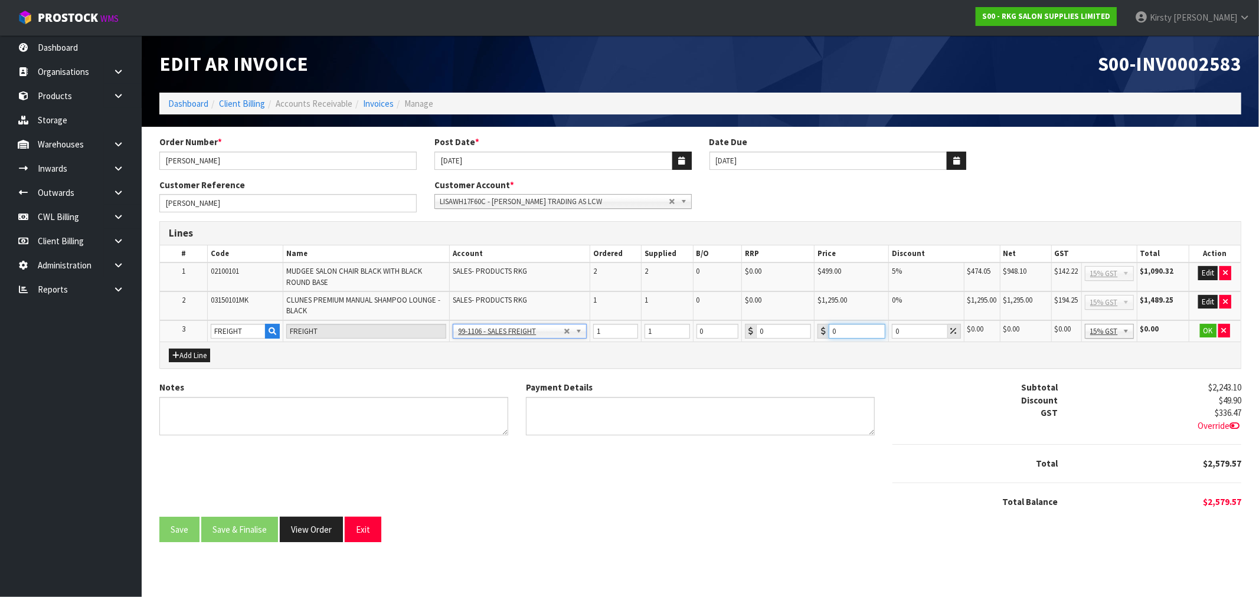
drag, startPoint x: 842, startPoint y: 329, endPoint x: 806, endPoint y: 332, distance: 36.2
click at [806, 332] on tr "3 FREIGHT FREIGHT 99-1100 - SALES -ADMIN 99-1105 - SALES- PRODUCTS RKG 99-1106 …" at bounding box center [700, 331] width 1081 height 22
type input "360.50"
click at [1207, 327] on button "OK" at bounding box center [1208, 331] width 17 height 14
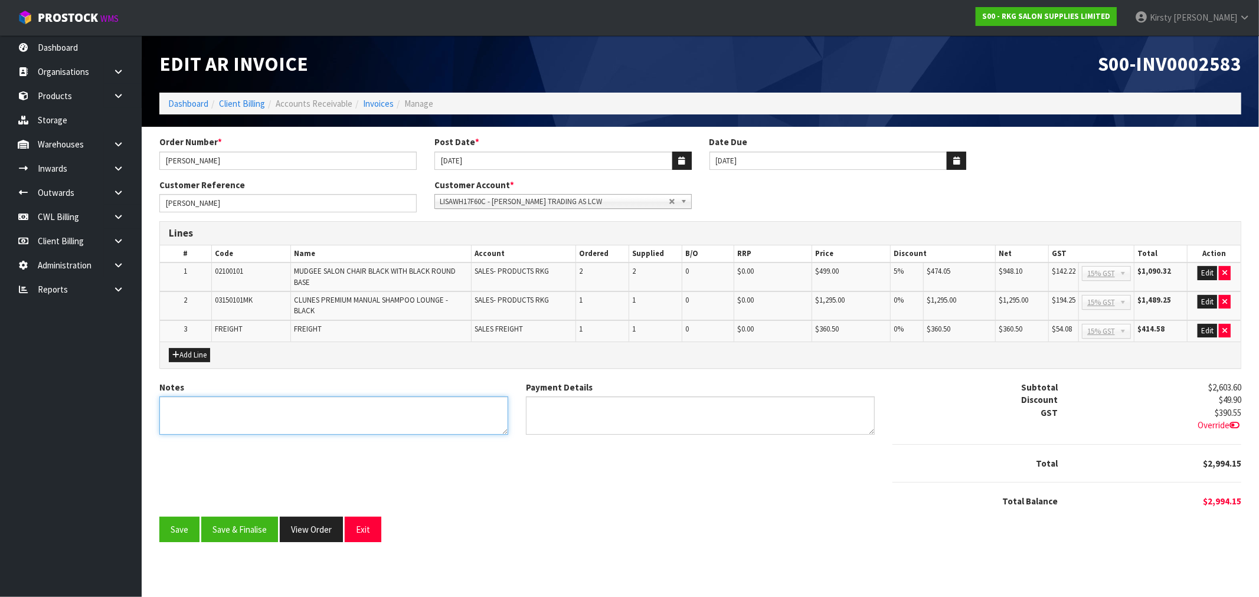
drag, startPoint x: 169, startPoint y: 408, endPoint x: 176, endPoint y: 406, distance: 7.3
click at [171, 408] on textarea "Notes" at bounding box center [333, 416] width 349 height 38
type textarea "THANK YOU FOR YOUR ORDER"
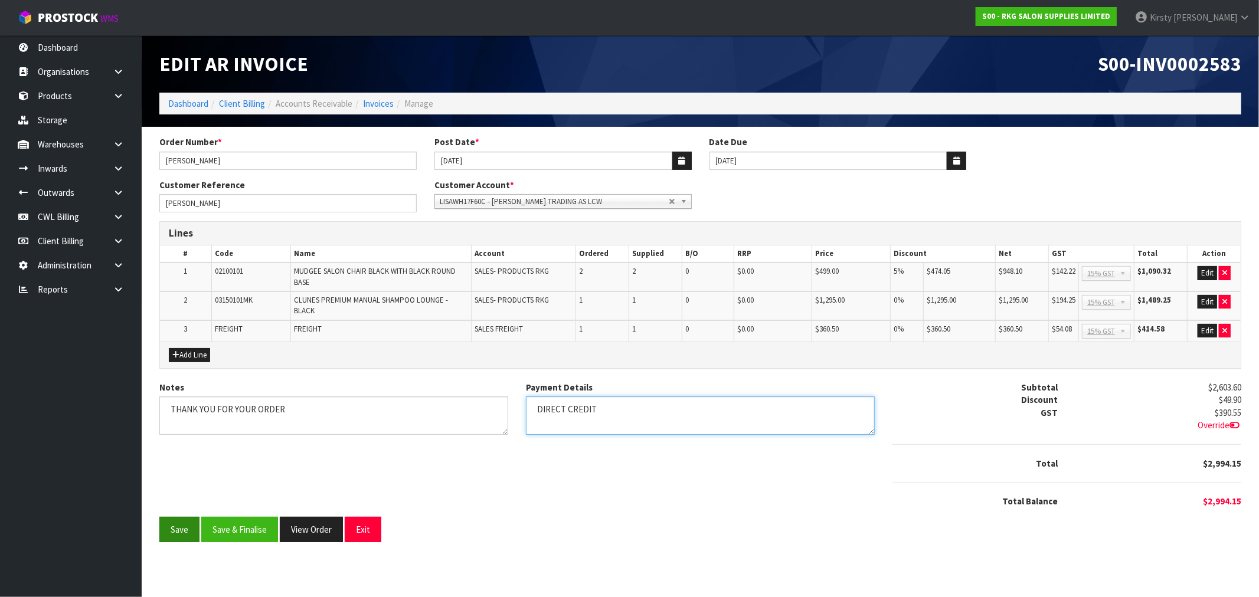
type textarea "DIRECT CREDIT"
click at [177, 522] on button "Save" at bounding box center [179, 529] width 40 height 25
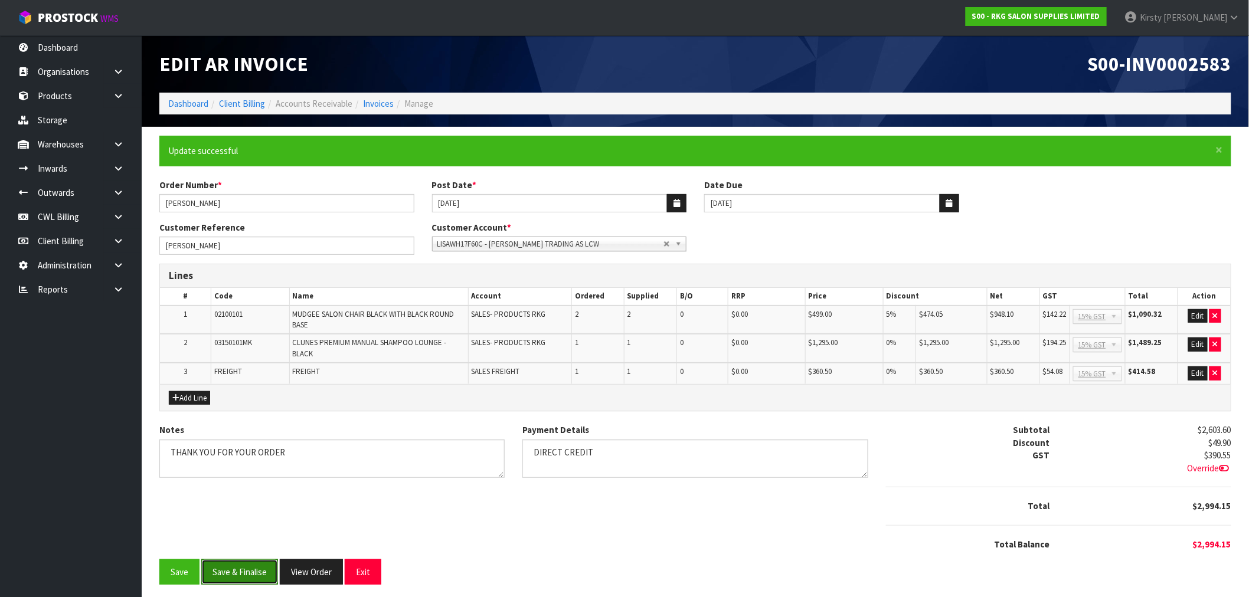
click at [238, 570] on button "Save & Finalise" at bounding box center [239, 571] width 77 height 25
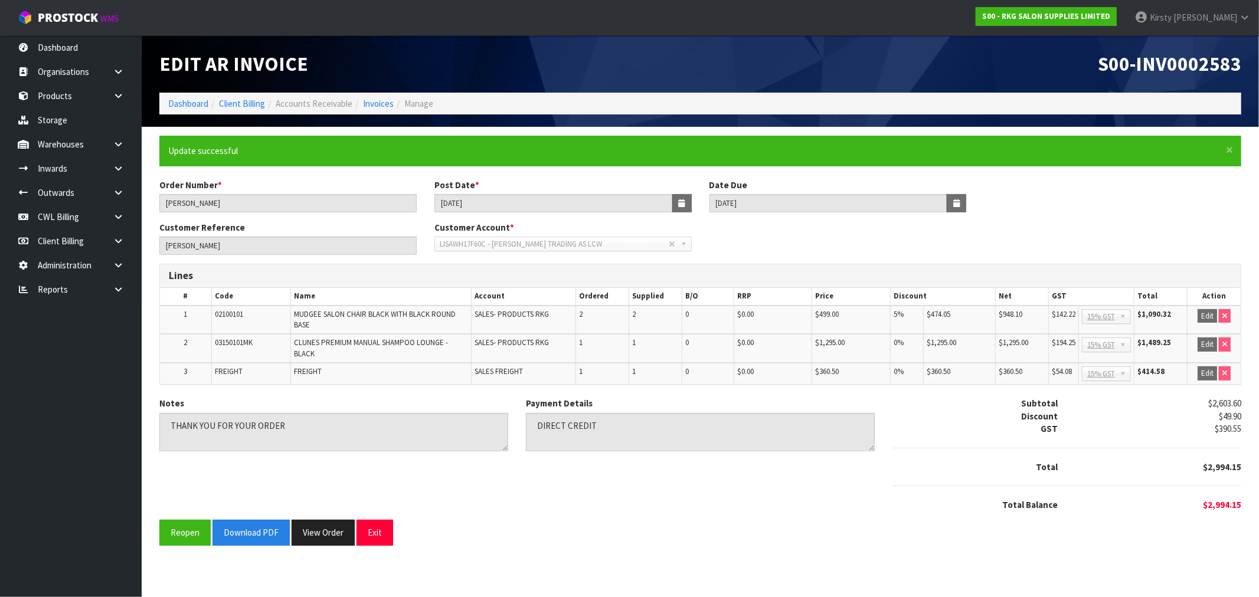
click at [237, 570] on section "Edit AR Invoice S00-INV0002583 Dashboard Client Billing Accounts Receivable Inv…" at bounding box center [629, 298] width 1259 height 597
click at [238, 534] on button "Download PDF" at bounding box center [250, 532] width 77 height 25
click at [375, 536] on button "Exit" at bounding box center [374, 532] width 37 height 25
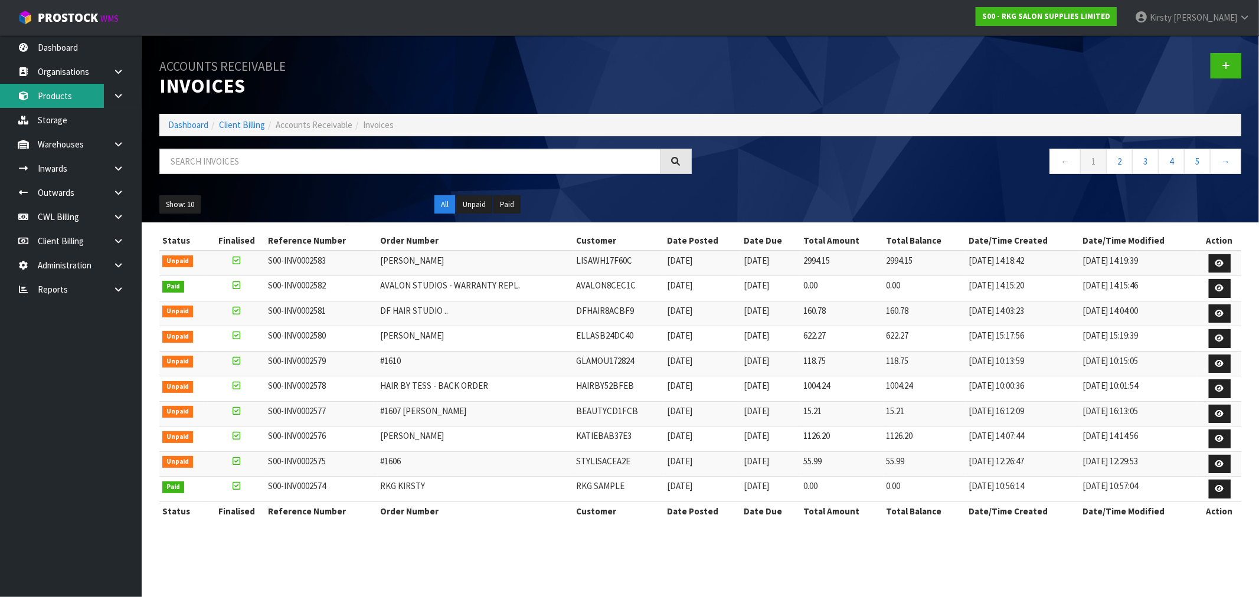
click at [58, 89] on link "Products" at bounding box center [71, 96] width 142 height 24
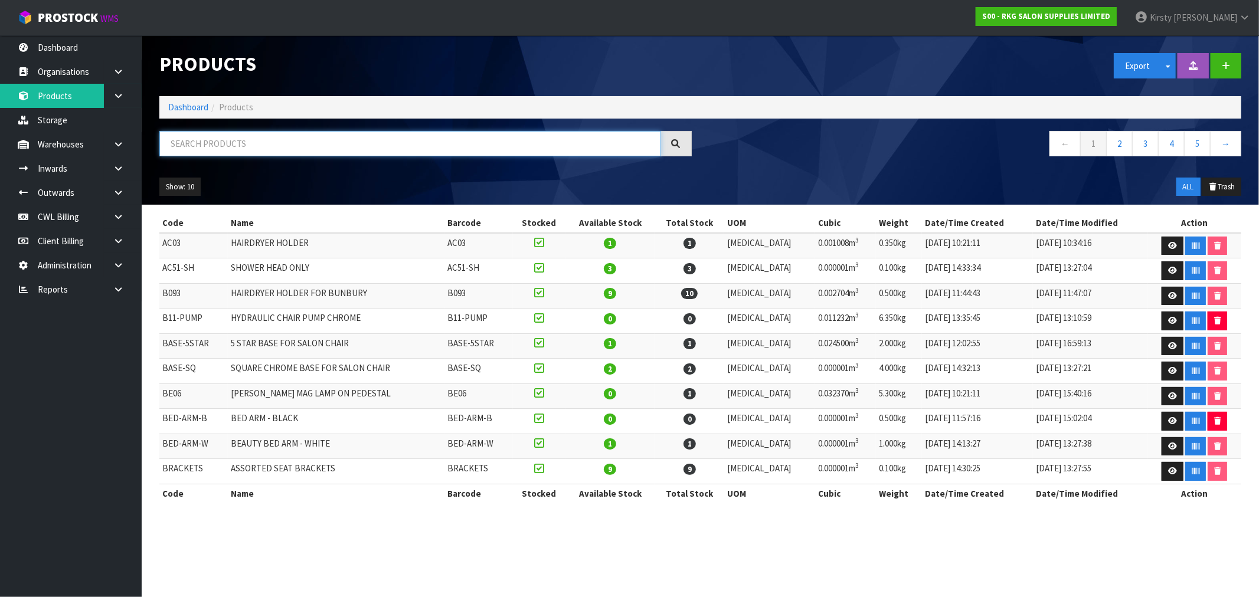
click at [199, 150] on input "text" at bounding box center [410, 143] width 502 height 25
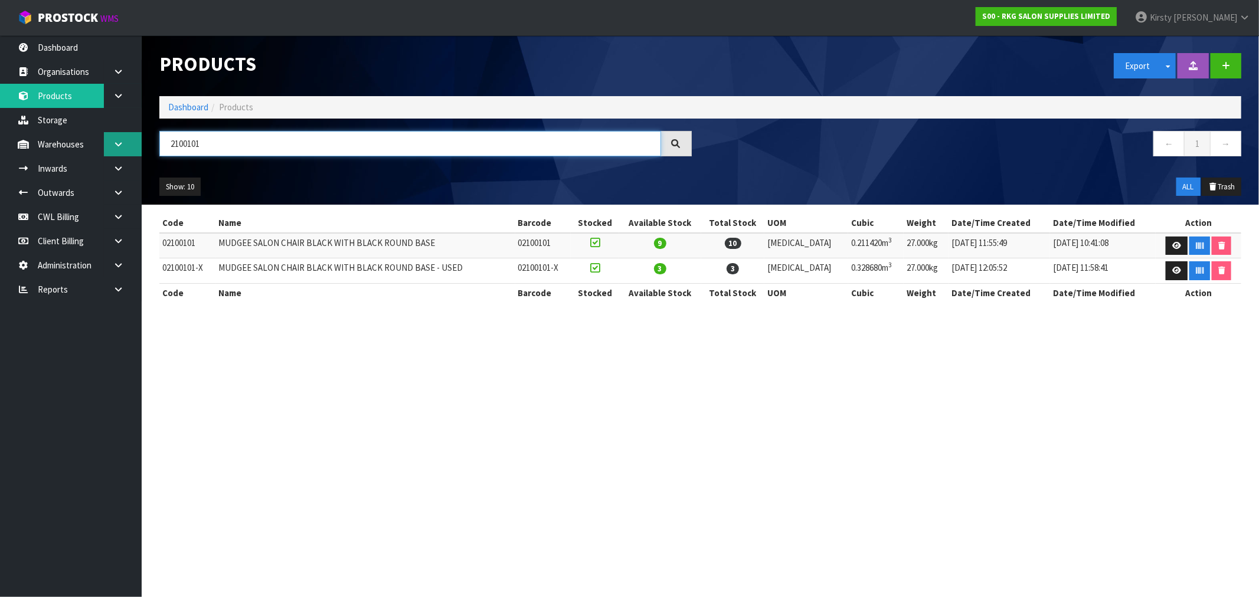
drag, startPoint x: 202, startPoint y: 139, endPoint x: 109, endPoint y: 149, distance: 93.2
click at [109, 149] on body "Toggle navigation ProStock WMS S00 - RKG SALON SUPPLIES LIMITED Kirsty Giles Lo…" at bounding box center [629, 298] width 1259 height 597
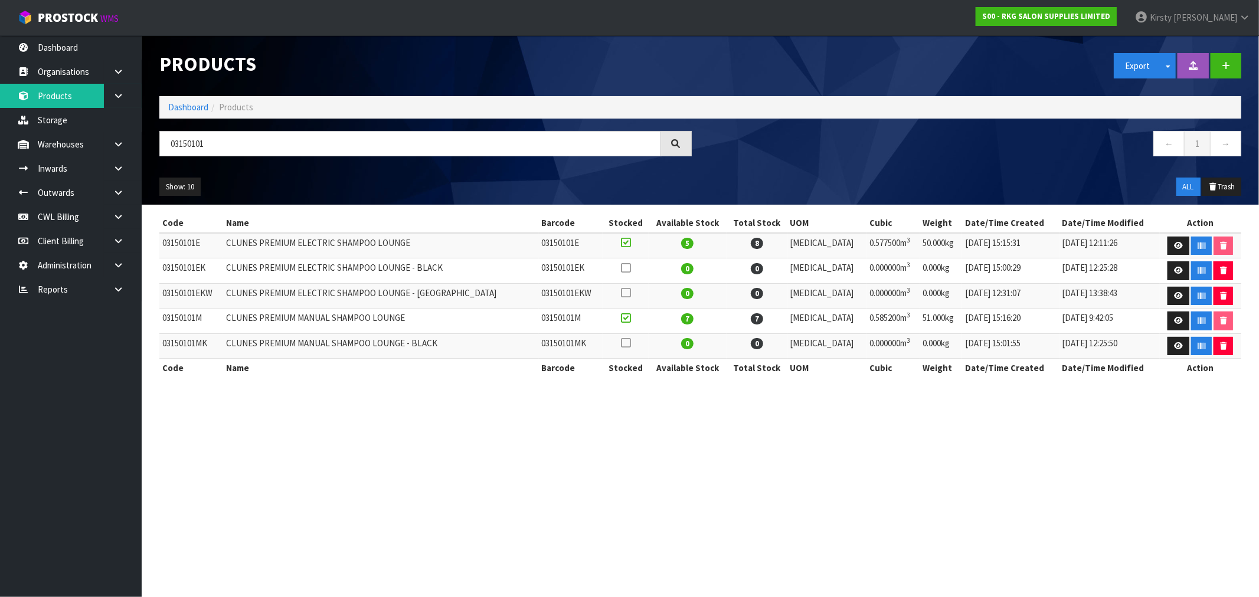
click at [163, 320] on td "03150101M" at bounding box center [191, 321] width 64 height 25
drag, startPoint x: 226, startPoint y: 143, endPoint x: 100, endPoint y: 146, distance: 125.7
click at [100, 146] on body "Toggle navigation ProStock WMS S00 - RKG SALON SUPPLIES LIMITED Kirsty Giles Lo…" at bounding box center [629, 298] width 1259 height 597
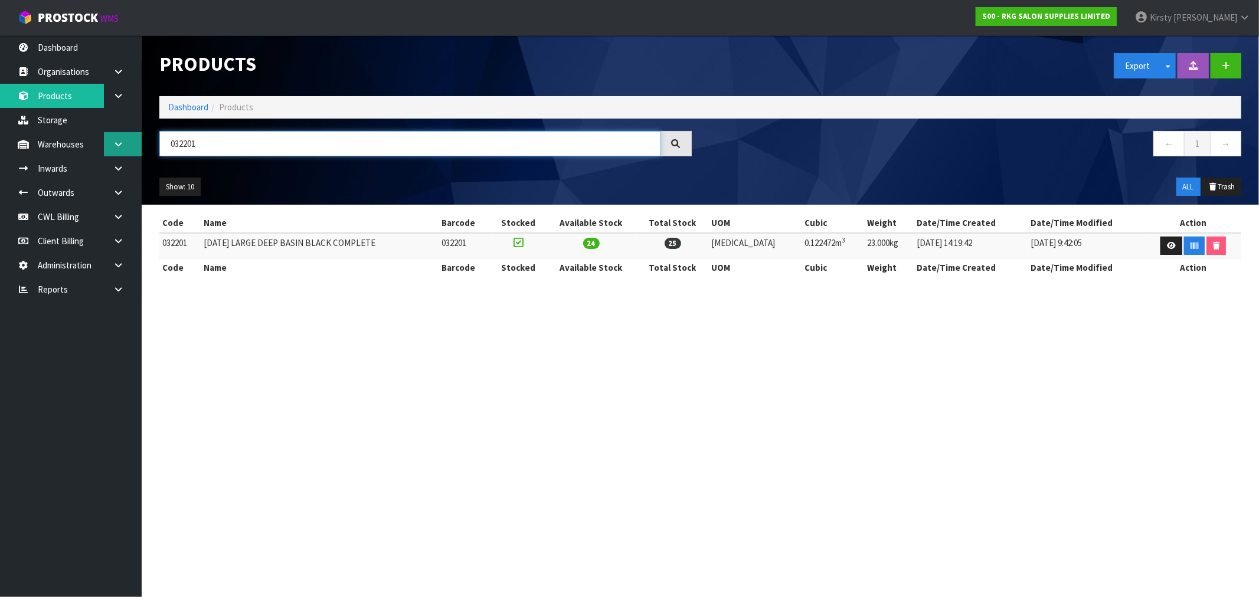
drag, startPoint x: 213, startPoint y: 138, endPoint x: 117, endPoint y: 146, distance: 96.6
click at [117, 146] on body "Toggle navigation ProStock WMS S00 - RKG SALON SUPPLIES LIMITED Kirsty Giles Lo…" at bounding box center [629, 298] width 1259 height 597
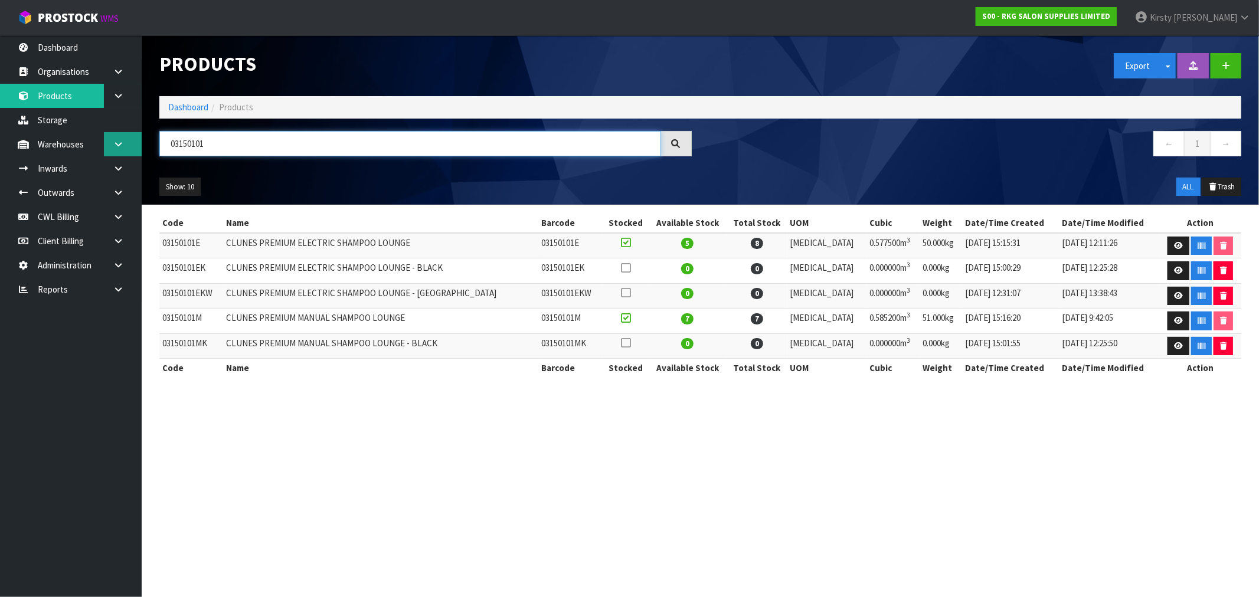
type input "03150101"
click at [113, 145] on icon at bounding box center [118, 144] width 11 height 9
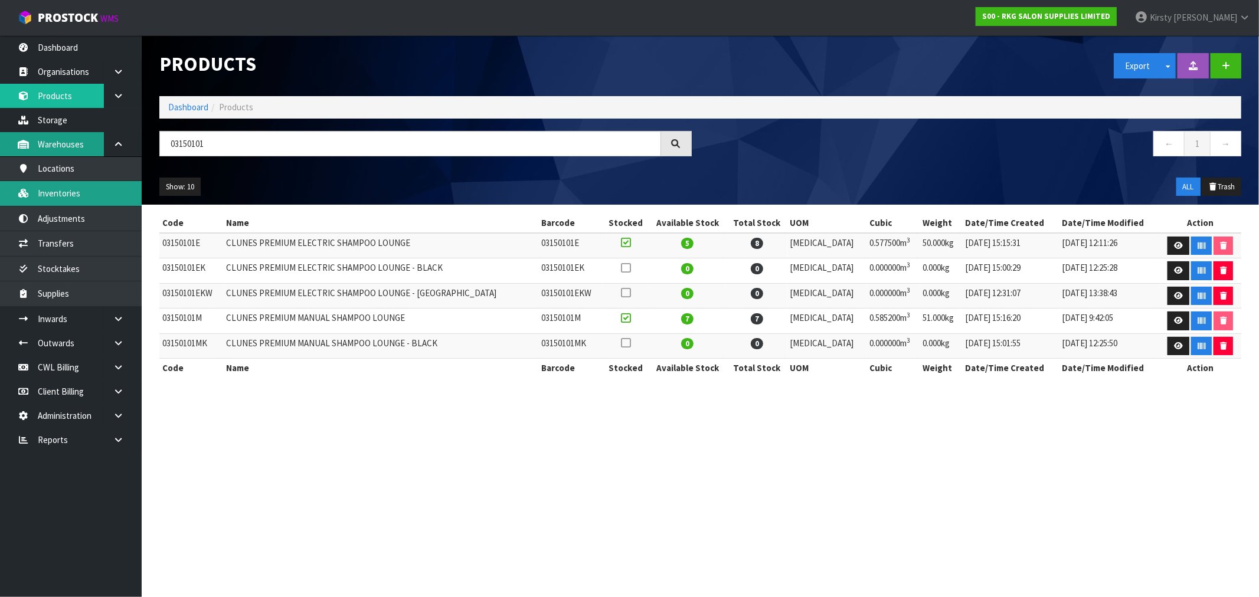
drag, startPoint x: 59, startPoint y: 189, endPoint x: 103, endPoint y: 154, distance: 55.9
click at [60, 188] on link "Inventories" at bounding box center [71, 193] width 142 height 24
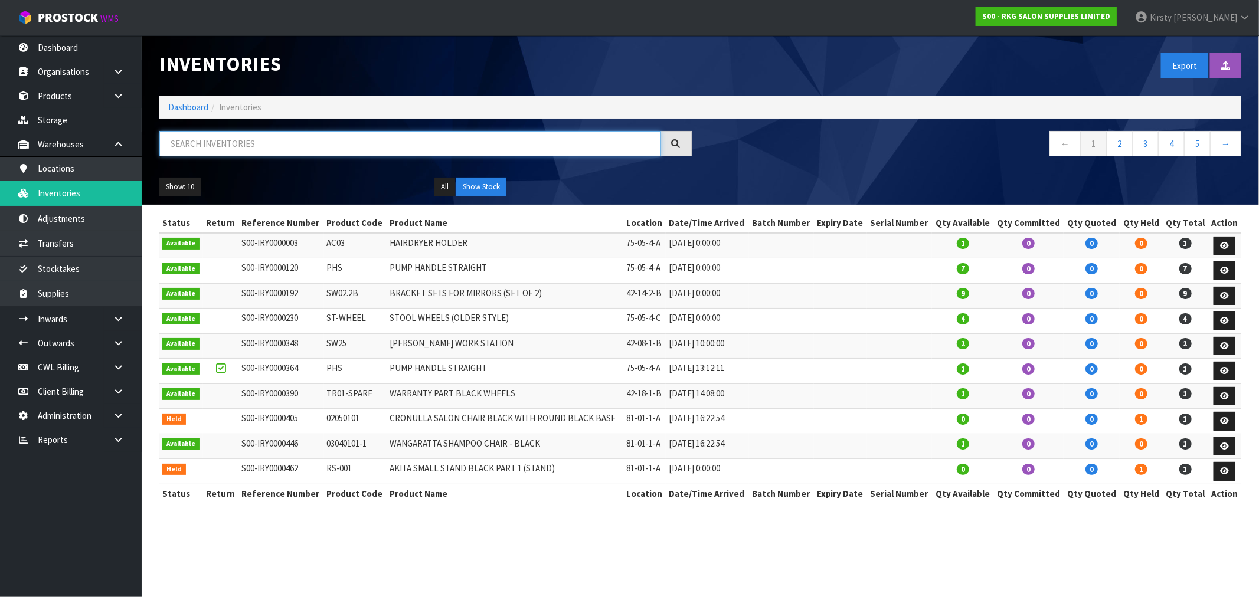
click at [168, 143] on input "text" at bounding box center [410, 143] width 502 height 25
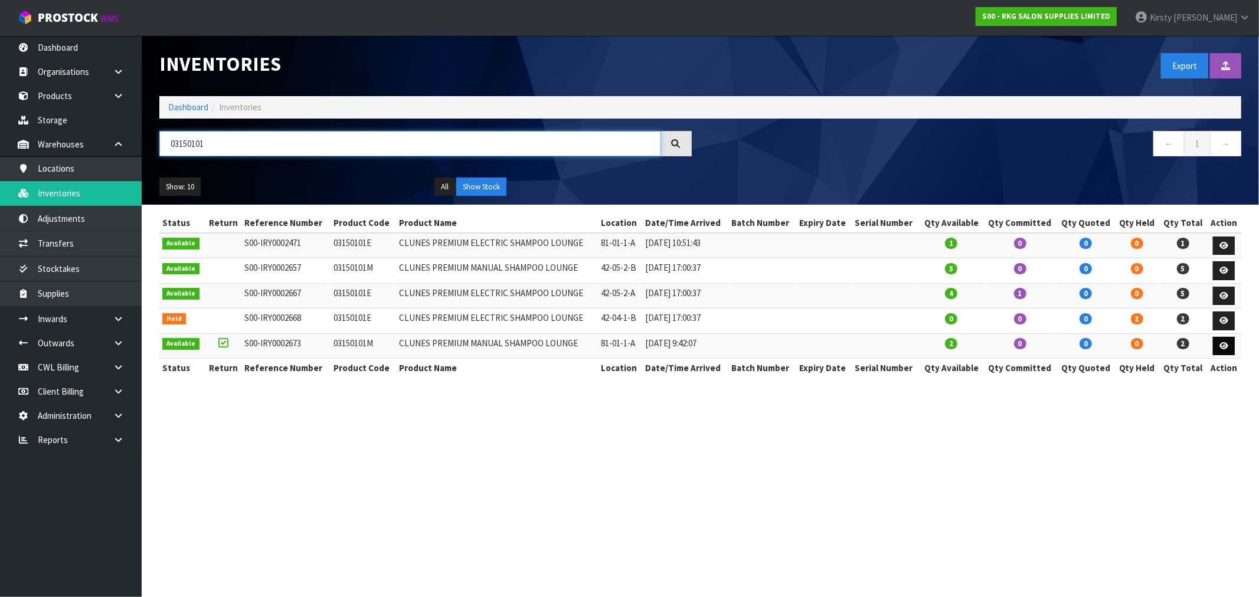
type input "03150101"
click at [1223, 345] on icon at bounding box center [1223, 346] width 9 height 8
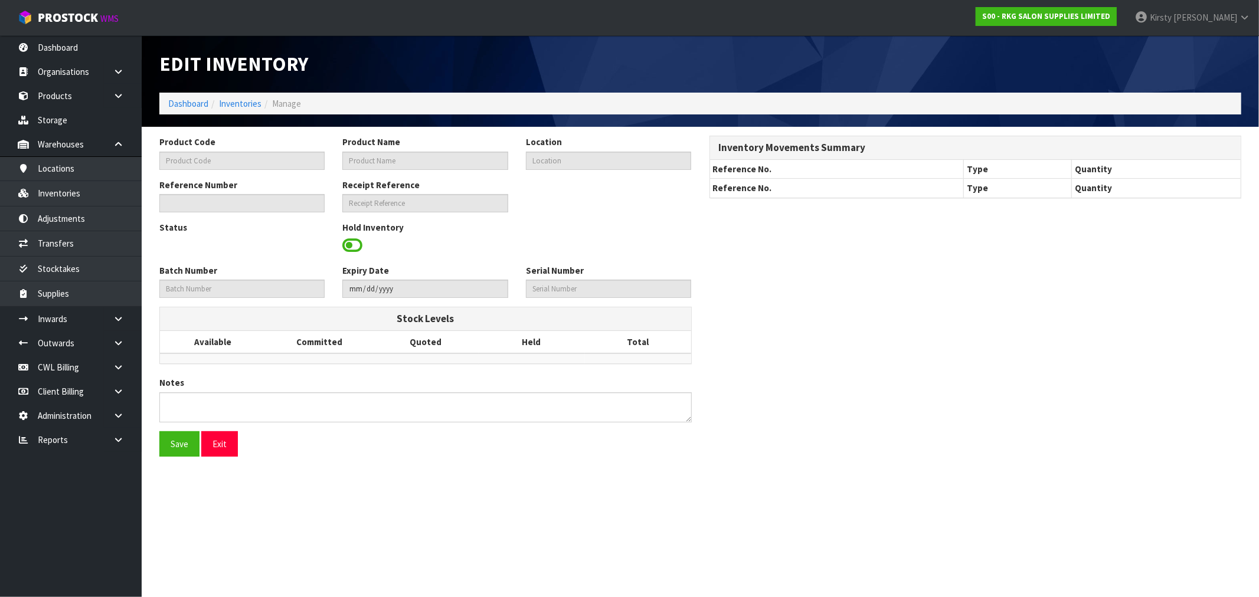
type input "03150101M"
type input "CLUNES PREMIUM MANUAL SHAMPOO LOUNGE"
type input "81-01-1-A"
type input "S00-IRY0002673"
type input "S00-REC0000110"
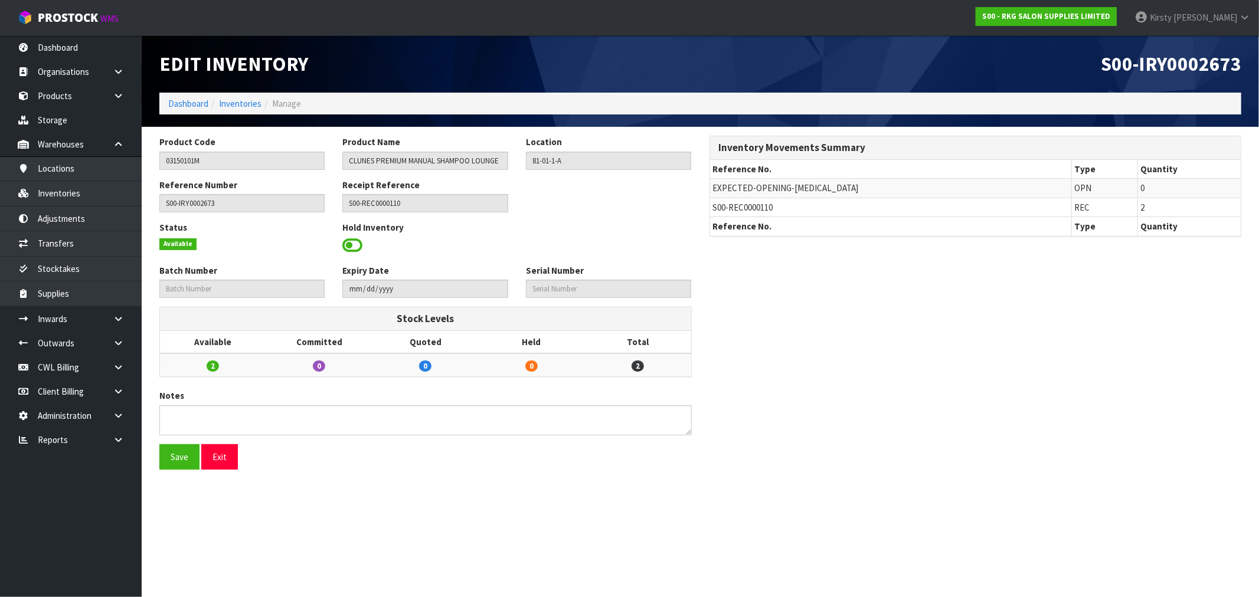
click at [351, 244] on span at bounding box center [352, 246] width 20 height 18
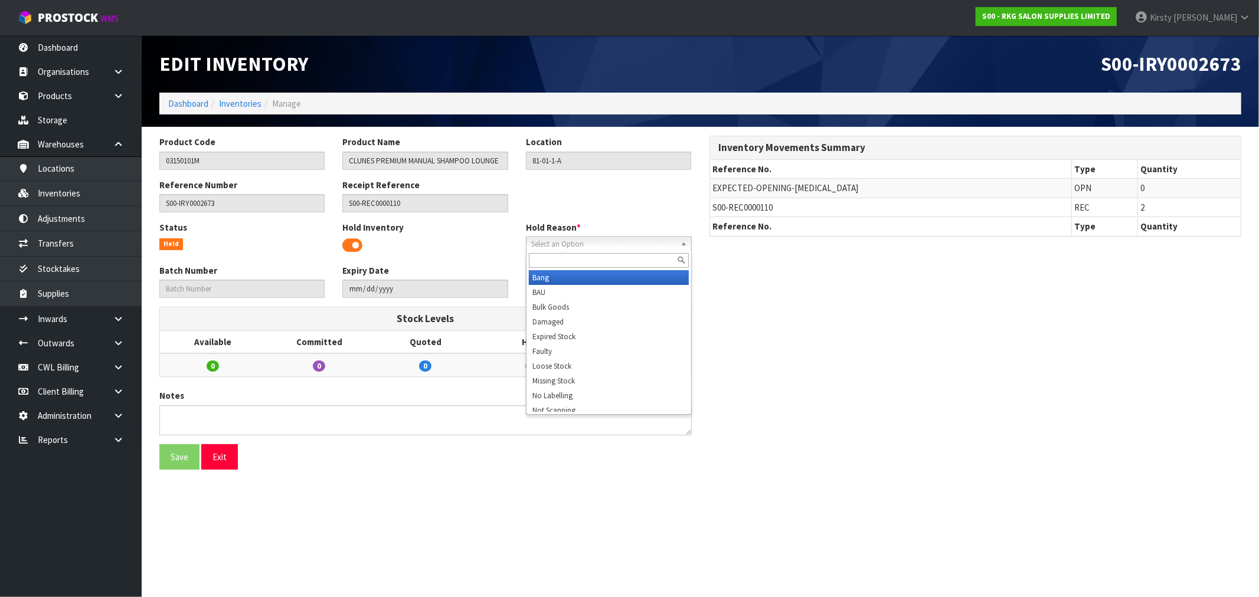
click at [546, 250] on span "Select an Option" at bounding box center [603, 244] width 145 height 14
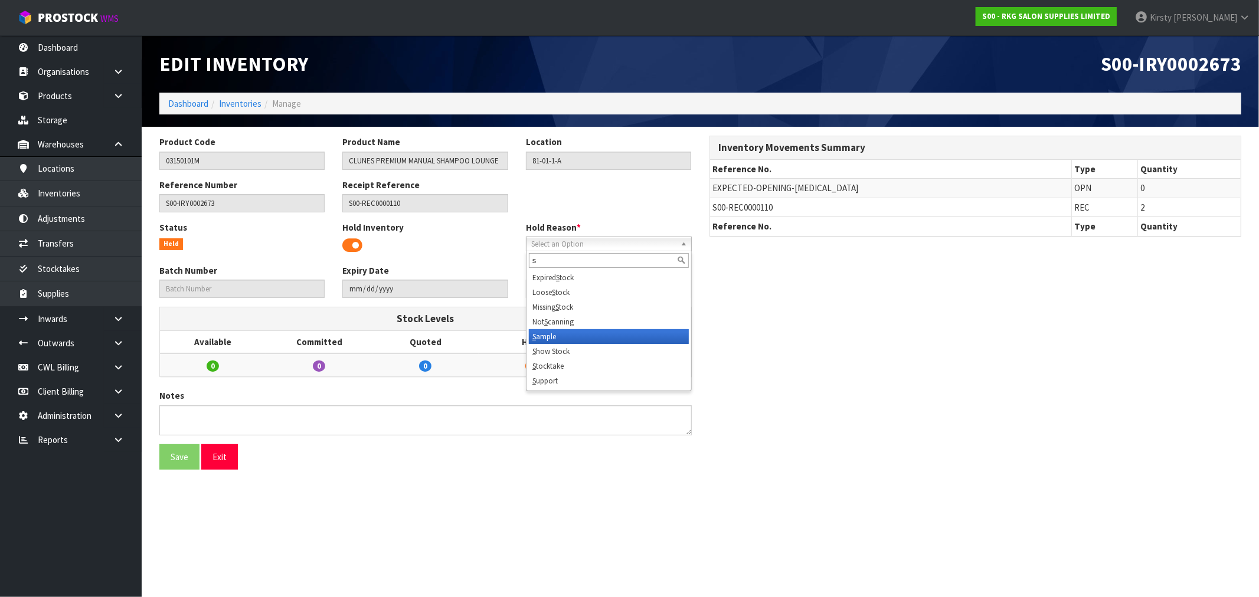
type input "s"
click at [553, 345] on li "S how Stock" at bounding box center [609, 351] width 160 height 15
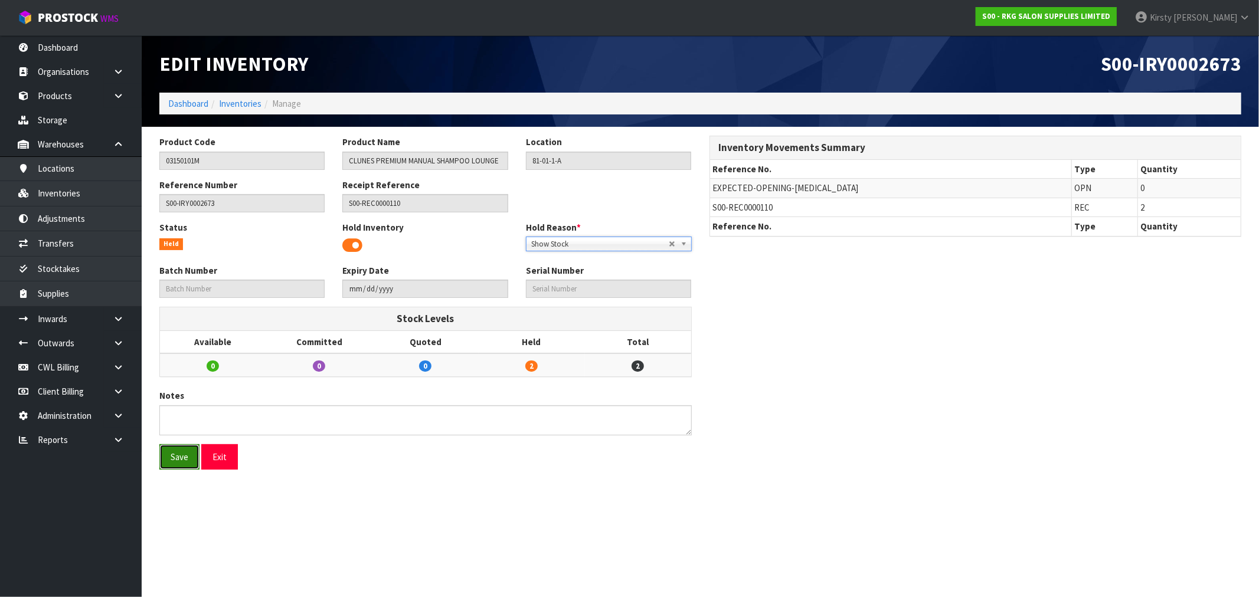
click at [181, 453] on button "Save" at bounding box center [179, 456] width 40 height 25
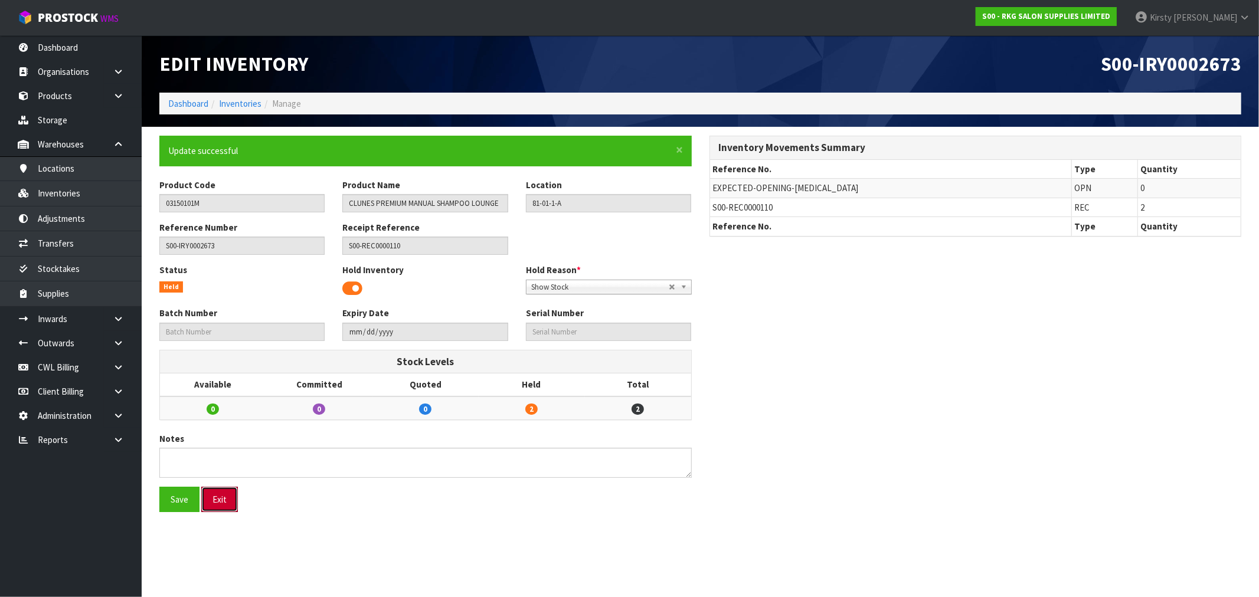
drag, startPoint x: 221, startPoint y: 499, endPoint x: 217, endPoint y: 473, distance: 26.4
click at [221, 496] on button "Exit" at bounding box center [219, 499] width 37 height 25
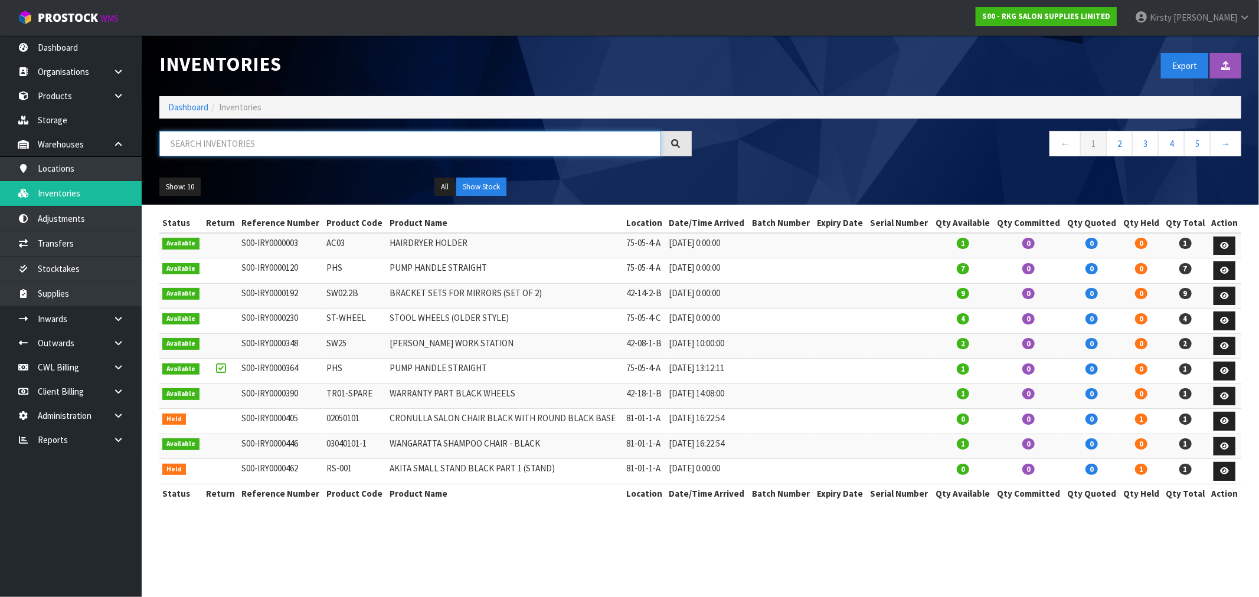
click at [236, 139] on input "text" at bounding box center [410, 143] width 502 height 25
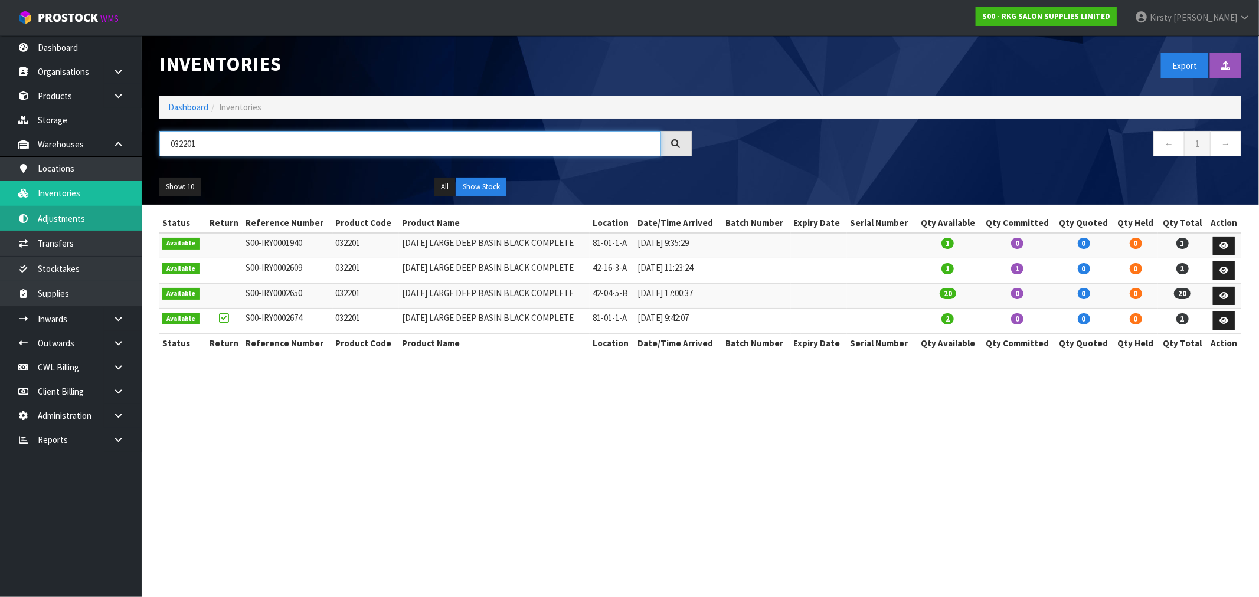
type input "032201"
click at [1220, 241] on link at bounding box center [1224, 246] width 22 height 19
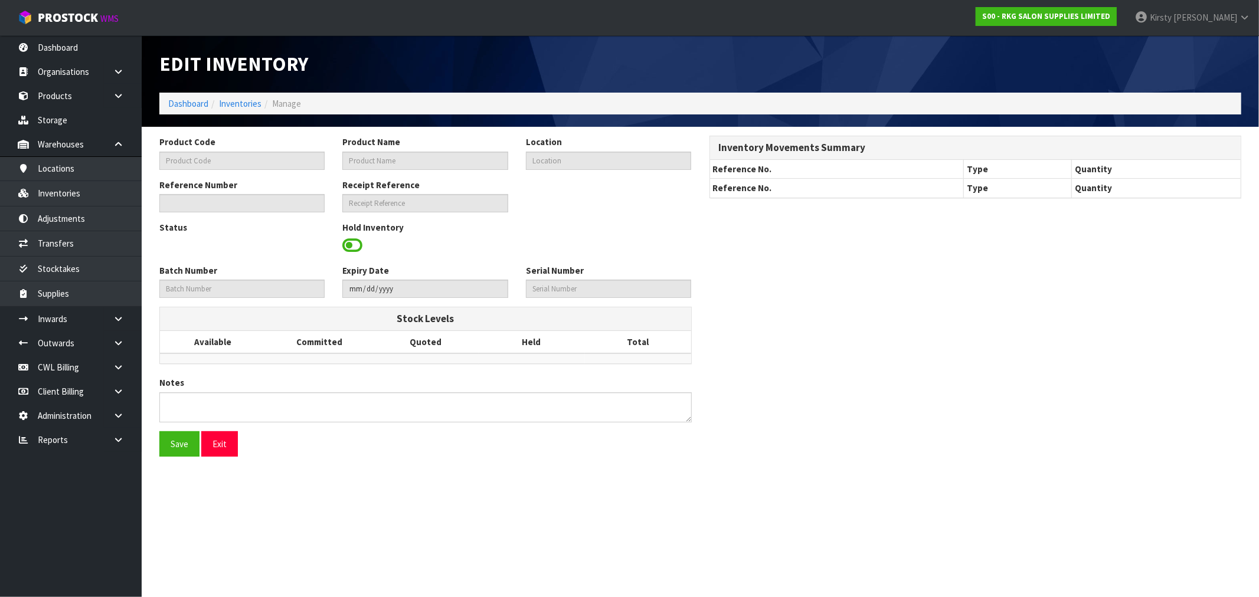
type input "032201"
type input "KARMA LARGE DEEP BASIN BLACK COMPLETE"
type input "81-01-1-A"
type input "S00-IRY0001940"
type textarea "MISSING WASTE OUTLET HOSE REMOVED RUBBER COLLAR FOR BASIN TILT"
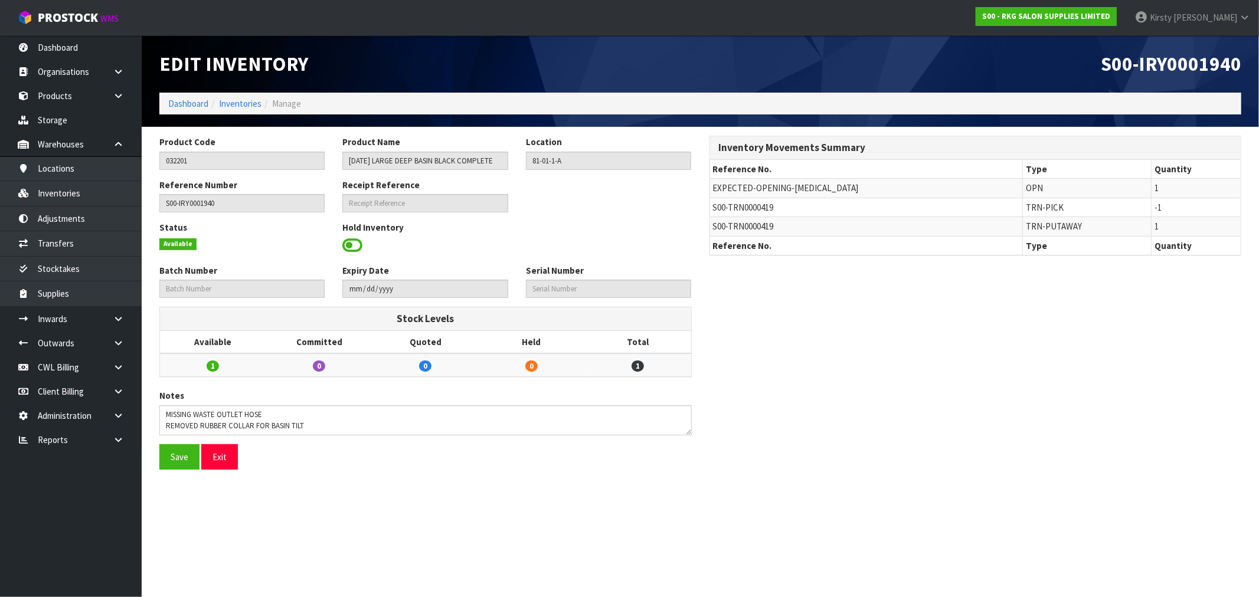
click at [341, 242] on div "Hold Inventory" at bounding box center [424, 238] width 183 height 34
drag, startPoint x: 349, startPoint y: 243, endPoint x: 386, endPoint y: 255, distance: 39.0
click at [350, 243] on span at bounding box center [352, 246] width 20 height 18
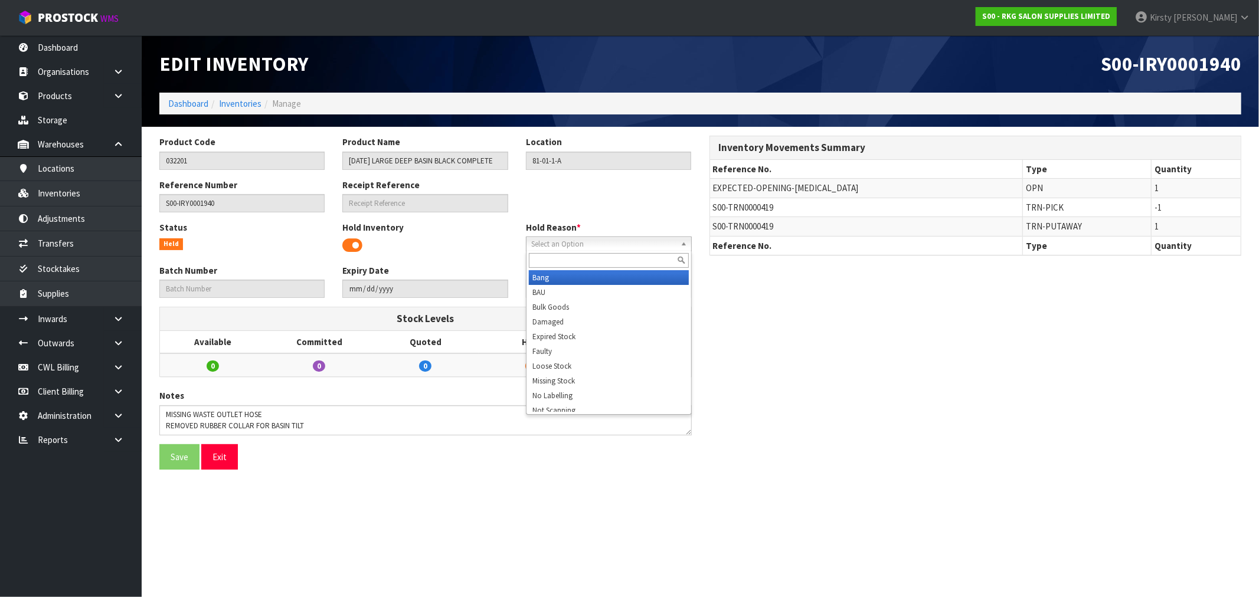
click at [552, 244] on span "Select an Option" at bounding box center [603, 244] width 145 height 14
type input "sh"
click at [572, 277] on li "Sh ow Stock" at bounding box center [609, 277] width 160 height 15
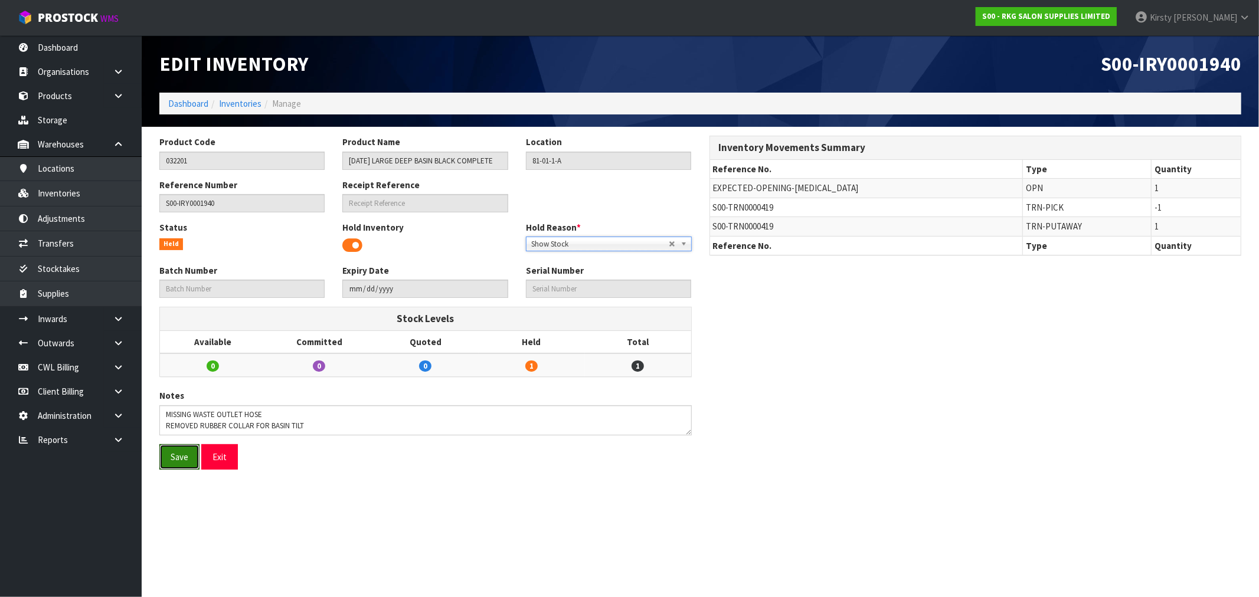
drag, startPoint x: 176, startPoint y: 459, endPoint x: 177, endPoint y: 326, distance: 132.2
click at [179, 451] on button "Save" at bounding box center [179, 456] width 40 height 25
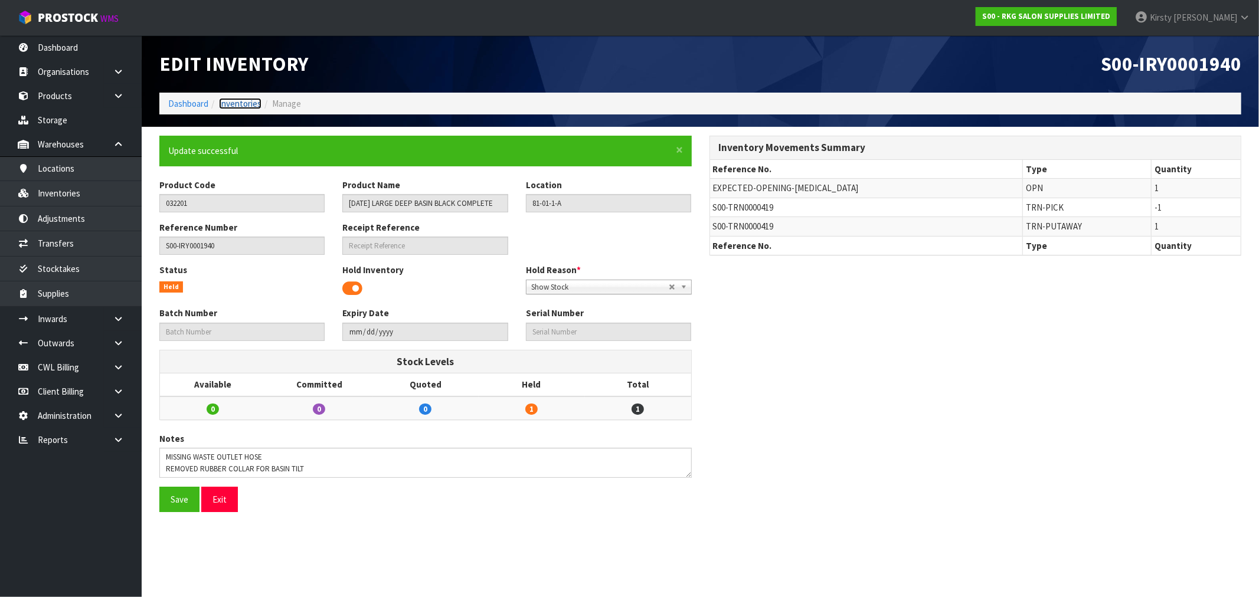
click at [238, 102] on link "Inventories" at bounding box center [240, 103] width 42 height 11
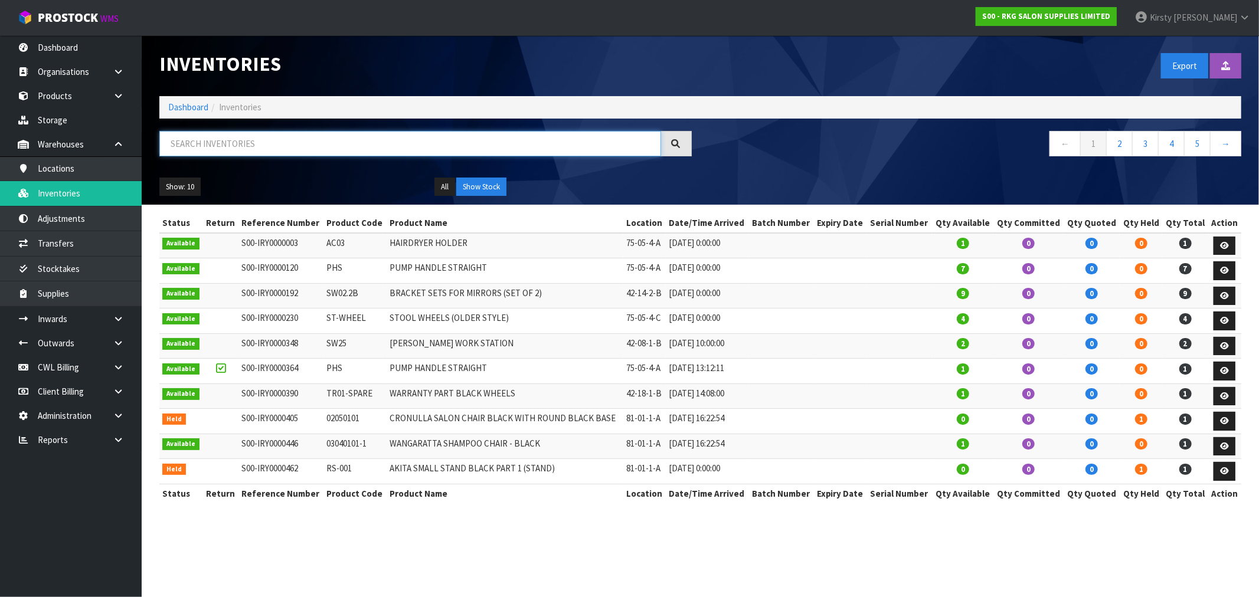
click at [338, 146] on input "text" at bounding box center [410, 143] width 502 height 25
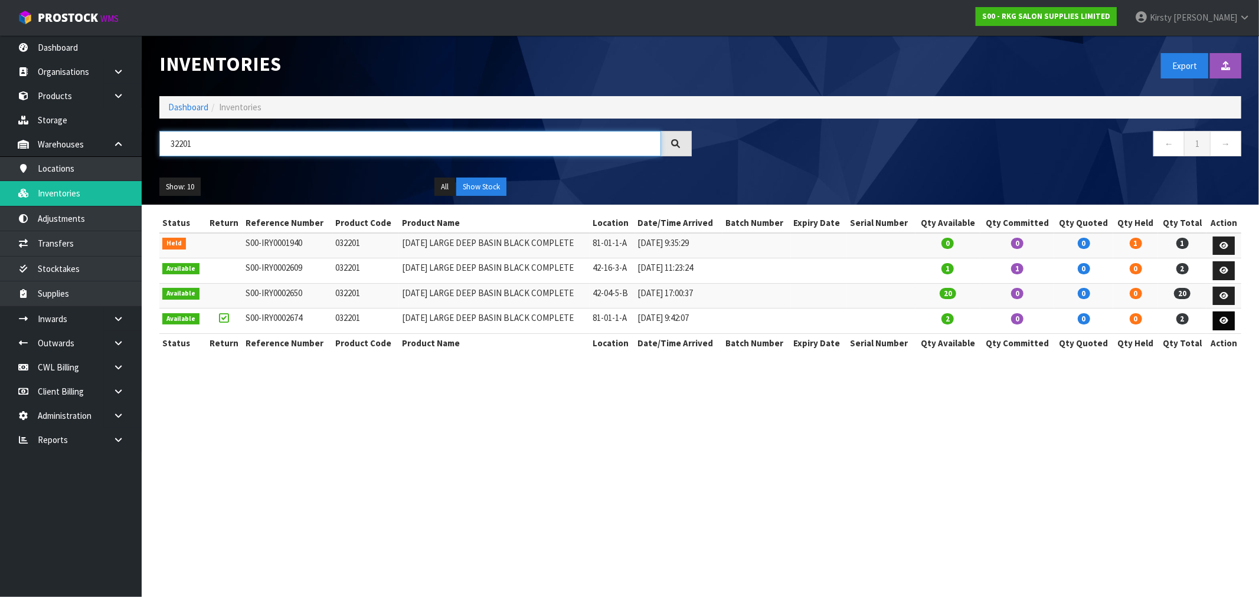
type input "32201"
click at [1220, 319] on icon at bounding box center [1223, 321] width 9 height 8
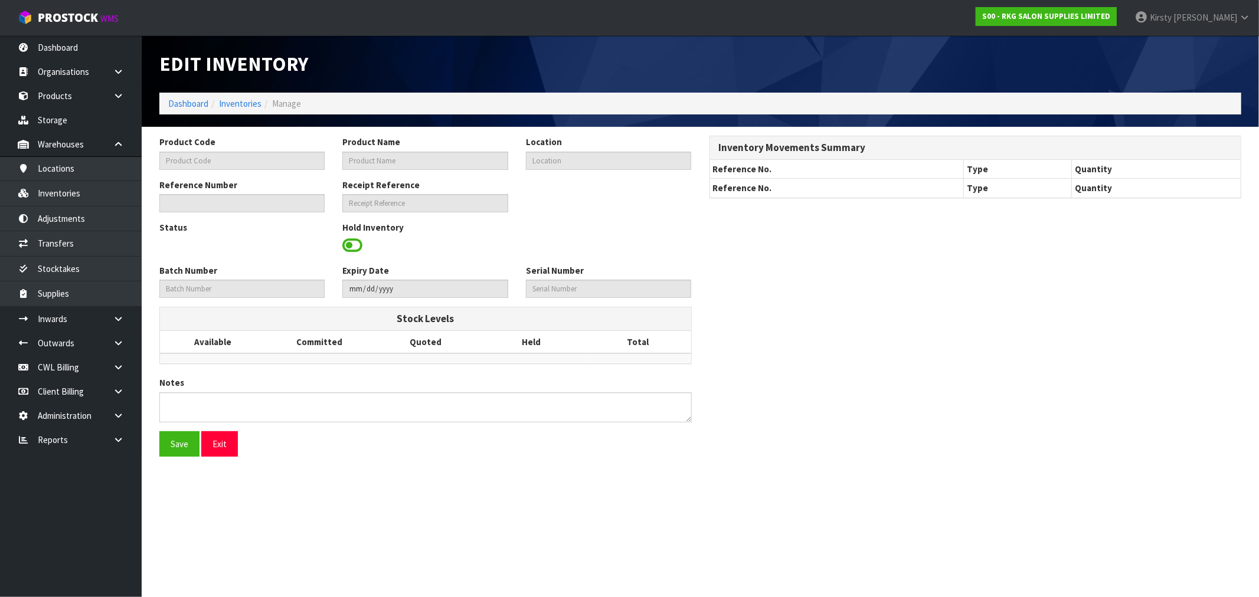
type input "032201"
type input "KARMA LARGE DEEP BASIN BLACK COMPLETE"
type input "81-01-1-A"
type input "S00-IRY0002674"
type input "S00-REC0000110"
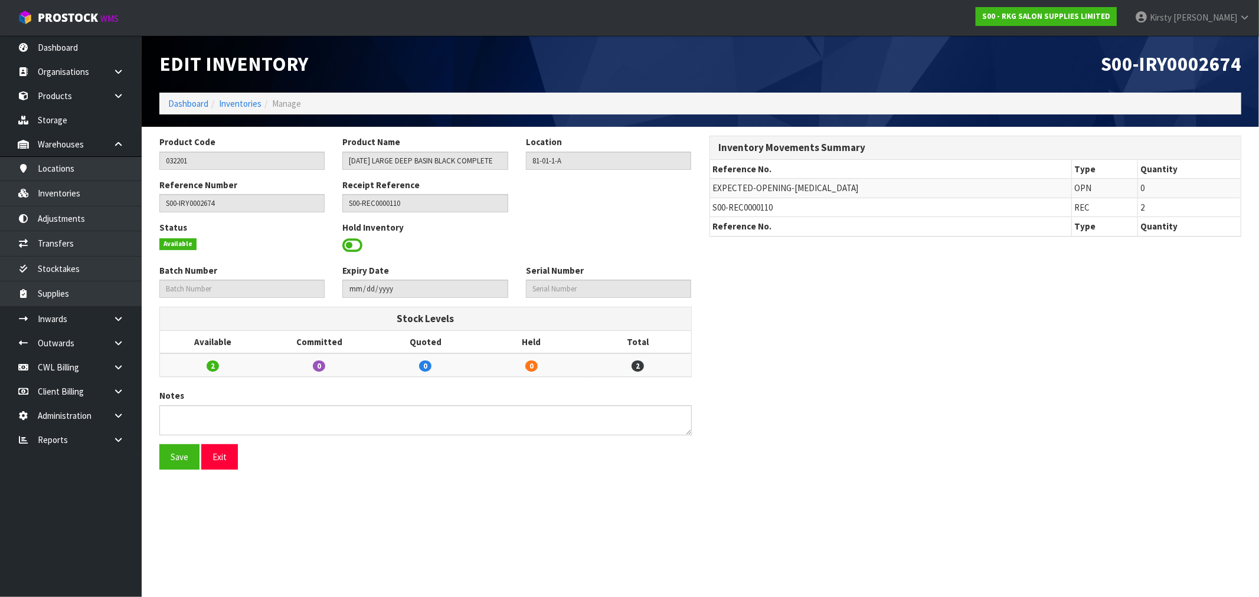
drag, startPoint x: 349, startPoint y: 240, endPoint x: 385, endPoint y: 240, distance: 36.0
click at [350, 240] on span at bounding box center [352, 246] width 20 height 18
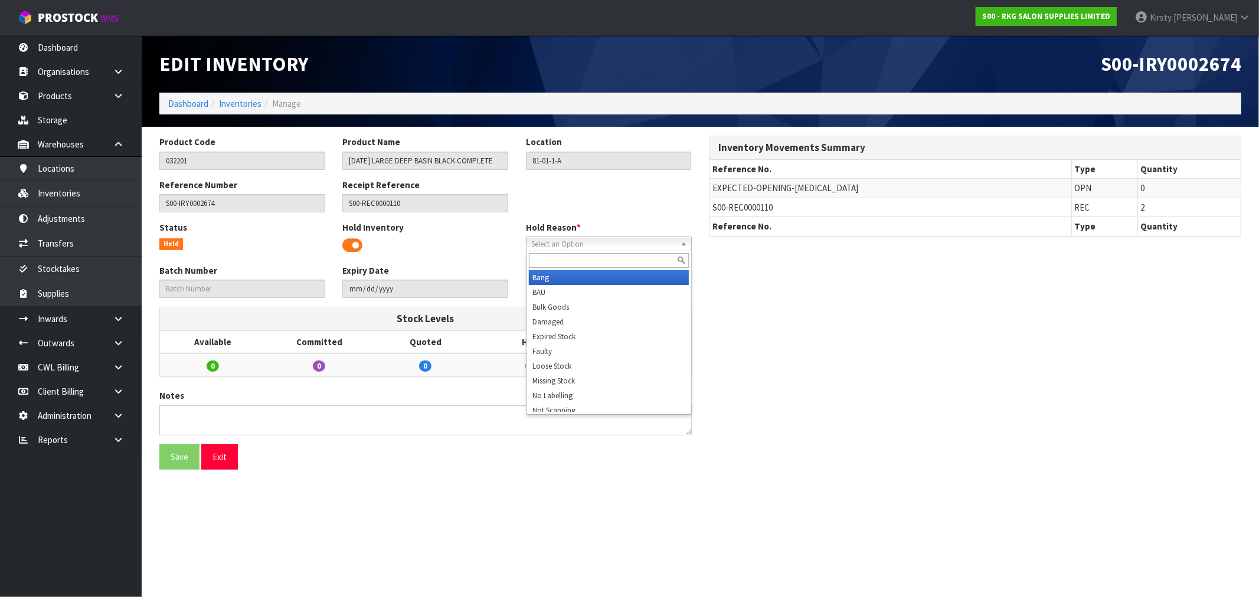
drag, startPoint x: 559, startPoint y: 244, endPoint x: 565, endPoint y: 234, distance: 12.2
click at [562, 240] on span "Select an Option" at bounding box center [603, 244] width 145 height 14
type input "d"
type input "show"
click at [558, 281] on li "Show Stock" at bounding box center [609, 277] width 160 height 15
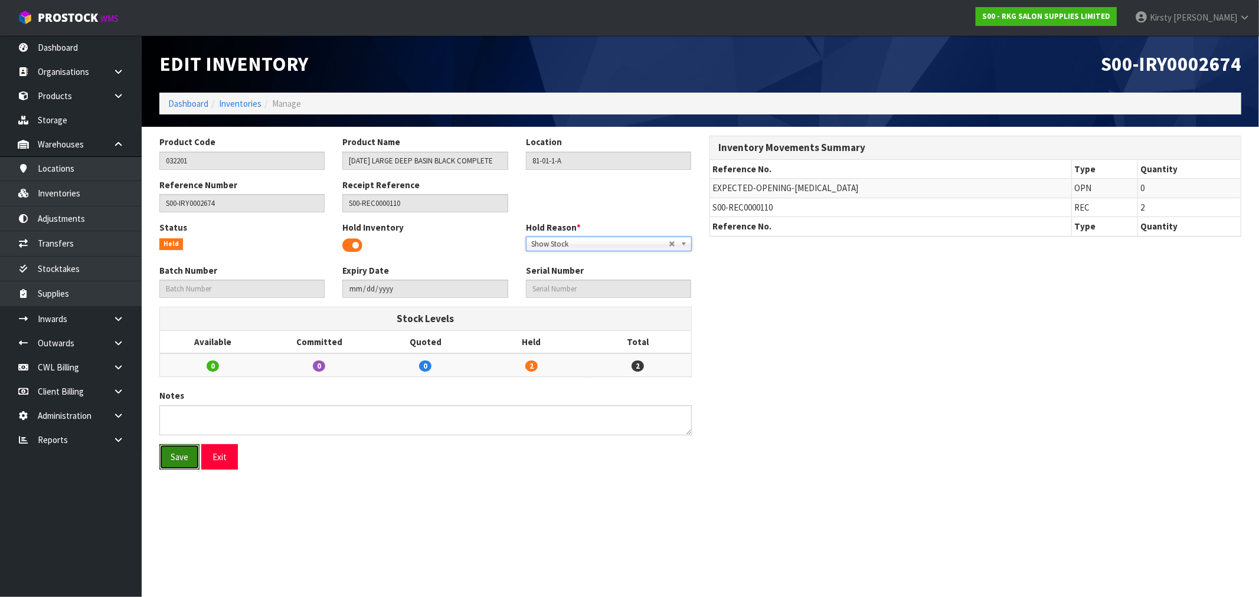
drag, startPoint x: 181, startPoint y: 459, endPoint x: 149, endPoint y: 404, distance: 63.8
click at [181, 459] on button "Save" at bounding box center [179, 456] width 40 height 25
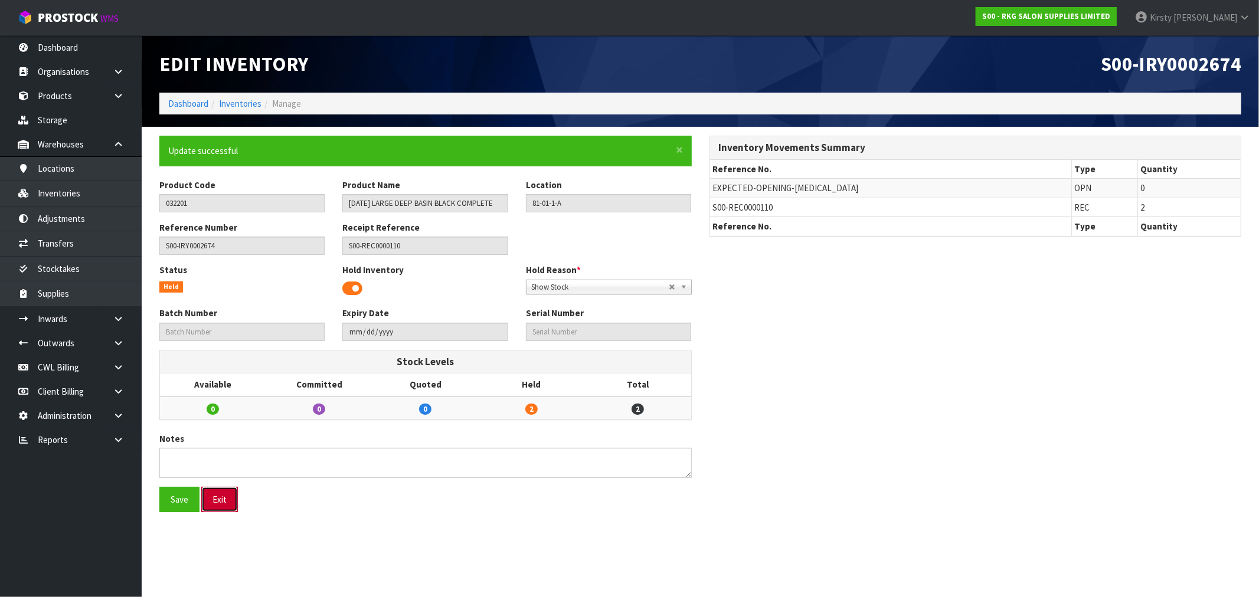
click at [222, 503] on button "Exit" at bounding box center [219, 499] width 37 height 25
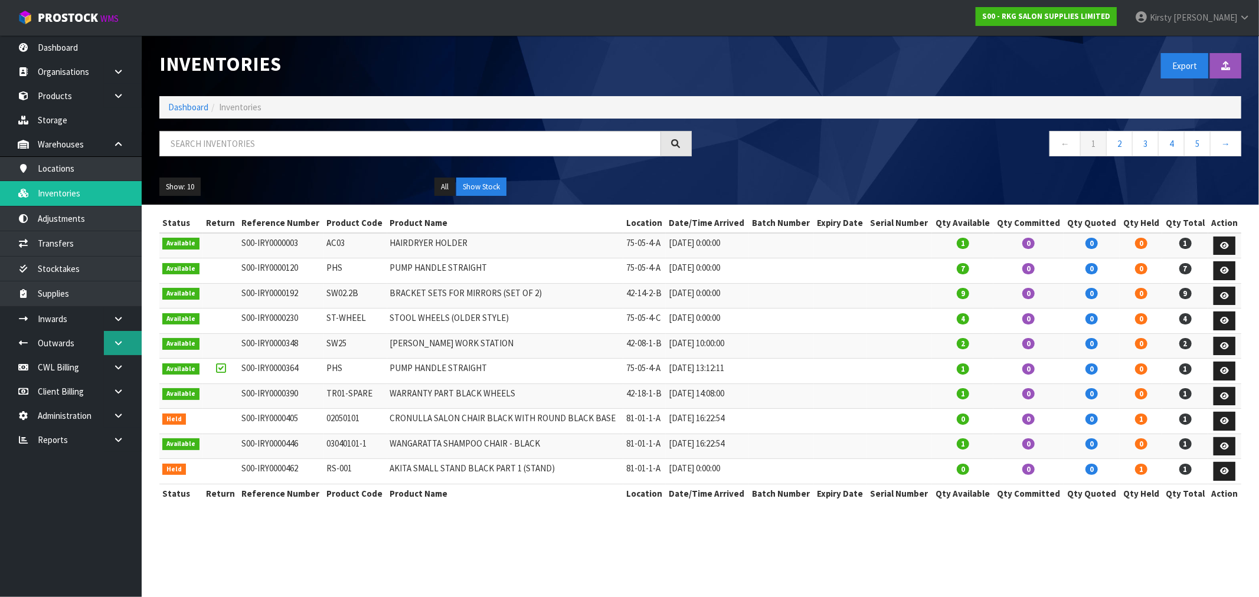
drag, startPoint x: 128, startPoint y: 339, endPoint x: 120, endPoint y: 340, distance: 7.7
click at [128, 339] on link at bounding box center [123, 343] width 38 height 24
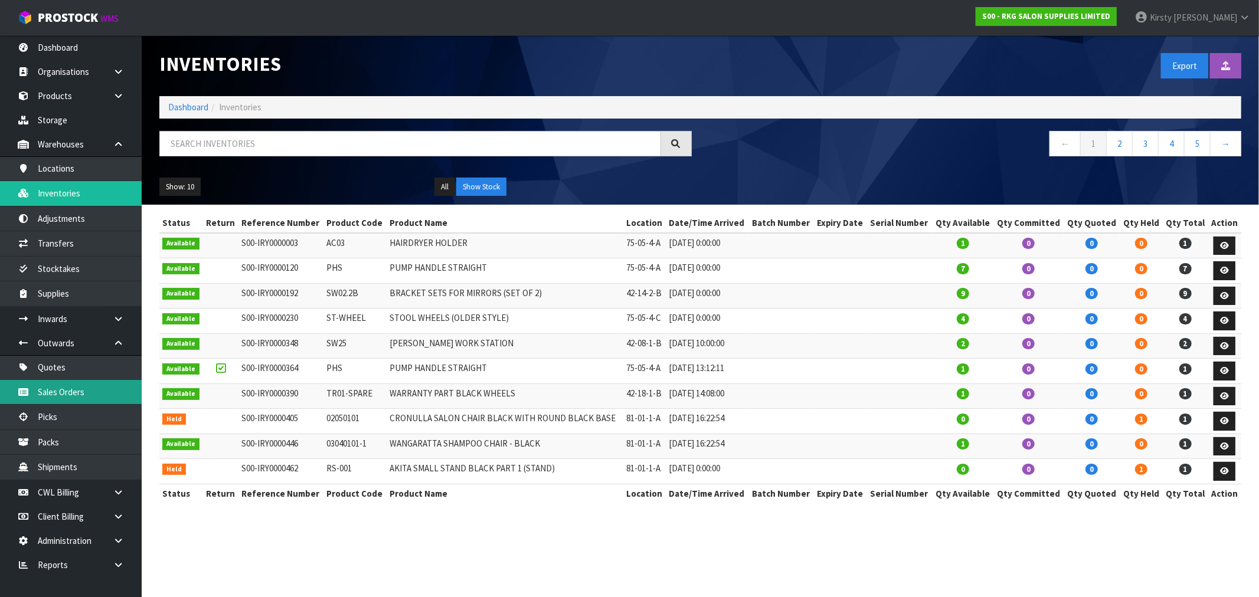
click at [45, 387] on link "Sales Orders" at bounding box center [71, 392] width 142 height 24
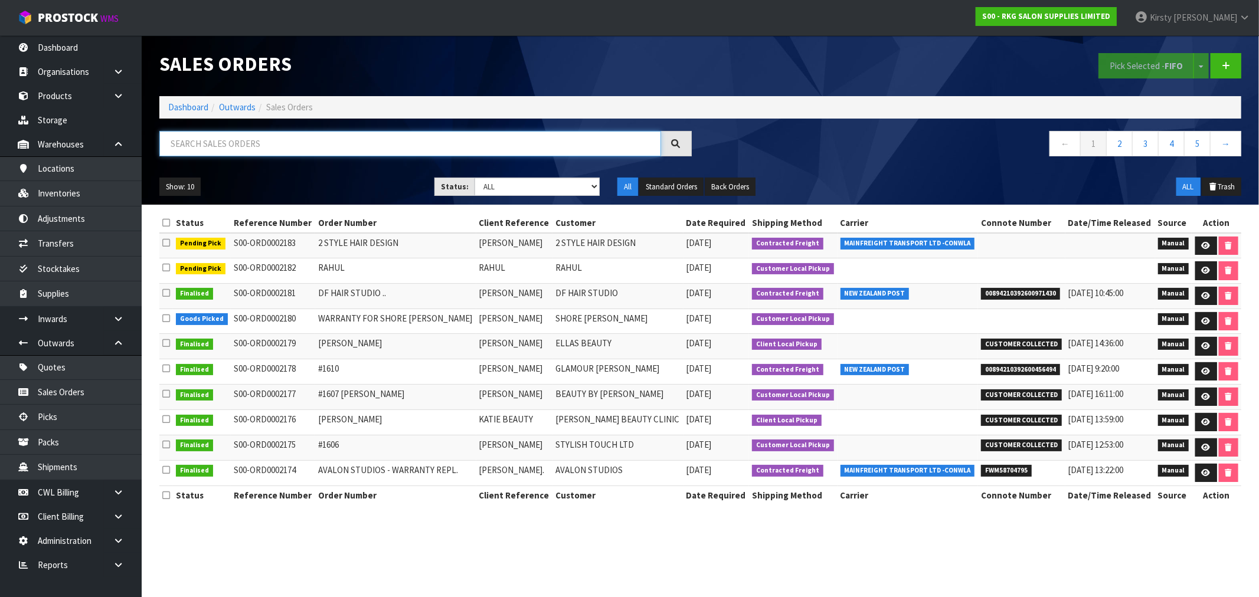
click at [241, 146] on input "text" at bounding box center [410, 143] width 502 height 25
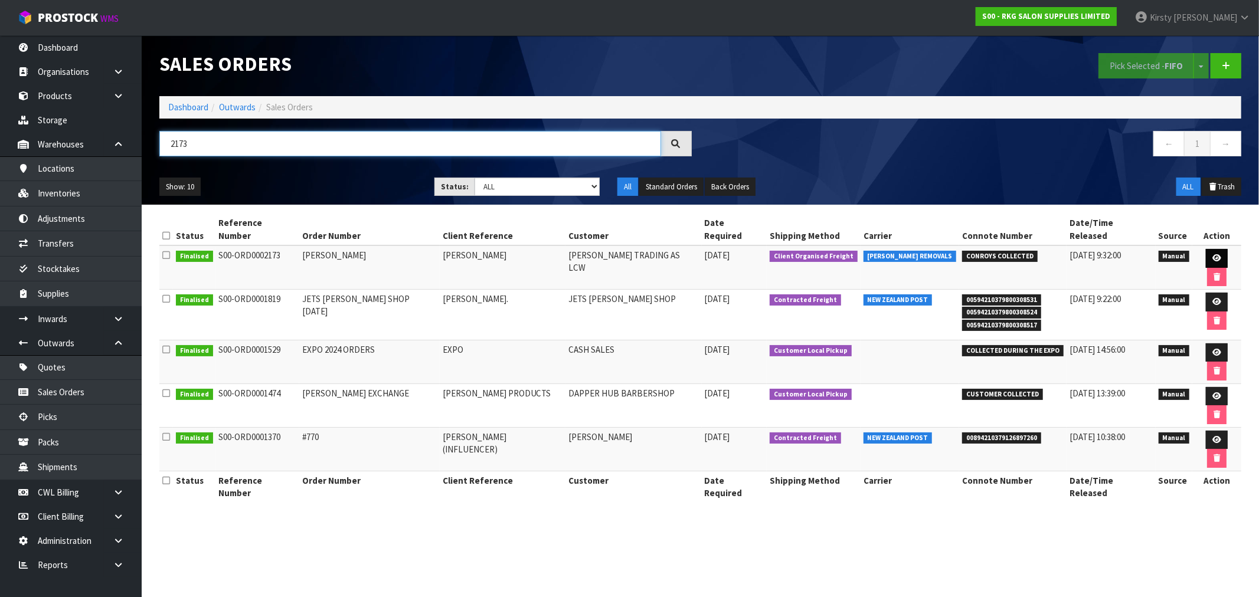
type input "2173"
click at [1212, 254] on icon at bounding box center [1216, 258] width 9 height 8
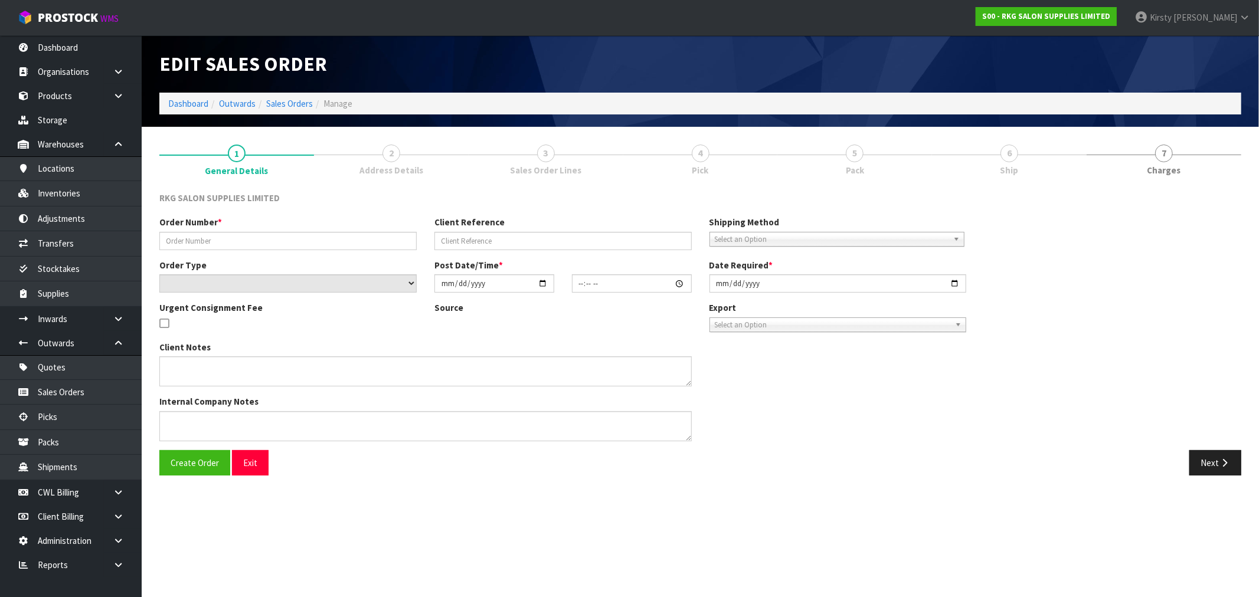
type input "LISA"
type input "LISA WHITE"
select select "number:0"
type input "2025-09-15"
type input "00:00:00.000"
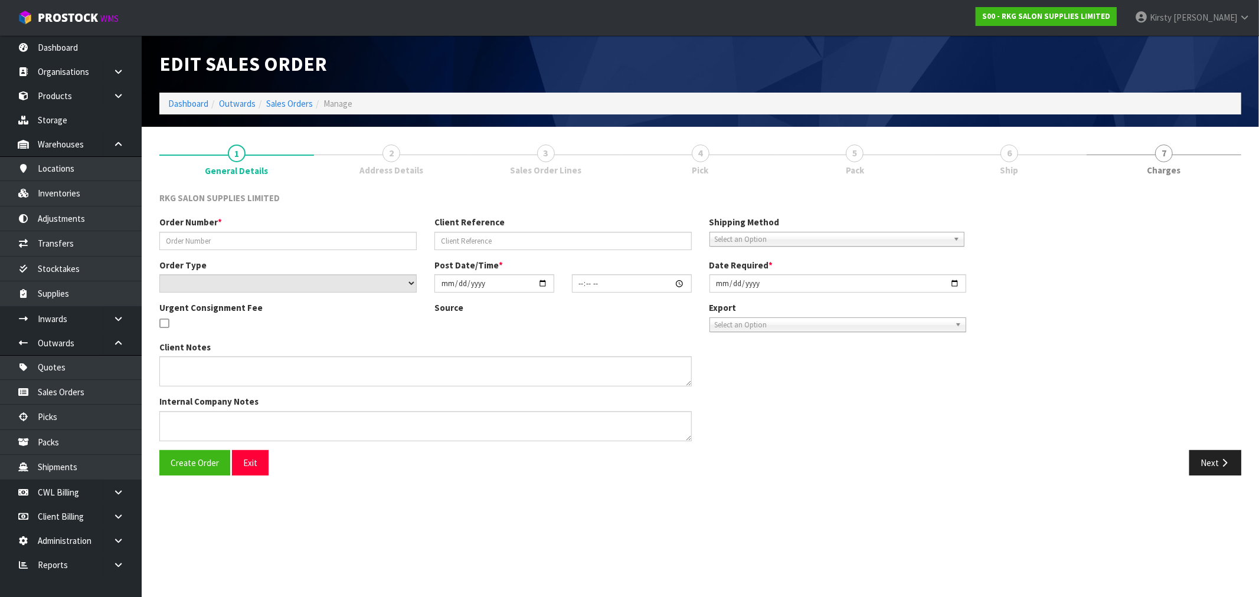
type input "2025-09-15"
type textarea "CONROY COLLECT"
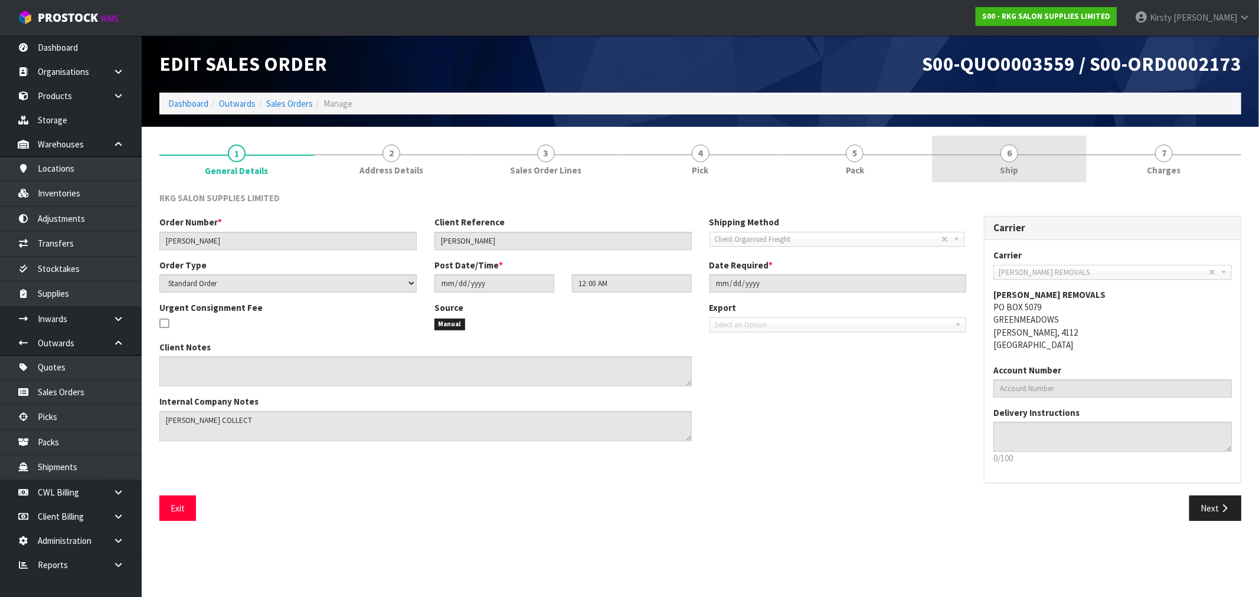
click at [1006, 159] on span "6" at bounding box center [1009, 154] width 18 height 18
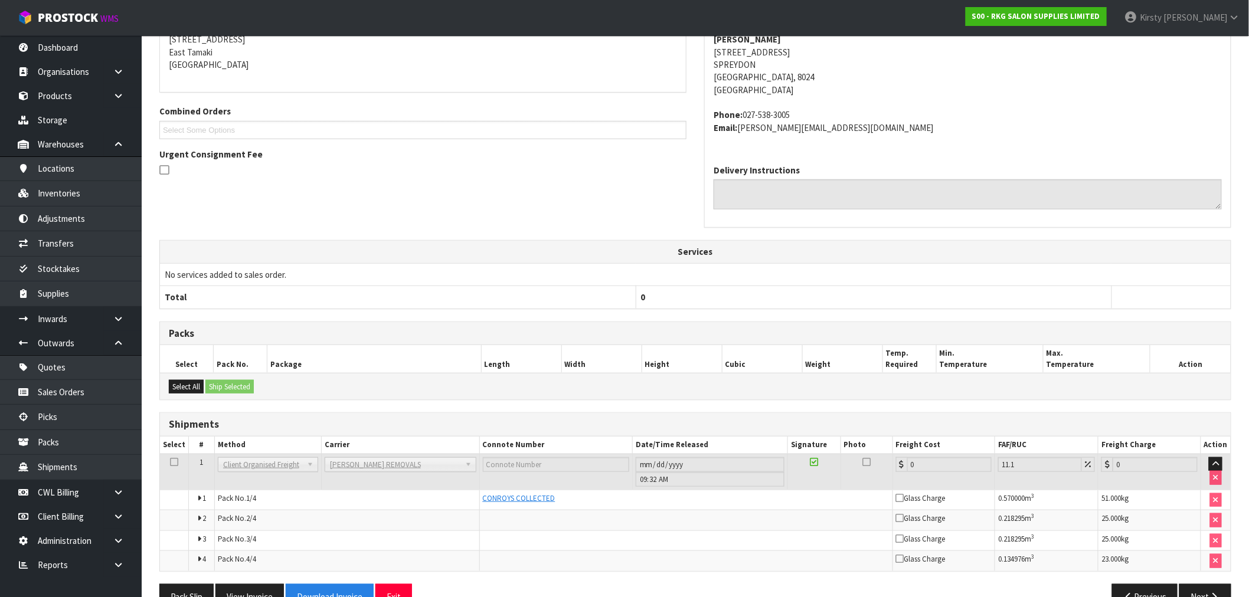
scroll to position [235, 0]
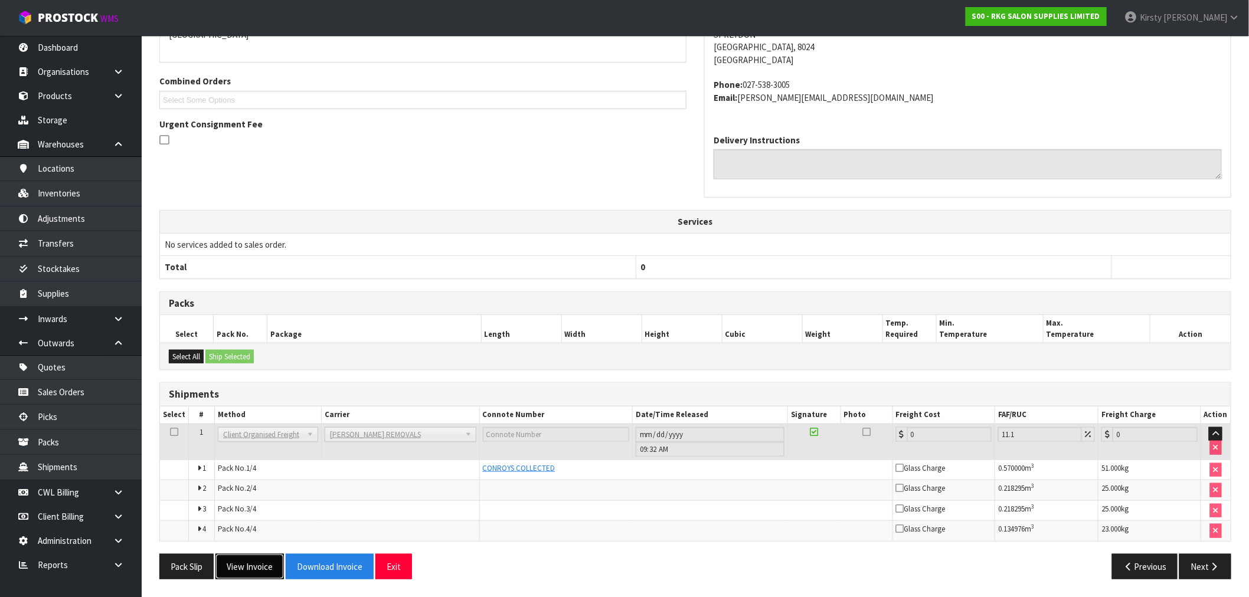
click at [249, 565] on button "View Invoice" at bounding box center [249, 566] width 68 height 25
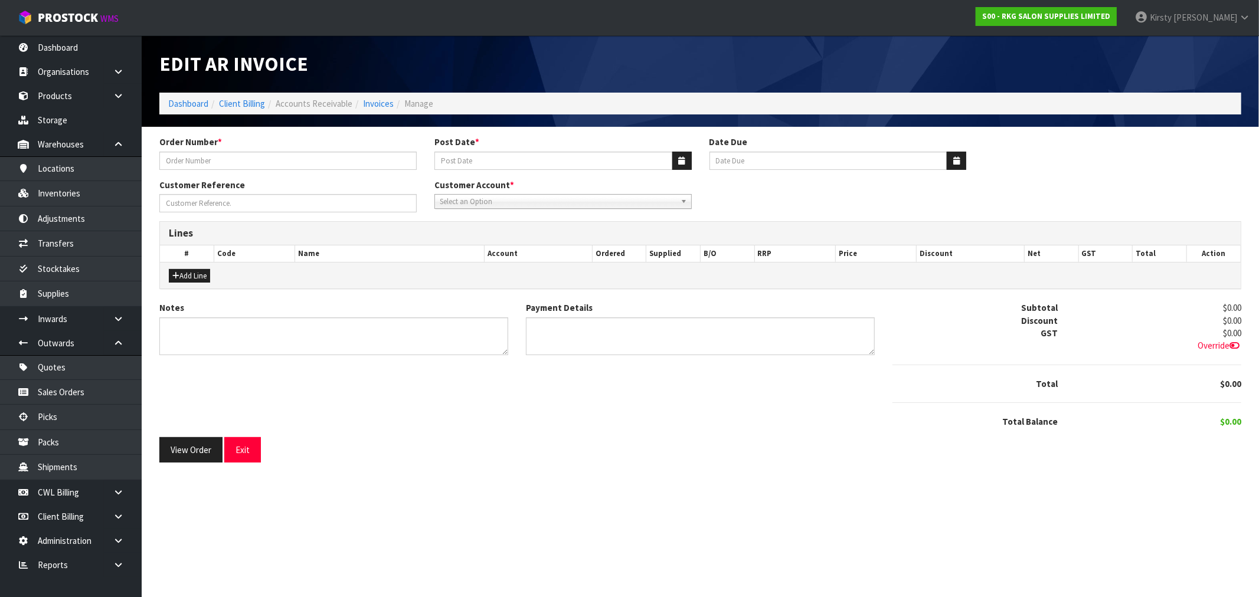
type input "LISA"
type input "17/09/2025"
type input "20/10/2025"
type input "LISA WHITE"
type textarea "THANK YOU FOR YOUR ORDER"
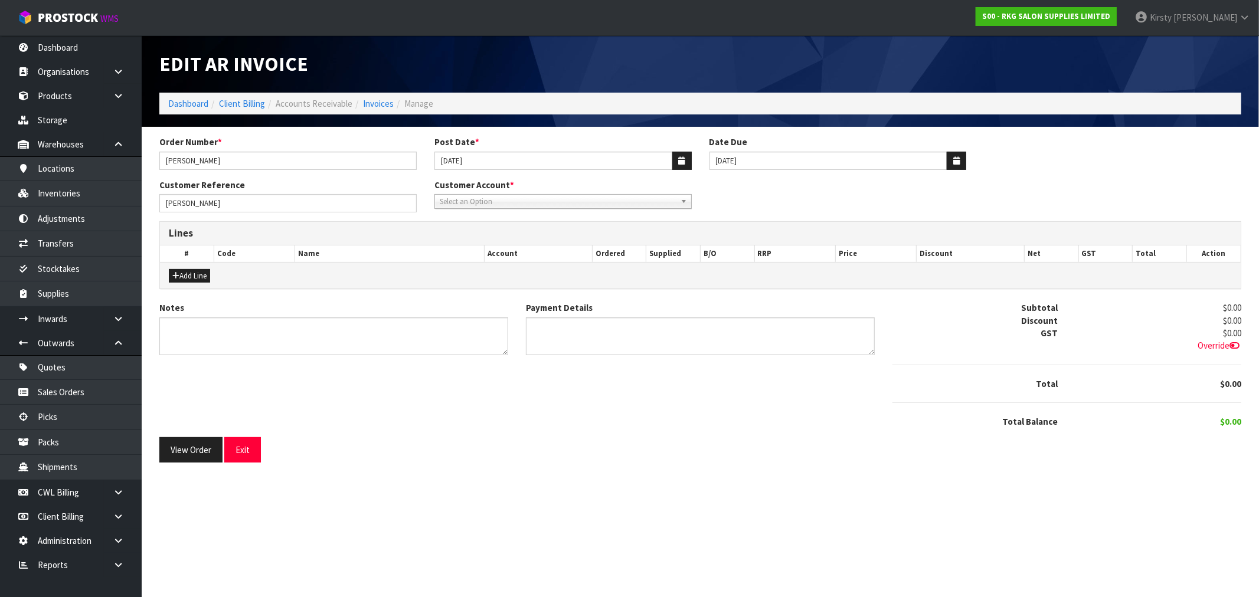
type textarea "DIRECT CREDIT"
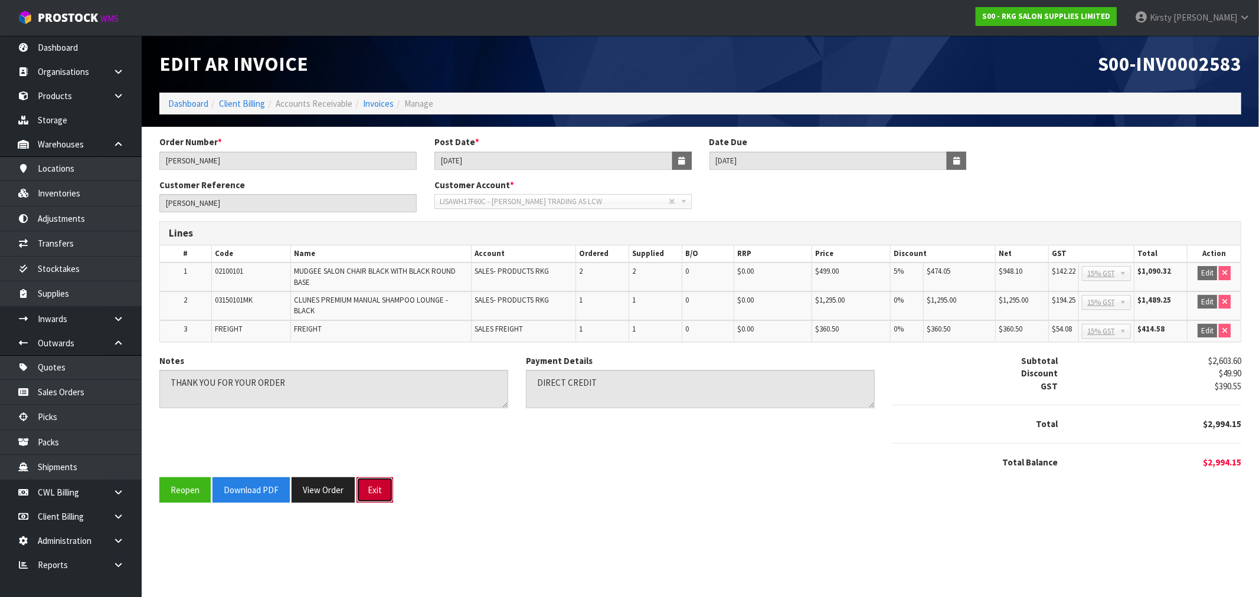
click at [372, 489] on button "Exit" at bounding box center [374, 489] width 37 height 25
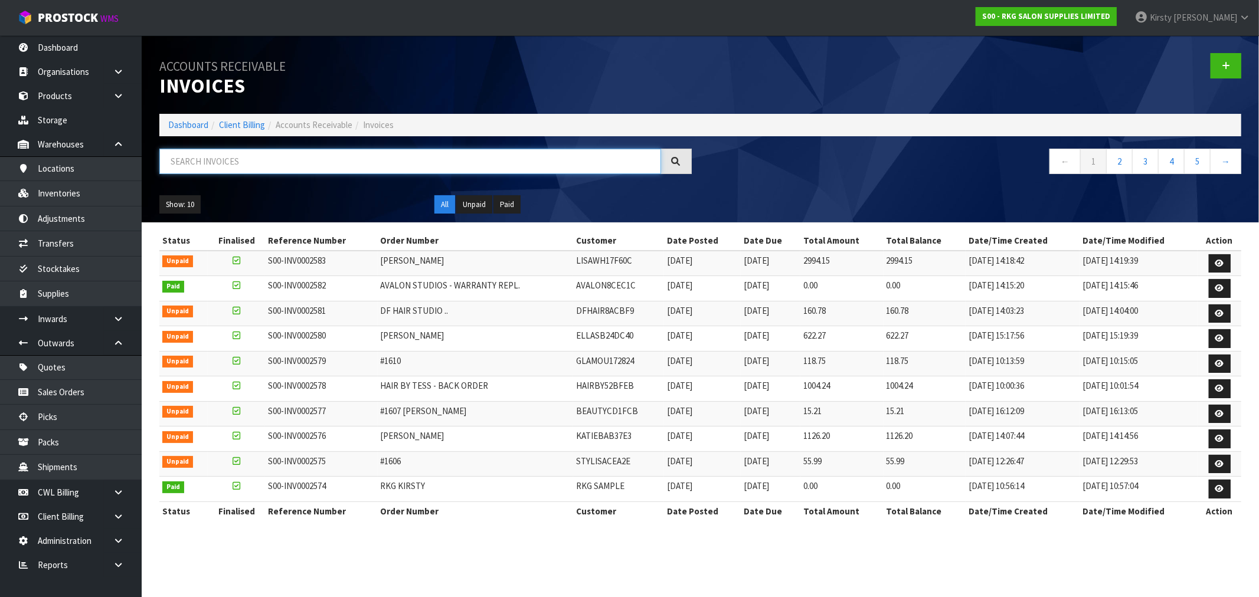
click at [189, 157] on input "text" at bounding box center [410, 161] width 502 height 25
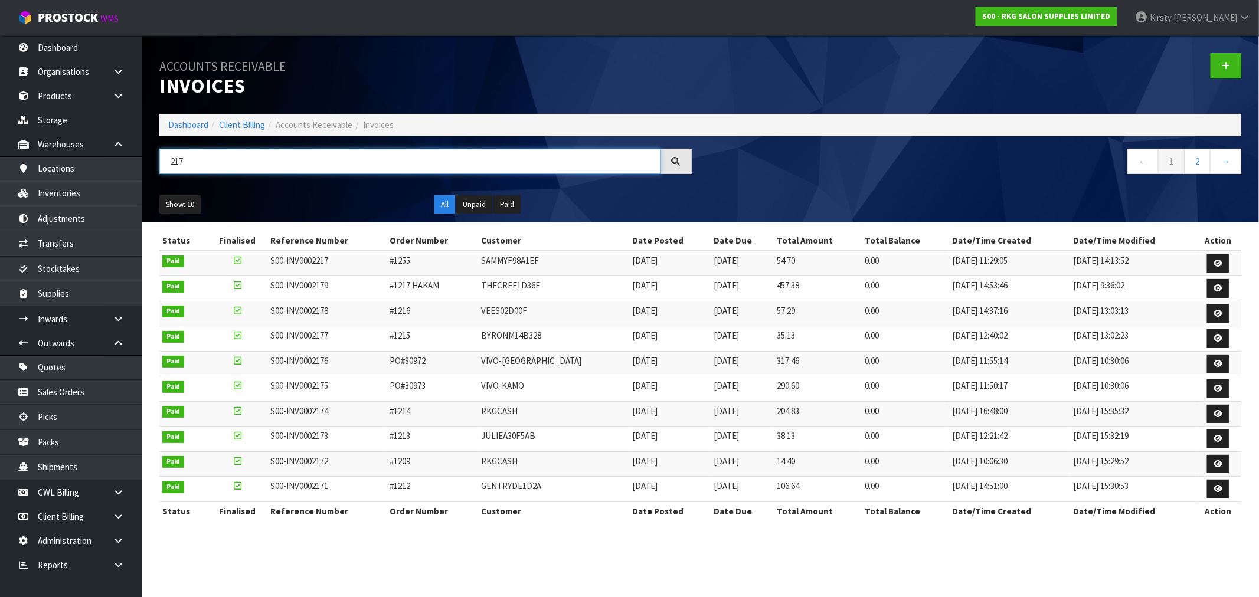
click at [208, 161] on input "217" at bounding box center [410, 161] width 502 height 25
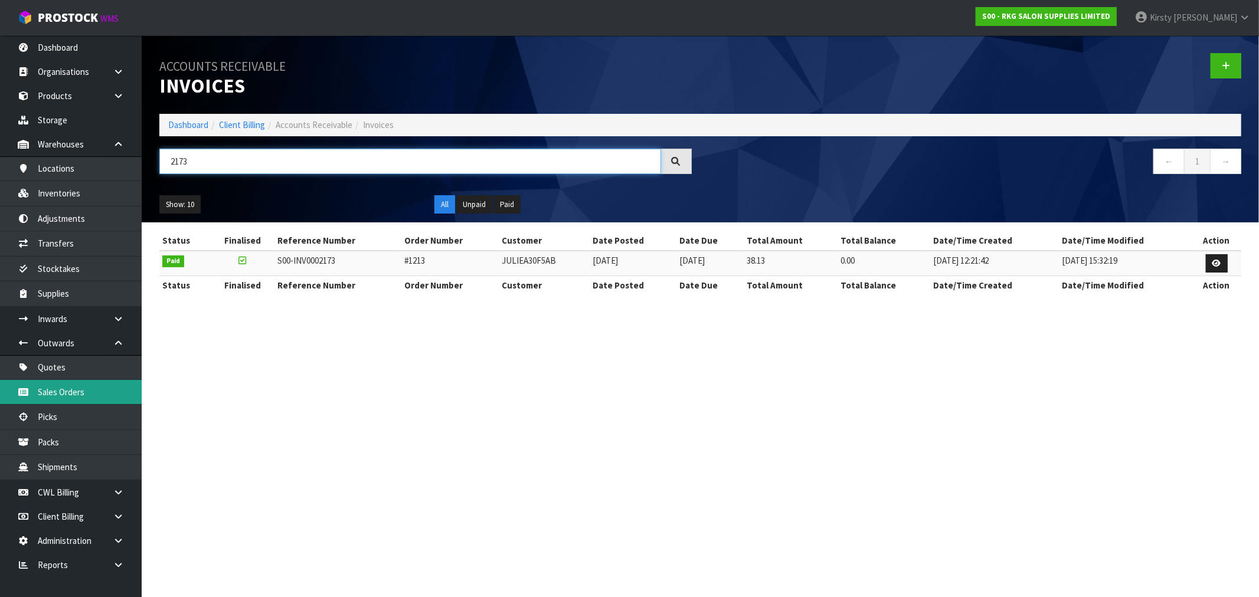
type input "2173"
click at [63, 390] on link "Sales Orders" at bounding box center [71, 392] width 142 height 24
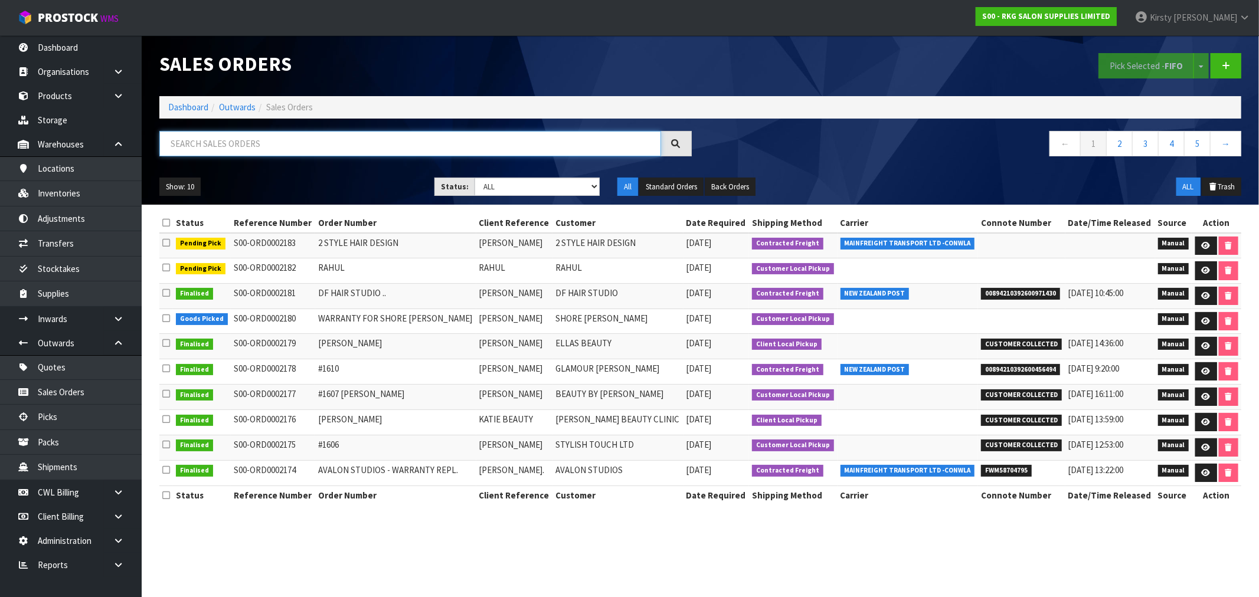
click at [225, 145] on input "text" at bounding box center [410, 143] width 502 height 25
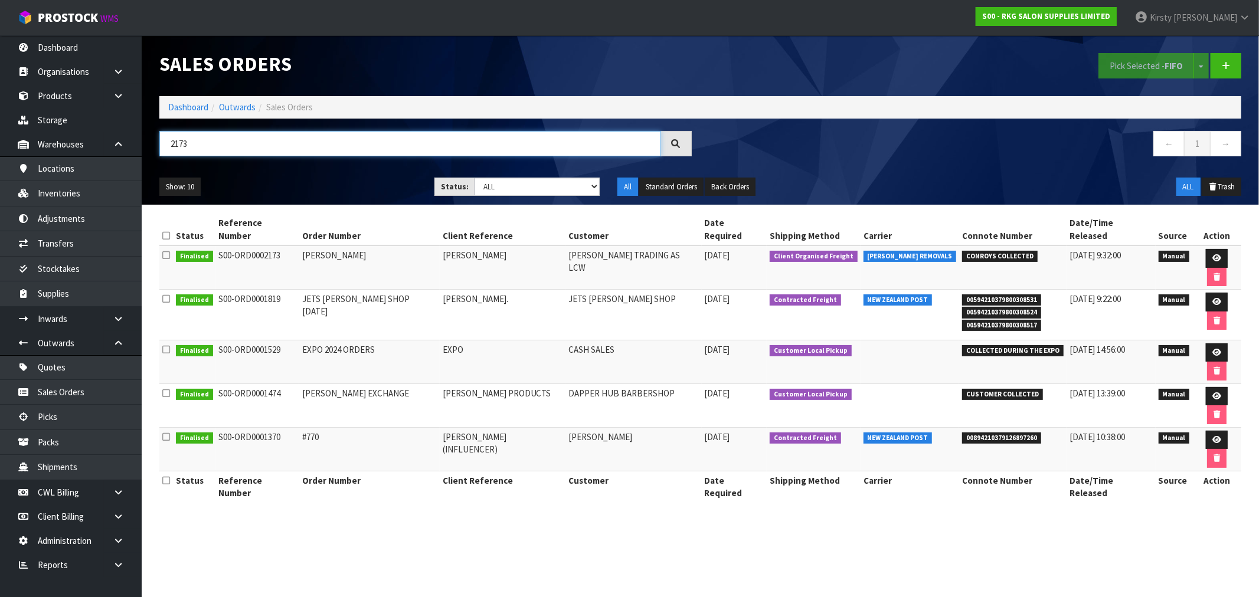
type input "2173"
click at [1207, 249] on link at bounding box center [1217, 258] width 22 height 19
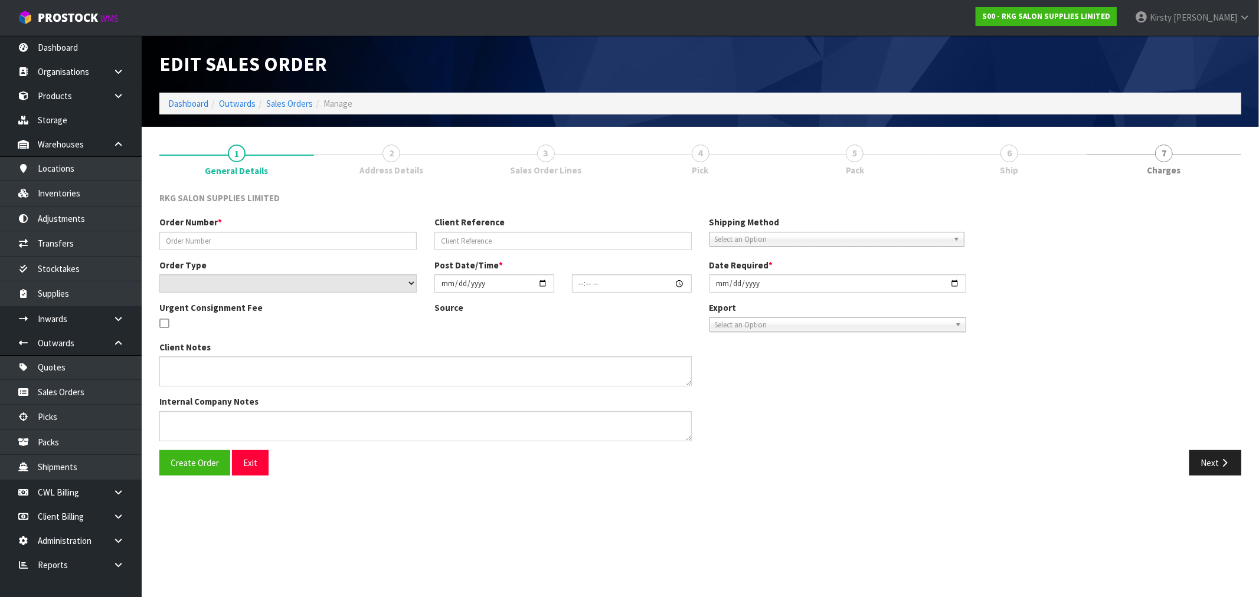
type input "LISA"
type input "LISA WHITE"
select select "number:0"
type input "2025-09-15"
type input "00:00:00.000"
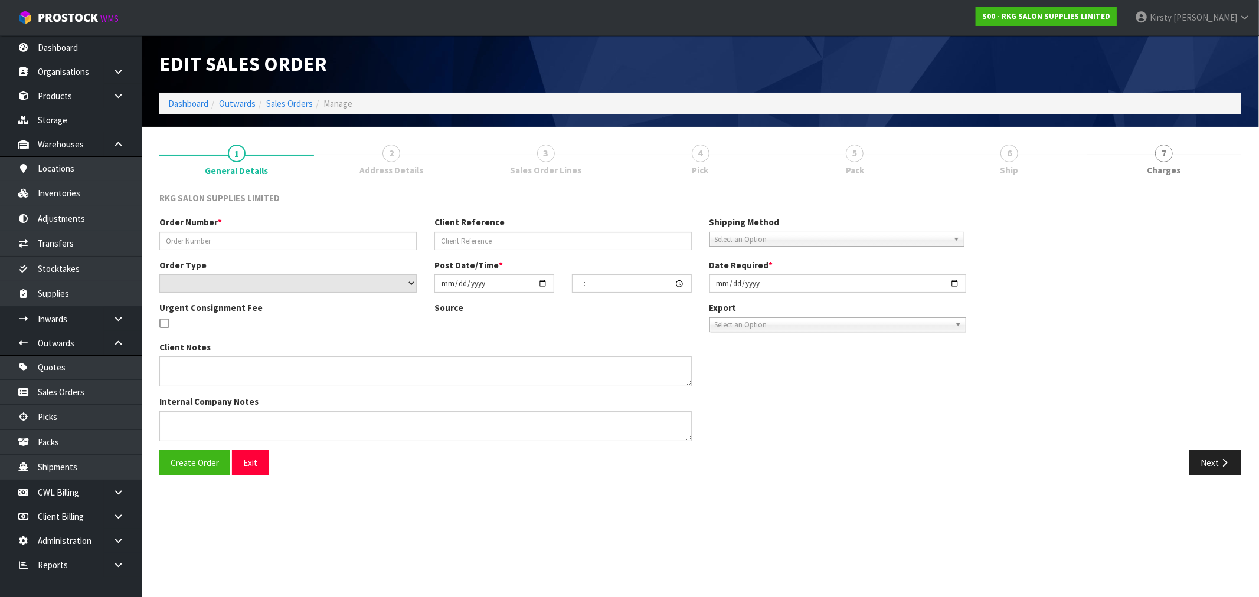
type input "2025-09-15"
type textarea "CONROY COLLECT"
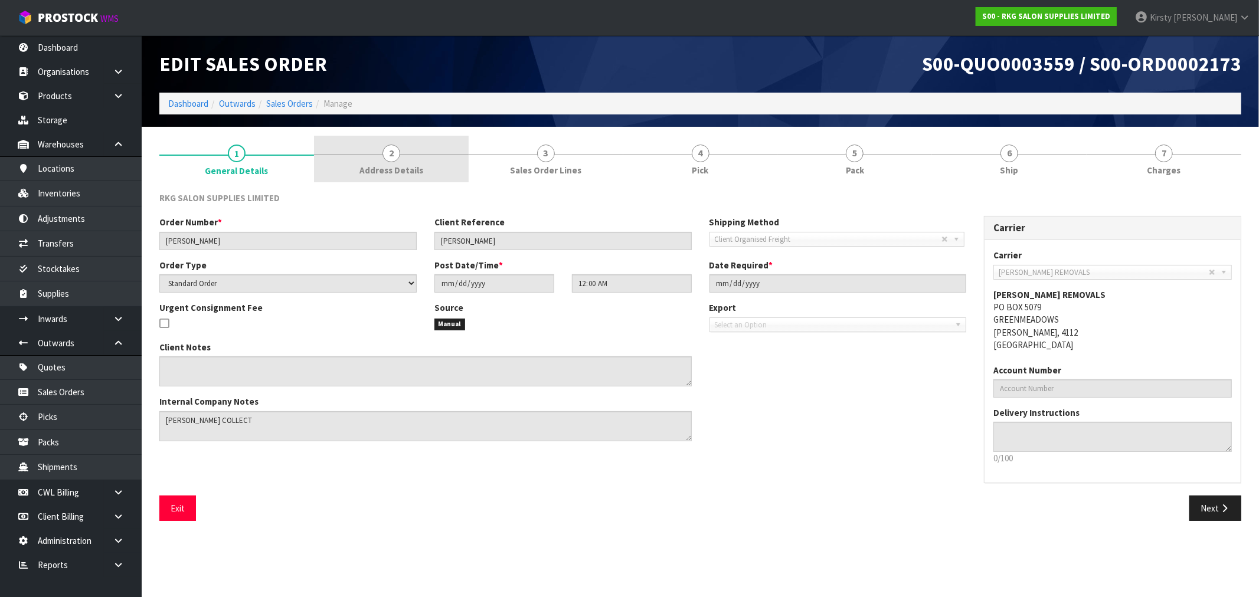
click at [411, 158] on link "2 Address Details" at bounding box center [391, 159] width 155 height 47
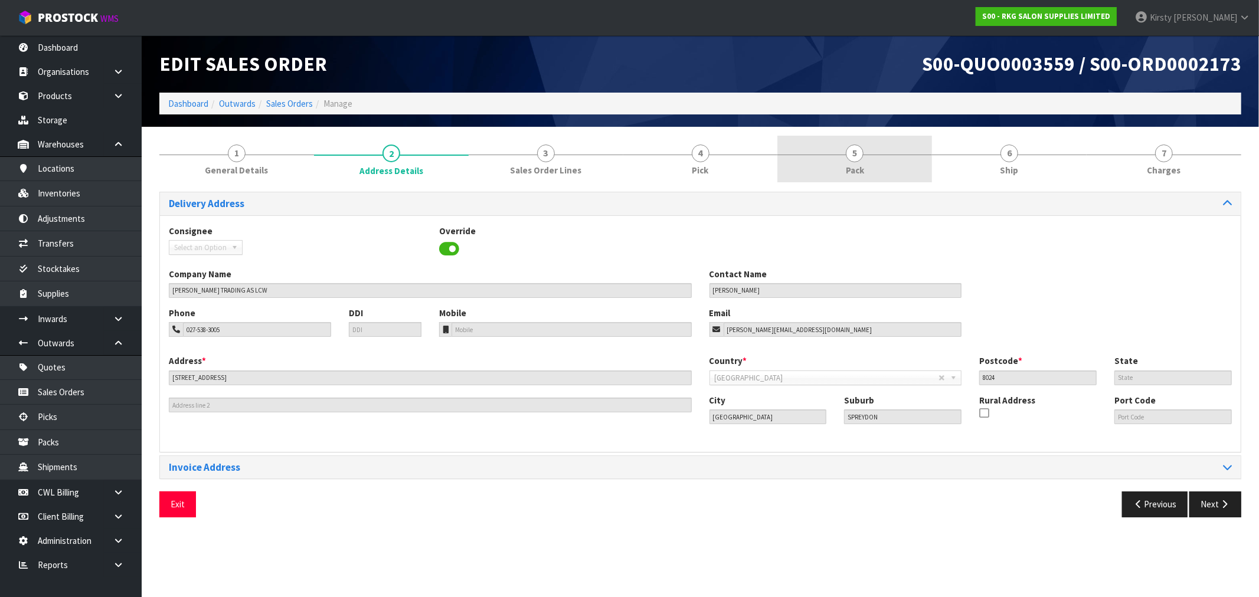
drag, startPoint x: 818, startPoint y: 157, endPoint x: 847, endPoint y: 158, distance: 29.5
click at [828, 157] on link "5 Pack" at bounding box center [854, 159] width 155 height 47
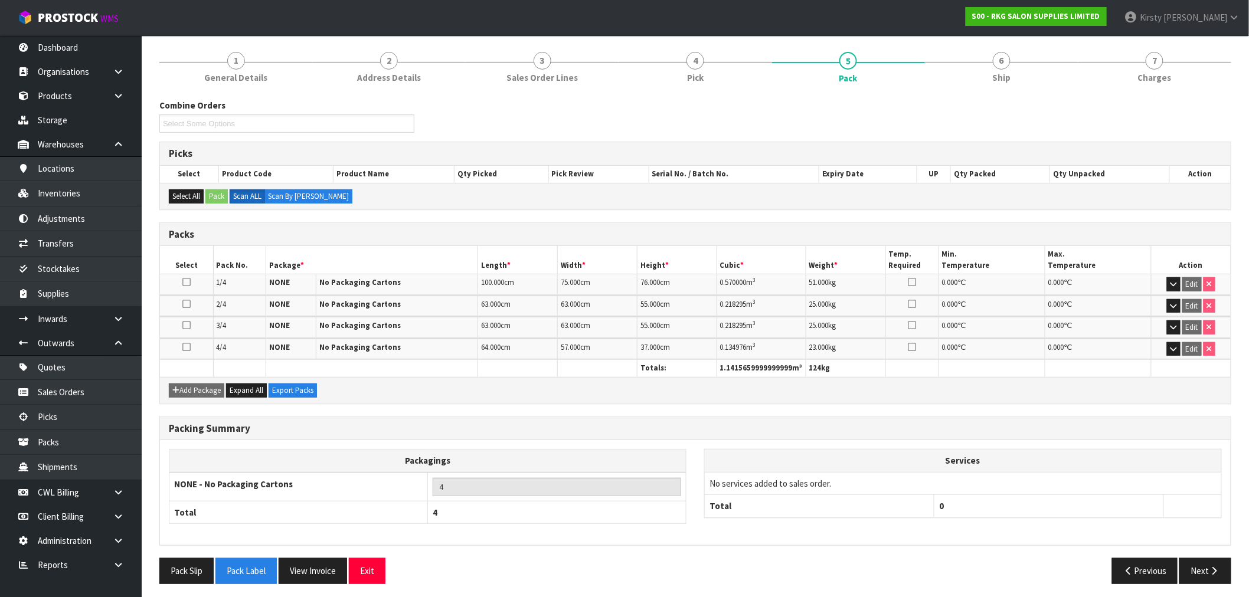
scroll to position [96, 0]
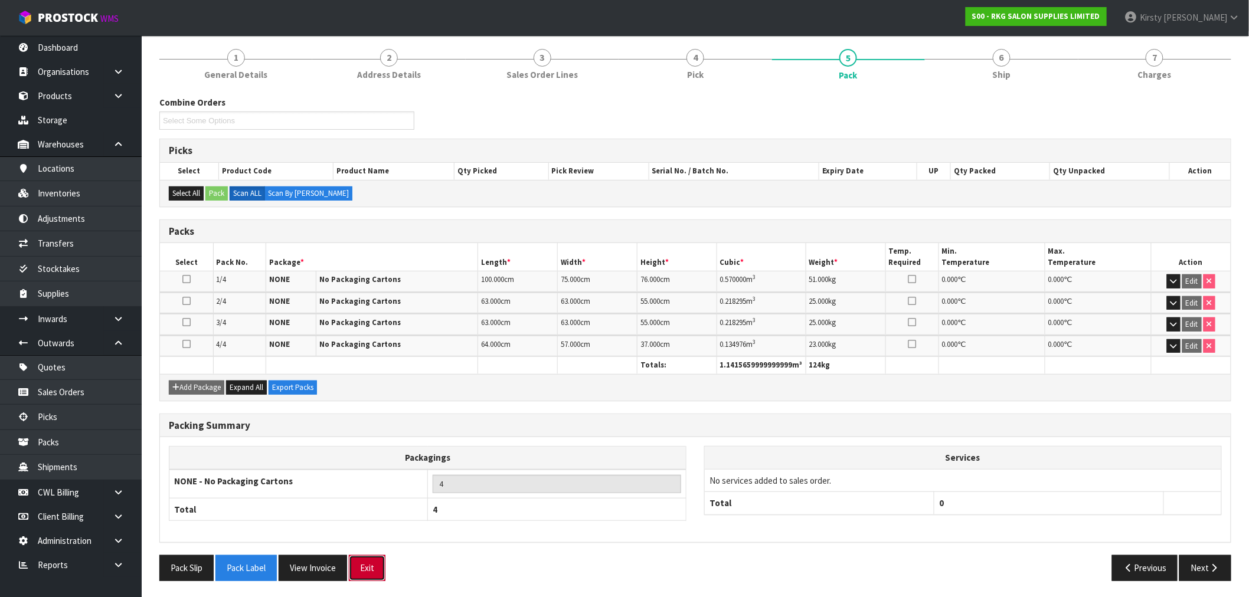
drag, startPoint x: 373, startPoint y: 570, endPoint x: 355, endPoint y: 564, distance: 18.7
click at [373, 569] on button "Exit" at bounding box center [367, 567] width 37 height 25
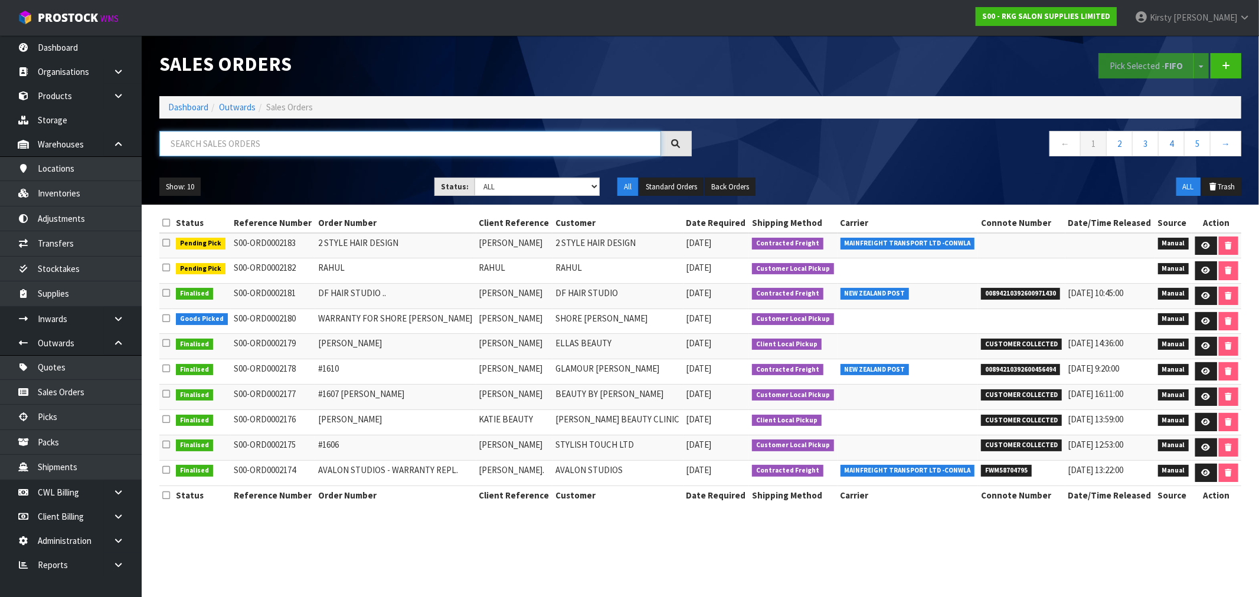
click at [215, 145] on input "text" at bounding box center [410, 143] width 502 height 25
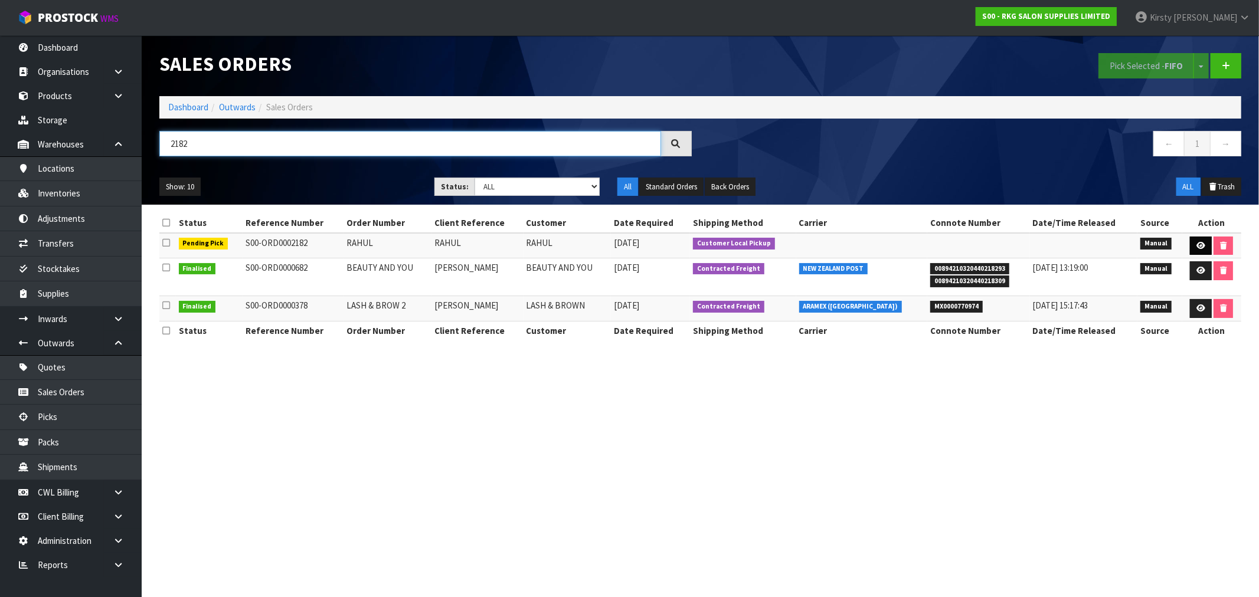
type input "2182"
click at [1196, 242] on icon at bounding box center [1200, 246] width 9 height 8
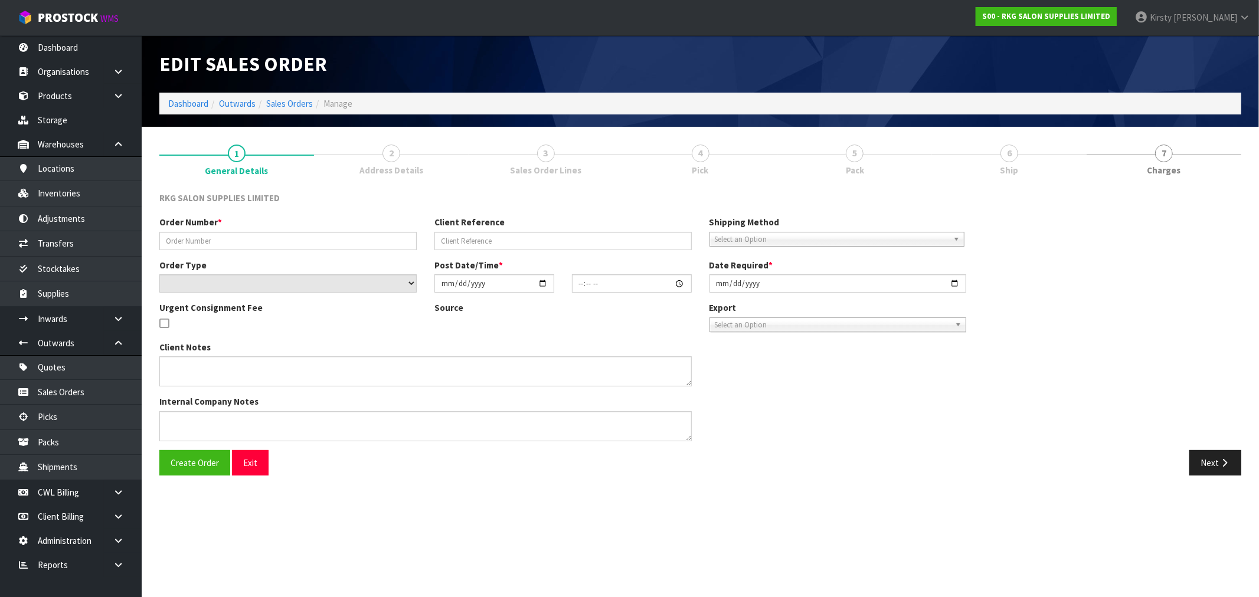
type input "RAHUL"
select select "number:0"
type input "2025-09-17"
type input "13:30:00.000"
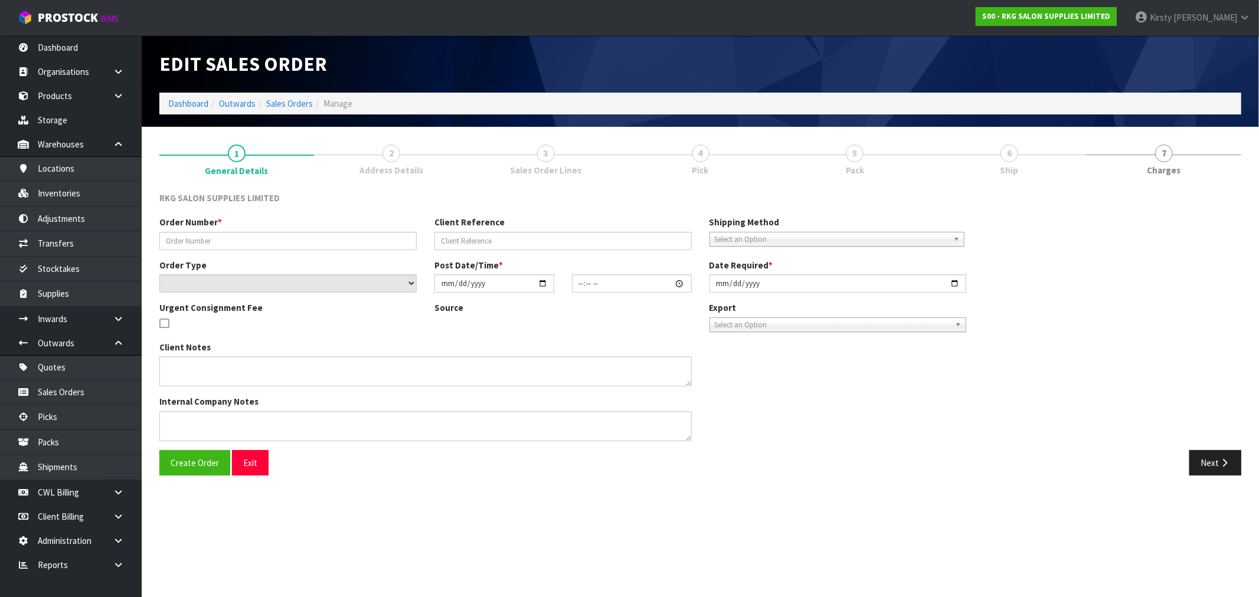
type input "2025-09-17"
type textarea "FOR PICK UP THIS AFTERNOON 3-4PM - PAID"
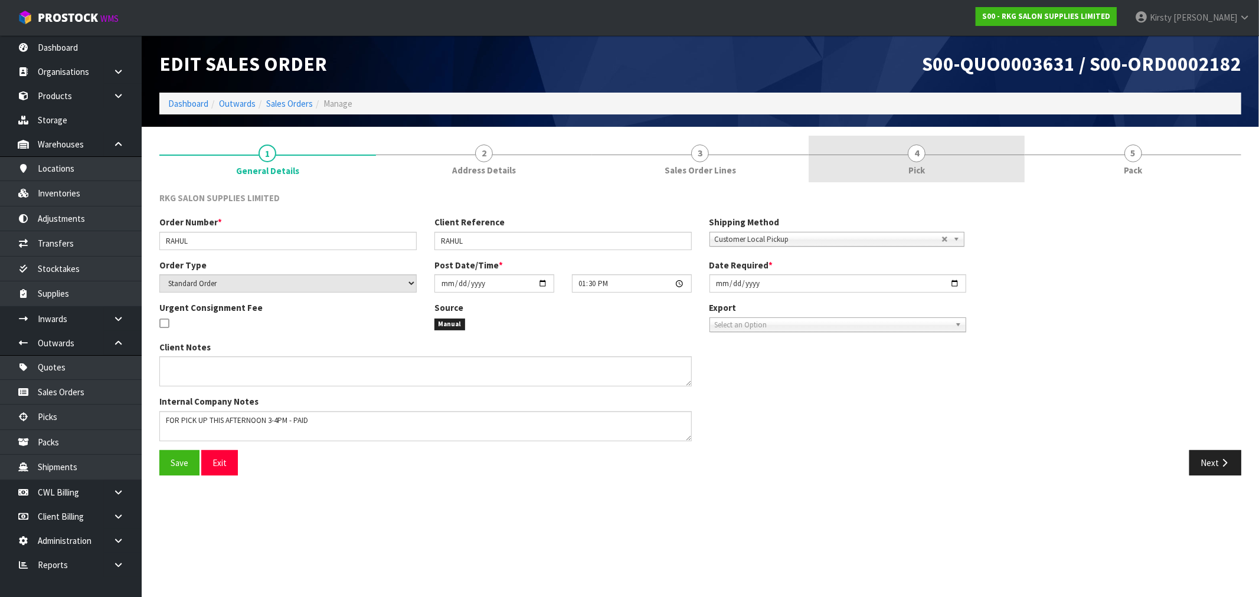
click at [929, 152] on link "4 Pick" at bounding box center [917, 159] width 217 height 47
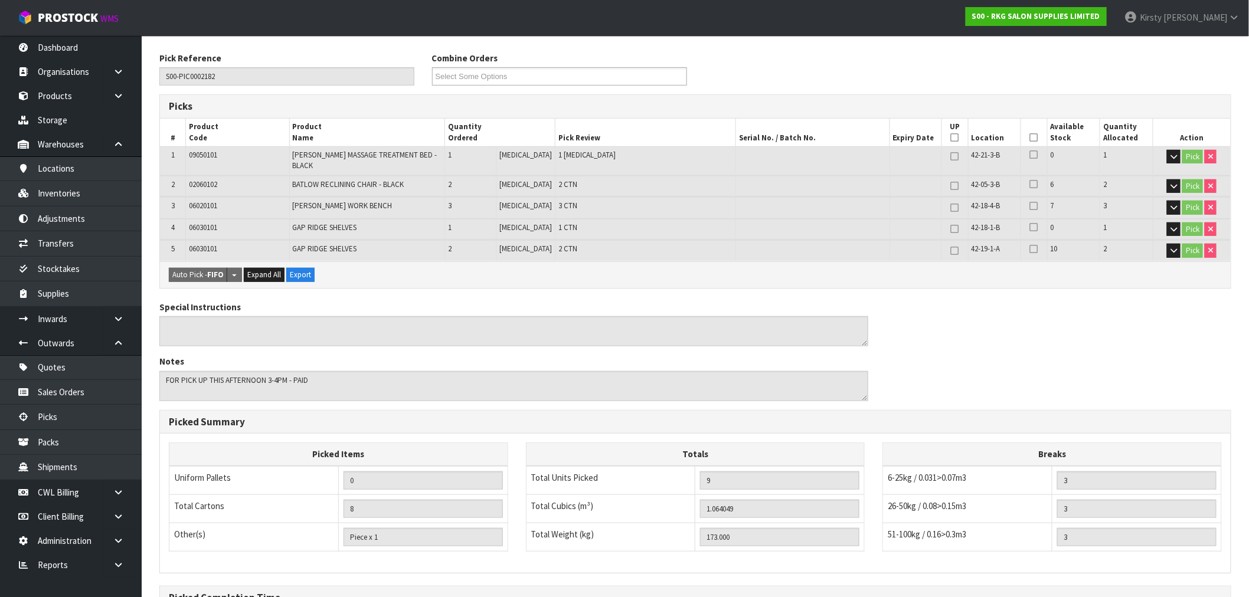
scroll to position [269, 0]
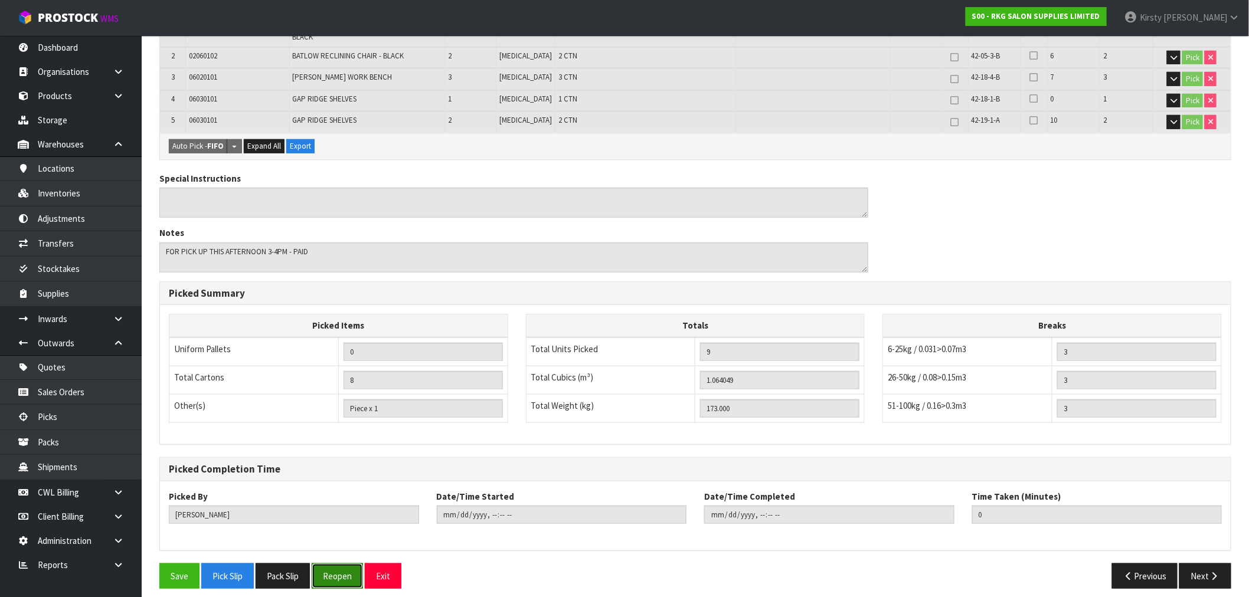
click at [354, 564] on button "Reopen" at bounding box center [337, 576] width 51 height 25
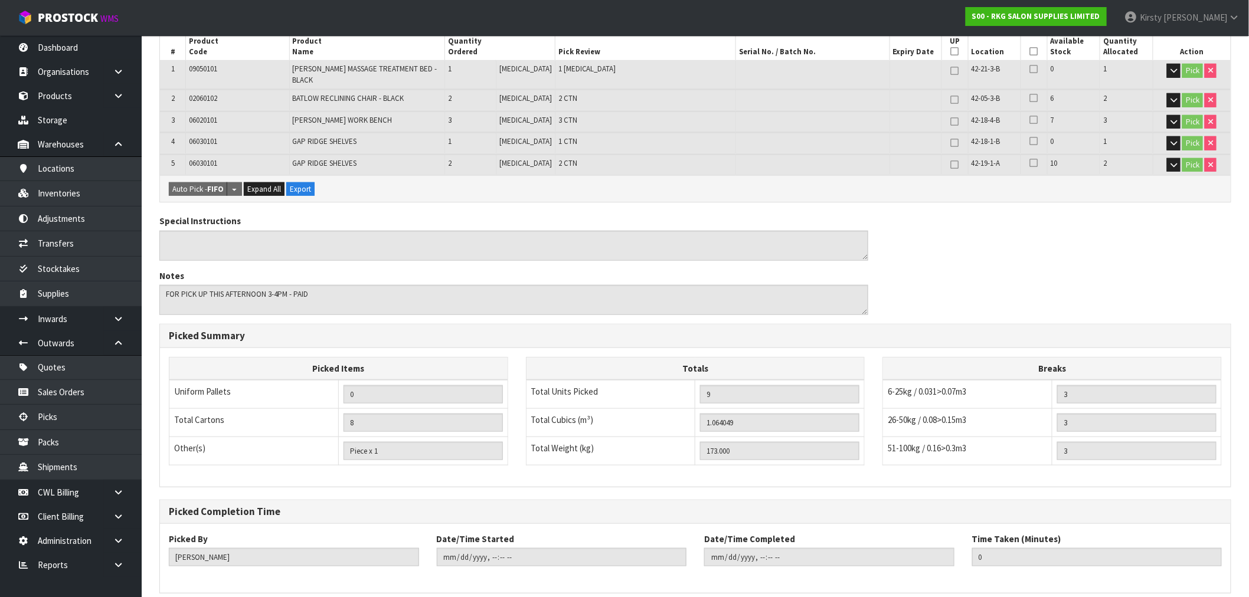
scroll to position [0, 0]
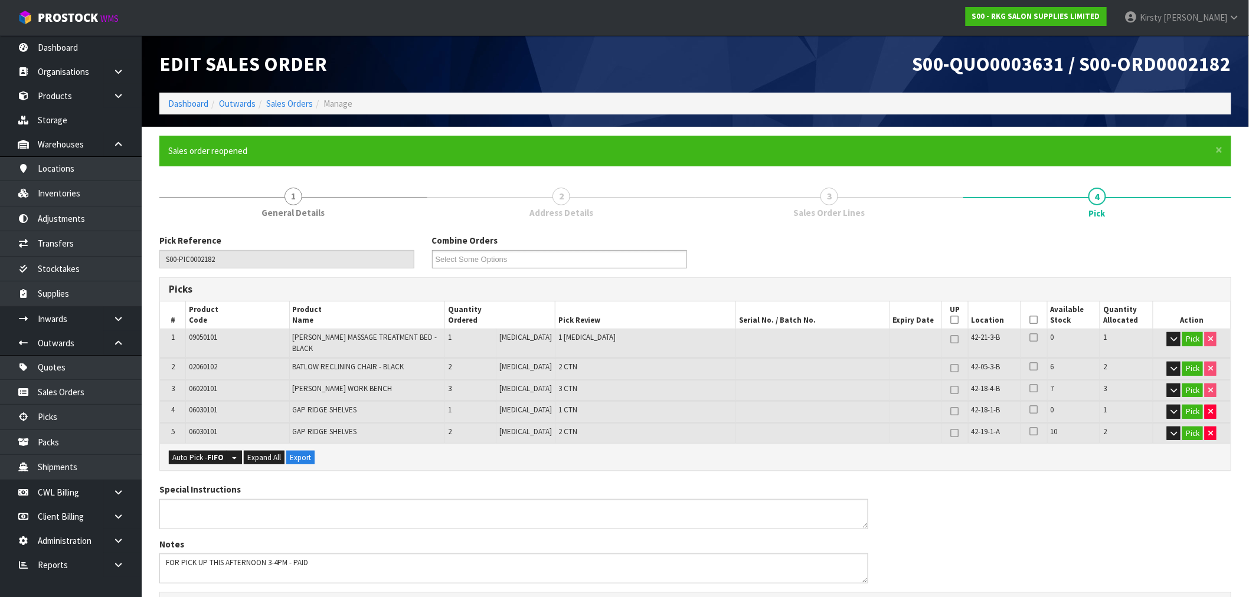
click at [819, 189] on link "3 Sales Order Lines" at bounding box center [829, 202] width 268 height 47
click at [826, 194] on span "3" at bounding box center [829, 197] width 18 height 18
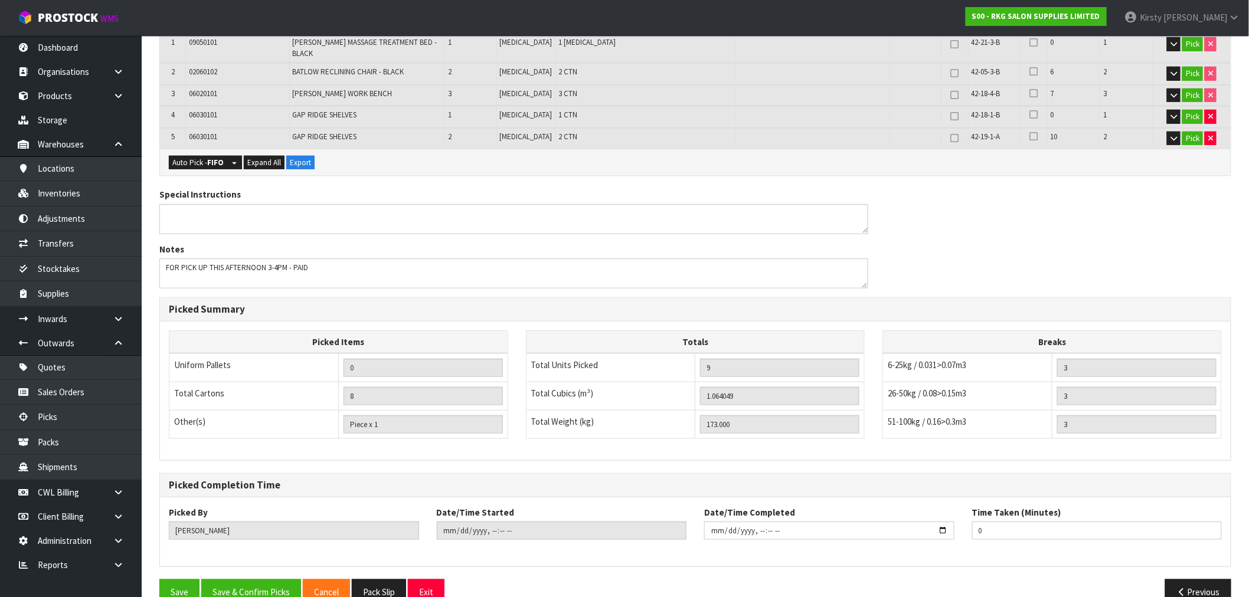
scroll to position [311, 0]
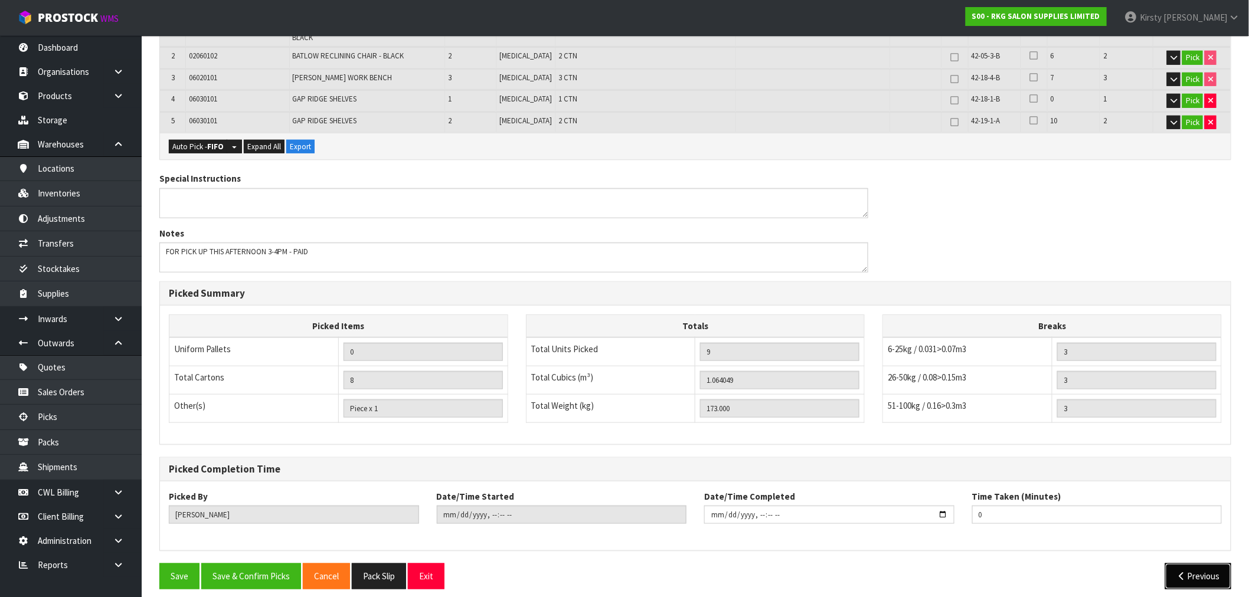
drag, startPoint x: 1199, startPoint y: 571, endPoint x: 1139, endPoint y: 556, distance: 61.4
click at [1196, 570] on button "Previous" at bounding box center [1198, 576] width 66 height 25
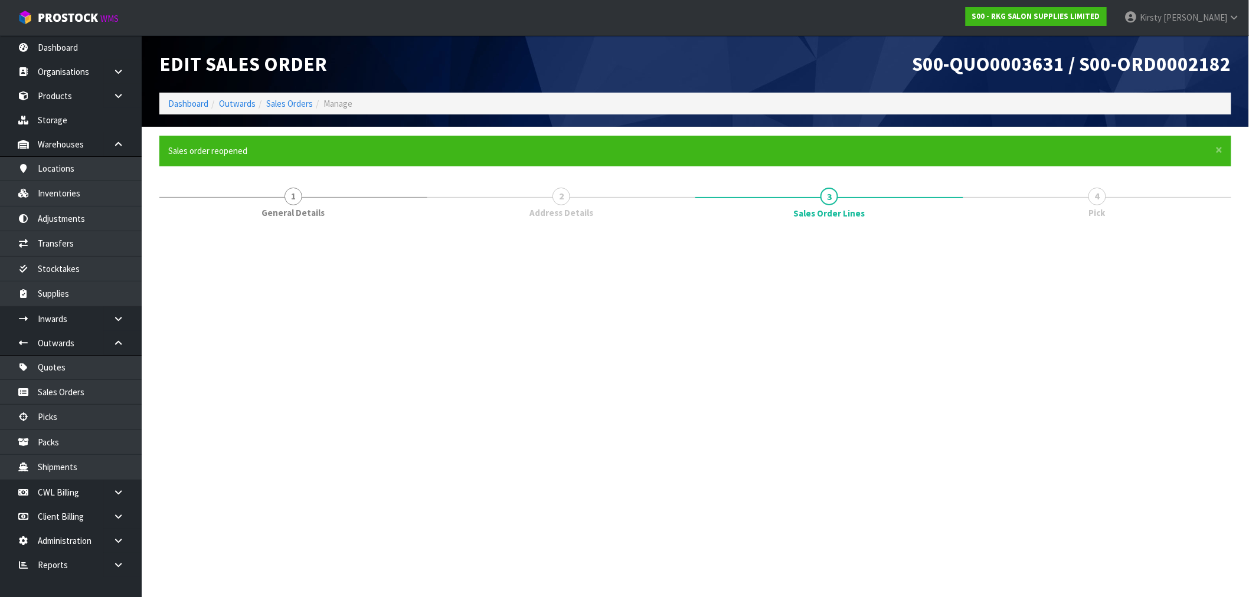
scroll to position [0, 0]
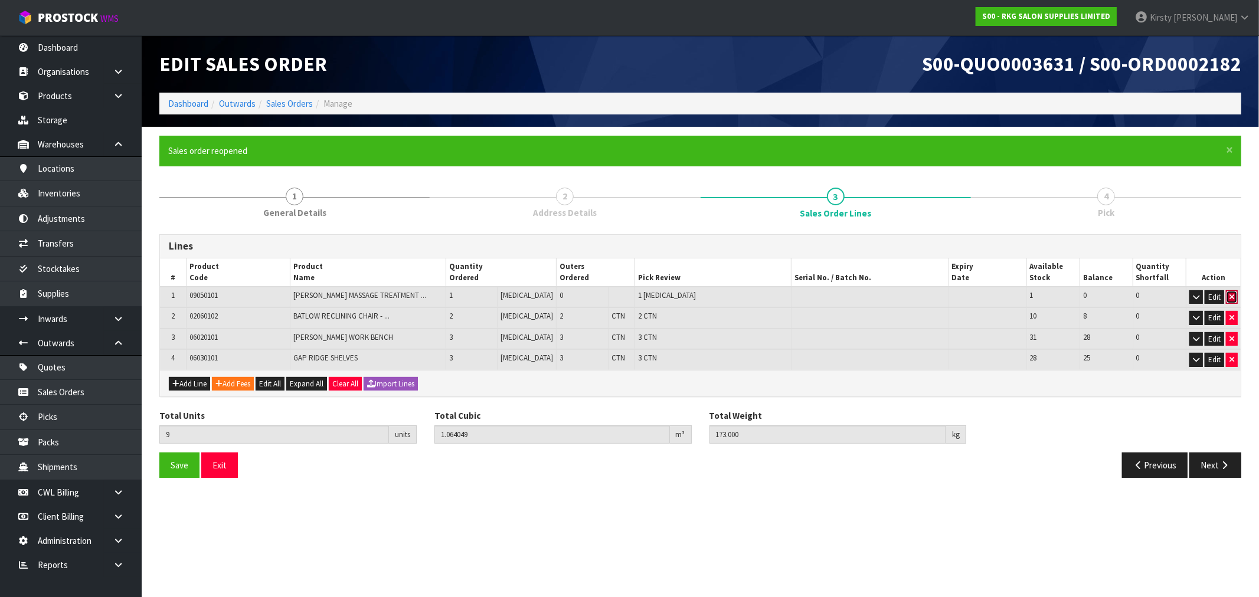
click at [1230, 293] on icon "button" at bounding box center [1231, 297] width 5 height 8
type input "8"
type input "0.787569"
type input "138"
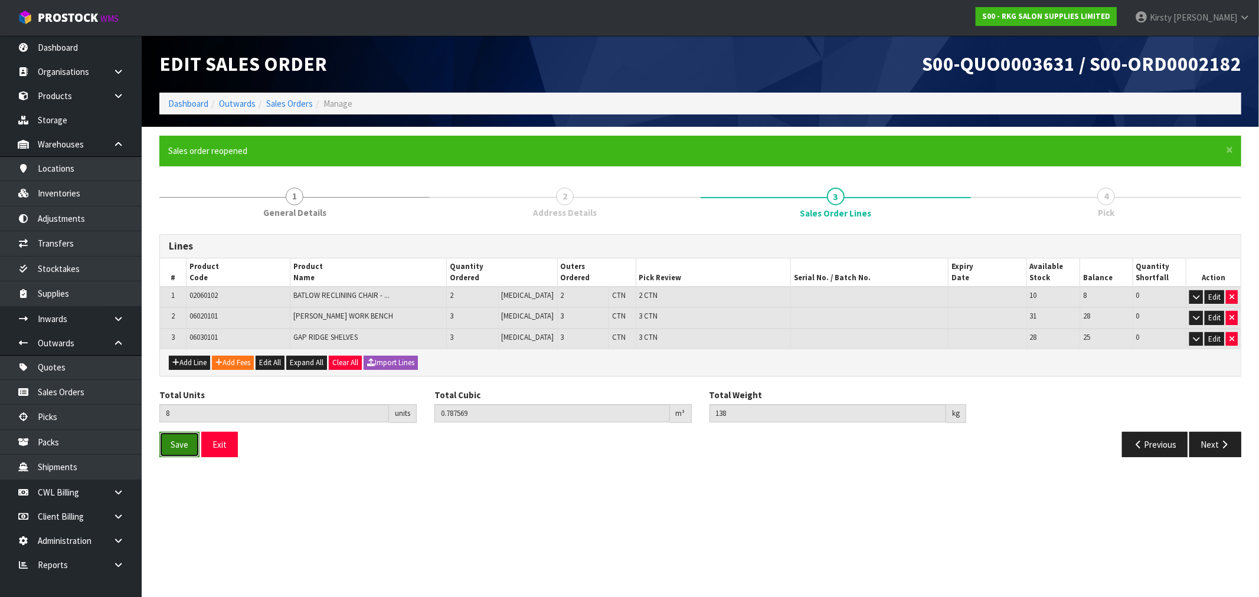
click at [174, 447] on span "Save" at bounding box center [180, 444] width 18 height 11
click at [1218, 445] on button "Next" at bounding box center [1215, 444] width 52 height 25
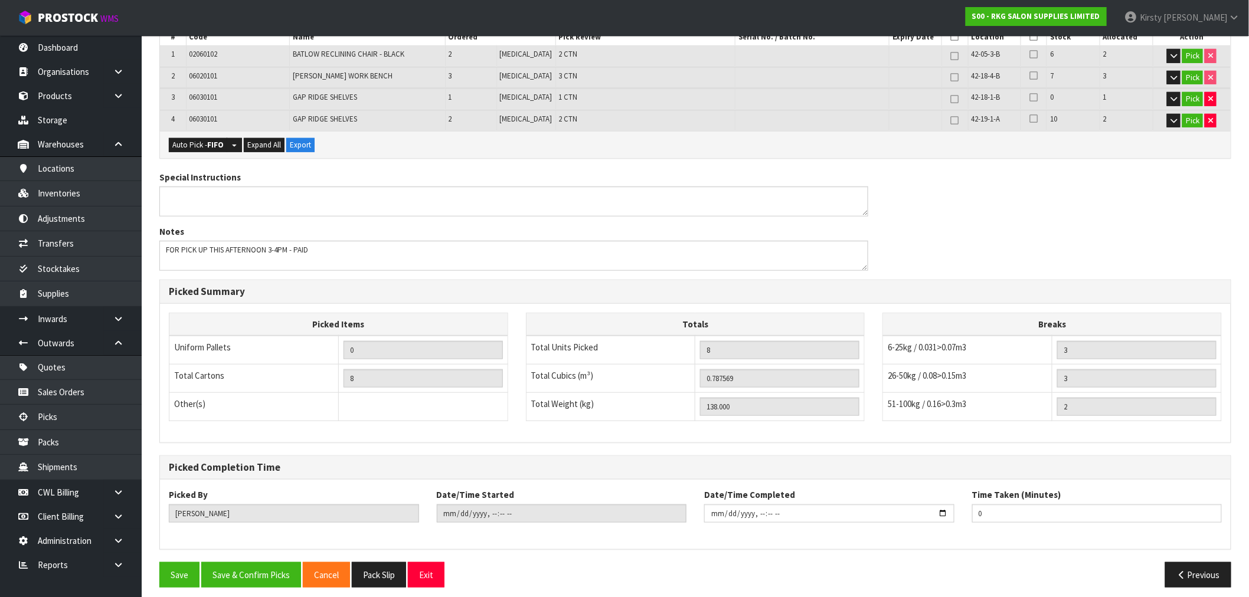
scroll to position [290, 0]
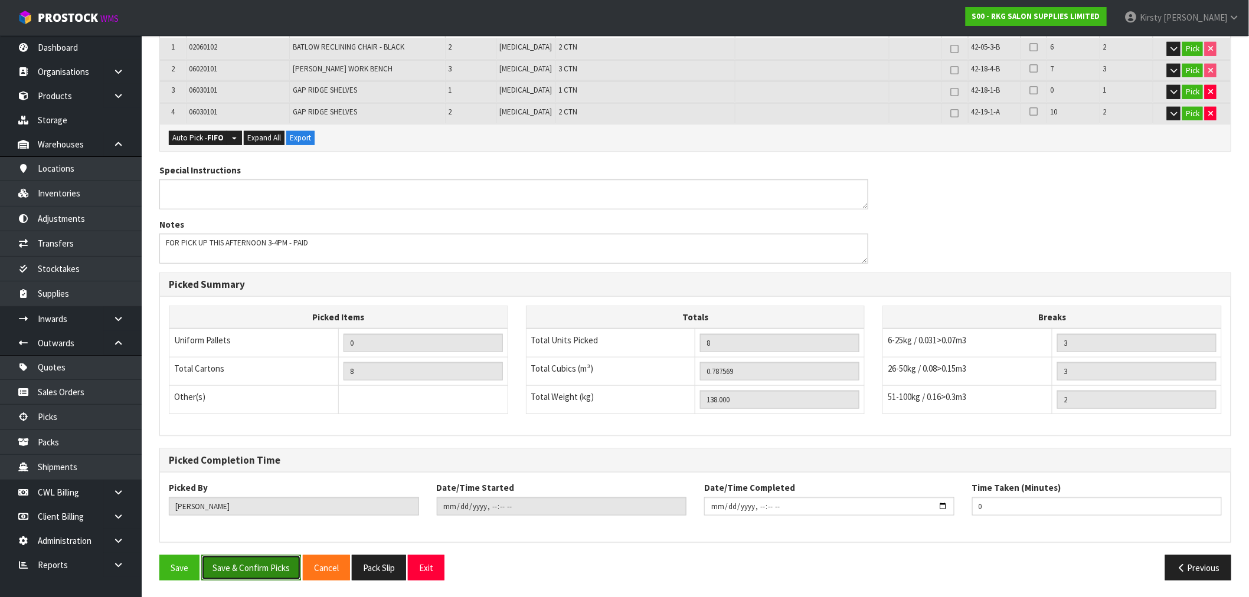
click at [252, 570] on button "Save & Confirm Picks" at bounding box center [251, 567] width 100 height 25
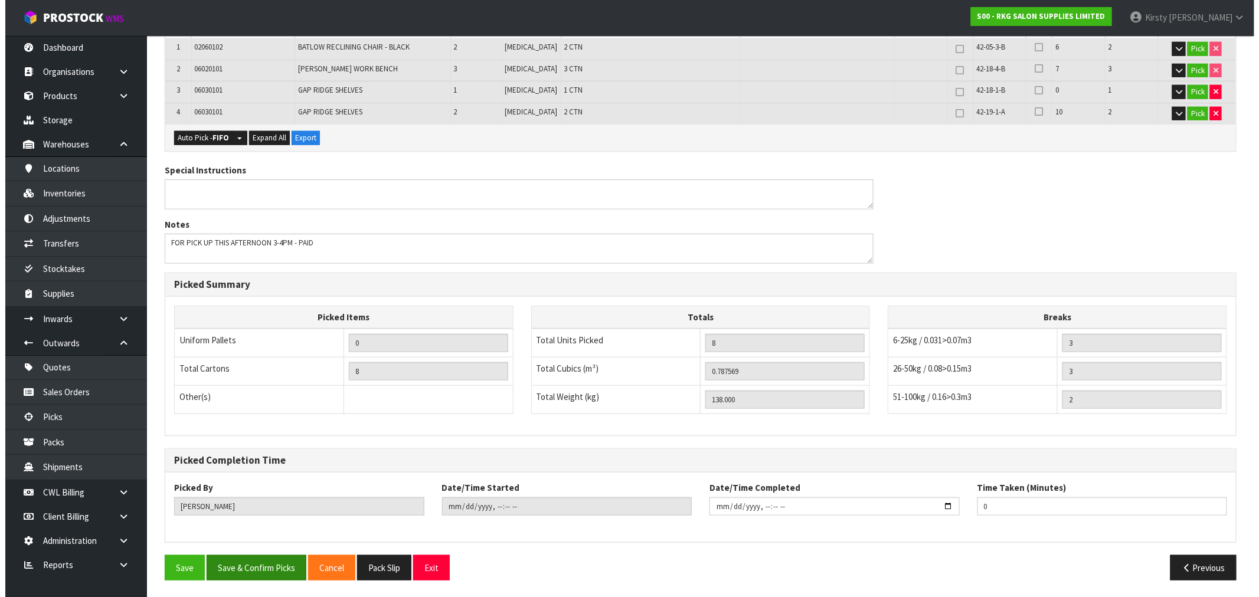
scroll to position [0, 0]
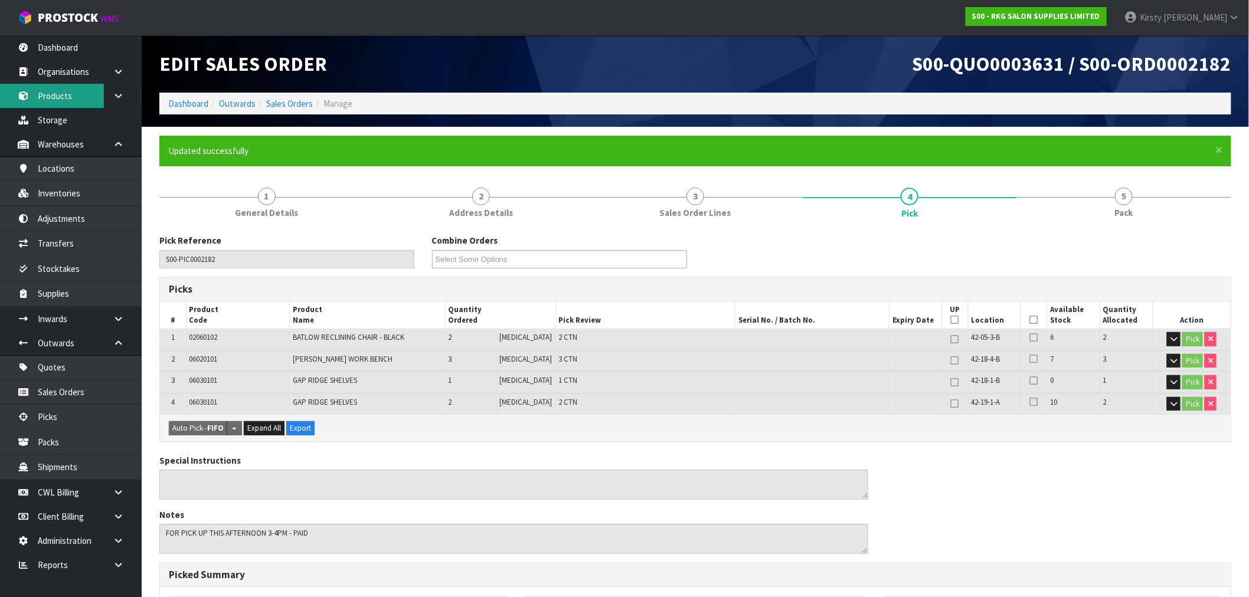
click at [69, 99] on link "Products" at bounding box center [71, 96] width 142 height 24
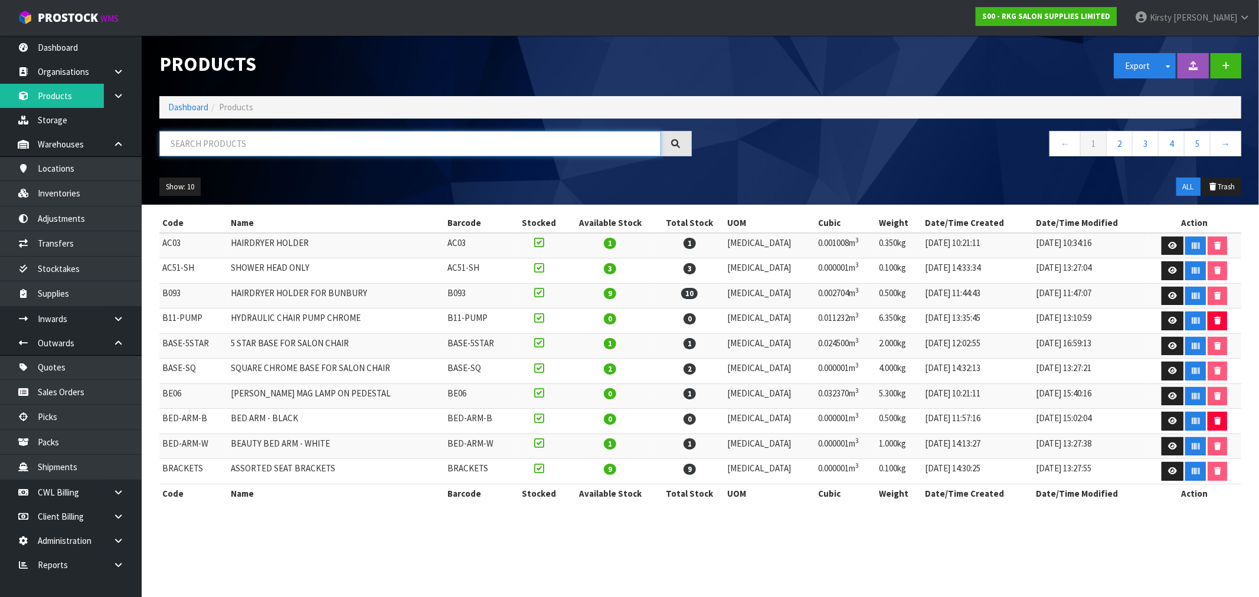
click at [178, 142] on input "text" at bounding box center [410, 143] width 502 height 25
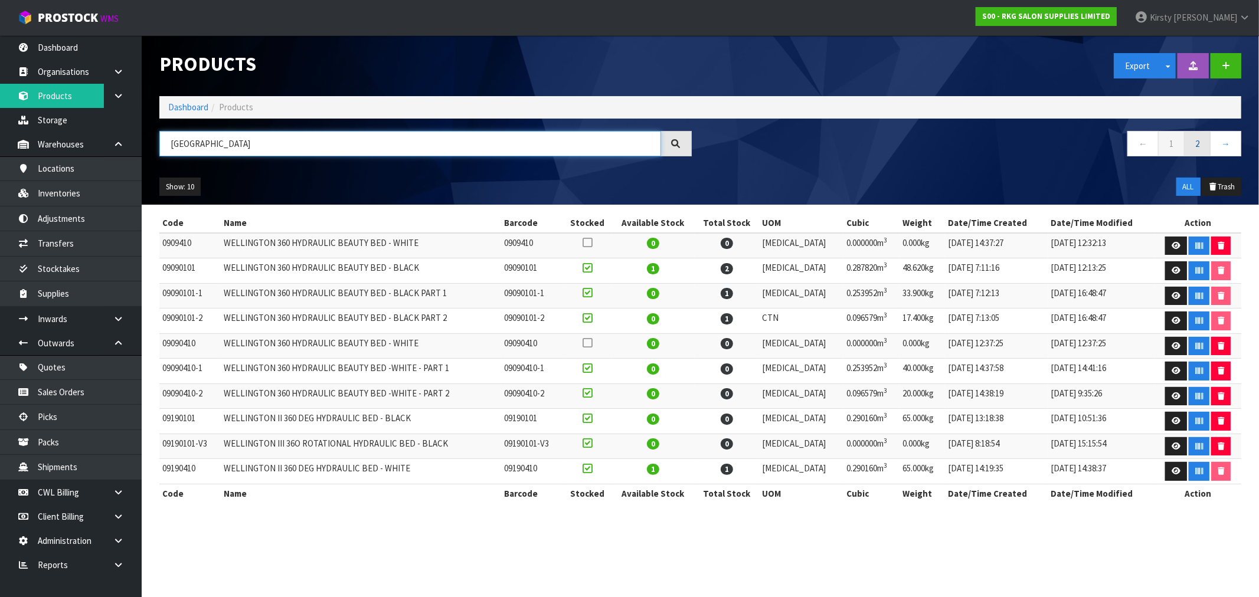
type input "WELLINGTON"
click at [1201, 146] on link "2" at bounding box center [1197, 143] width 27 height 25
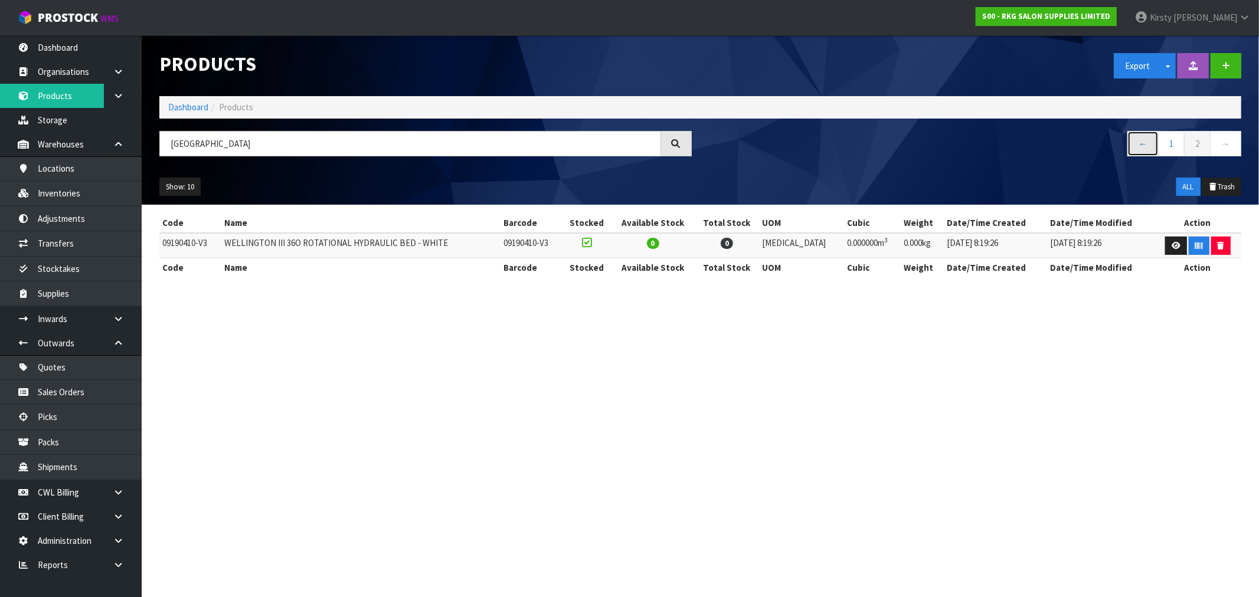
click at [1136, 145] on link "←" at bounding box center [1142, 143] width 31 height 25
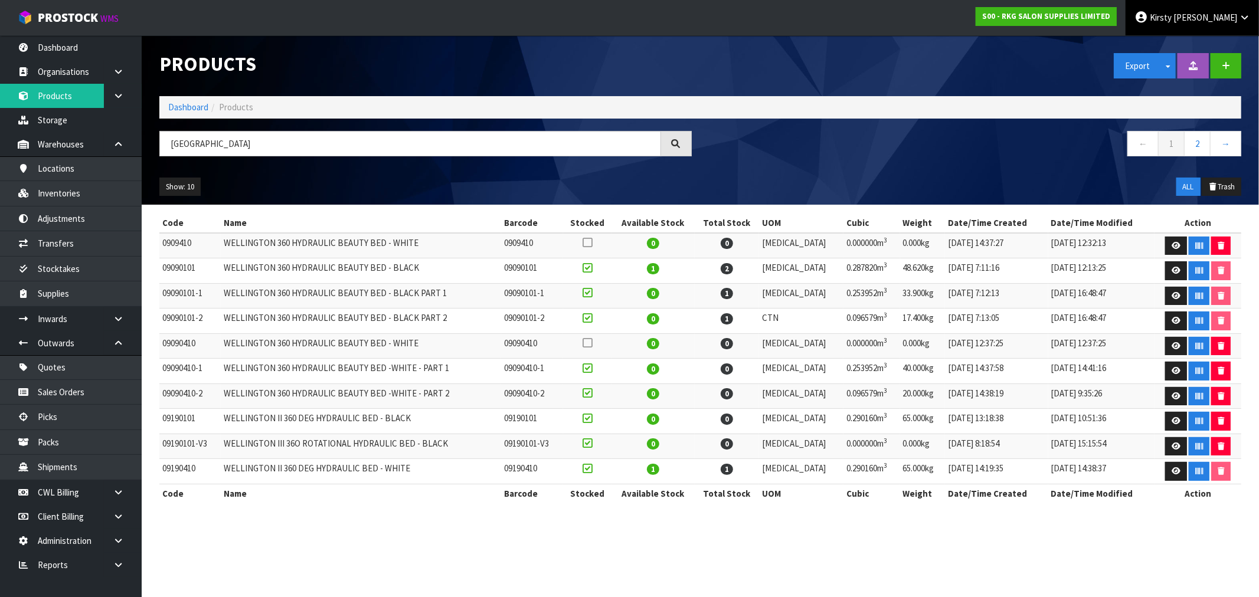
click at [1171, 18] on span "Kirsty" at bounding box center [1161, 17] width 22 height 11
click at [1197, 40] on link "Logout" at bounding box center [1211, 47] width 93 height 16
